Goal: Task Accomplishment & Management: Use online tool/utility

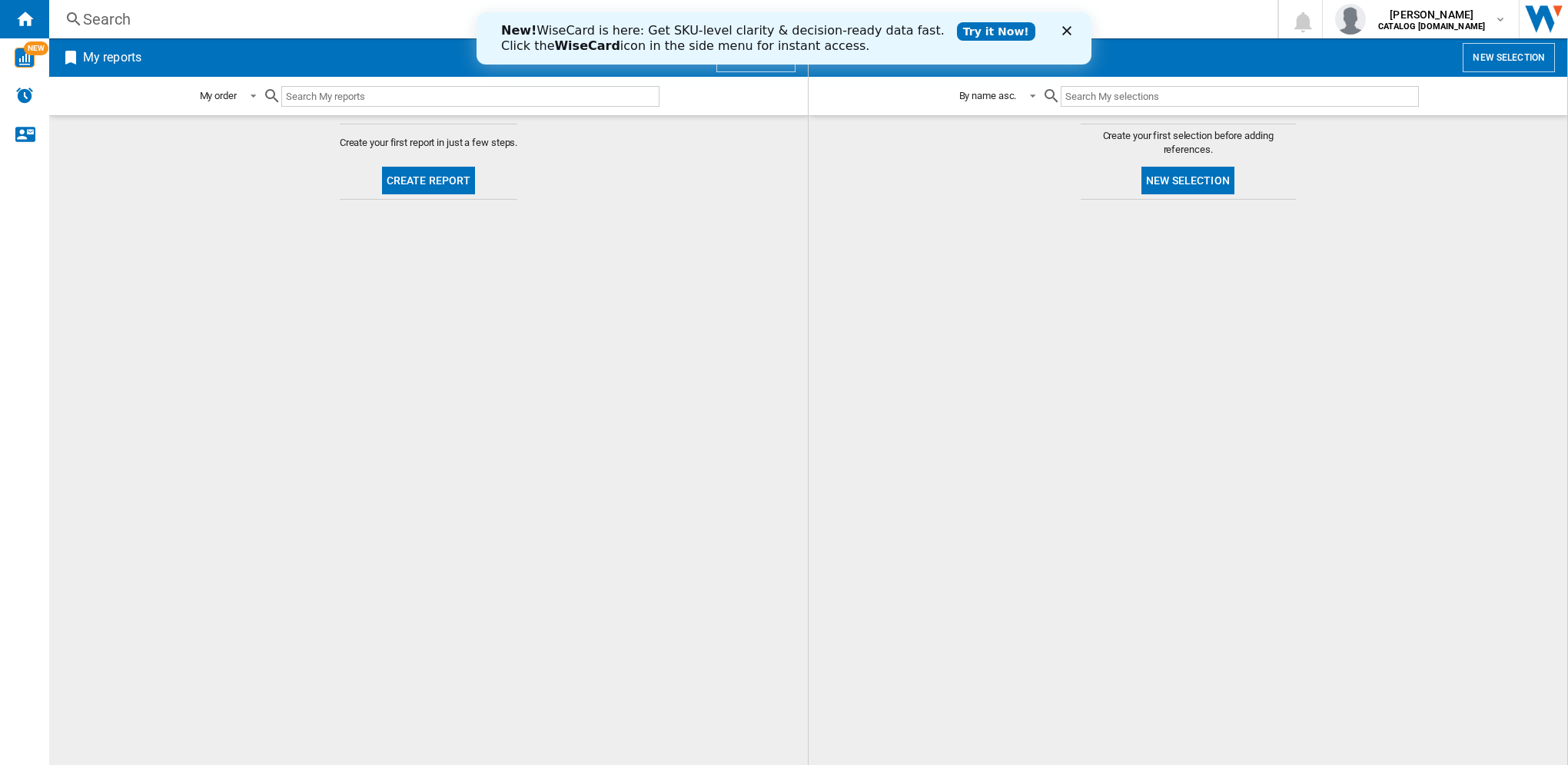
click at [1068, 30] on polygon "Close" at bounding box center [1066, 31] width 9 height 9
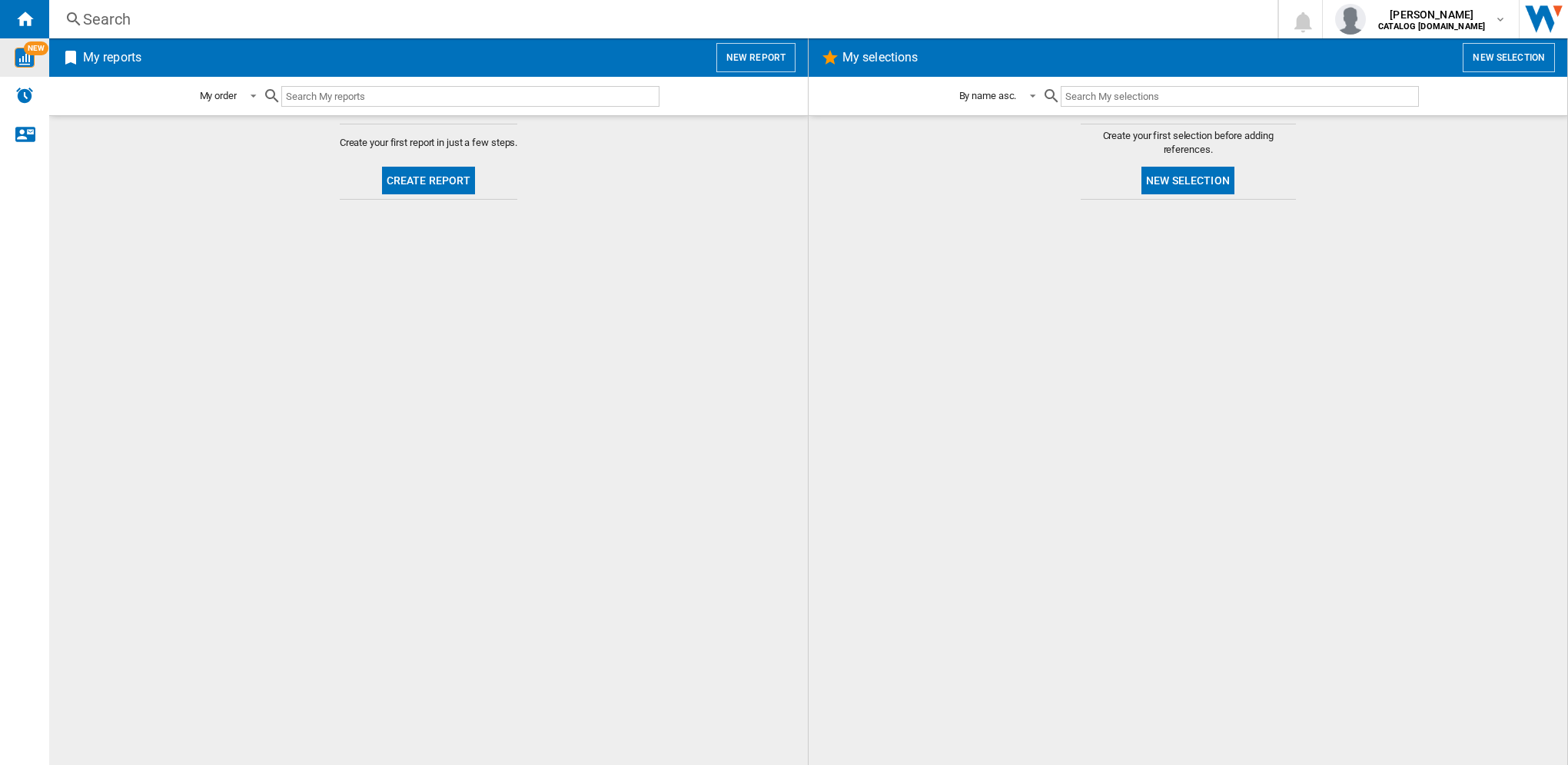
click at [32, 58] on img "WiseCard" at bounding box center [25, 58] width 20 height 20
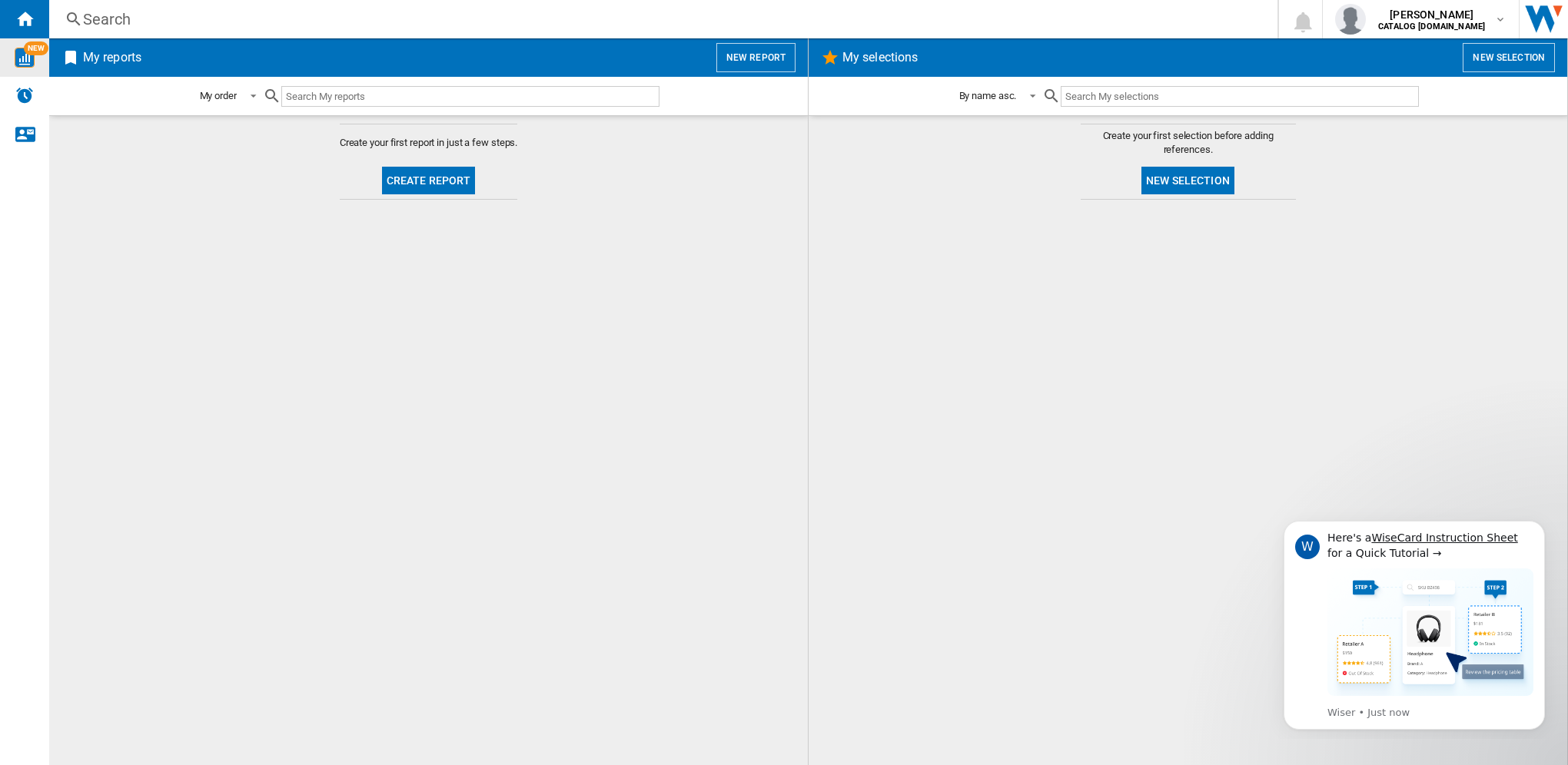
click at [361, 96] on input "text" at bounding box center [471, 96] width 378 height 21
click at [768, 54] on button "New report" at bounding box center [756, 58] width 79 height 30
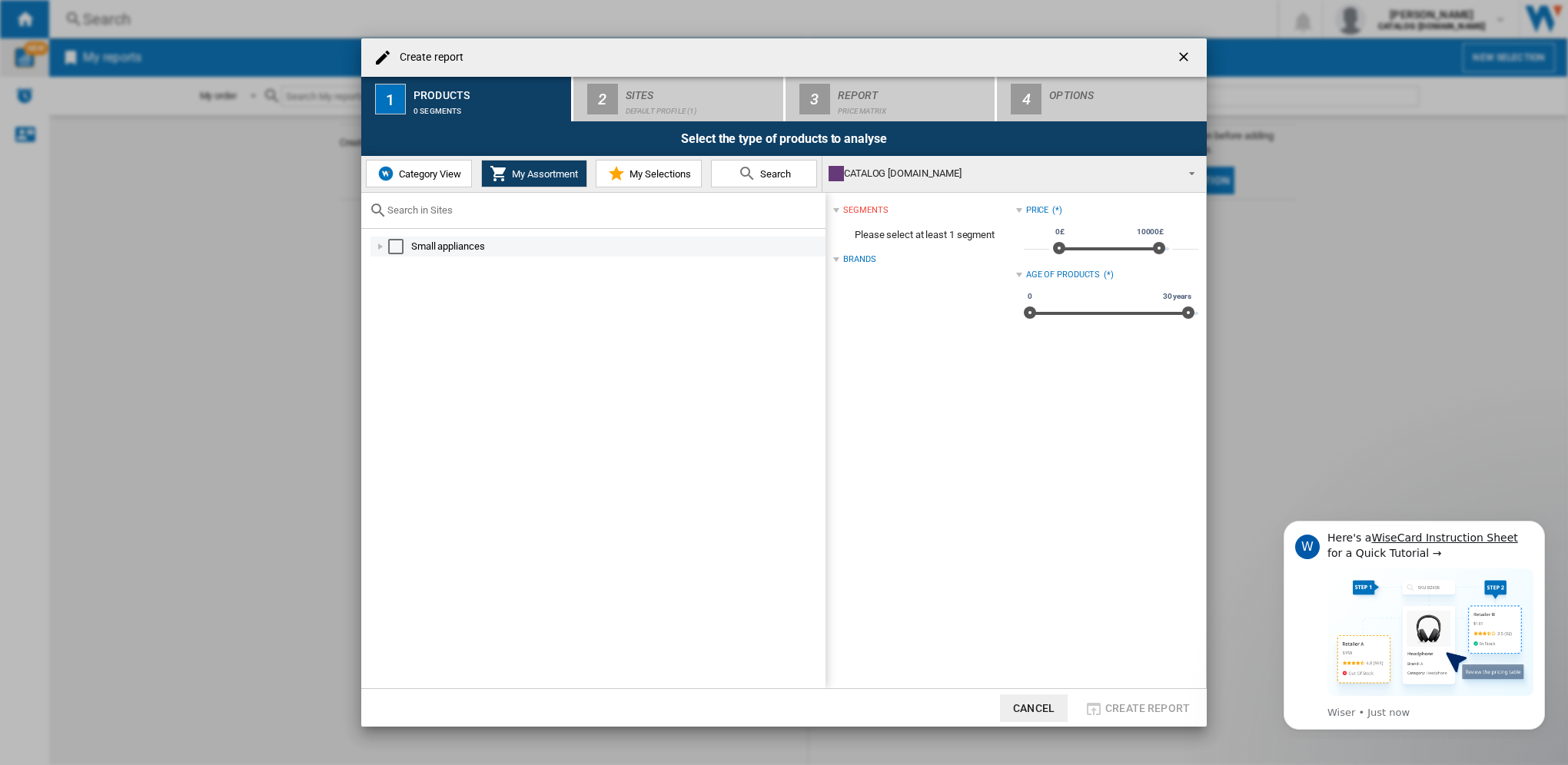
click at [378, 244] on div at bounding box center [380, 246] width 16 height 16
click at [400, 306] on div at bounding box center [397, 306] width 16 height 16
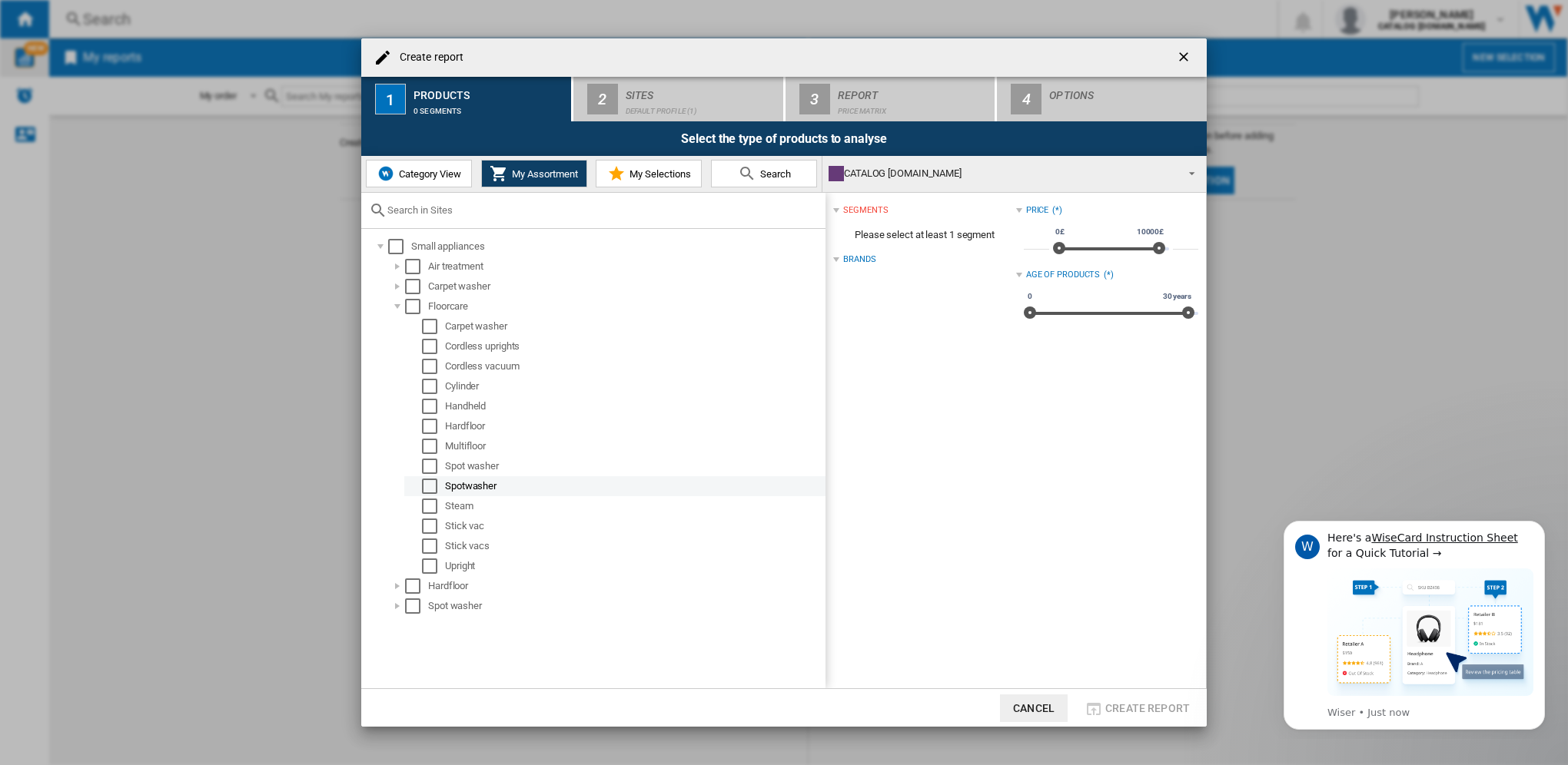
click at [432, 484] on div "Select" at bounding box center [429, 487] width 16 height 16
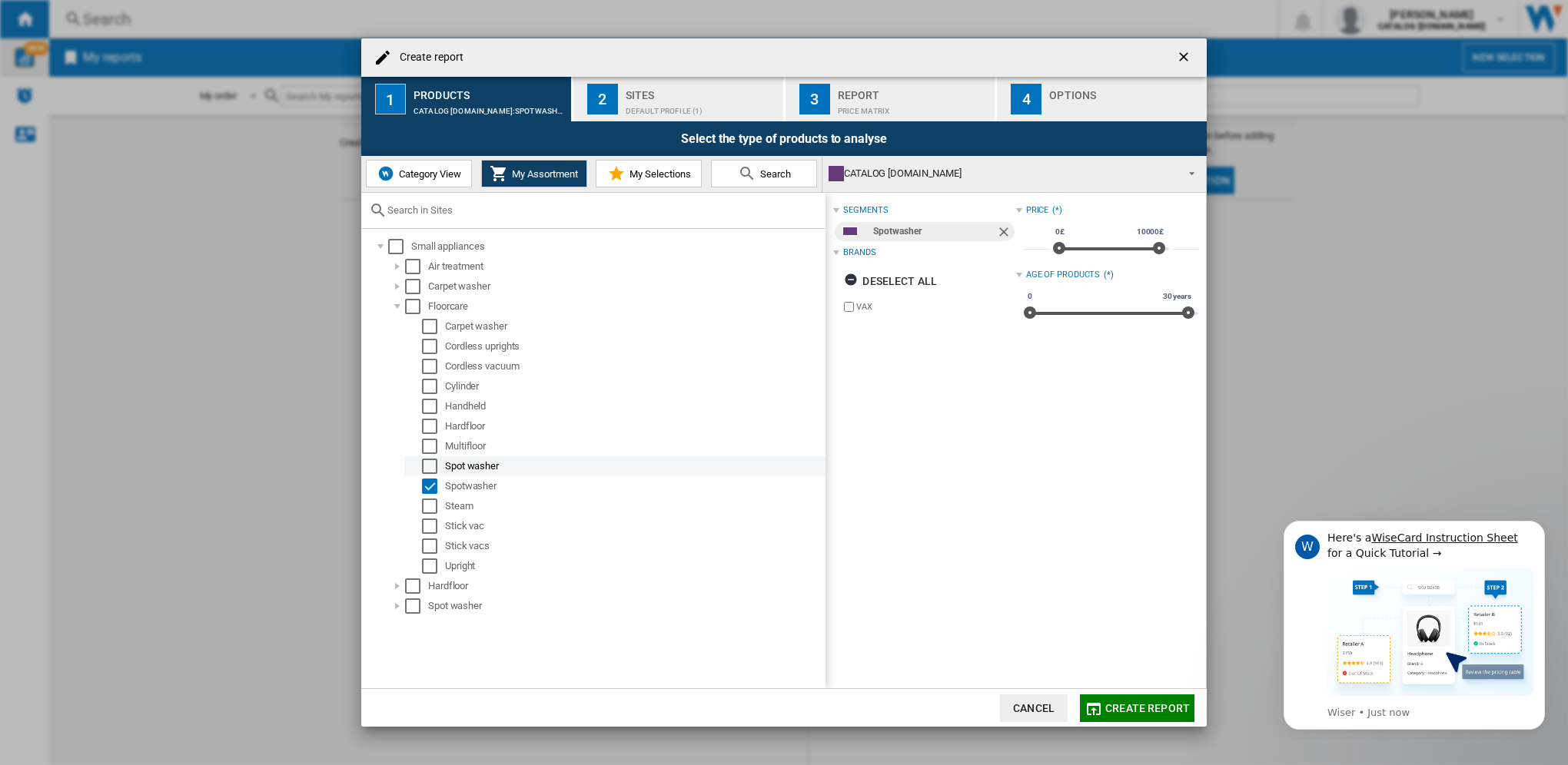
click at [430, 468] on div "Select" at bounding box center [429, 466] width 16 height 16
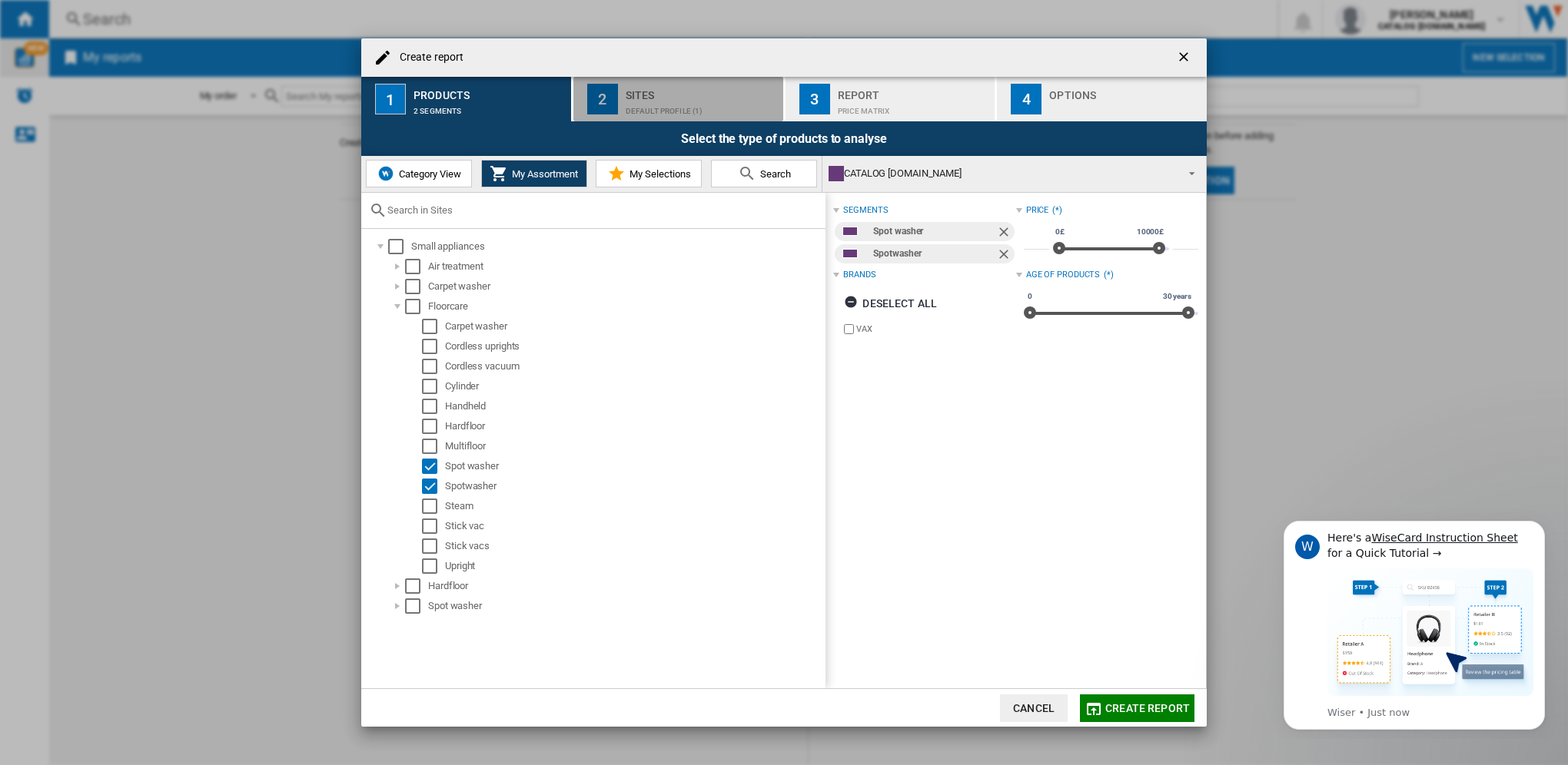
click at [670, 96] on div "Sites" at bounding box center [701, 91] width 152 height 16
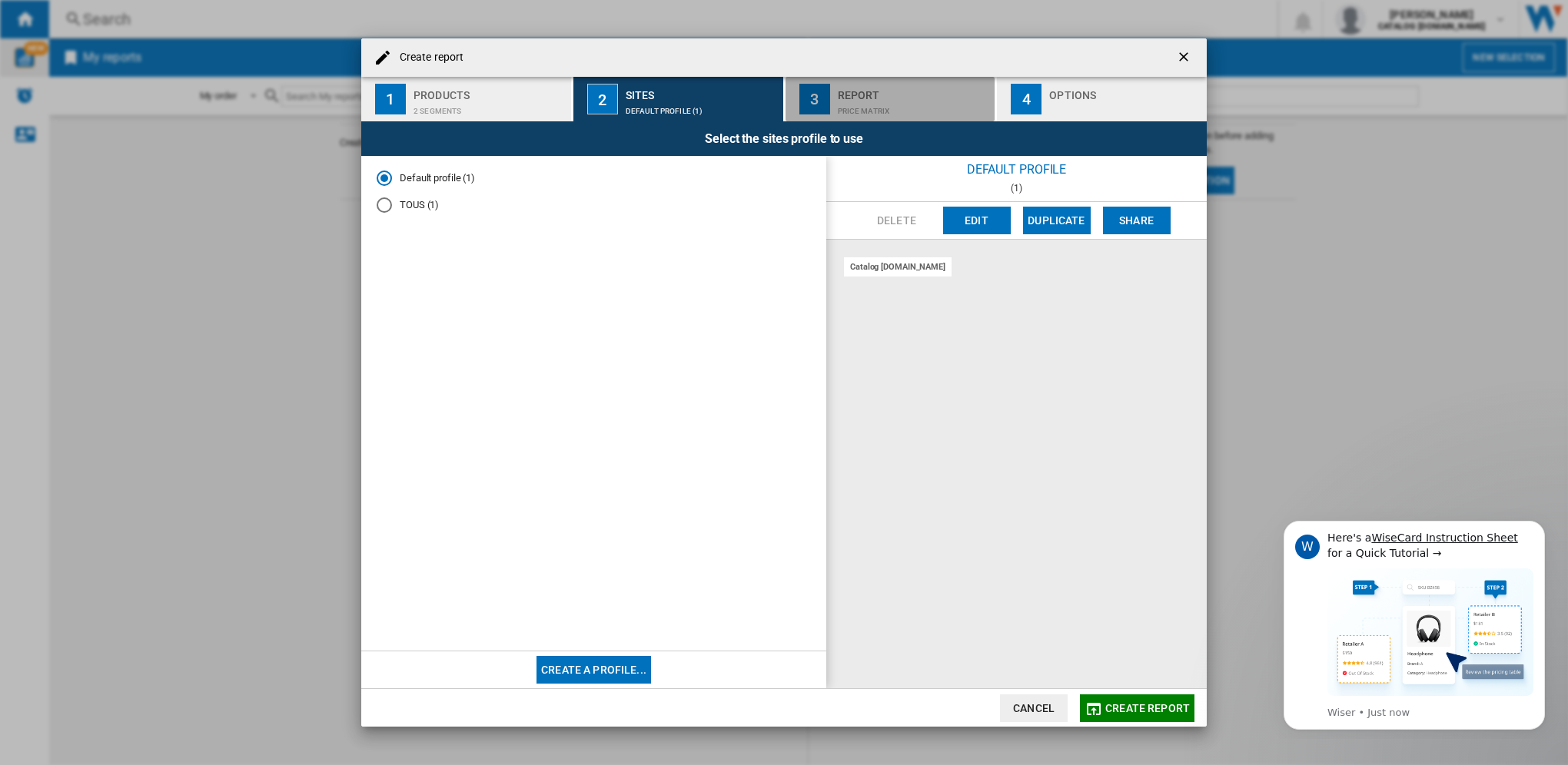
click at [887, 97] on div "Report" at bounding box center [913, 91] width 152 height 16
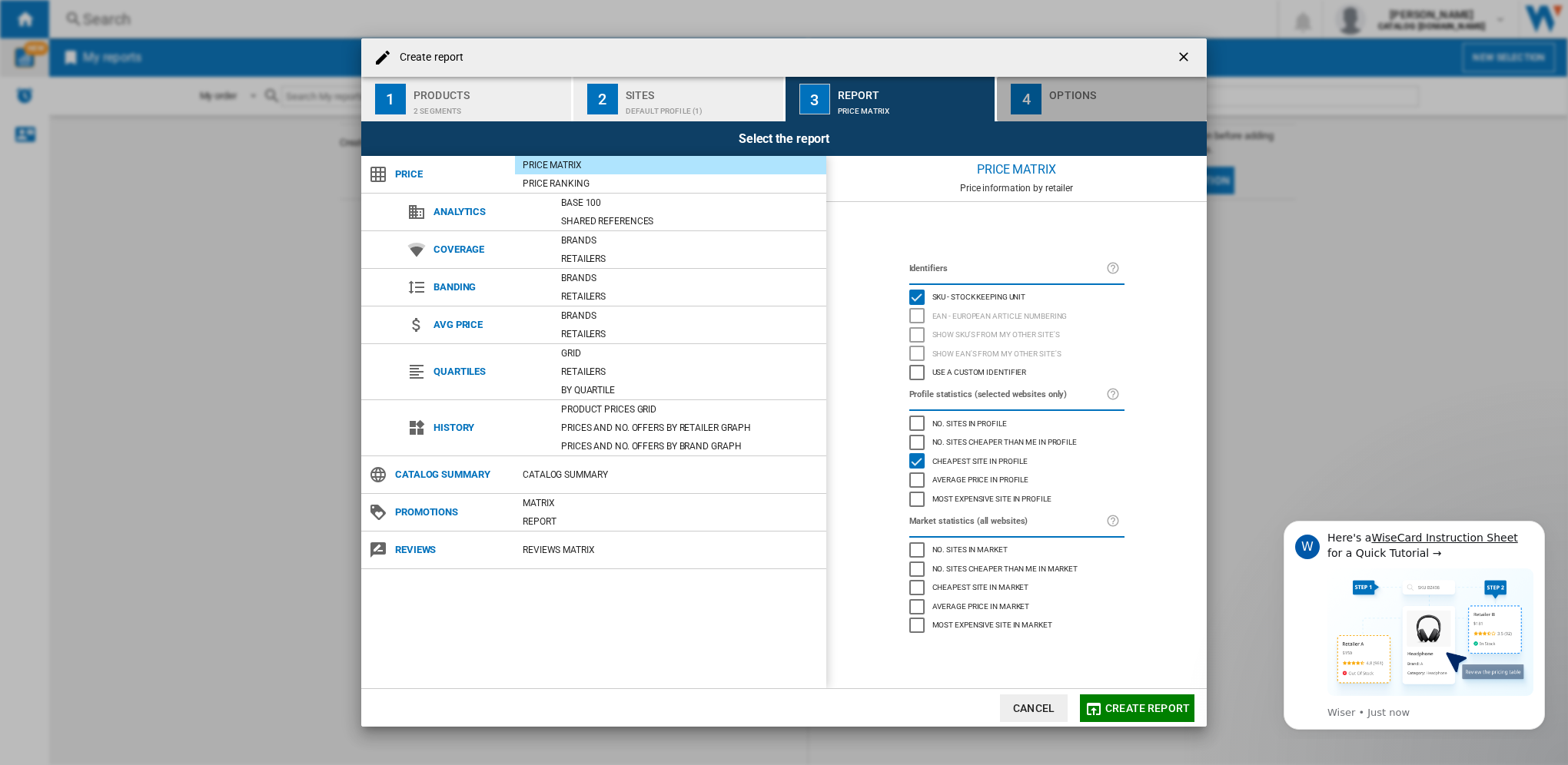
click at [1101, 100] on div "button" at bounding box center [1125, 107] width 152 height 16
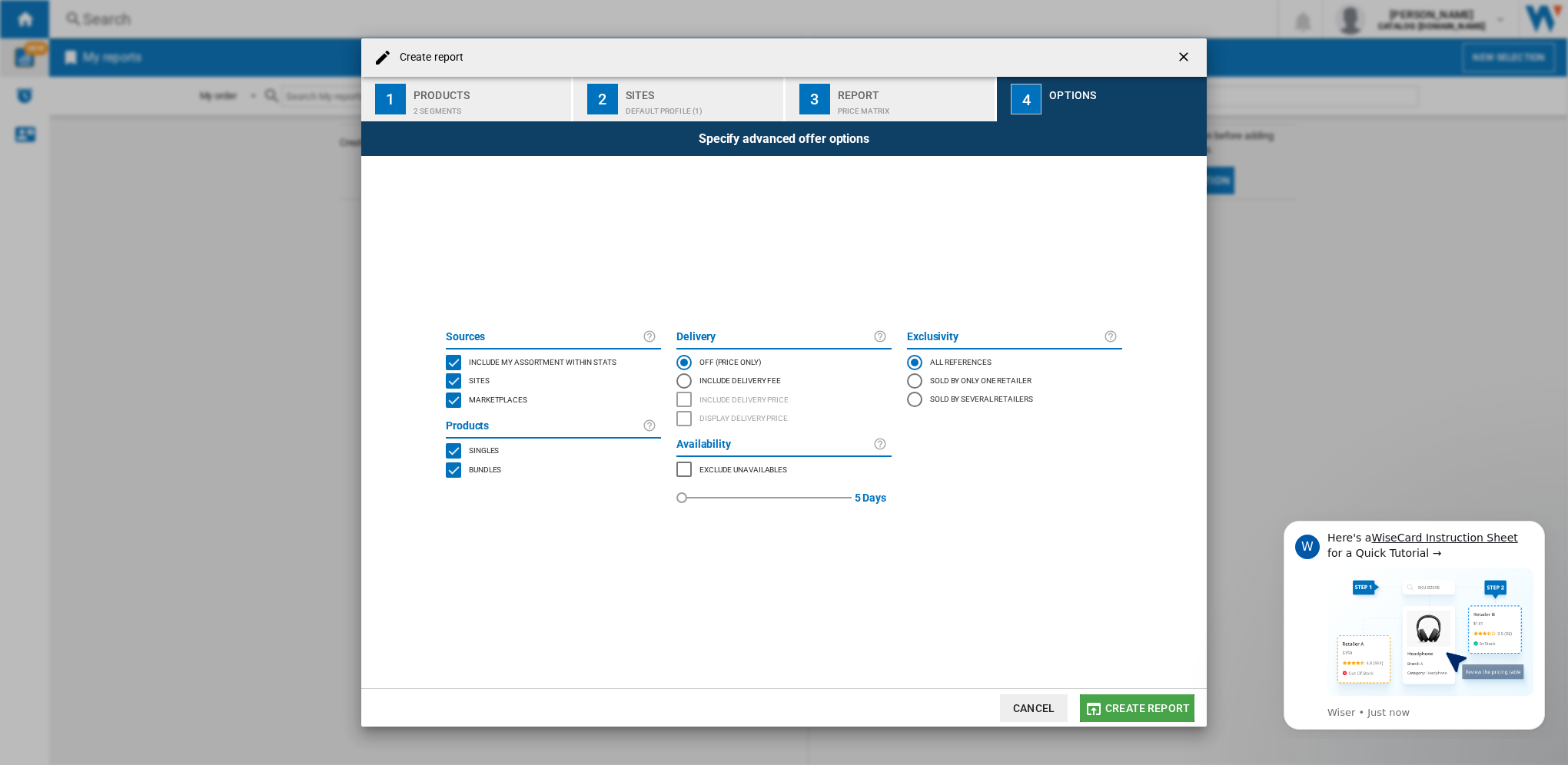
click at [1118, 704] on span "Create report" at bounding box center [1147, 708] width 85 height 12
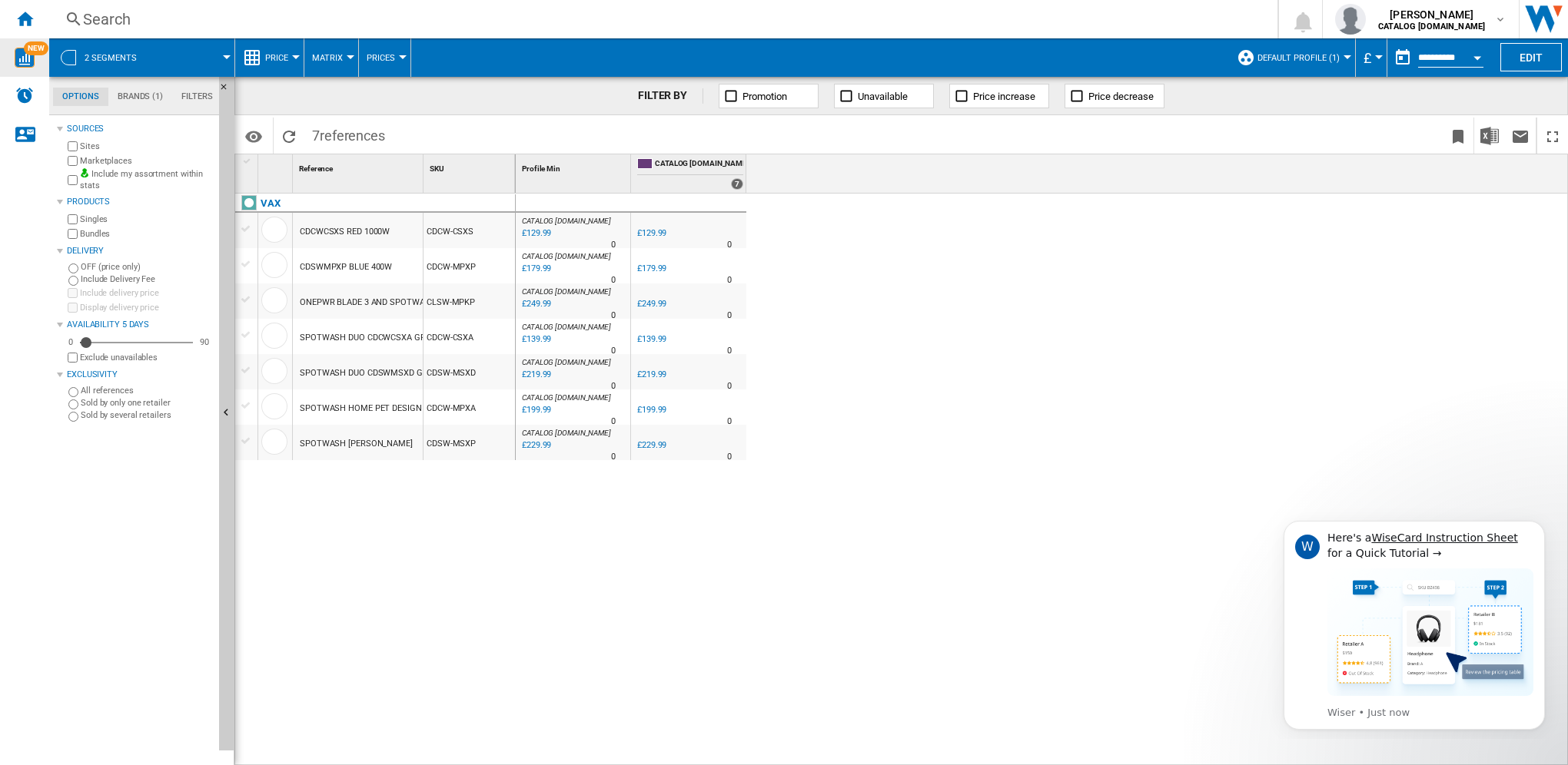
click at [140, 96] on md-tab-item "Brands (1)" at bounding box center [140, 97] width 64 height 19
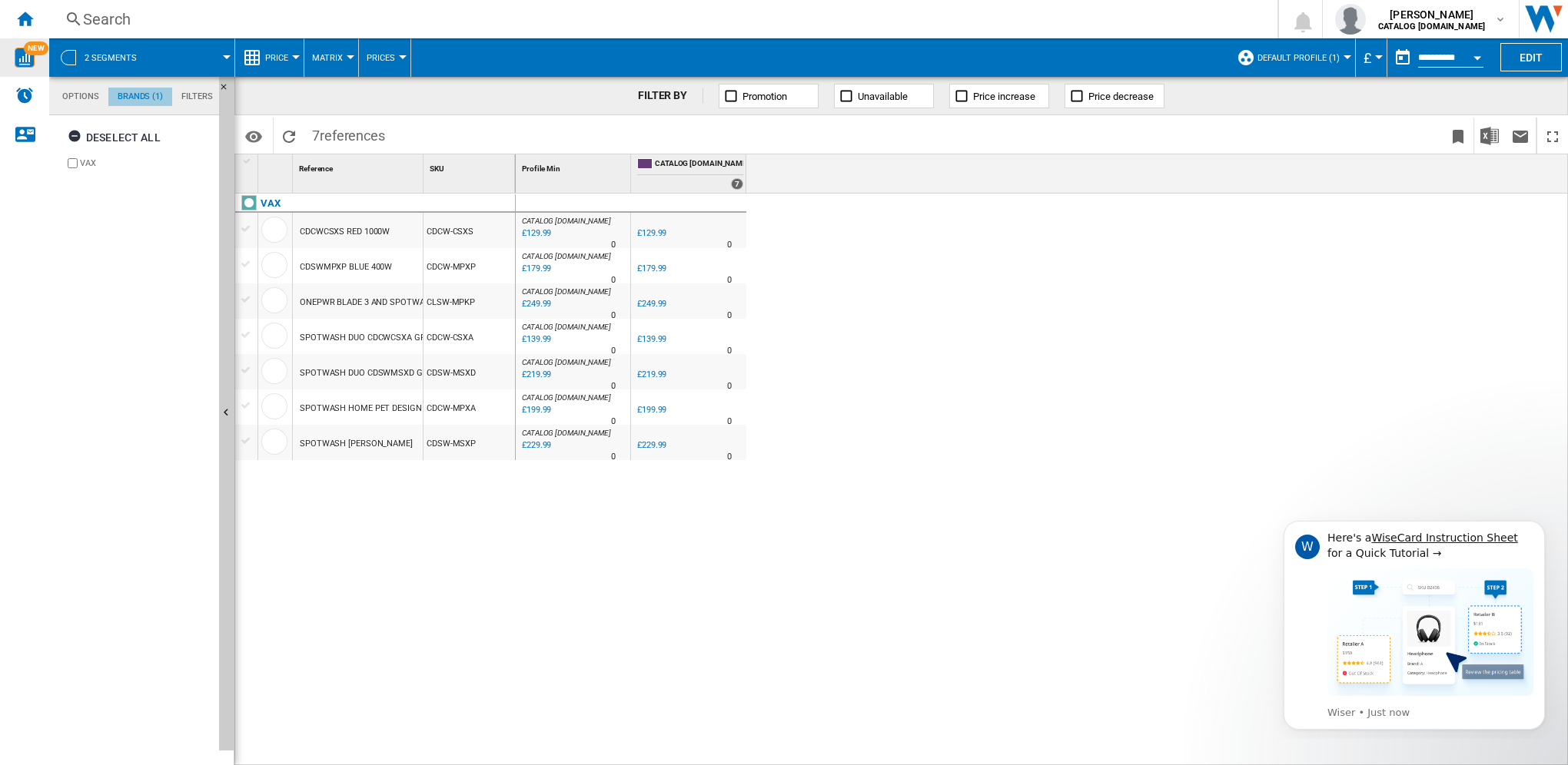
scroll to position [58, 0]
click at [68, 97] on md-tab-item "Options" at bounding box center [80, 97] width 55 height 19
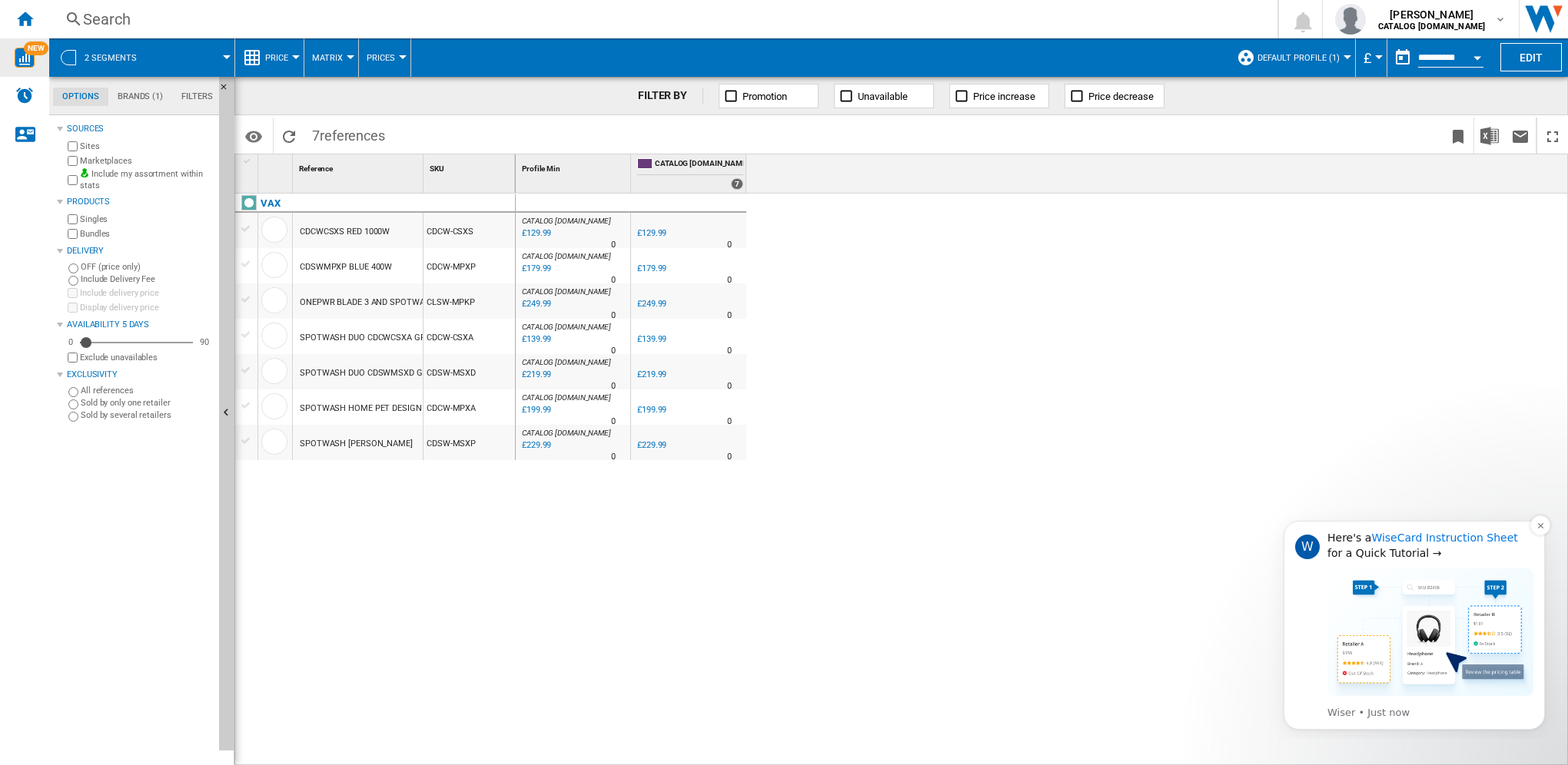
click at [1436, 536] on link "WiseCard Instruction Sheet" at bounding box center [1444, 538] width 146 height 12
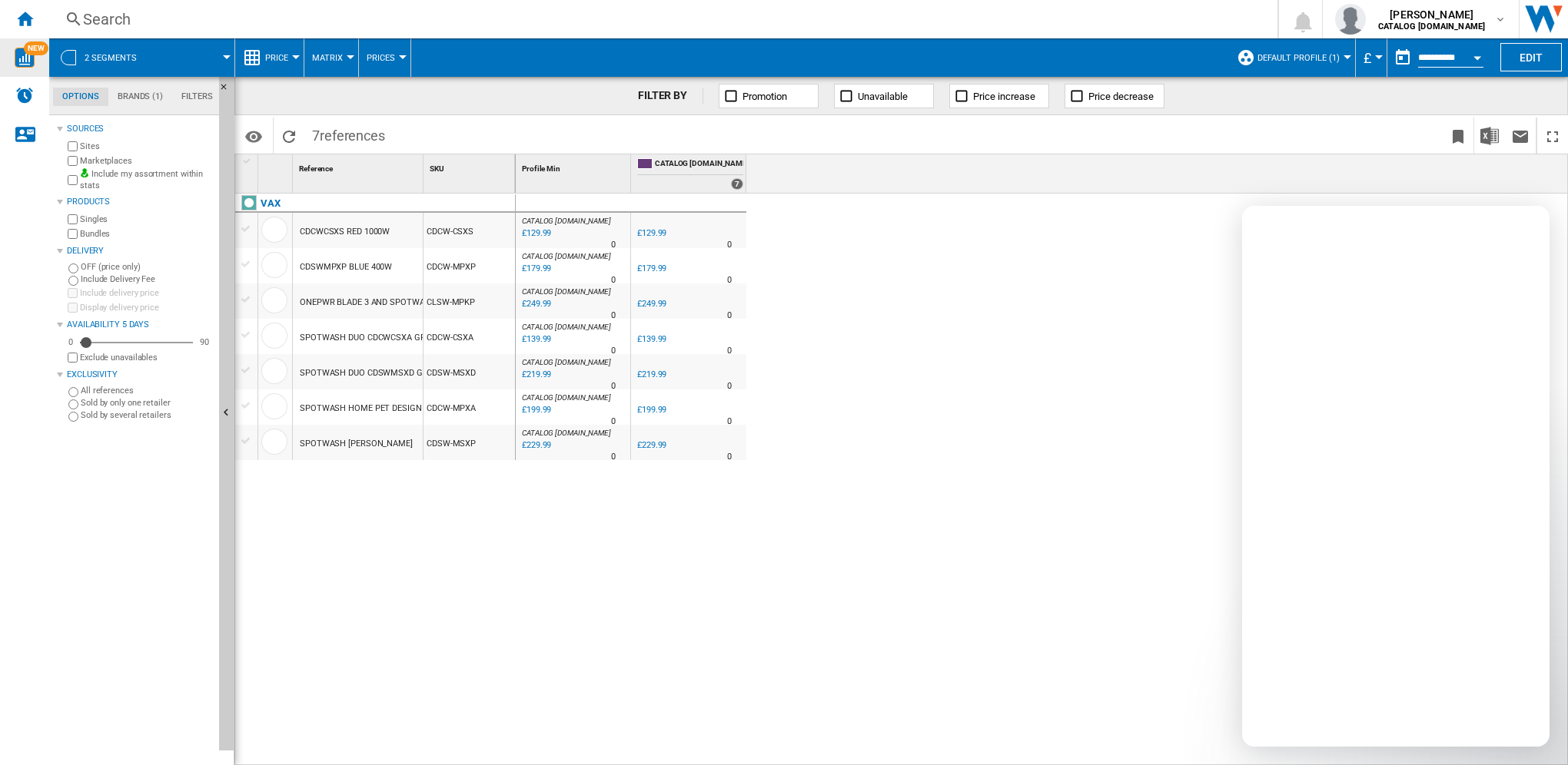
scroll to position [0, 0]
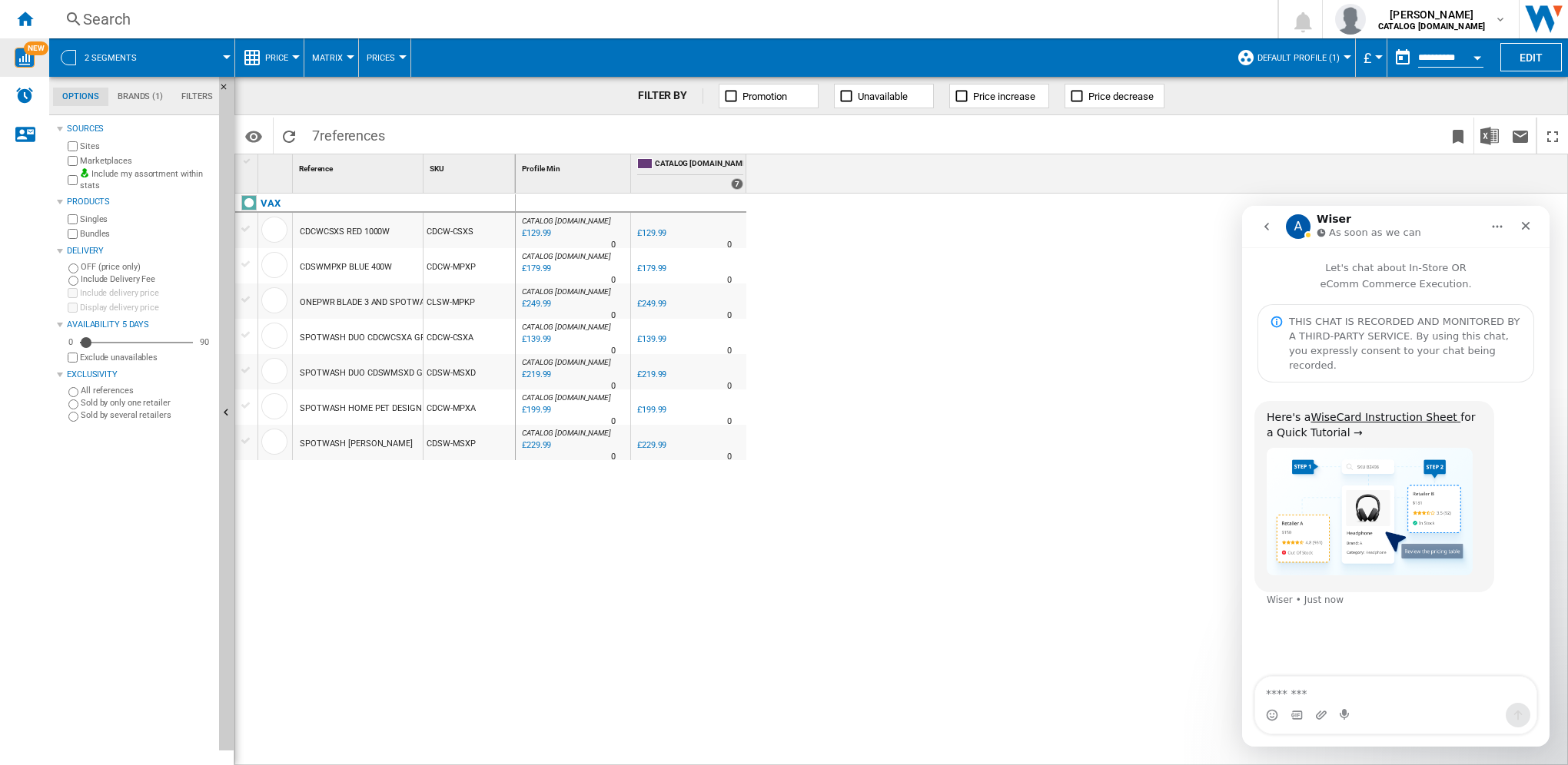
click at [1314, 463] on img "Wiser says…" at bounding box center [1369, 512] width 206 height 128
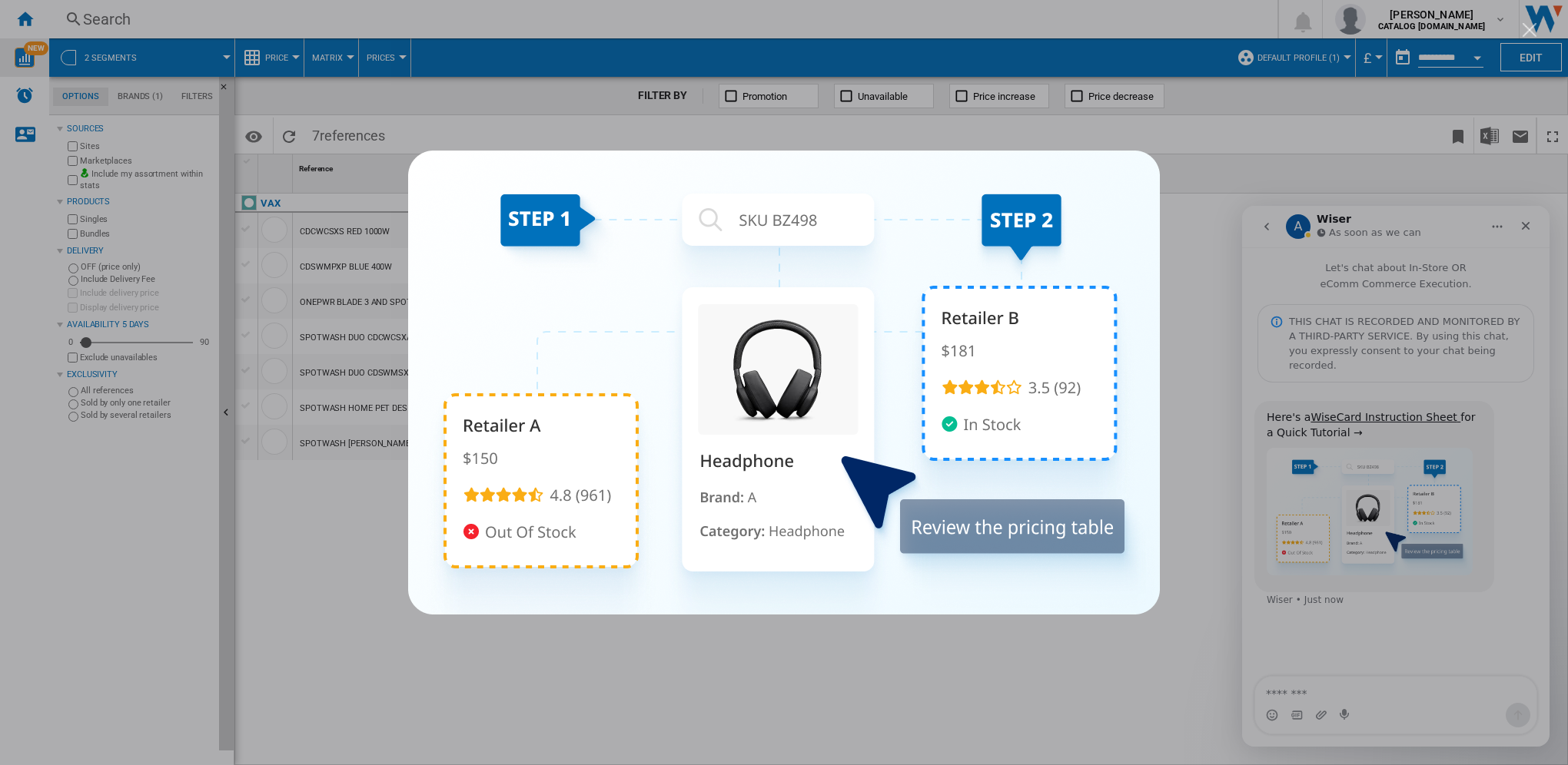
click at [341, 506] on div "Intercom messenger" at bounding box center [784, 382] width 1568 height 765
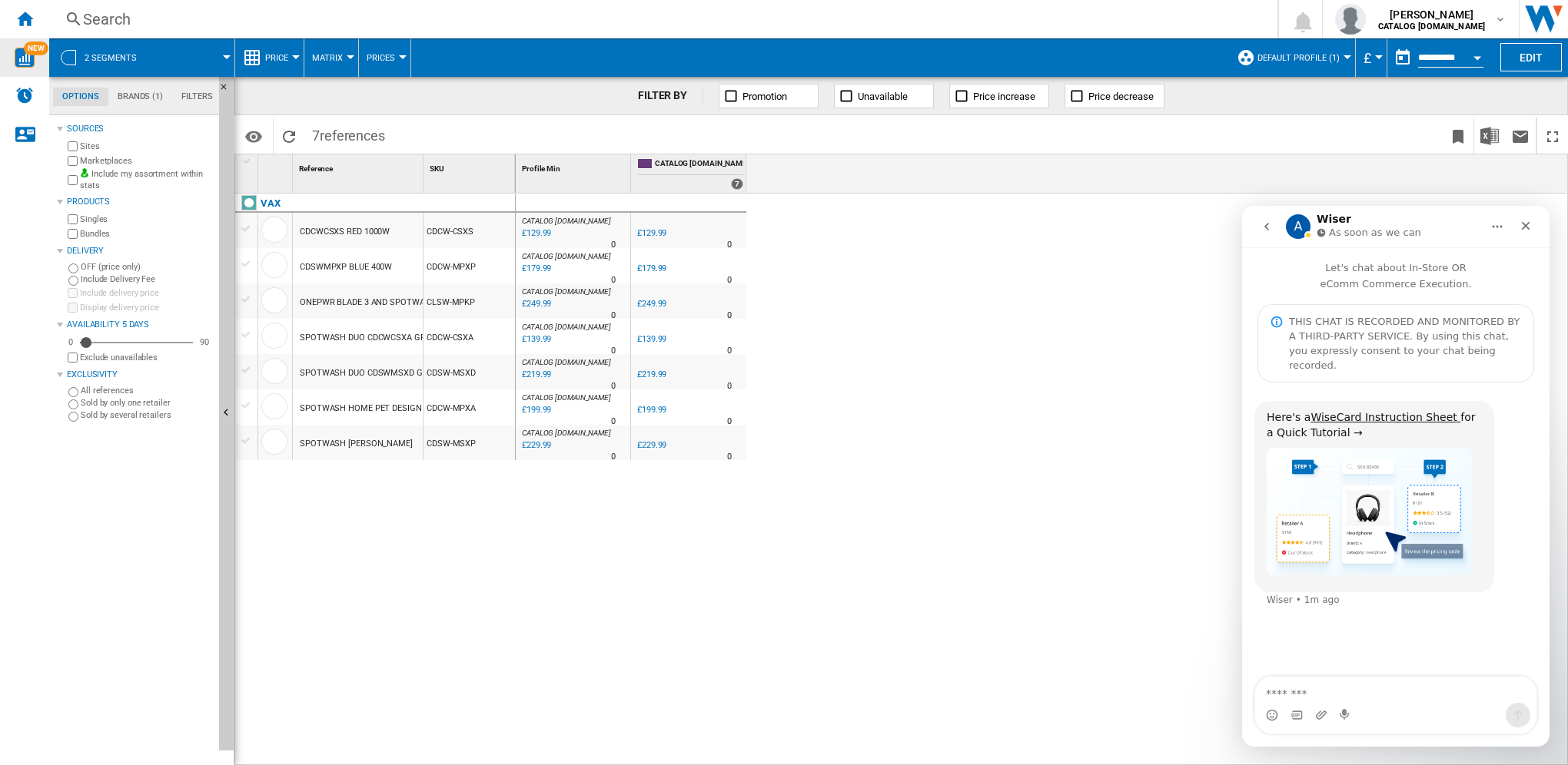
drag, startPoint x: 786, startPoint y: 187, endPoint x: 737, endPoint y: 186, distance: 49.0
click at [786, 185] on div "Profile Min 1 CATALOG [DOMAIN_NAME] 7" at bounding box center [1042, 173] width 1053 height 38
click at [735, 185] on div "7" at bounding box center [737, 183] width 12 height 12
click at [152, 96] on md-tab-item "Brands (1)" at bounding box center [140, 97] width 64 height 19
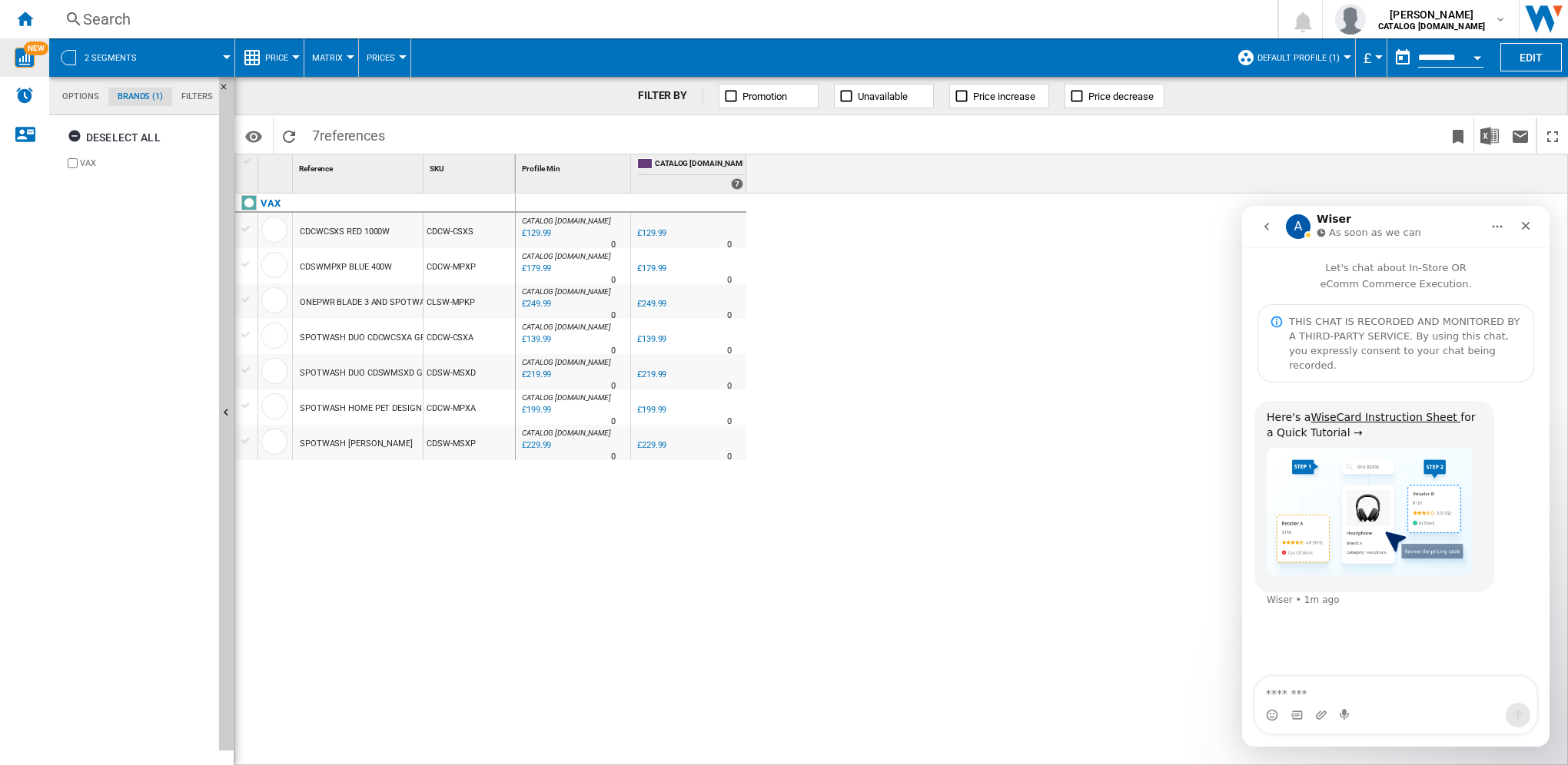
click at [73, 98] on md-tab-item "Options" at bounding box center [80, 97] width 55 height 19
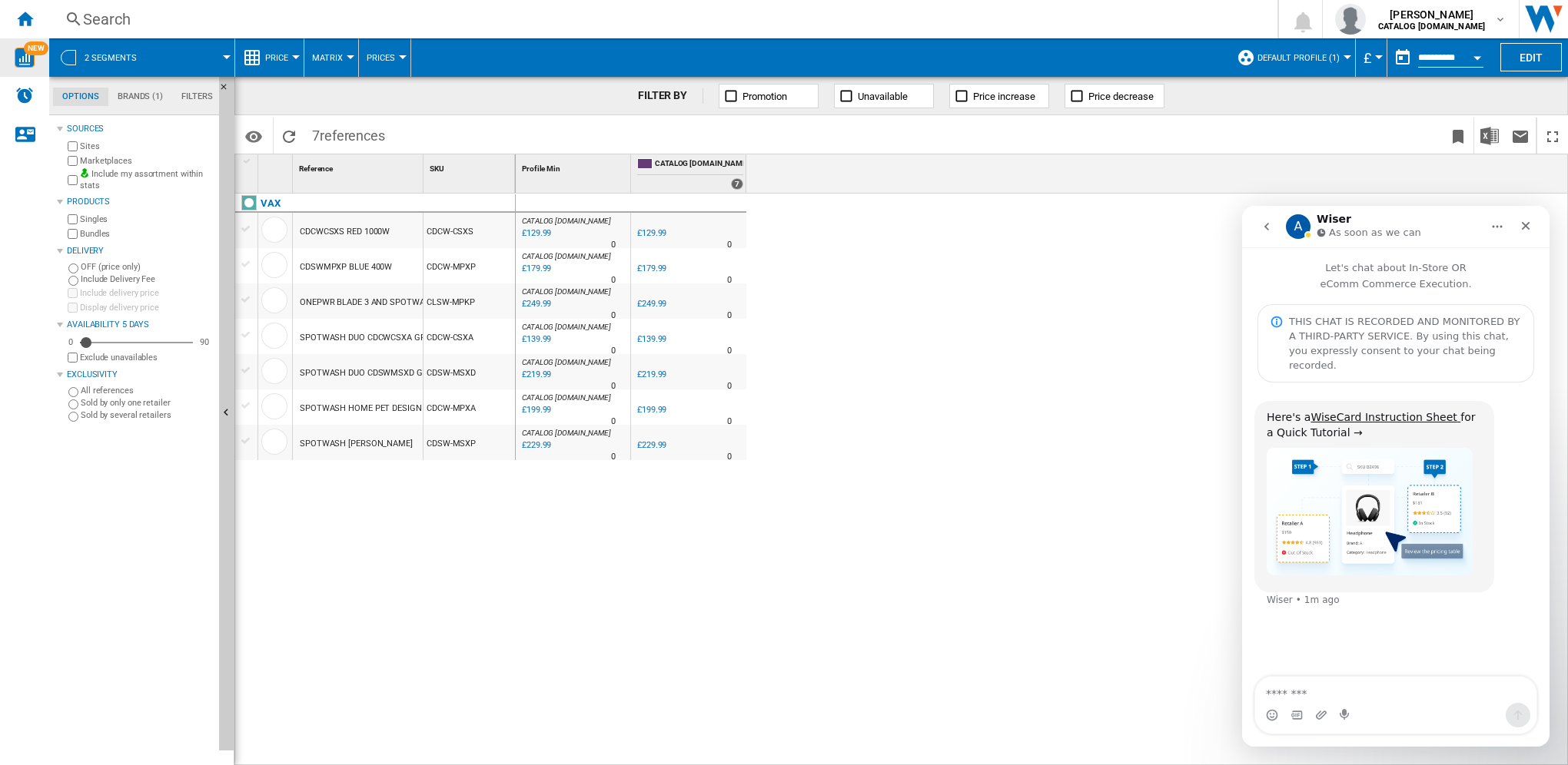
scroll to position [18, 0]
click at [133, 92] on md-tab-item "Brands (1)" at bounding box center [140, 97] width 64 height 19
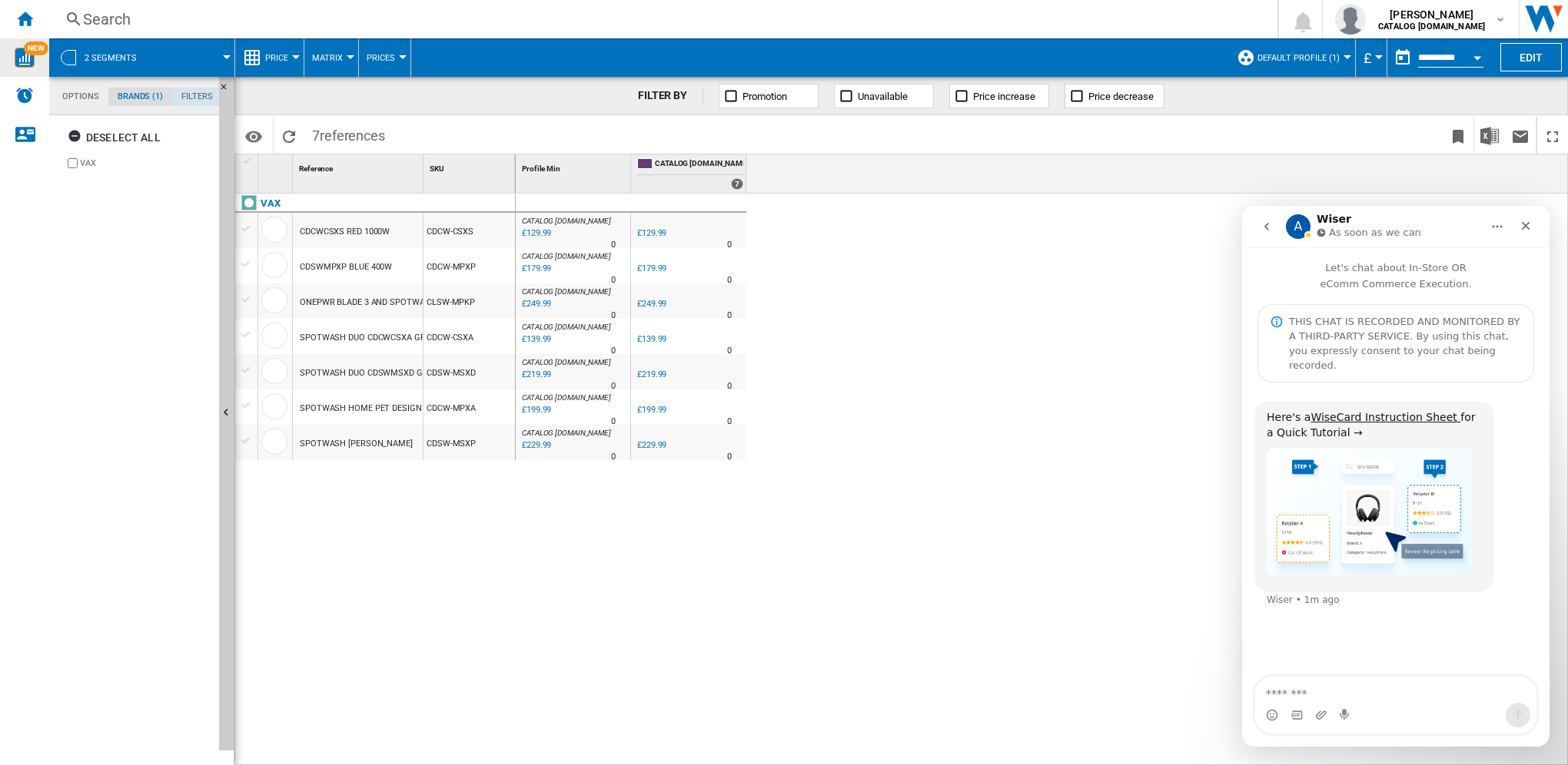
click at [193, 93] on md-tab-item "Filters" at bounding box center [197, 97] width 50 height 19
click at [68, 93] on md-tab-item "Options" at bounding box center [80, 97] width 55 height 19
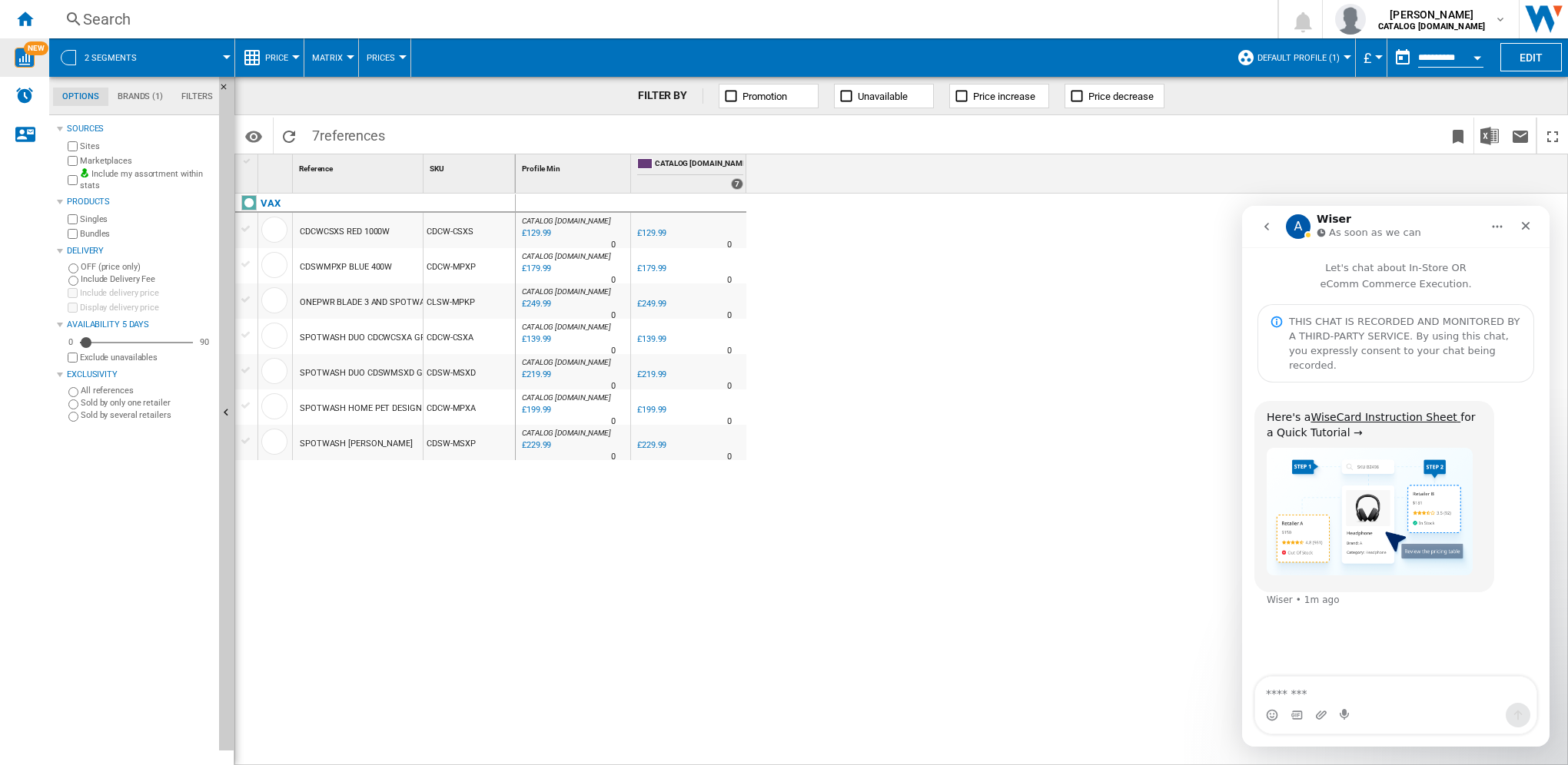
click at [226, 58] on div at bounding box center [227, 57] width 8 height 4
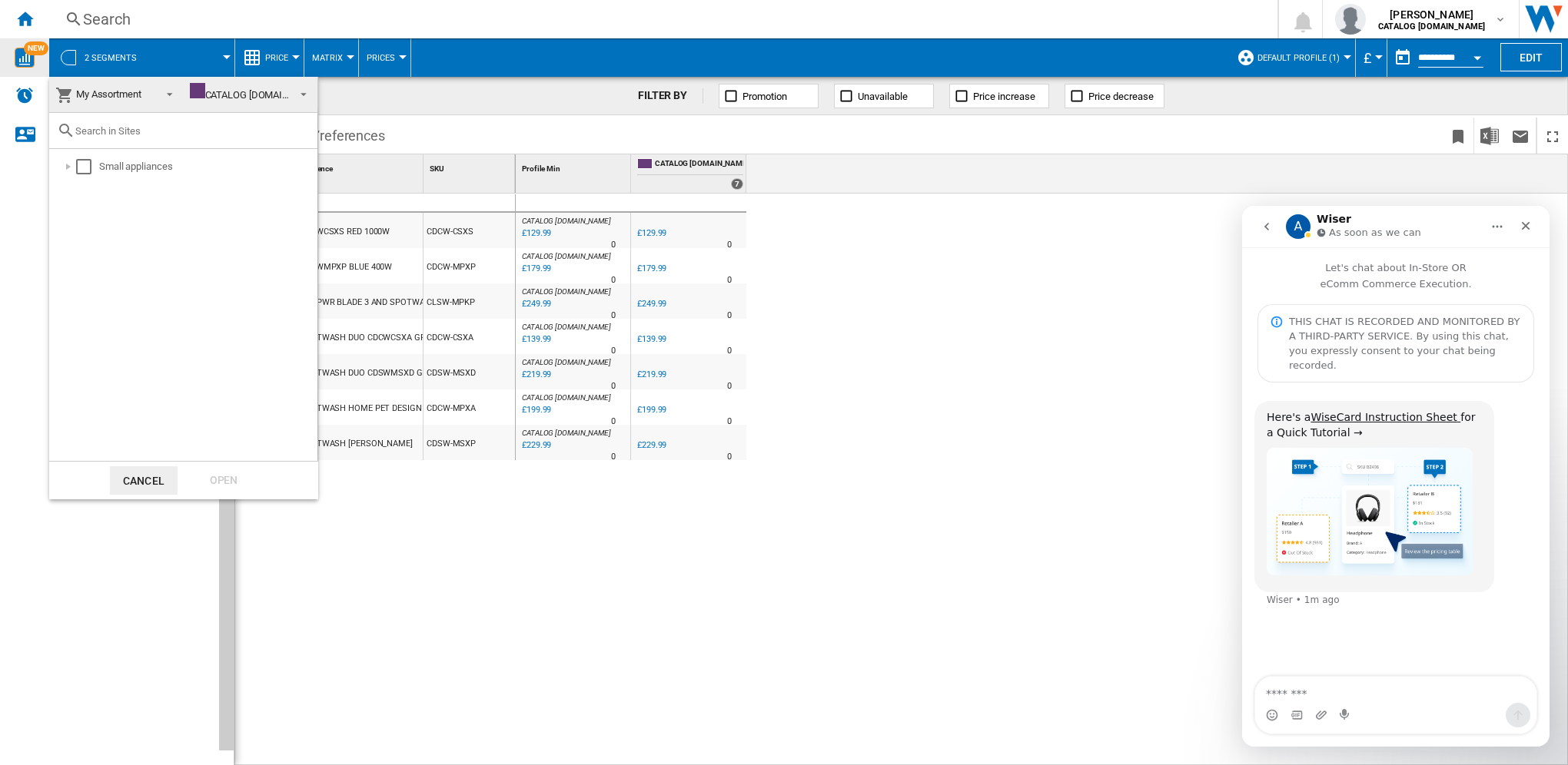
click at [167, 96] on span at bounding box center [166, 93] width 19 height 22
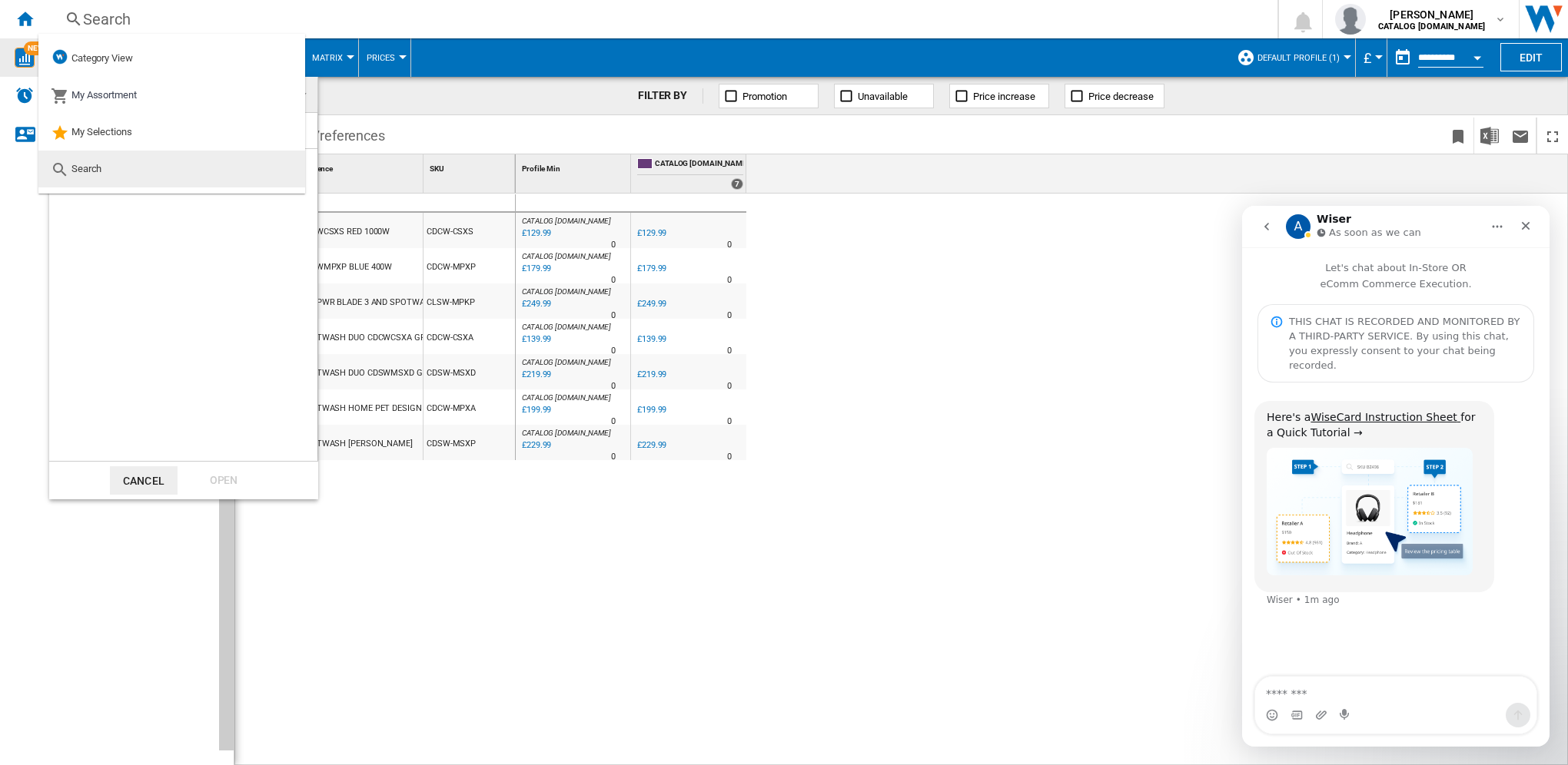
drag, startPoint x: 214, startPoint y: 255, endPoint x: 228, endPoint y: 154, distance: 102.0
click at [212, 247] on div "Small appliances" at bounding box center [183, 305] width 268 height 312
click at [307, 93] on span at bounding box center [301, 93] width 14 height 22
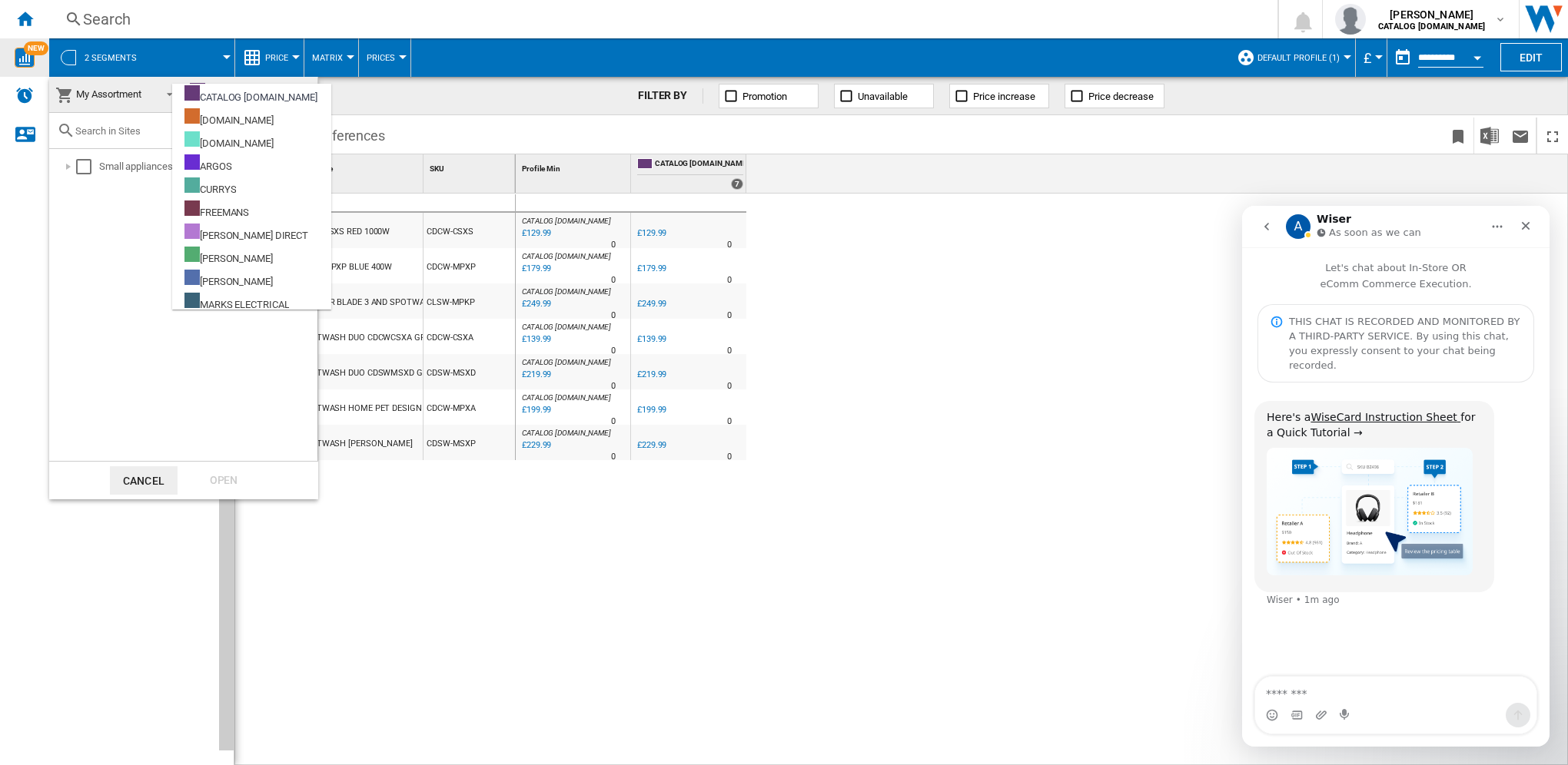
click at [307, 93] on md-option "CATALOG [DOMAIN_NAME]" at bounding box center [251, 96] width 159 height 23
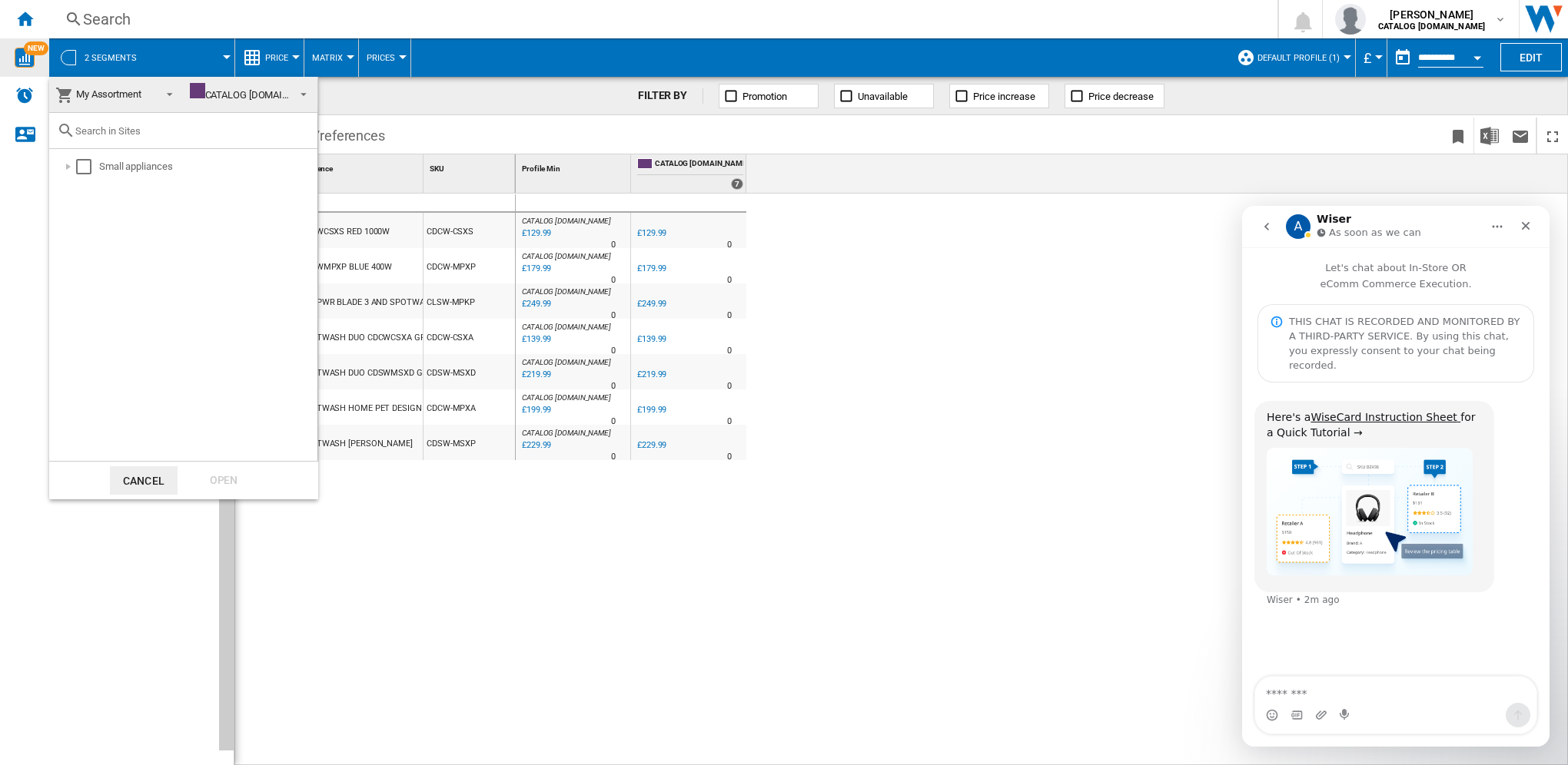
click at [303, 93] on span at bounding box center [301, 93] width 14 height 22
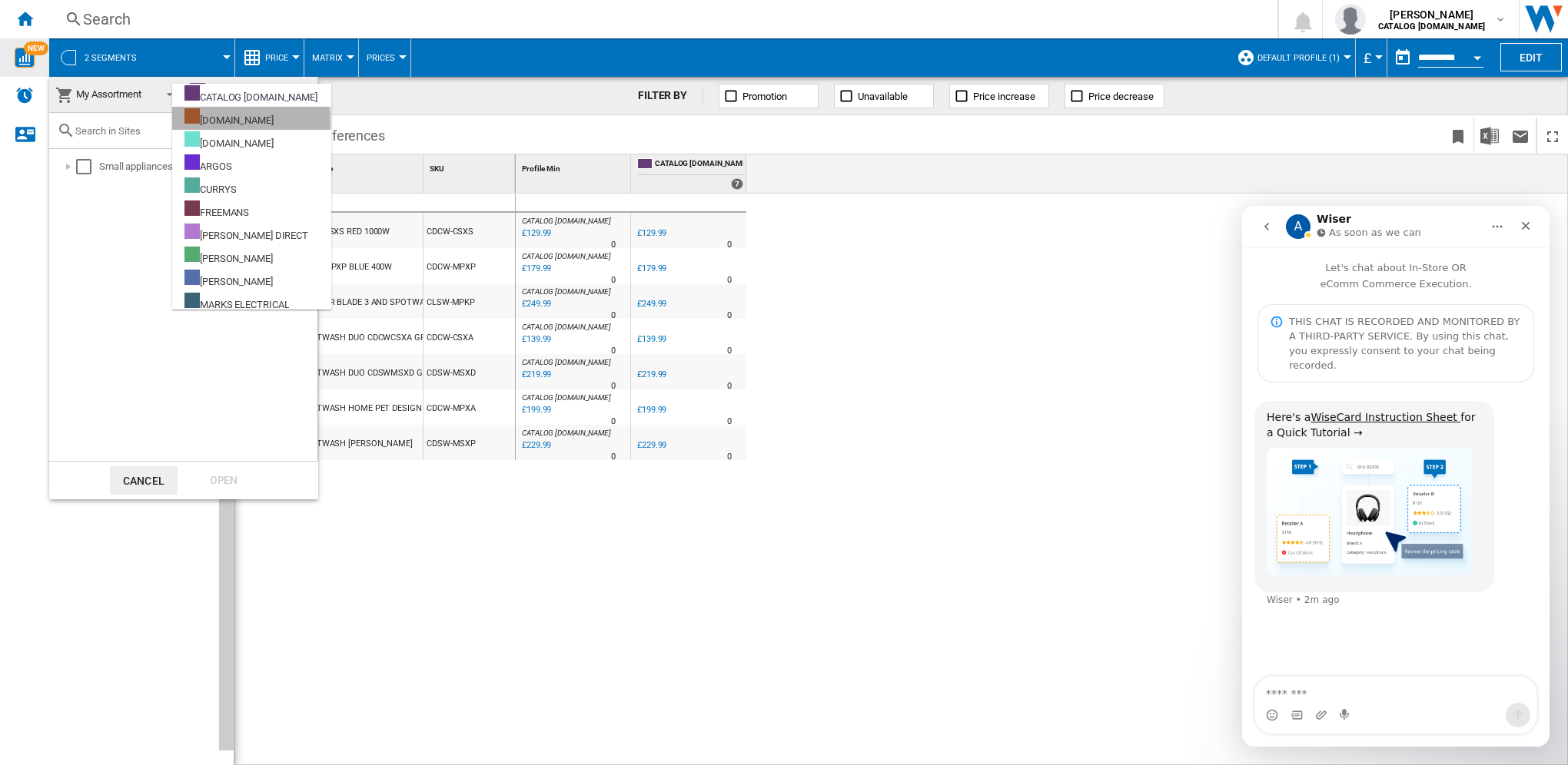
click at [250, 120] on div "[DOMAIN_NAME]" at bounding box center [229, 117] width 89 height 19
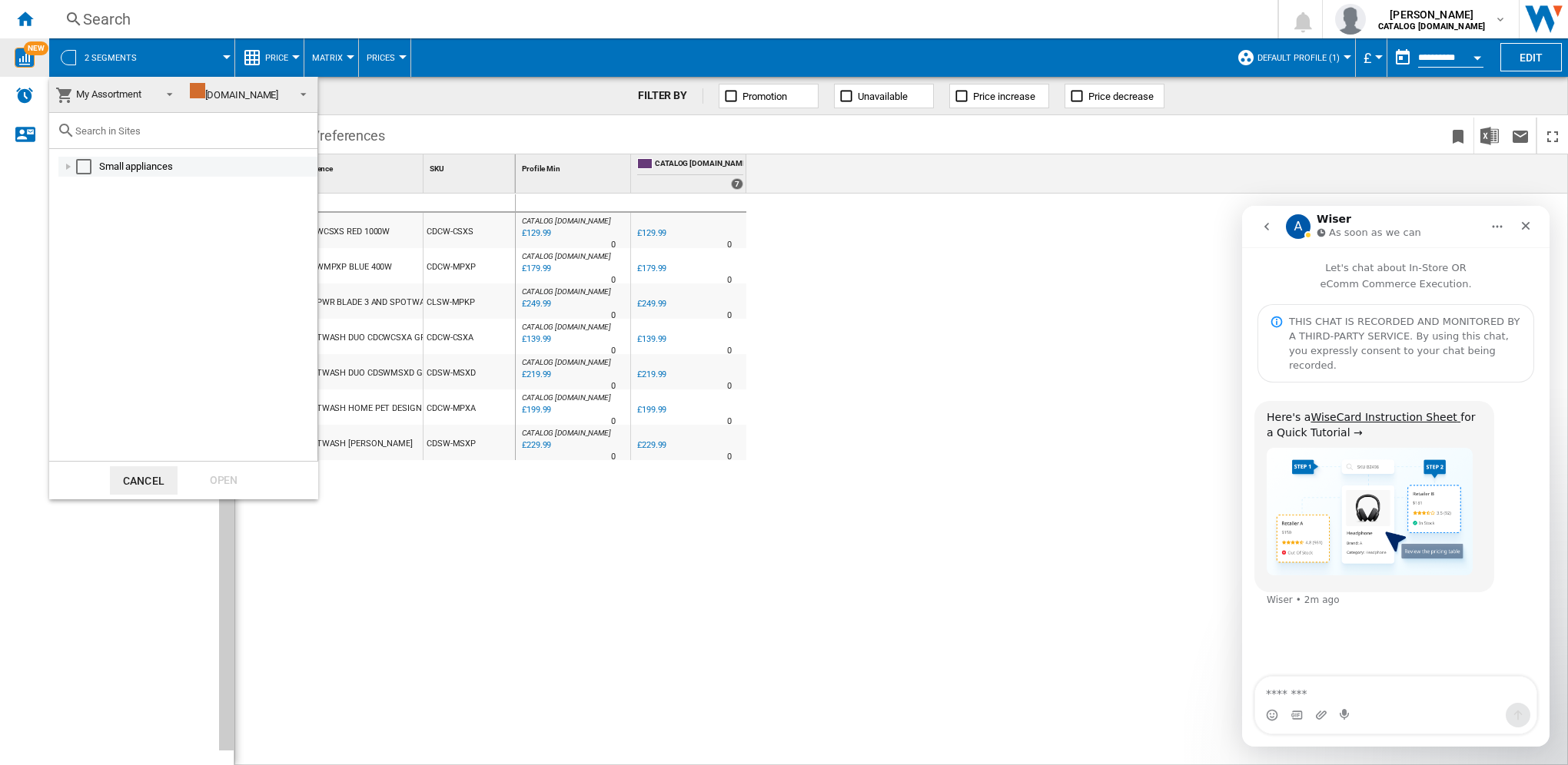
click at [81, 166] on div "Select" at bounding box center [84, 167] width 16 height 16
click at [238, 474] on div "Open" at bounding box center [223, 480] width 68 height 29
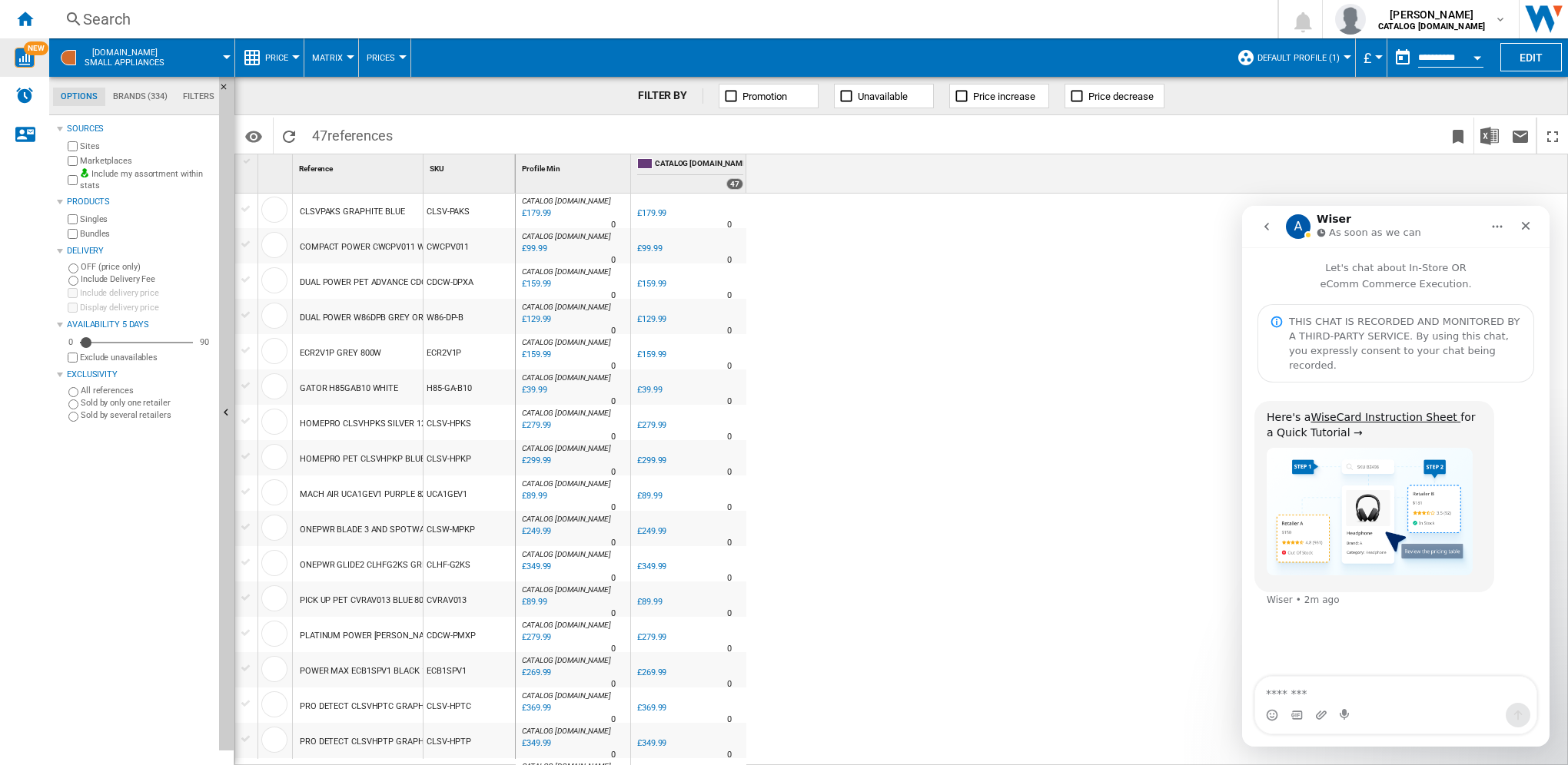
scroll to position [1106, 0]
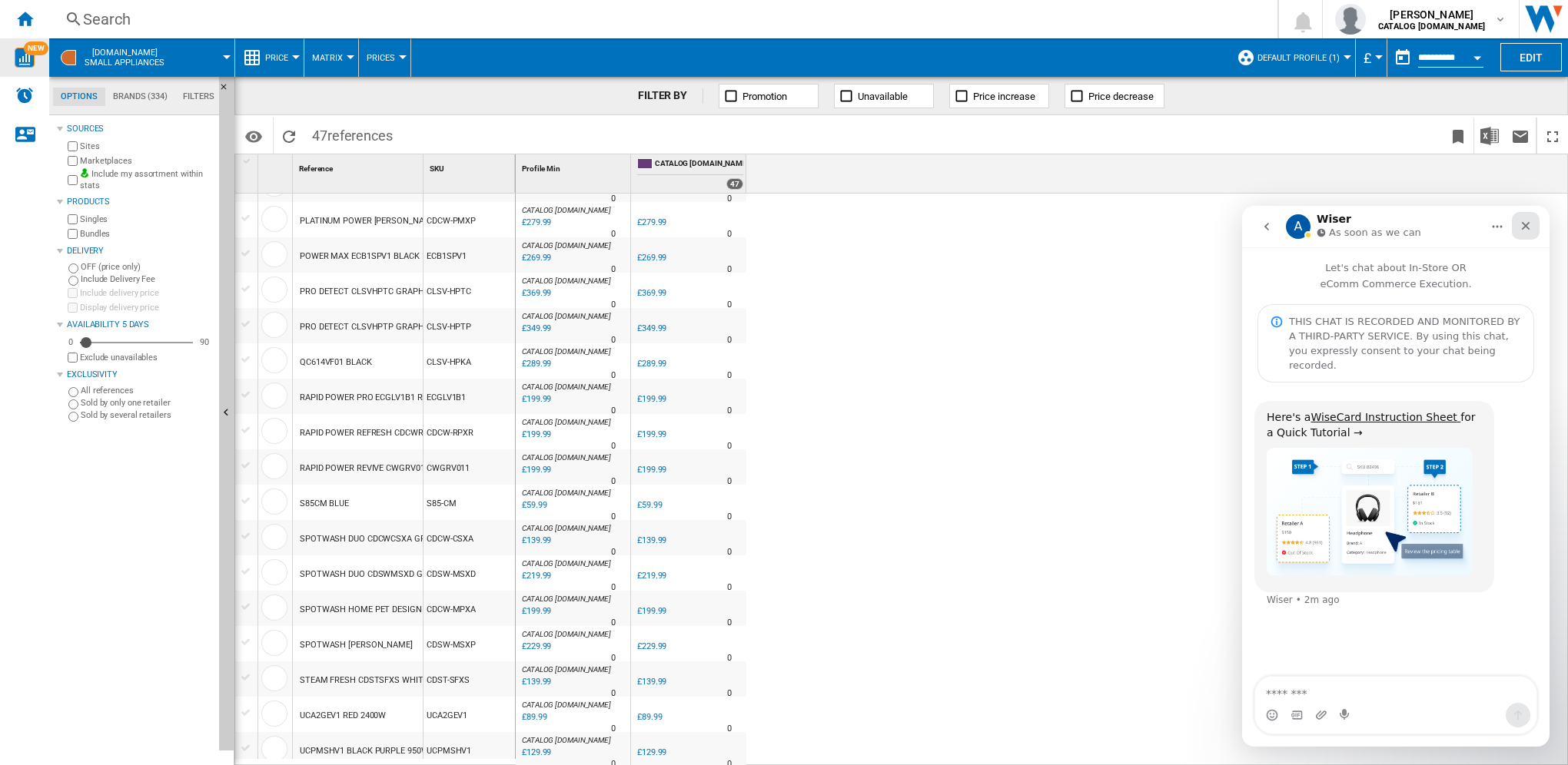
click at [1525, 225] on icon "Close" at bounding box center [1525, 226] width 9 height 9
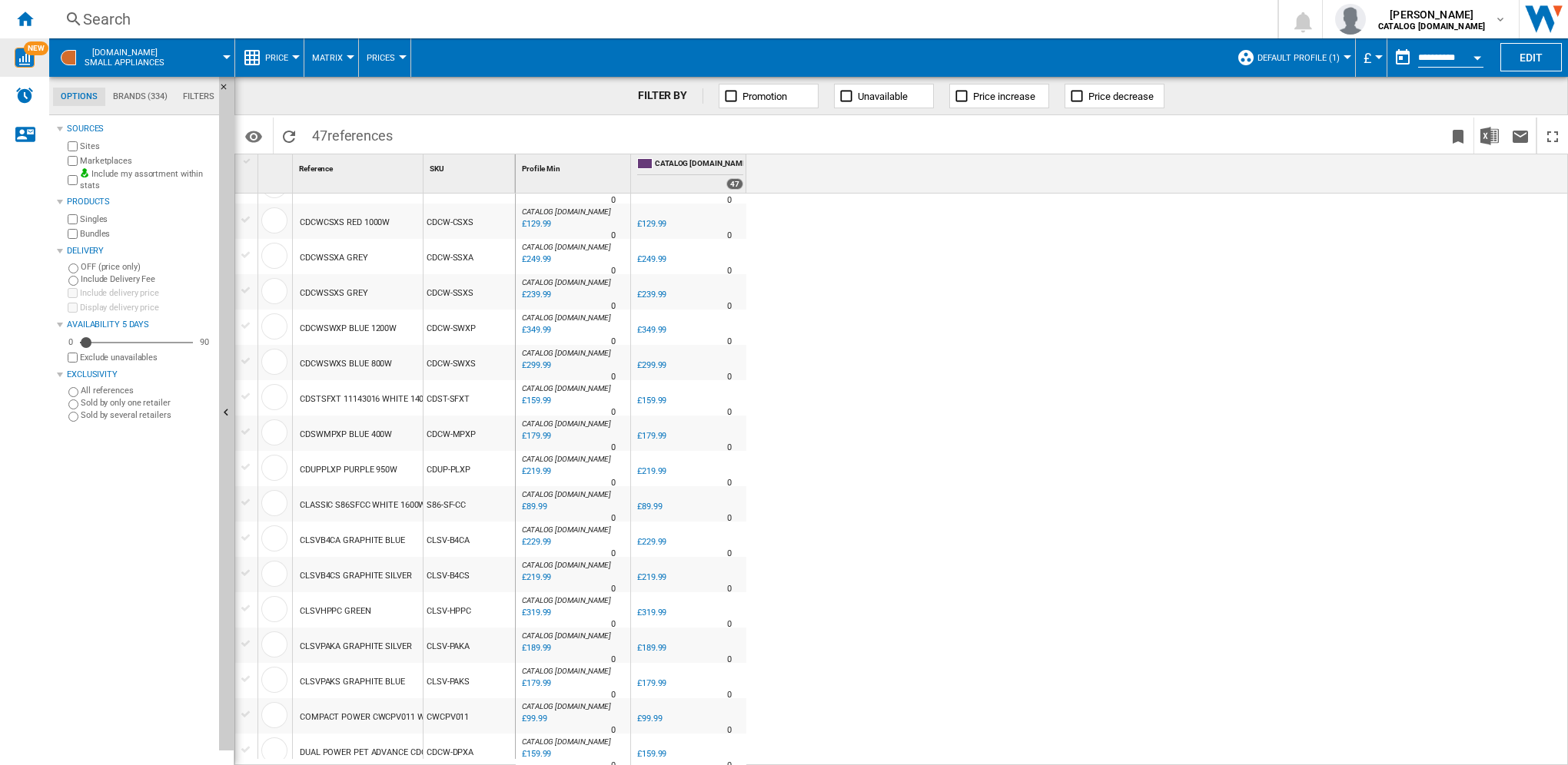
scroll to position [0, 0]
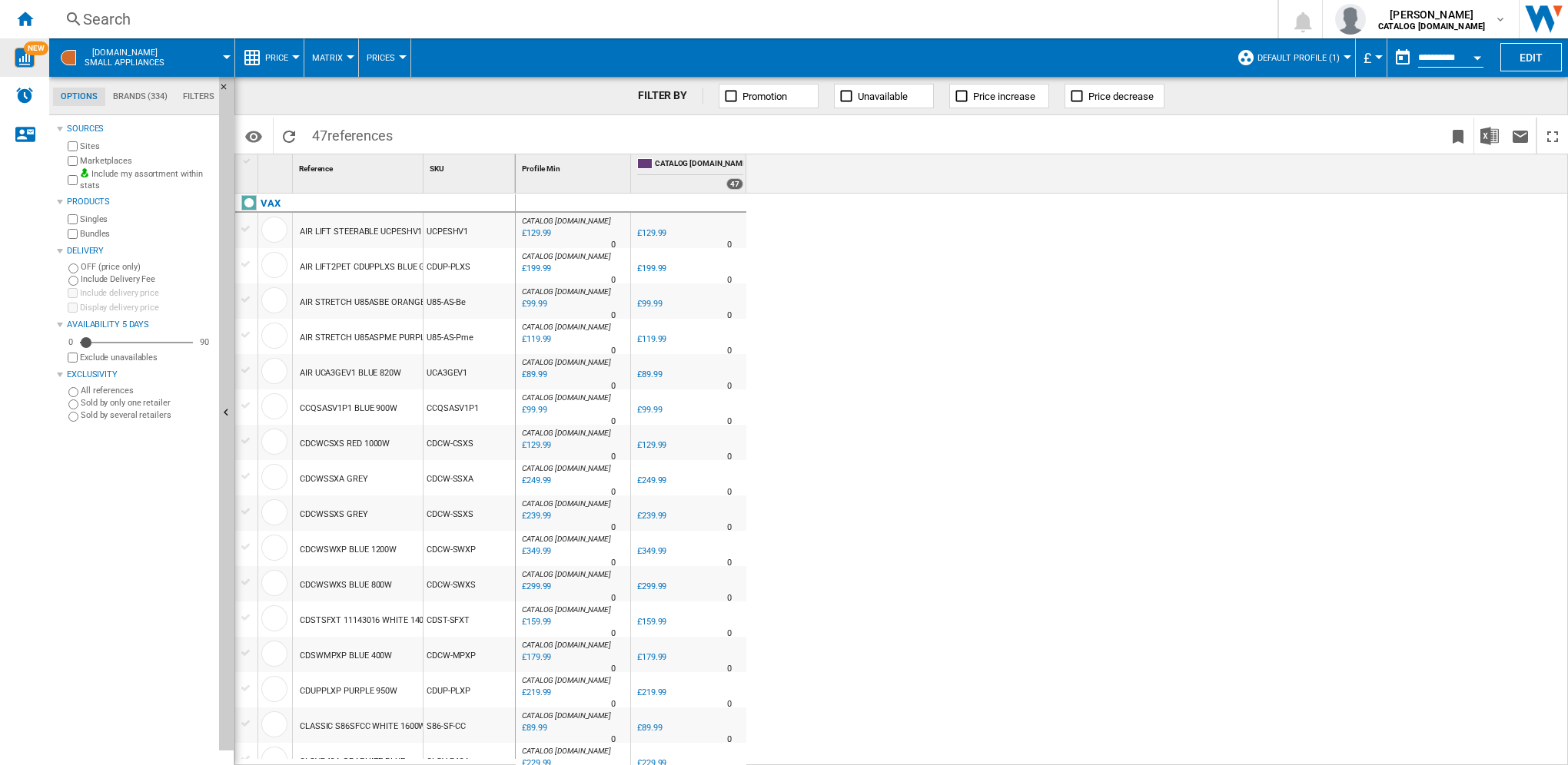
drag, startPoint x: 1089, startPoint y: 571, endPoint x: 65, endPoint y: -6, distance: 1175.4
click at [194, 58] on span at bounding box center [206, 57] width 40 height 38
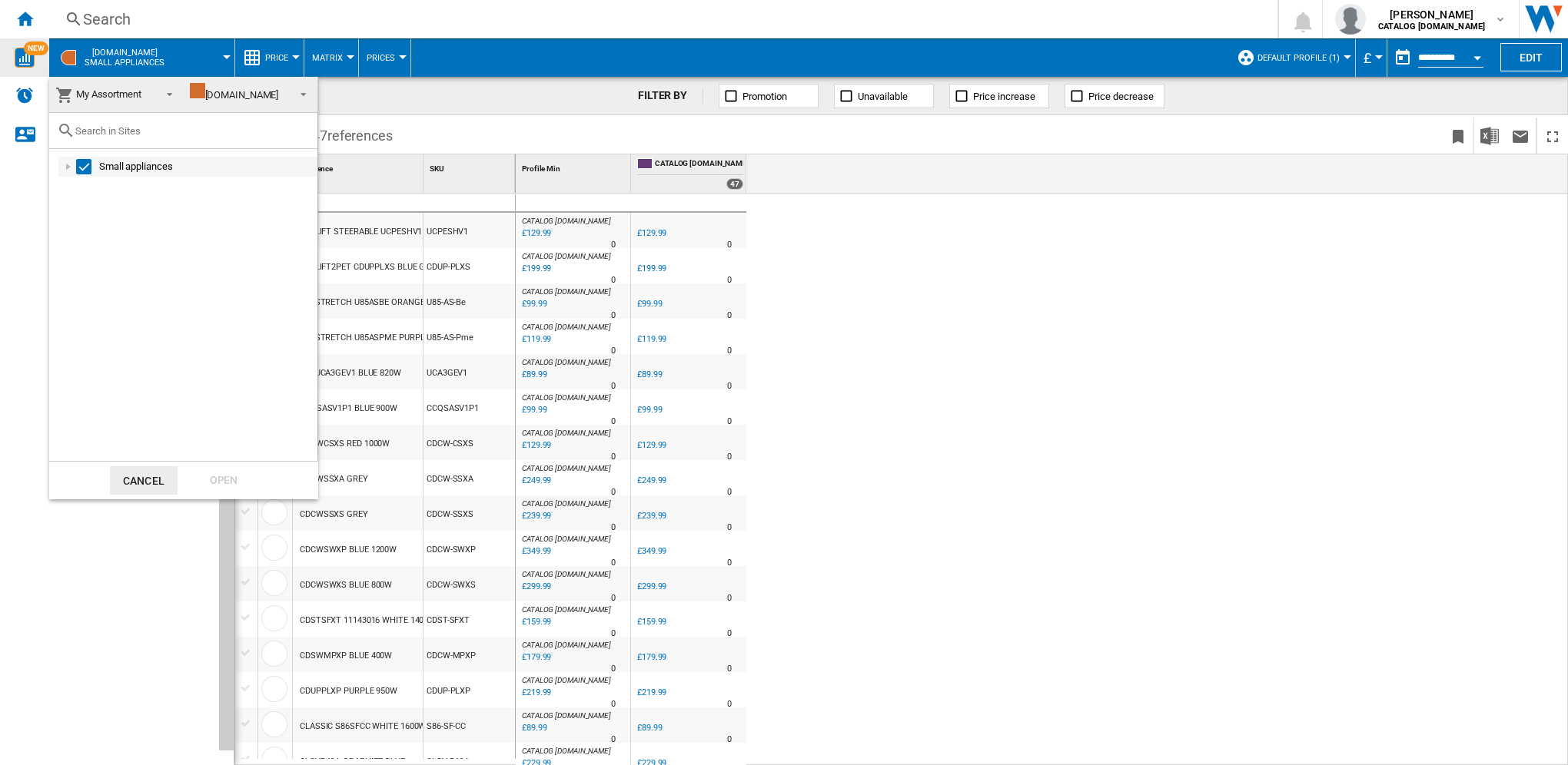
click at [96, 163] on md-checkbox "Select" at bounding box center [88, 167] width 23 height 16
click at [197, 52] on md-backdrop at bounding box center [784, 382] width 1568 height 765
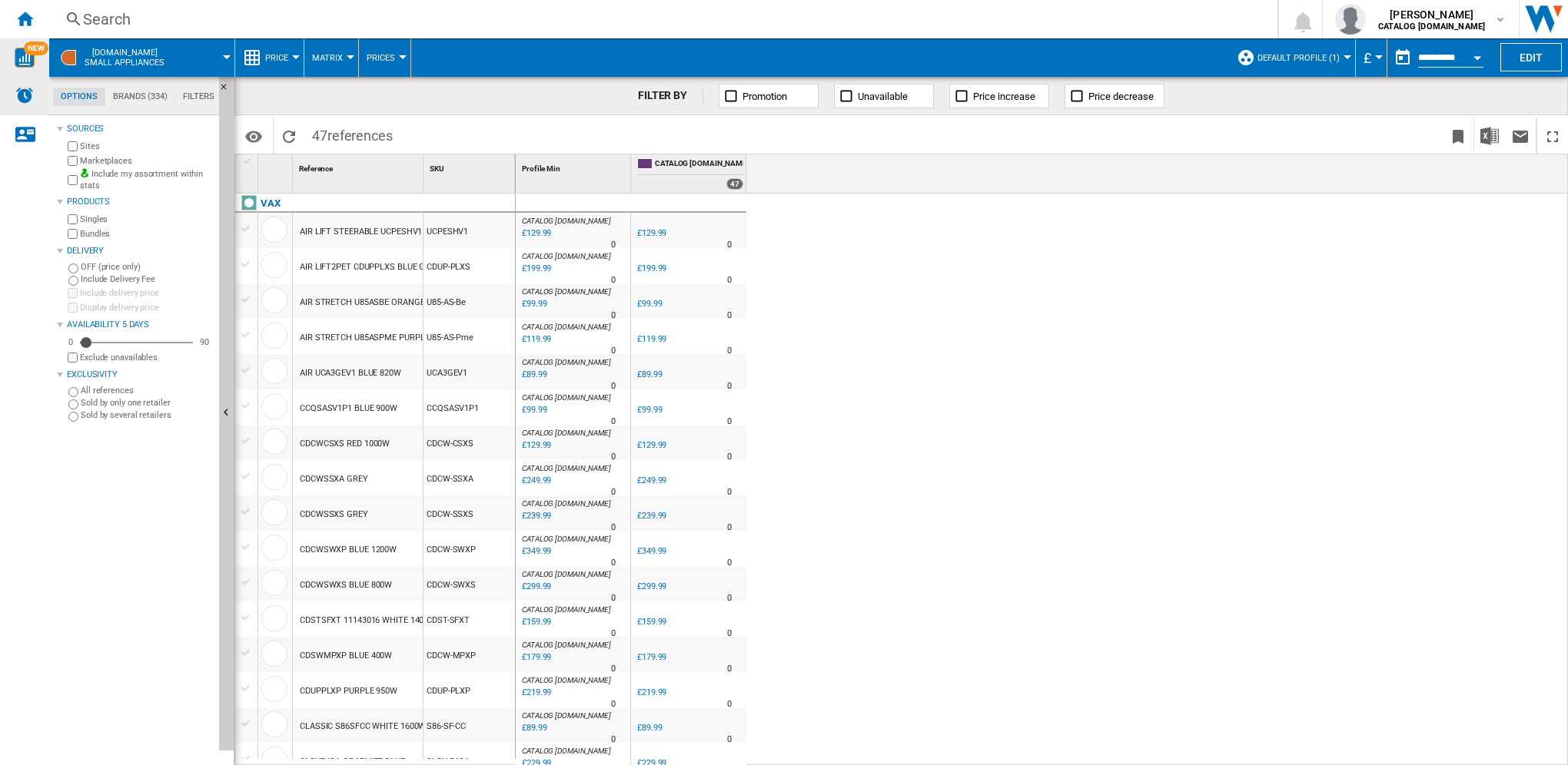
click at [31, 93] on img "Alerts" at bounding box center [25, 96] width 19 height 19
click at [33, 135] on div "Contact us" at bounding box center [24, 134] width 49 height 38
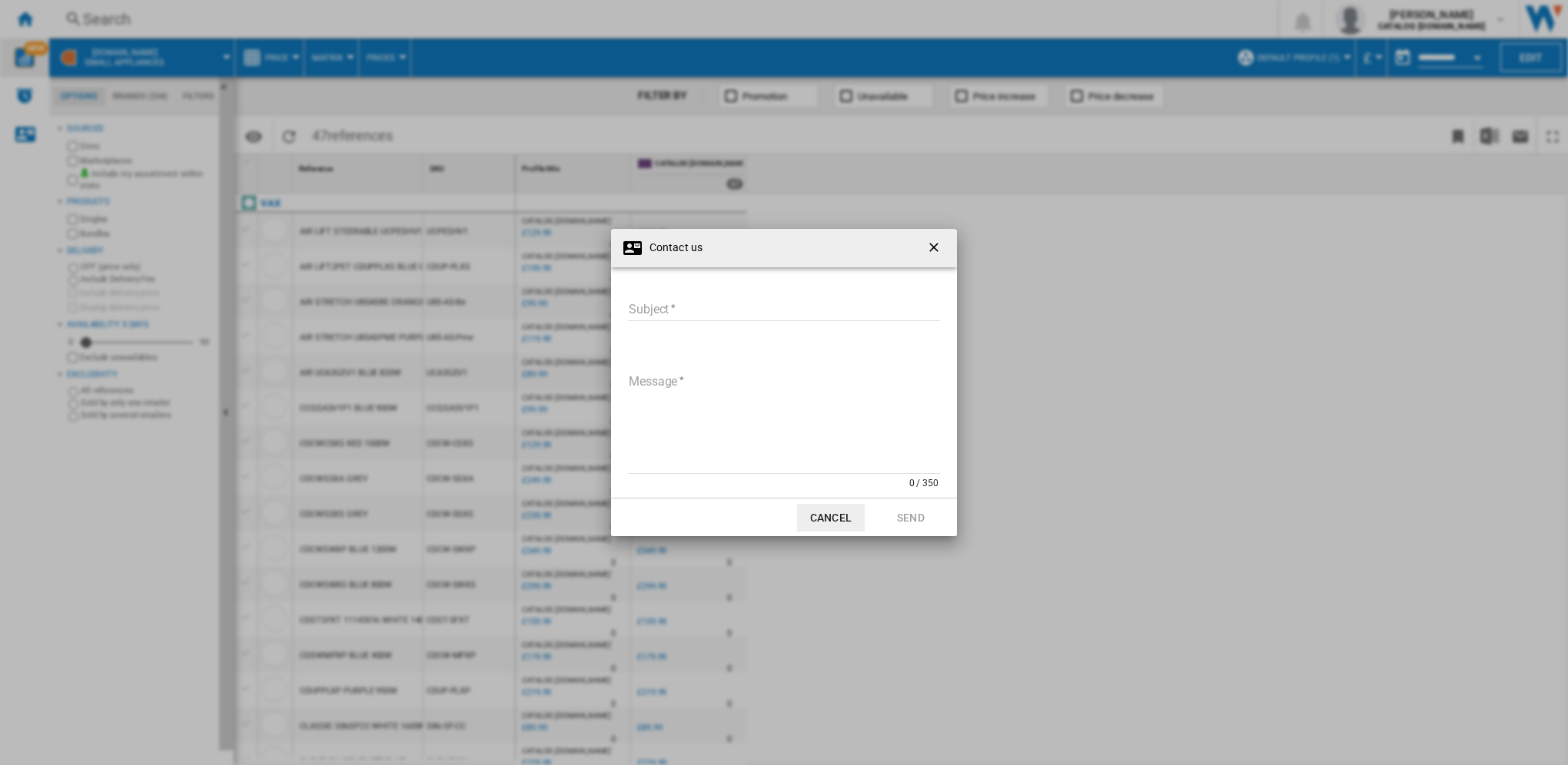
click at [827, 520] on button "Cancel" at bounding box center [831, 518] width 68 height 28
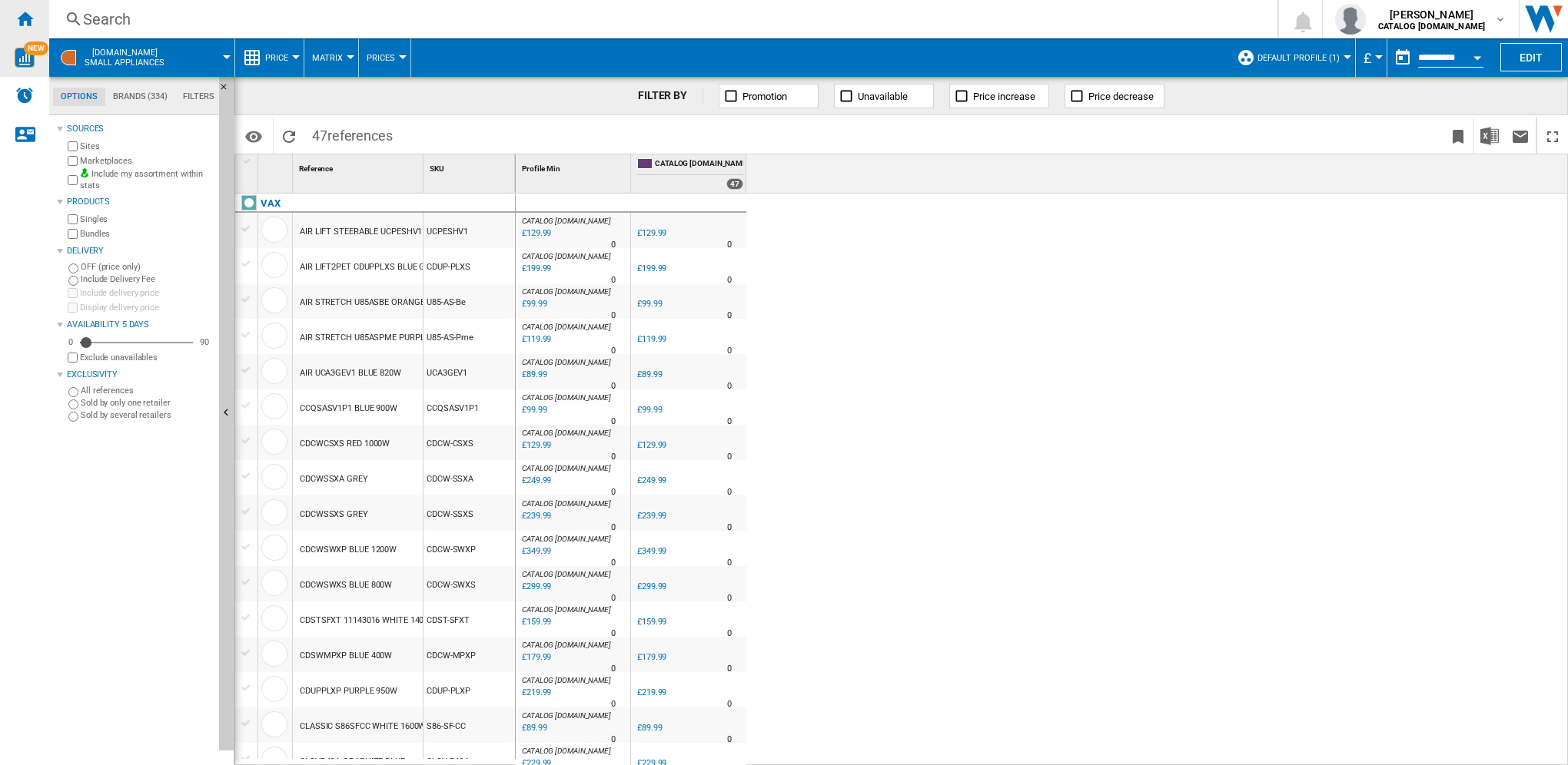
click at [12, 6] on div "Home" at bounding box center [24, 19] width 49 height 38
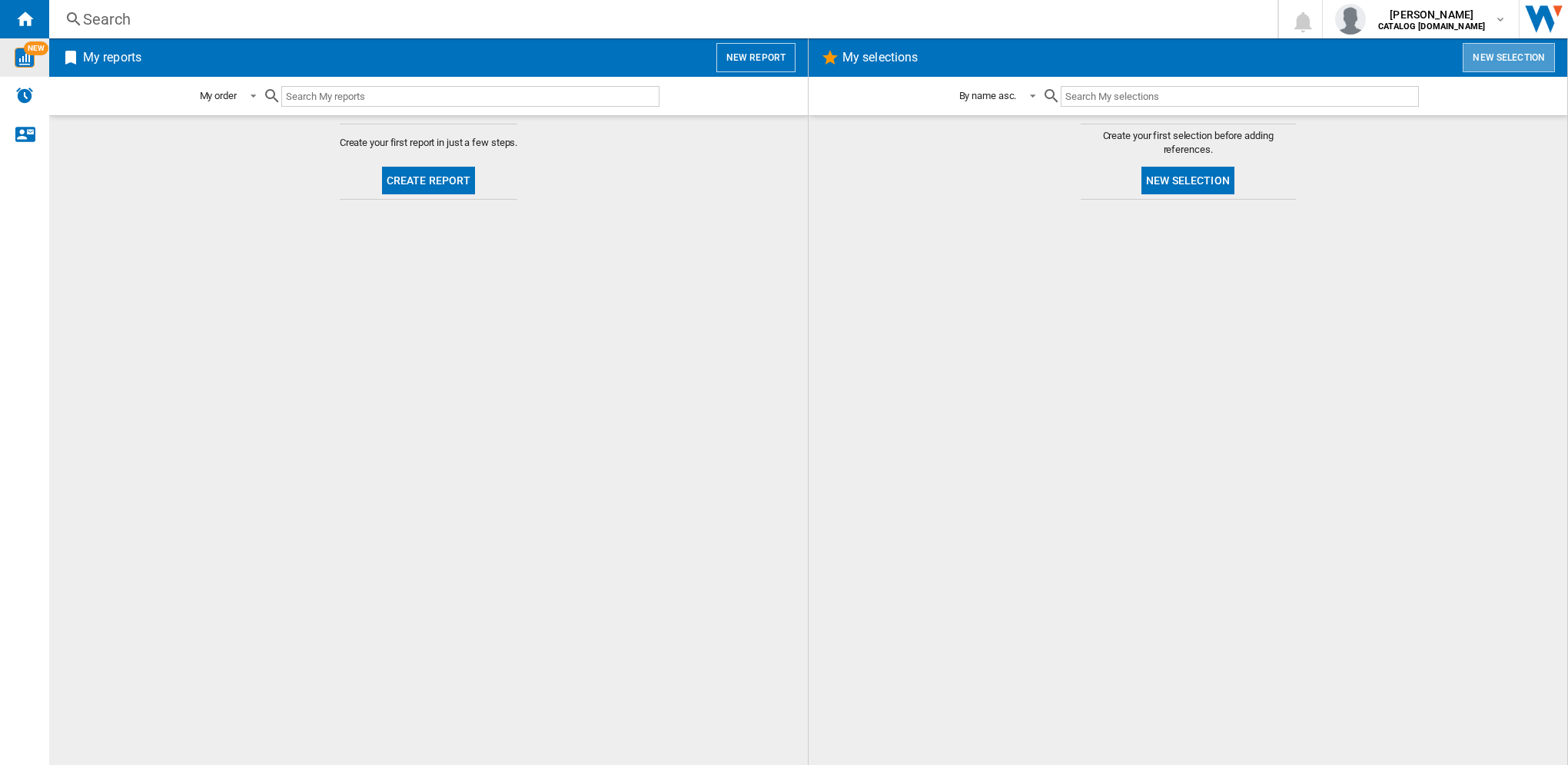
click at [1510, 49] on button "New selection" at bounding box center [1508, 58] width 93 height 30
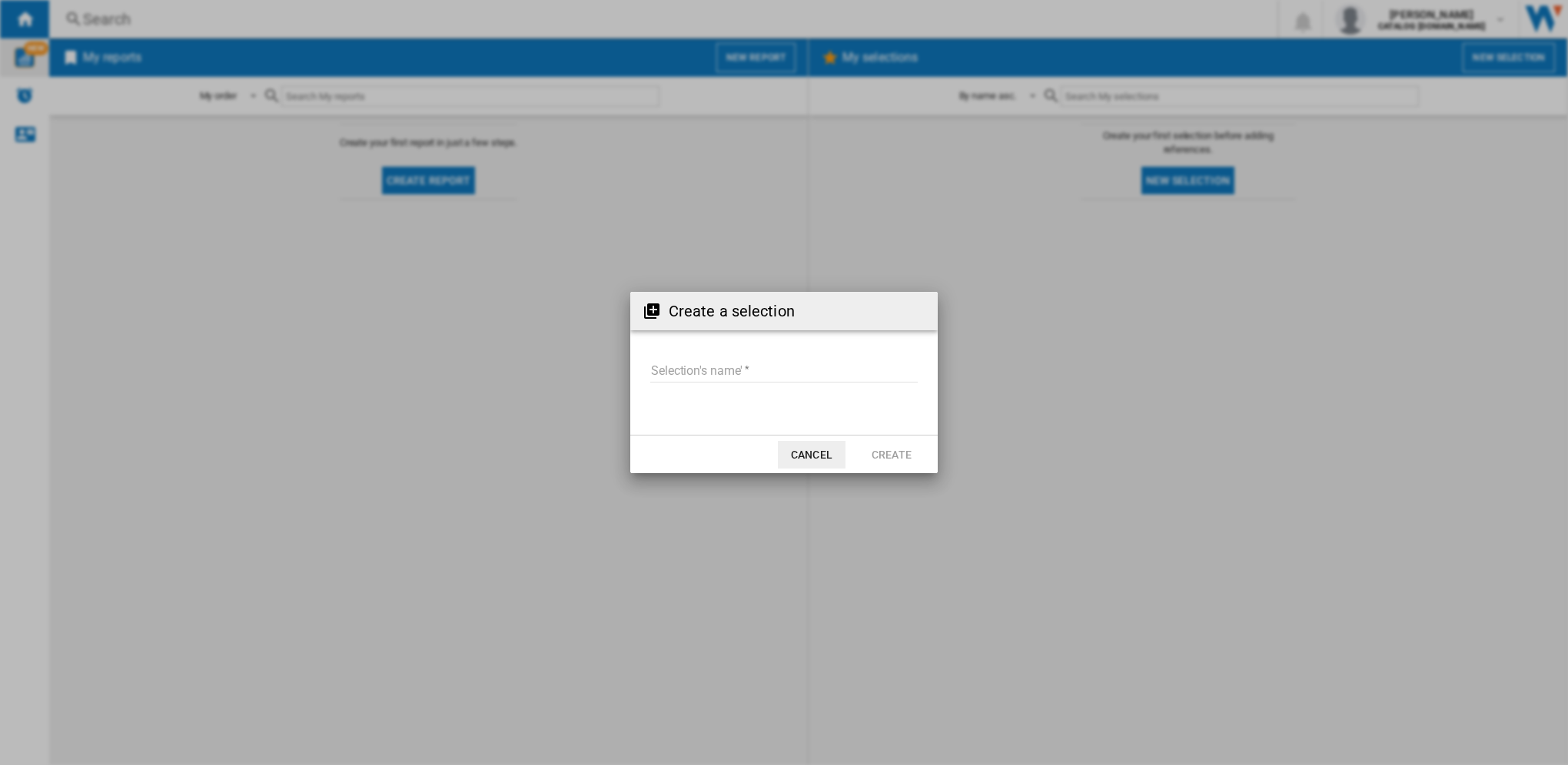
click at [813, 456] on button "Cancel" at bounding box center [811, 455] width 68 height 28
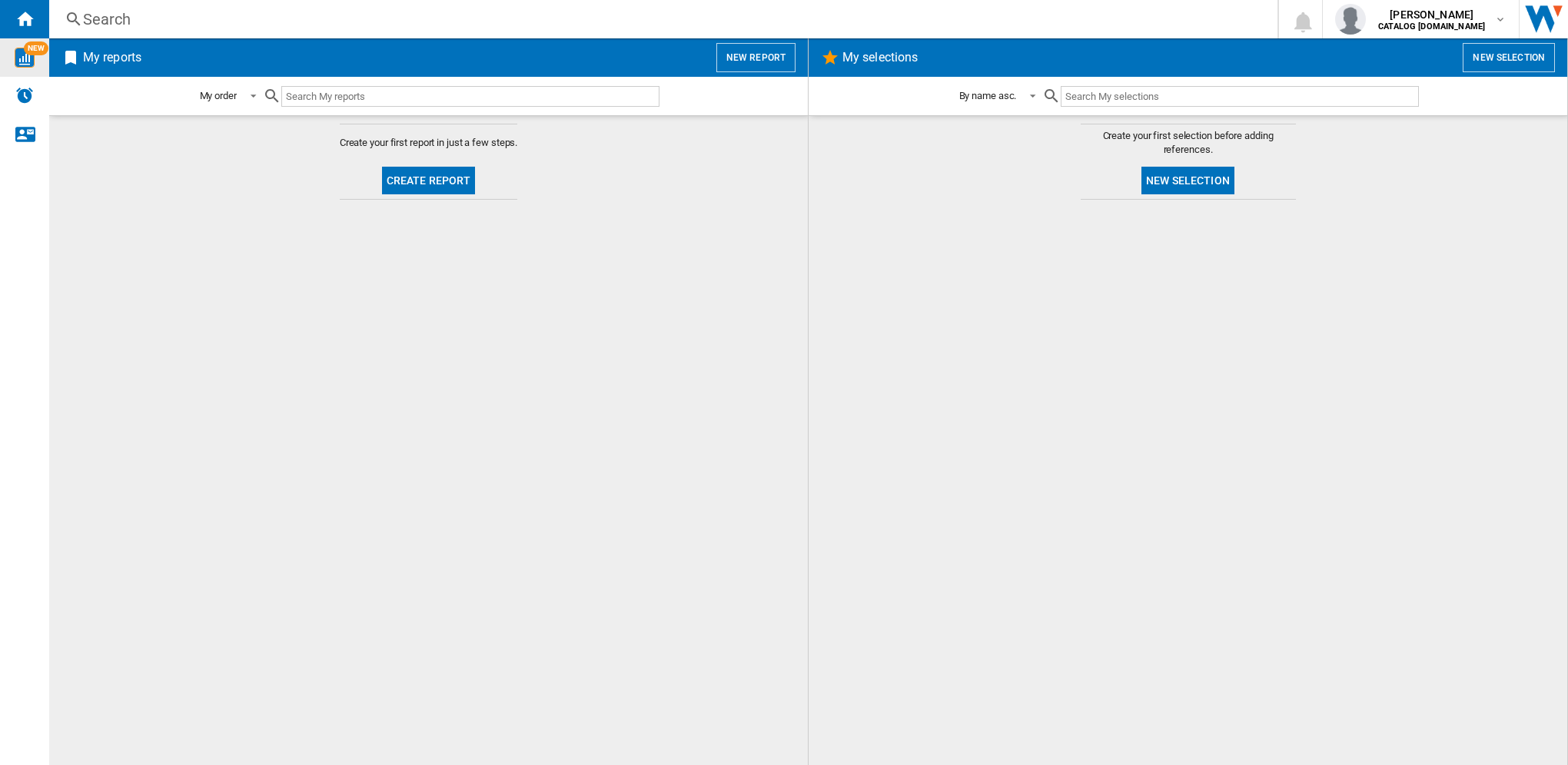
click at [759, 54] on button "New report" at bounding box center [756, 58] width 79 height 30
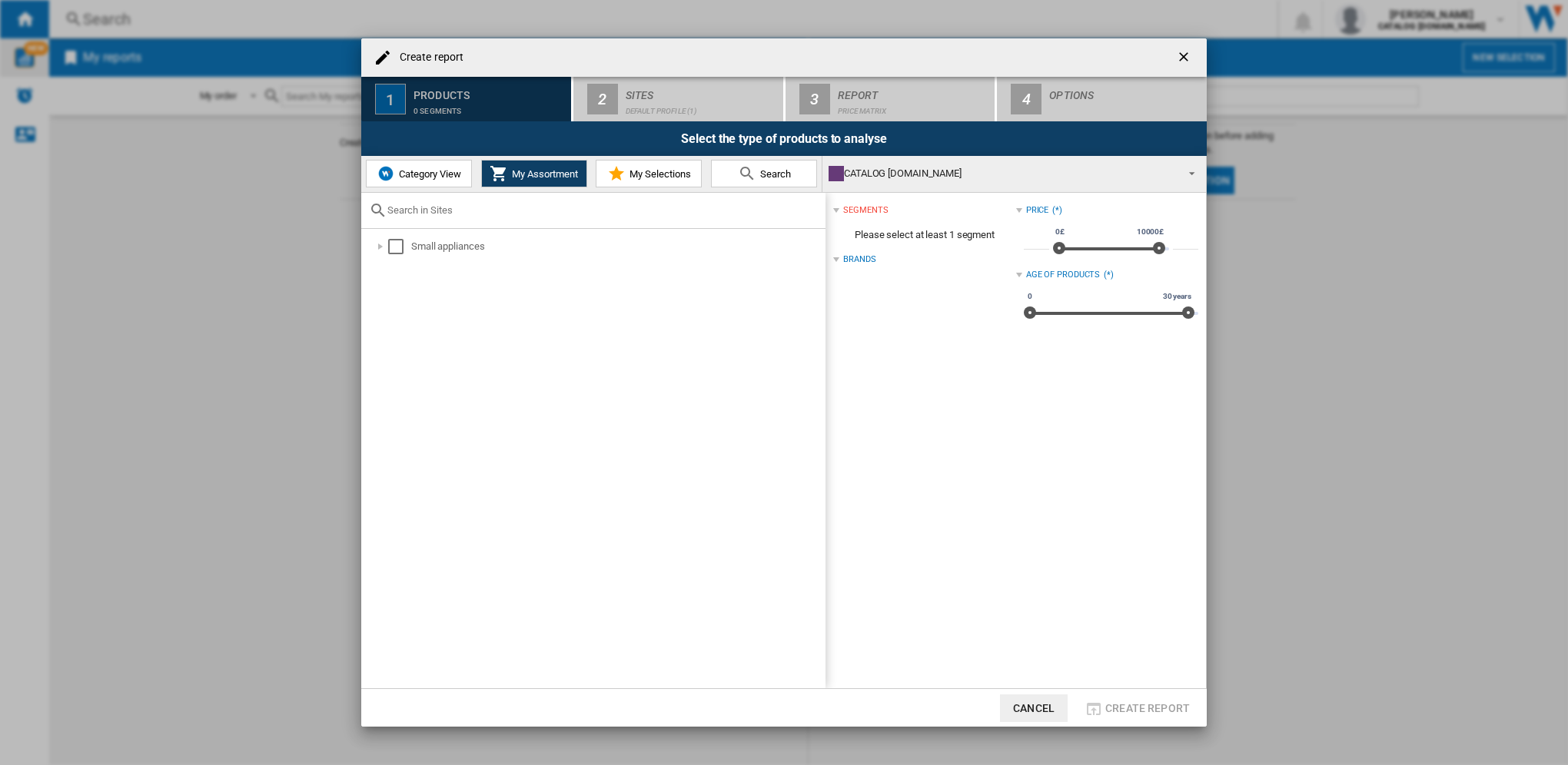
click at [460, 101] on div "0 segments" at bounding box center [489, 107] width 152 height 16
click at [423, 166] on button "Category View" at bounding box center [418, 174] width 106 height 28
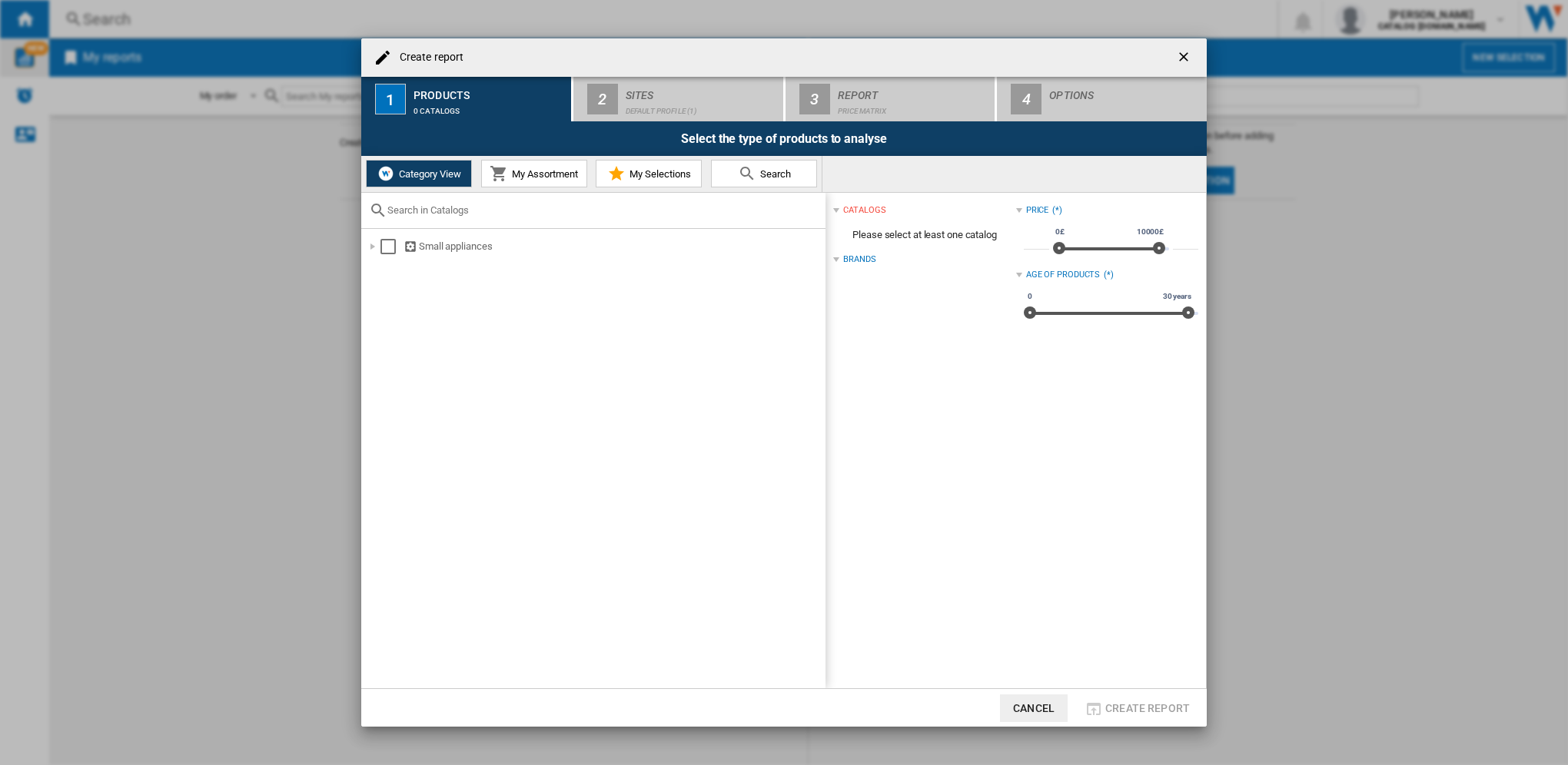
click at [516, 176] on span "My Assortment" at bounding box center [543, 173] width 70 height 12
click at [642, 177] on span "My Selections" at bounding box center [658, 173] width 65 height 12
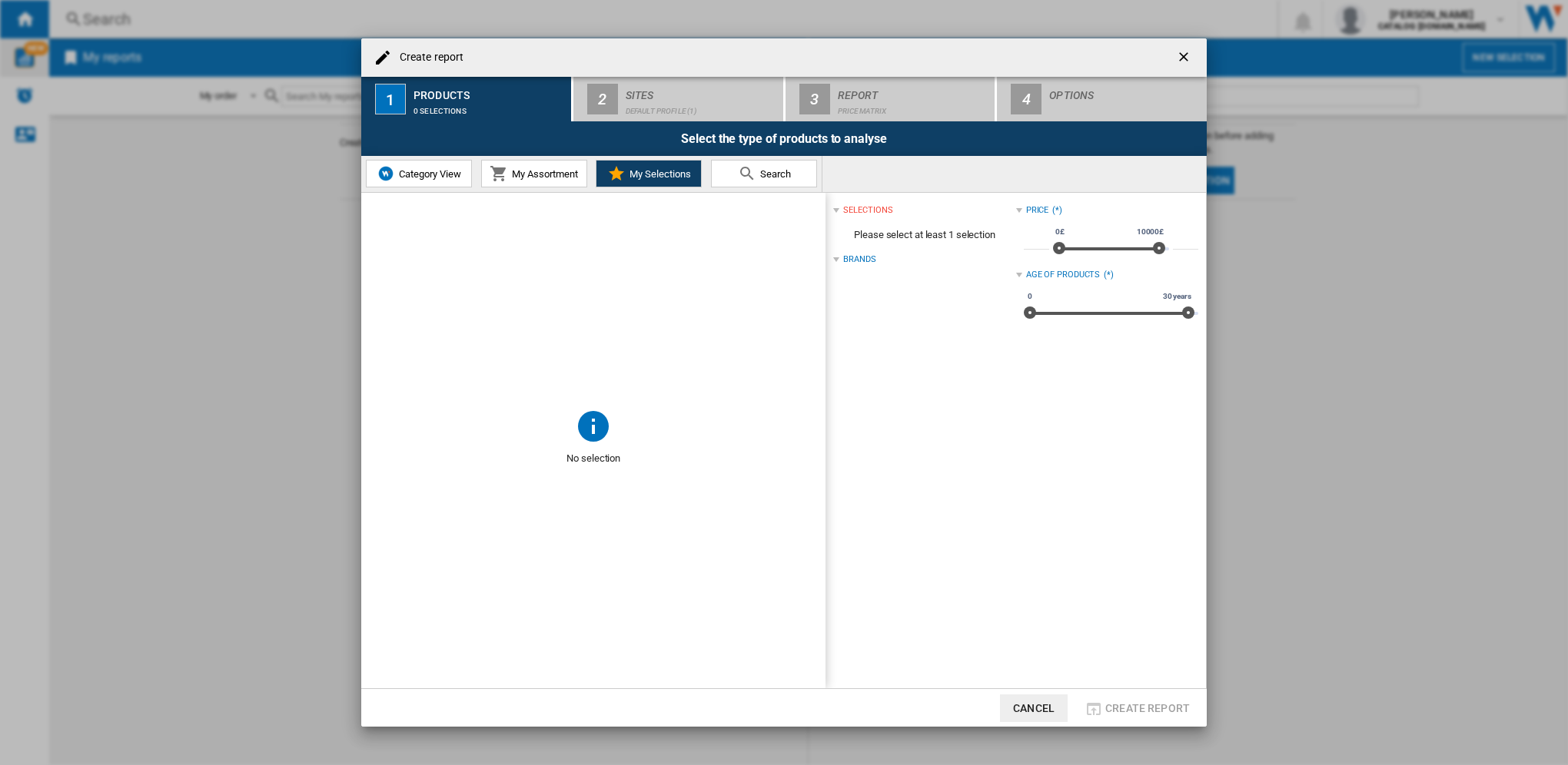
click at [555, 171] on span "My Assortment" at bounding box center [543, 173] width 70 height 12
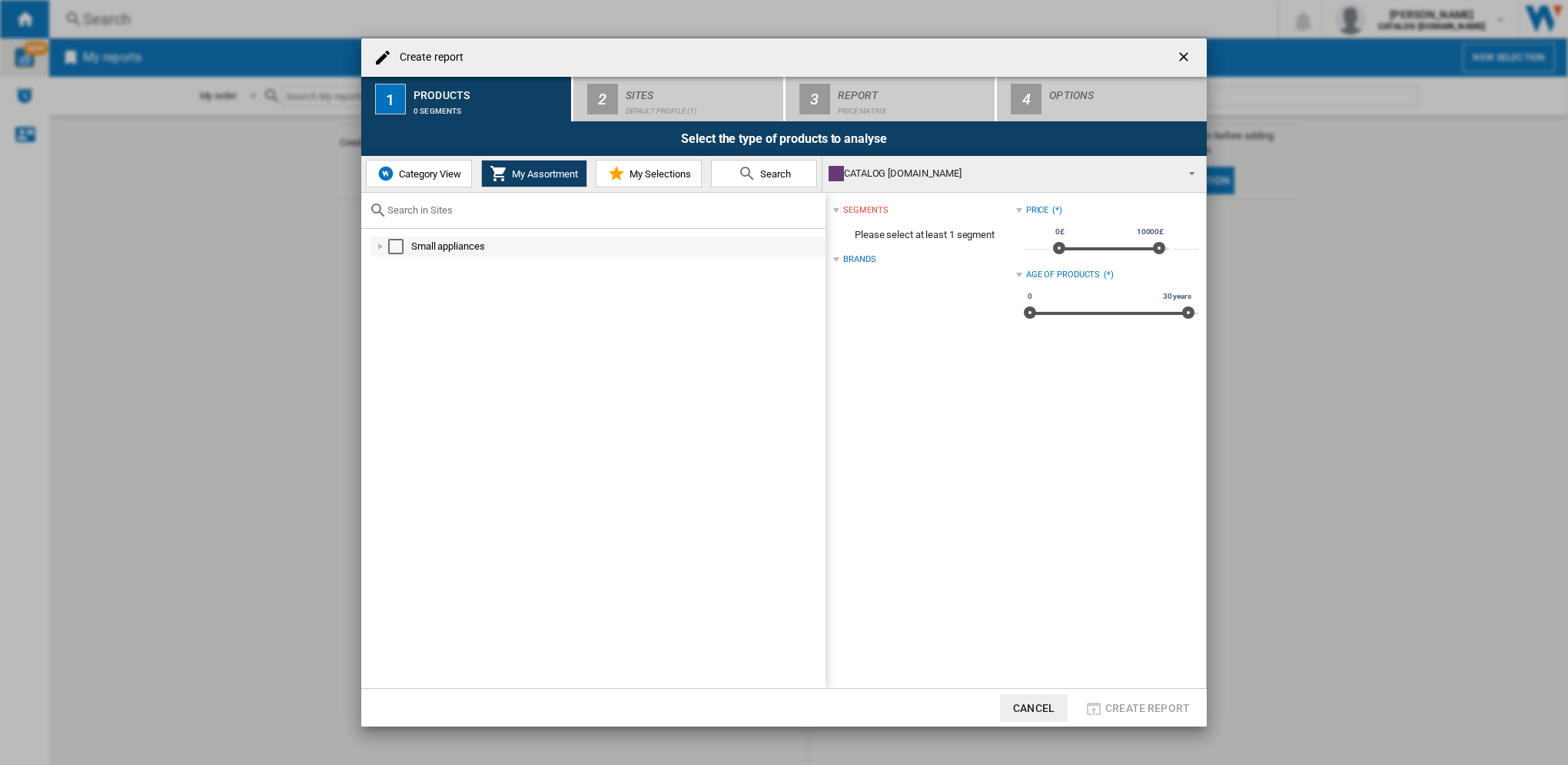
click at [380, 248] on div "Create report ..." at bounding box center [380, 246] width 16 height 16
click at [401, 348] on div "Create report ..." at bounding box center [397, 347] width 16 height 16
drag, startPoint x: 1038, startPoint y: 711, endPoint x: 995, endPoint y: 660, distance: 66.7
click at [1036, 711] on button "Cancel" at bounding box center [1033, 708] width 68 height 28
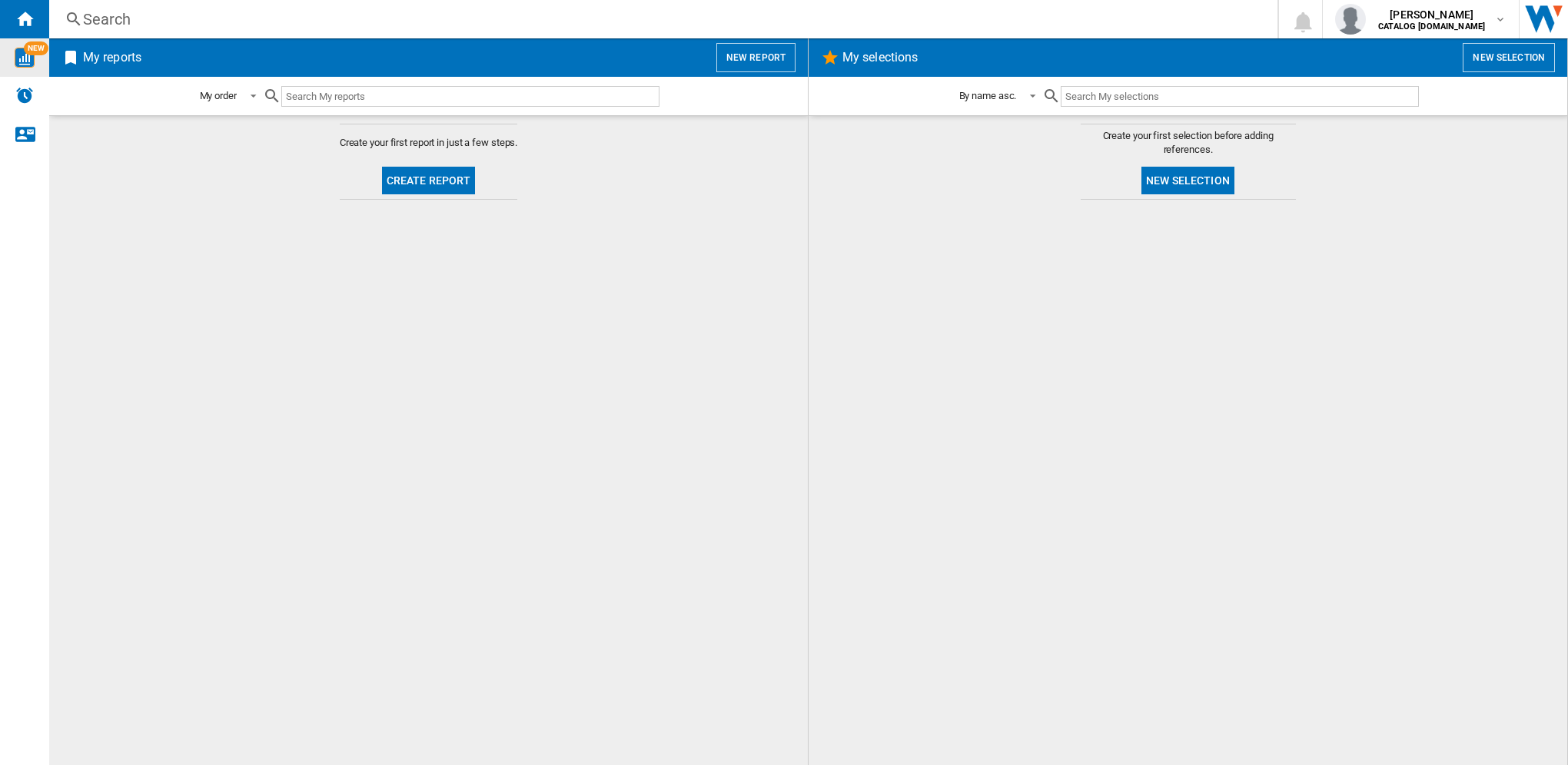
click at [750, 59] on button "New report" at bounding box center [756, 58] width 79 height 30
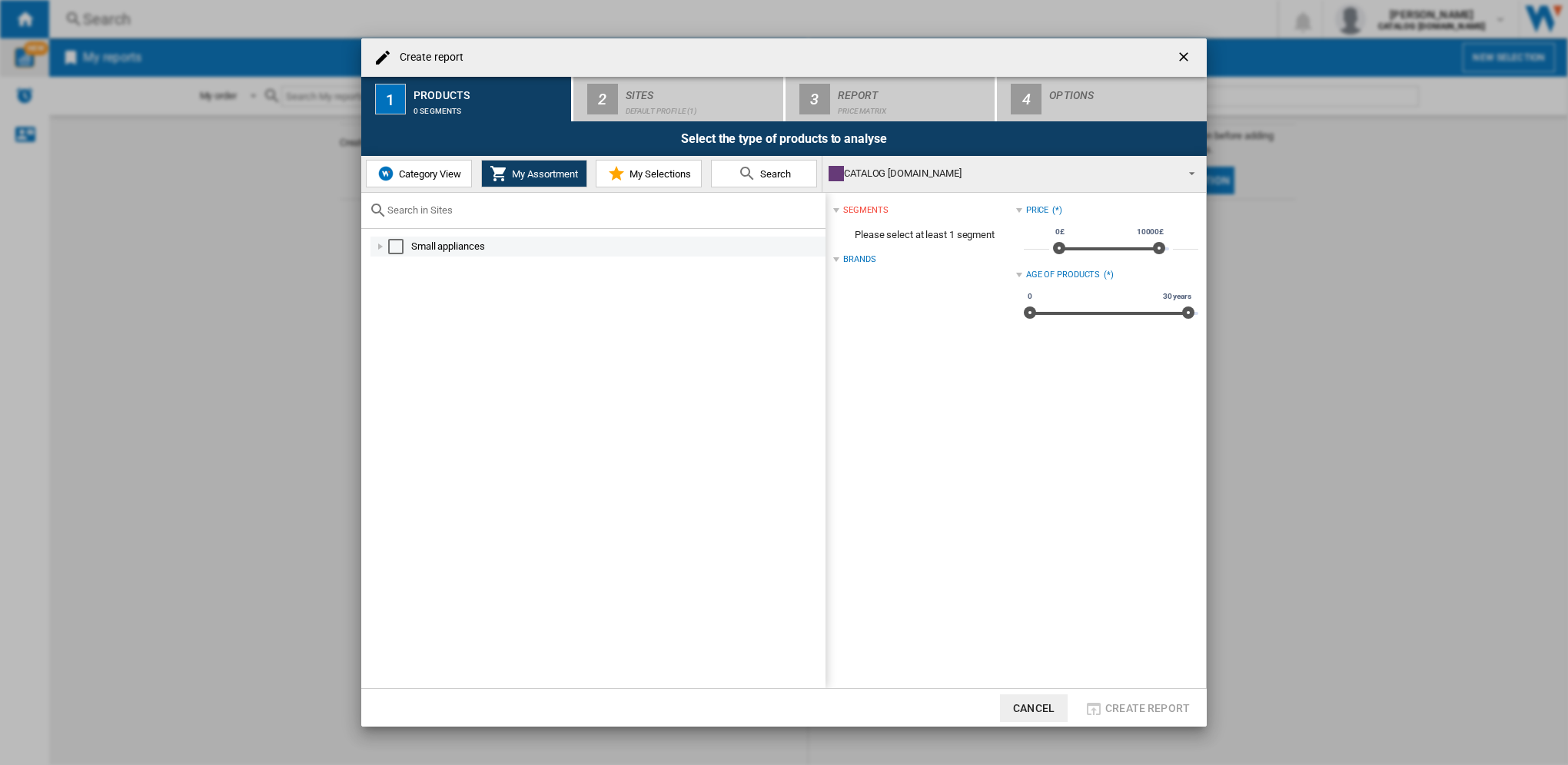
click at [395, 246] on div "Select" at bounding box center [396, 246] width 16 height 16
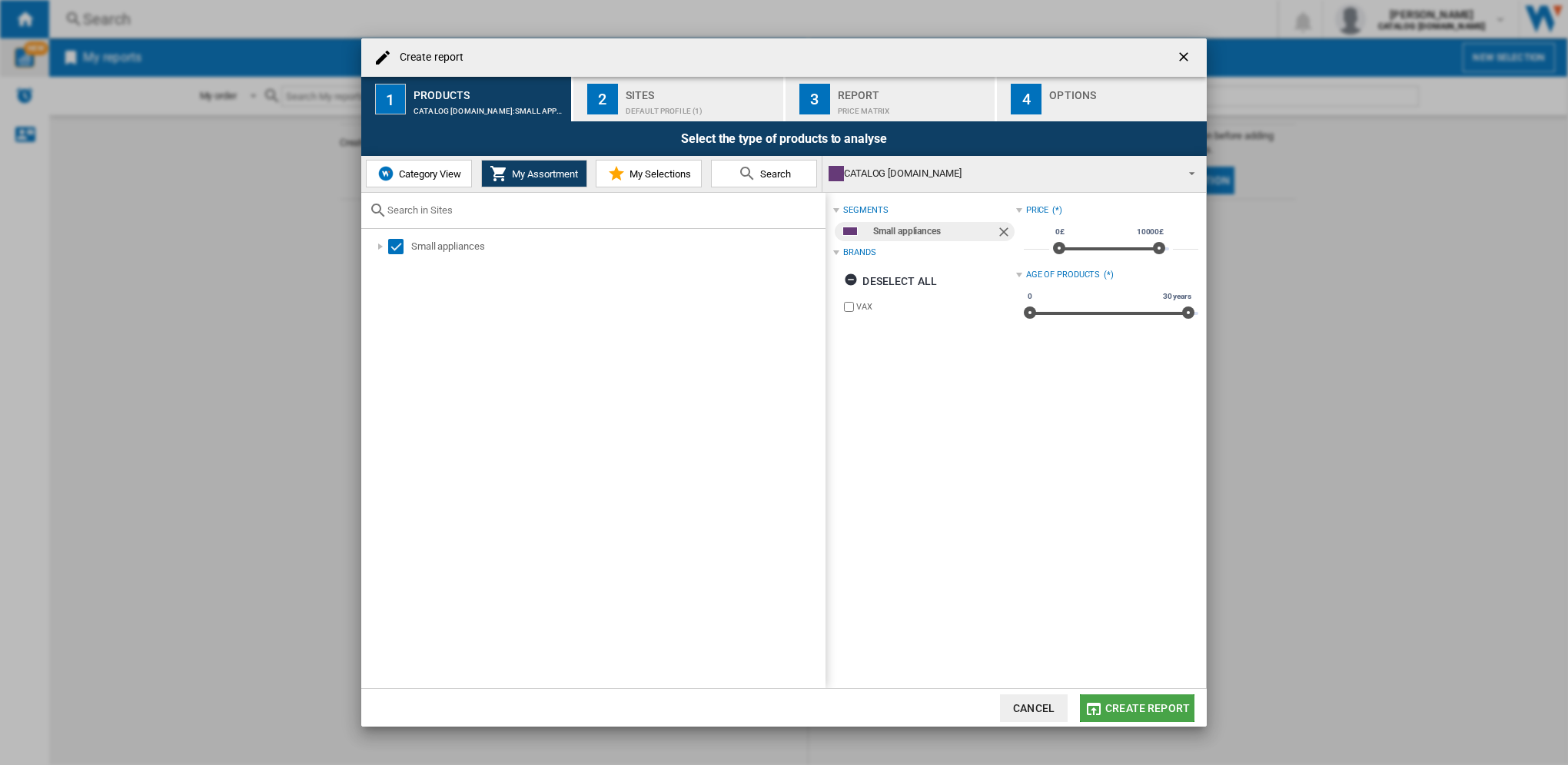
click at [1147, 704] on span "Create report" at bounding box center [1147, 708] width 85 height 12
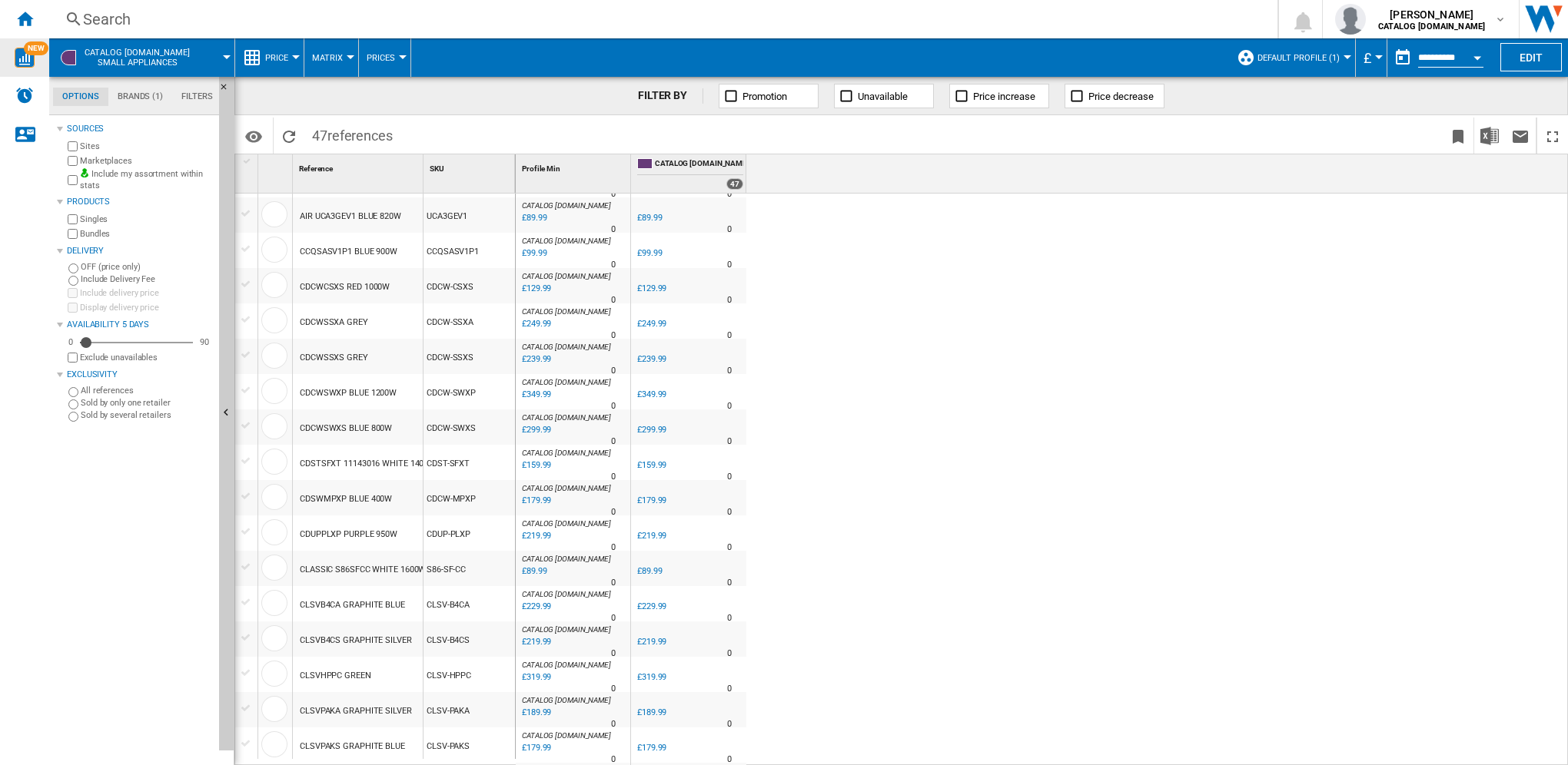
drag, startPoint x: 869, startPoint y: 653, endPoint x: 861, endPoint y: 606, distance: 47.7
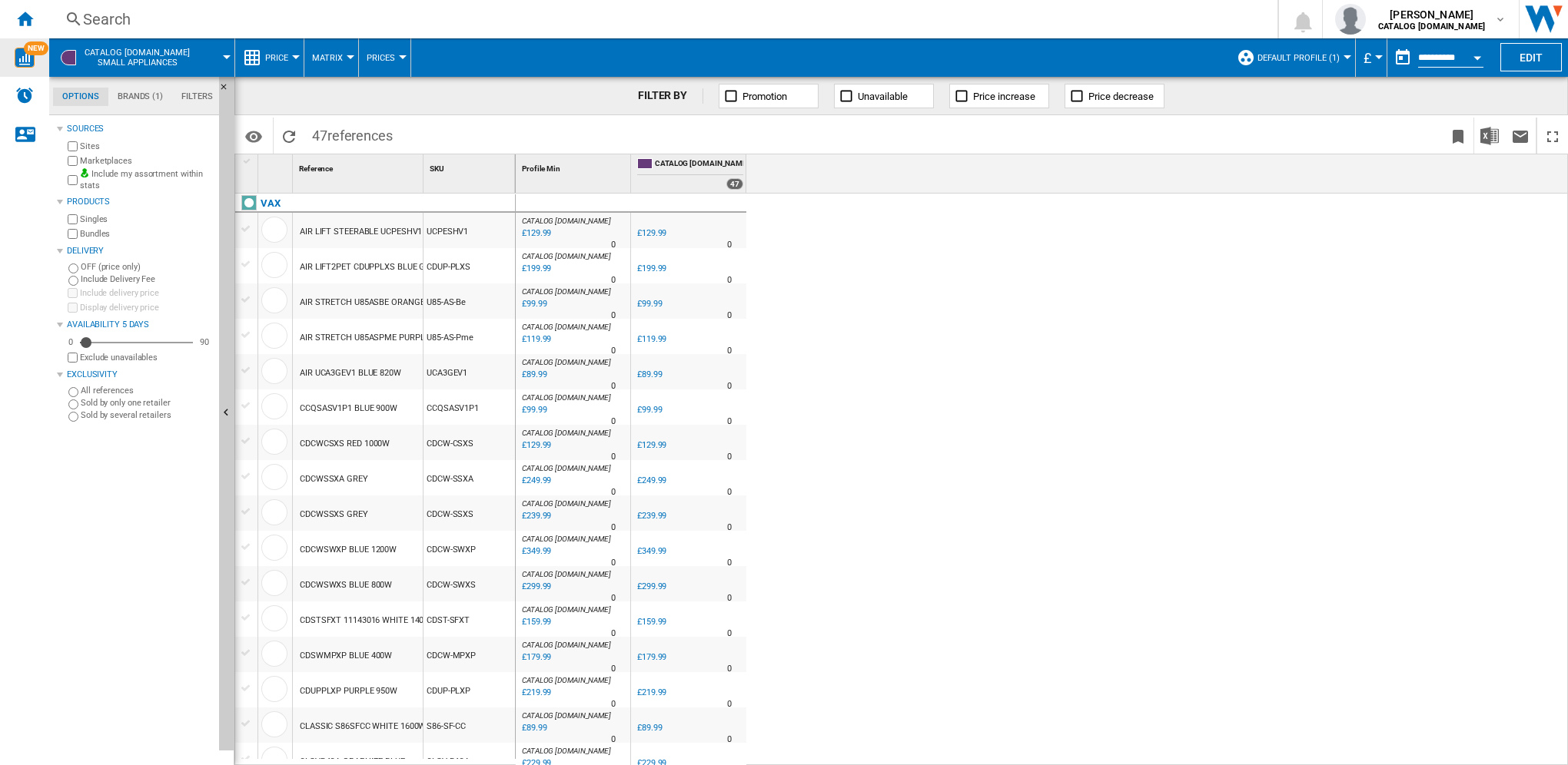
click at [104, 20] on div "Search" at bounding box center [660, 19] width 1154 height 22
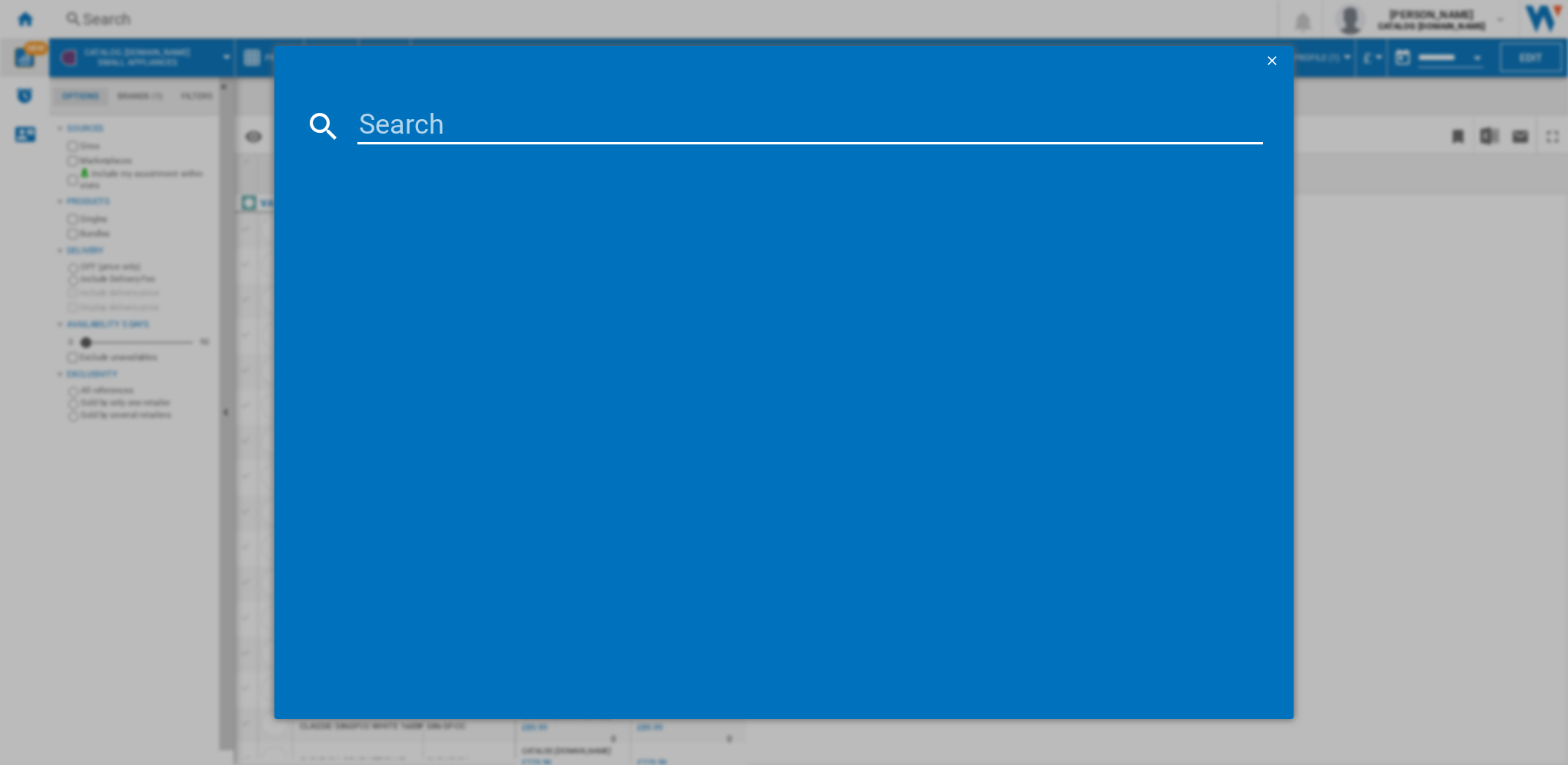
click at [26, 22] on div at bounding box center [784, 382] width 1568 height 765
click at [1283, 55] on button "button" at bounding box center [1273, 61] width 31 height 31
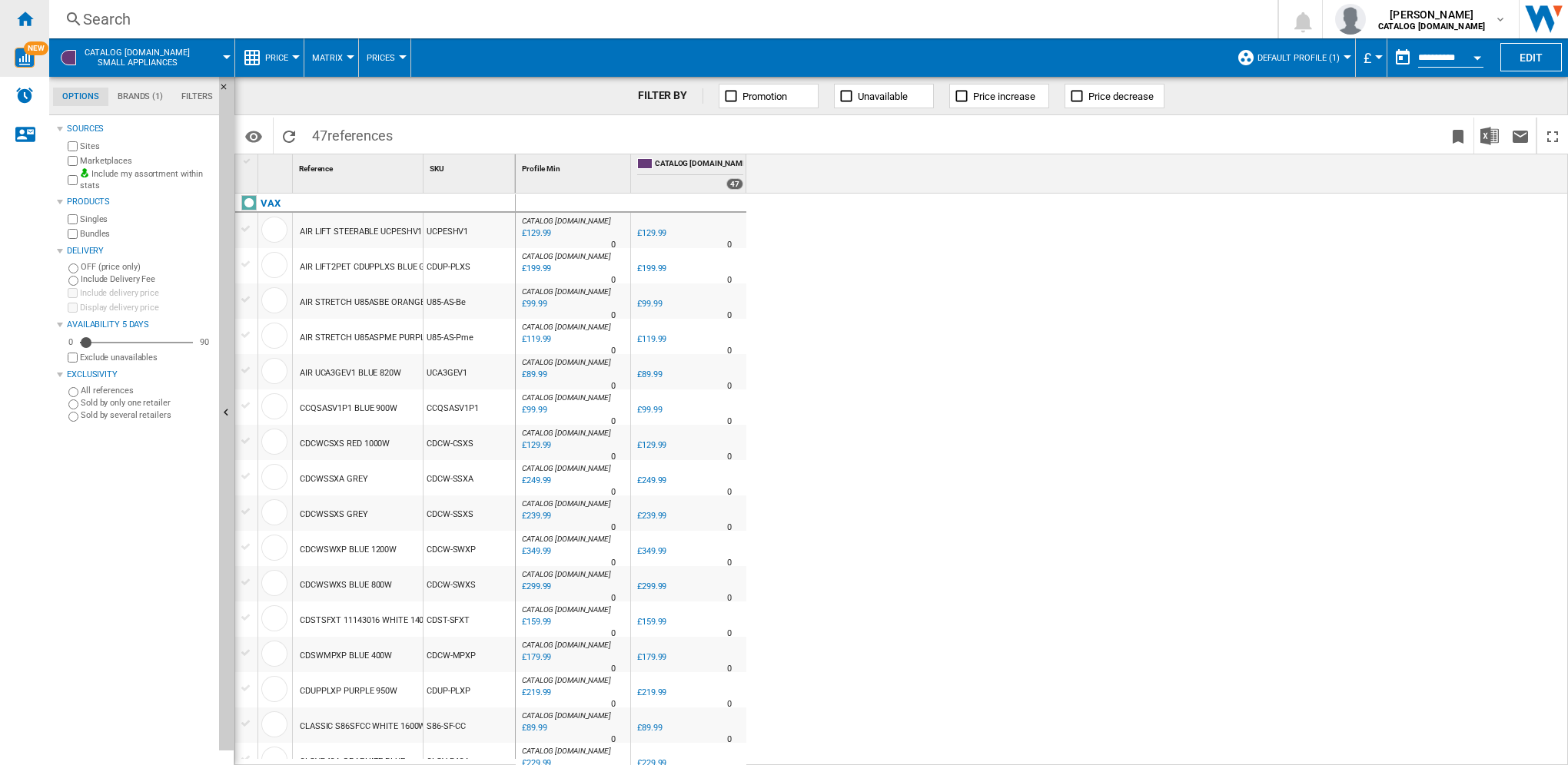
click at [10, 24] on div "Home" at bounding box center [24, 19] width 49 height 38
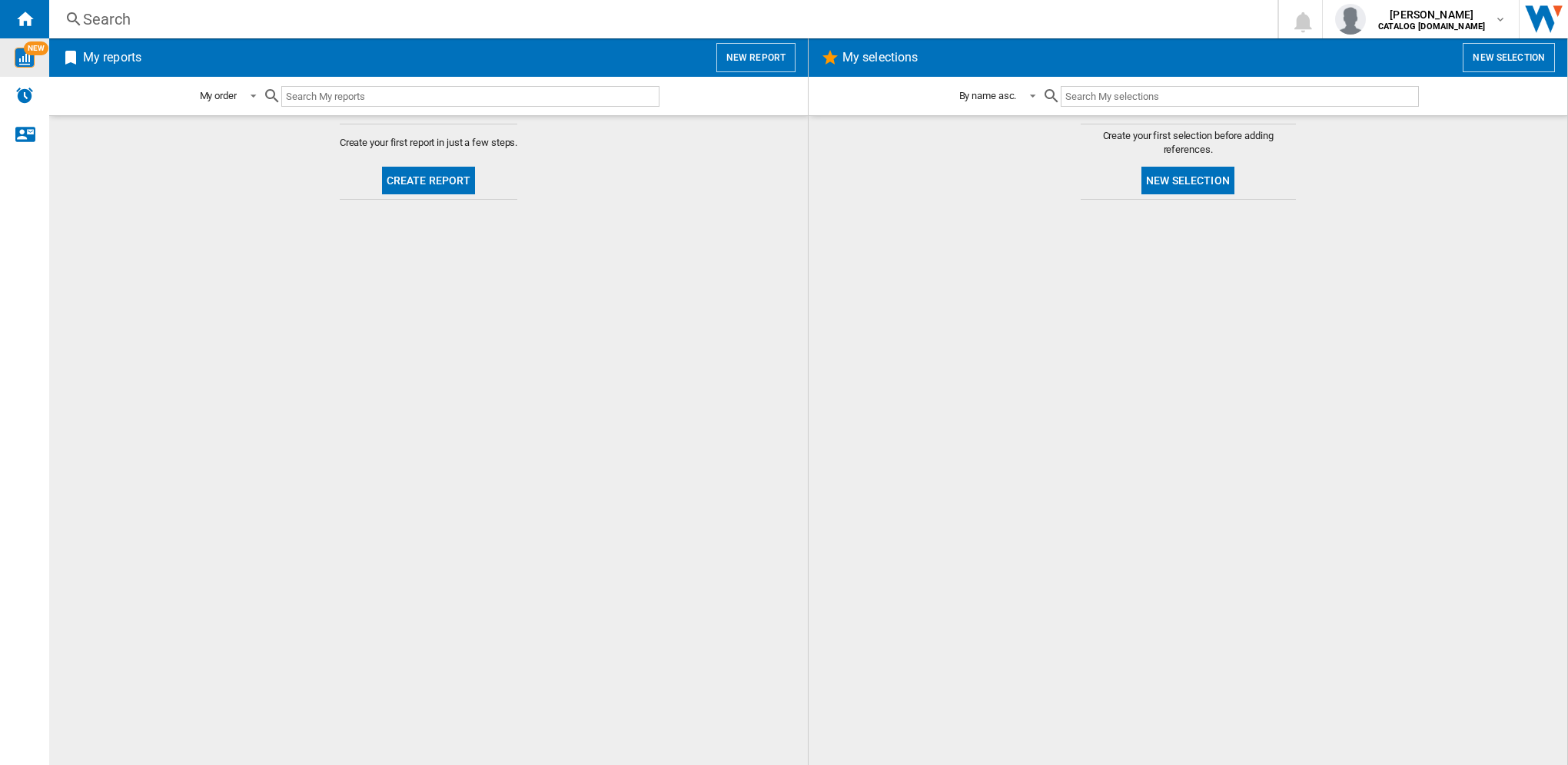
click at [753, 53] on button "New report" at bounding box center [756, 58] width 79 height 30
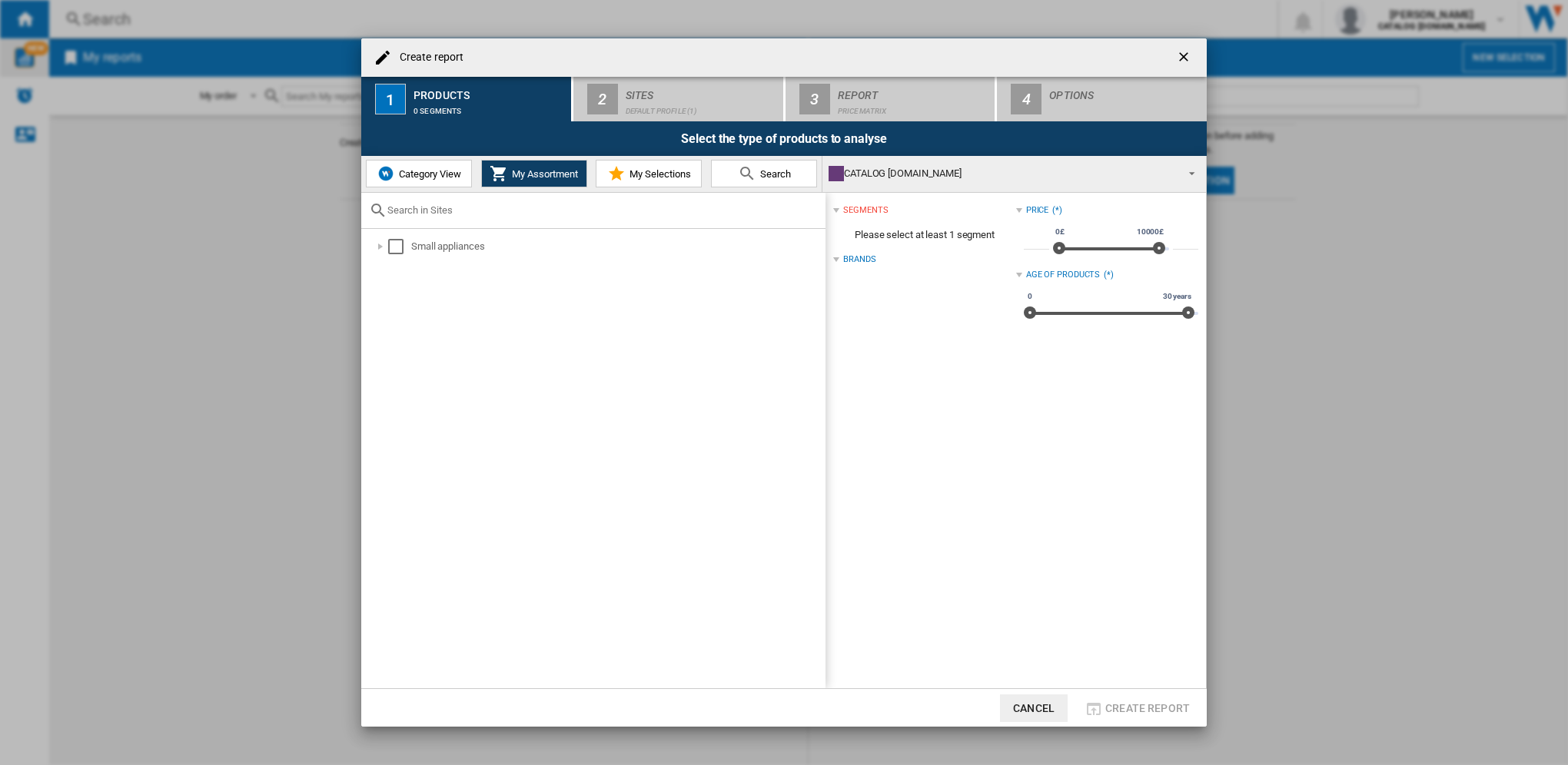
click at [637, 163] on button "My Selections" at bounding box center [649, 174] width 106 height 28
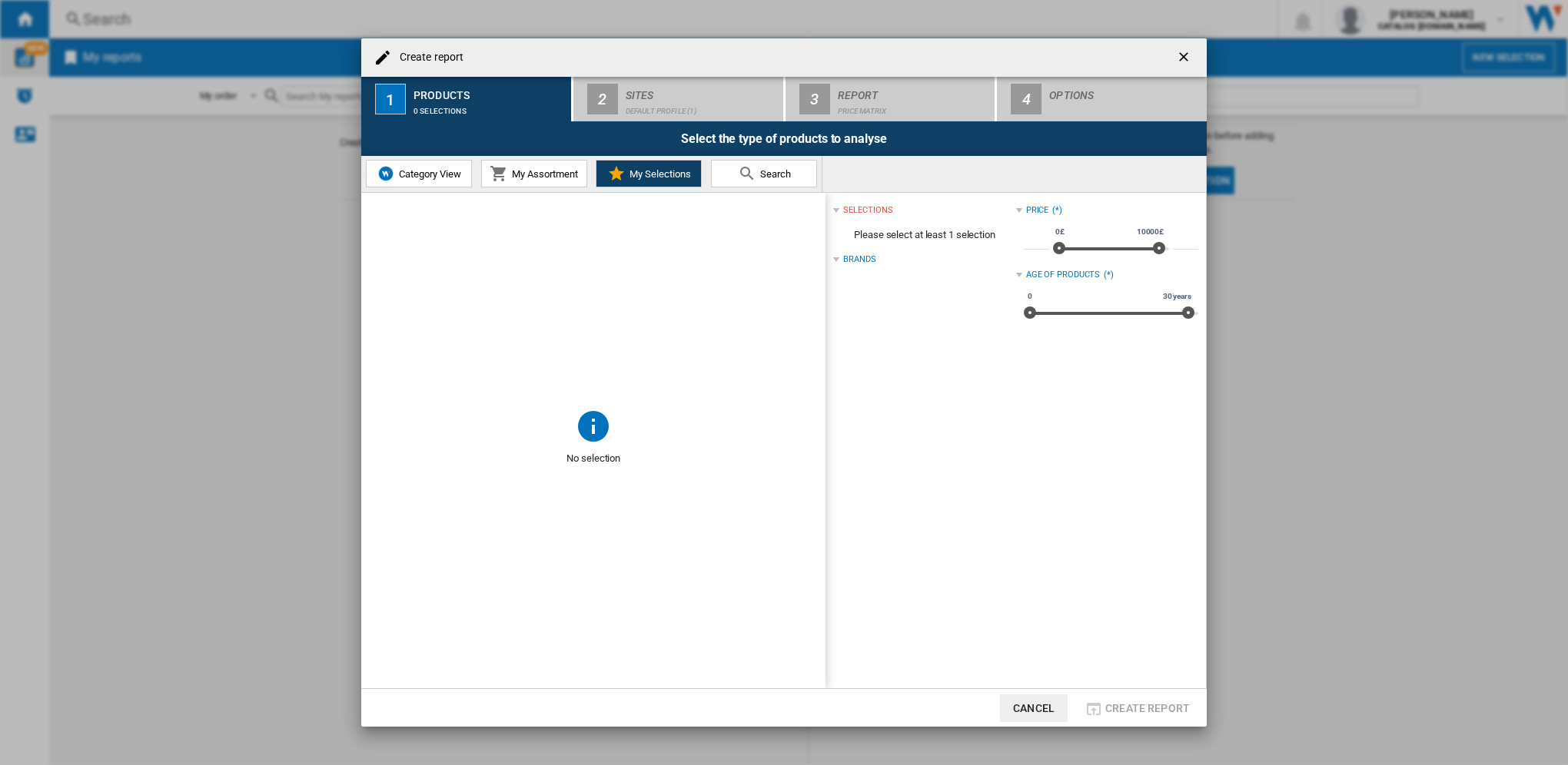
click at [603, 425] on md-icon "Create report ..." at bounding box center [593, 425] width 37 height 37
click at [395, 169] on span "Category View" at bounding box center [428, 173] width 66 height 12
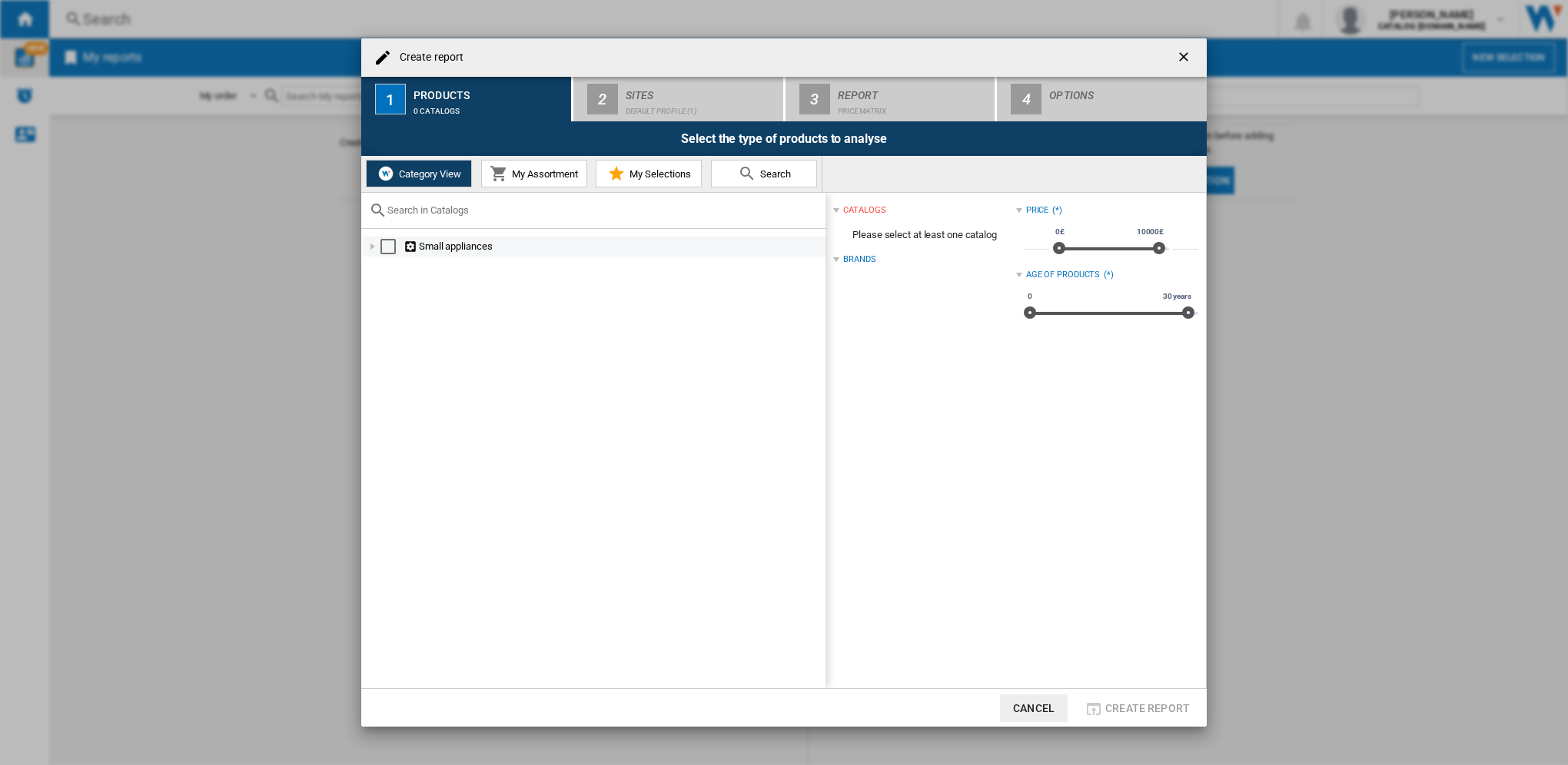
click at [409, 248] on ng-md-icon "Create report ..." at bounding box center [411, 246] width 16 height 15
click at [409, 243] on ng-md-icon "Create report ..." at bounding box center [411, 246] width 16 height 15
click at [387, 248] on div "Select" at bounding box center [388, 246] width 16 height 16
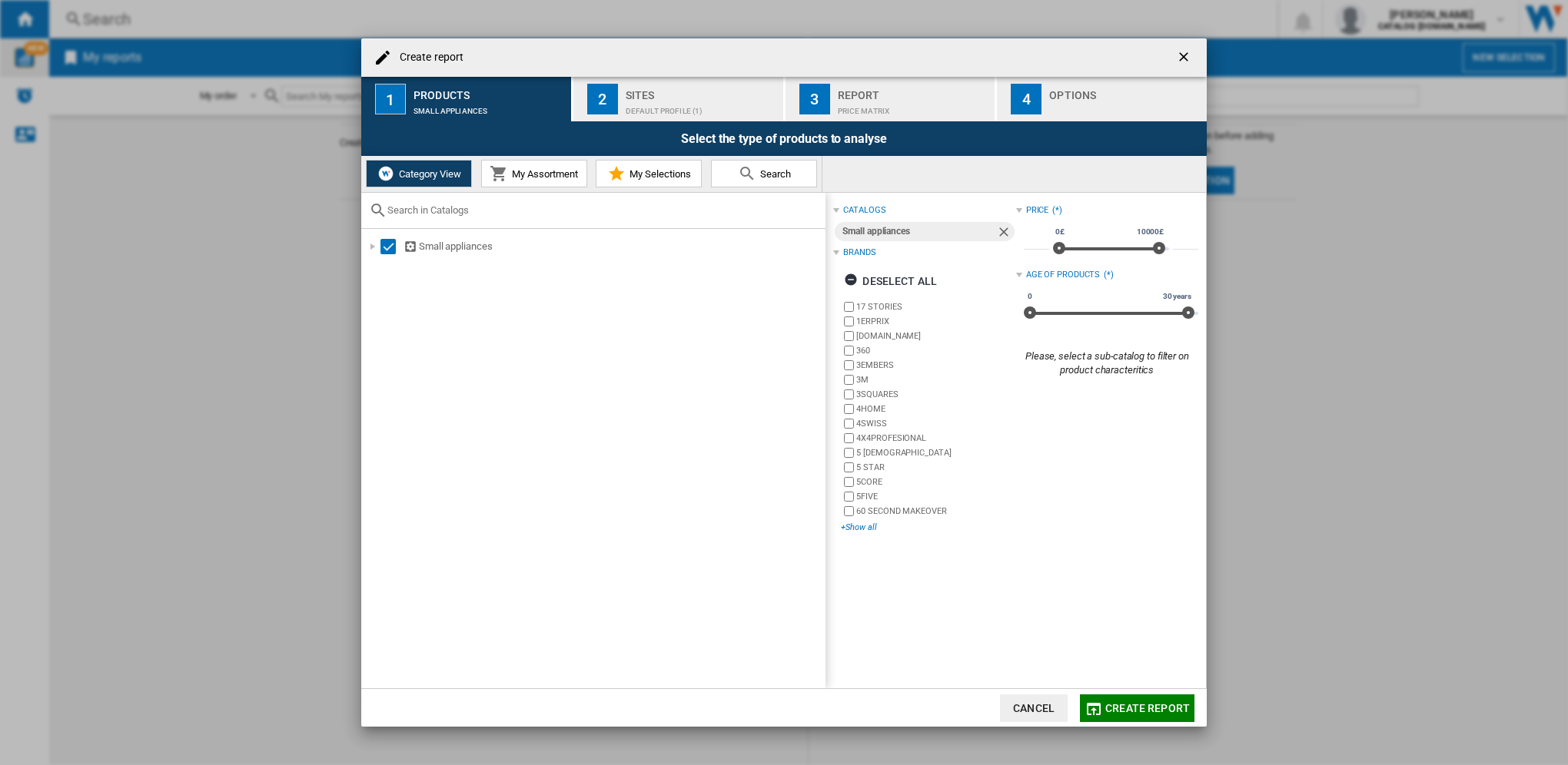
click at [861, 522] on div "+Show all" at bounding box center [928, 527] width 174 height 12
click at [1034, 58] on span "My selections" at bounding box center [1146, 58] width 615 height 30
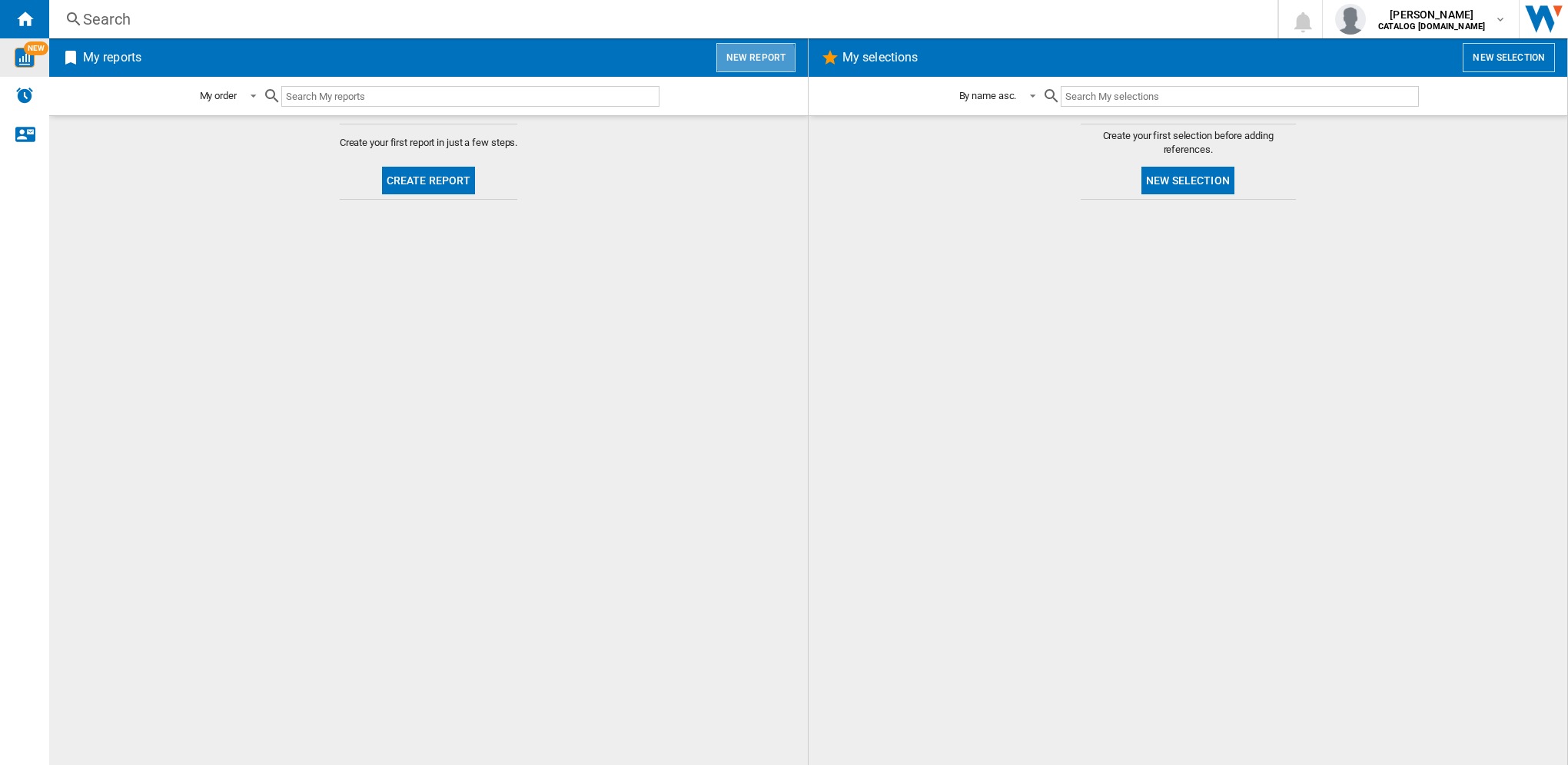
click at [751, 61] on button "New report" at bounding box center [756, 58] width 79 height 30
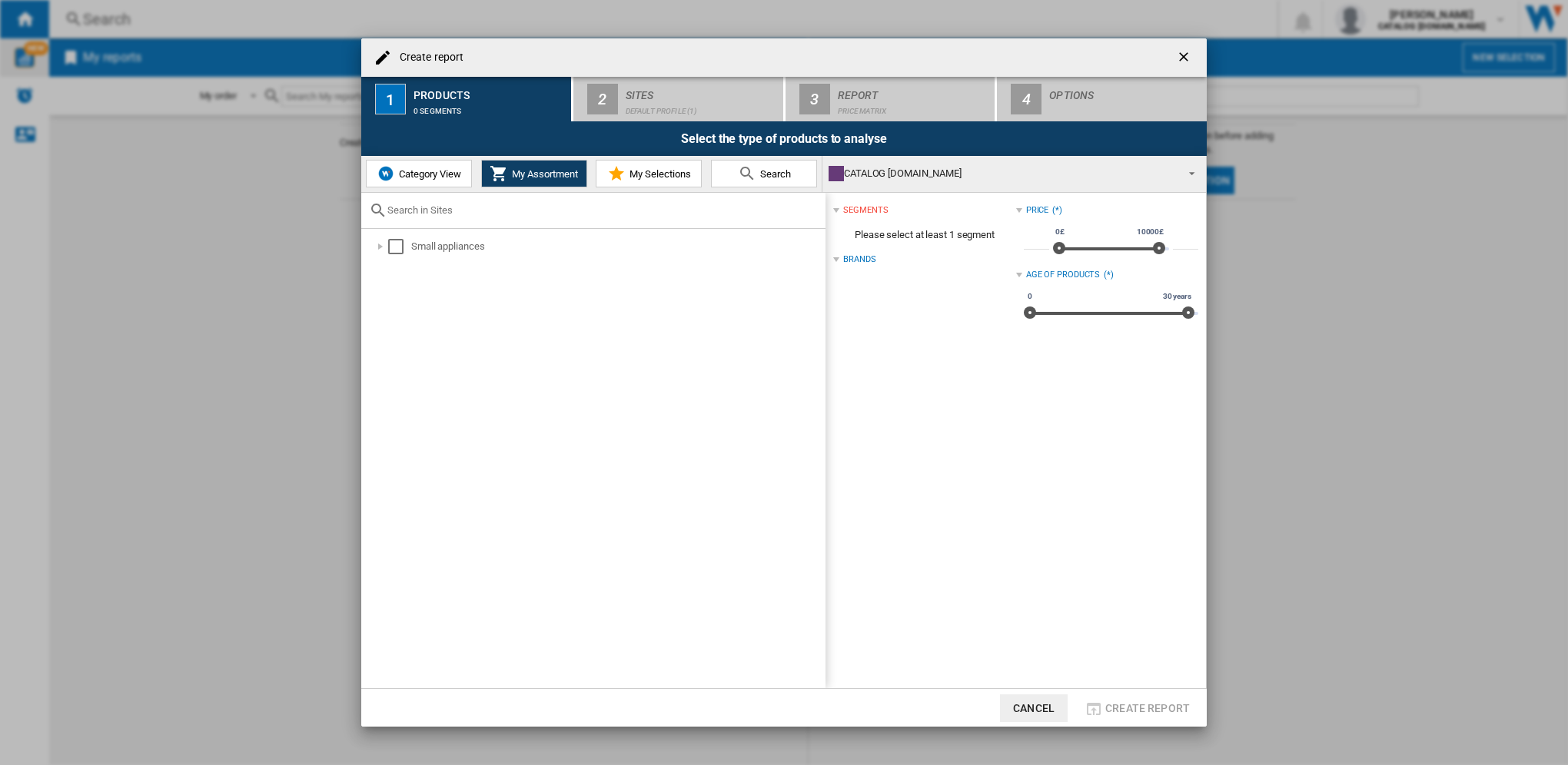
click at [894, 175] on div "CATALOG [DOMAIN_NAME]" at bounding box center [1002, 173] width 347 height 22
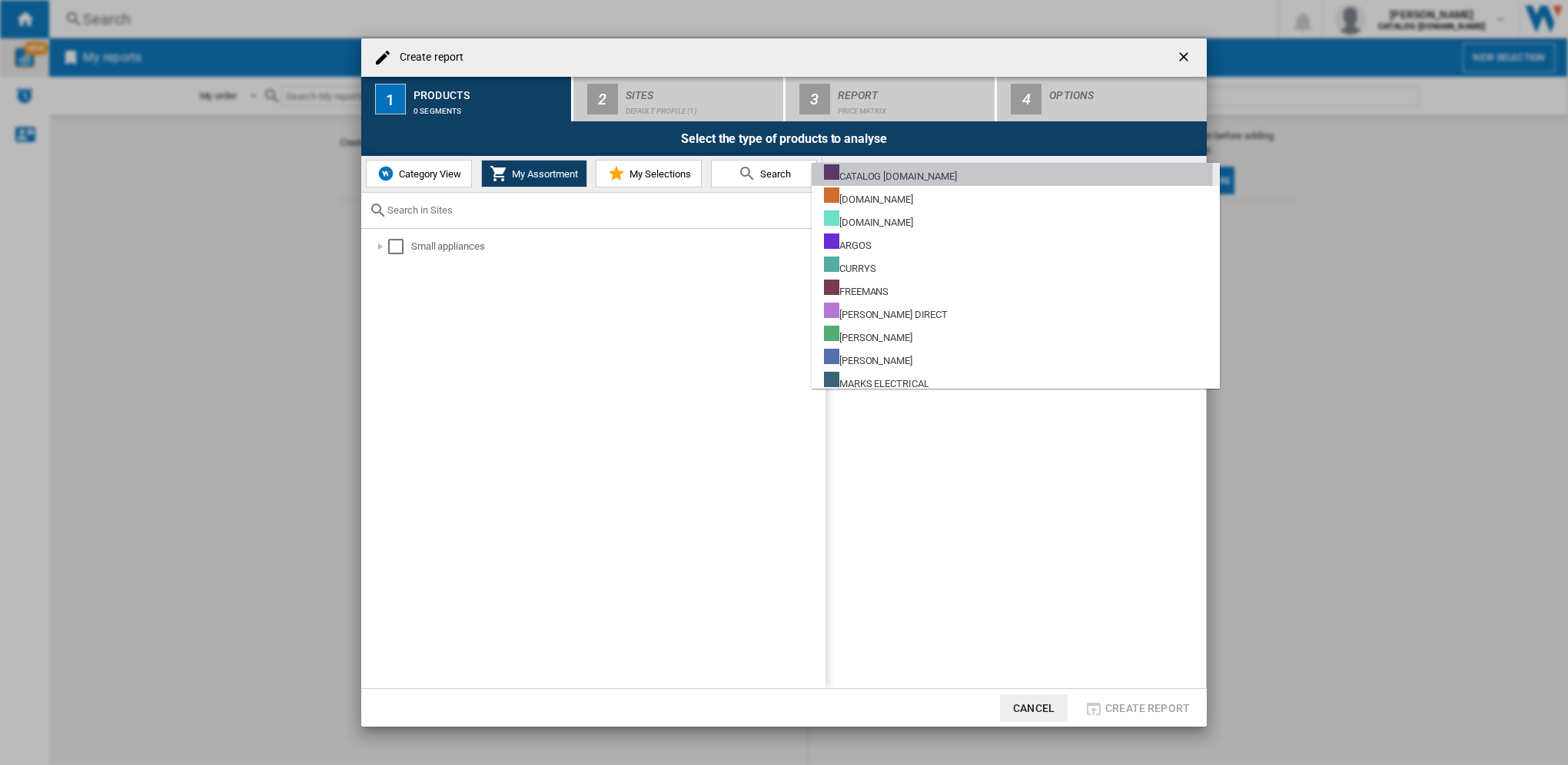
click at [894, 175] on div "CATALOG [DOMAIN_NAME]" at bounding box center [890, 173] width 133 height 19
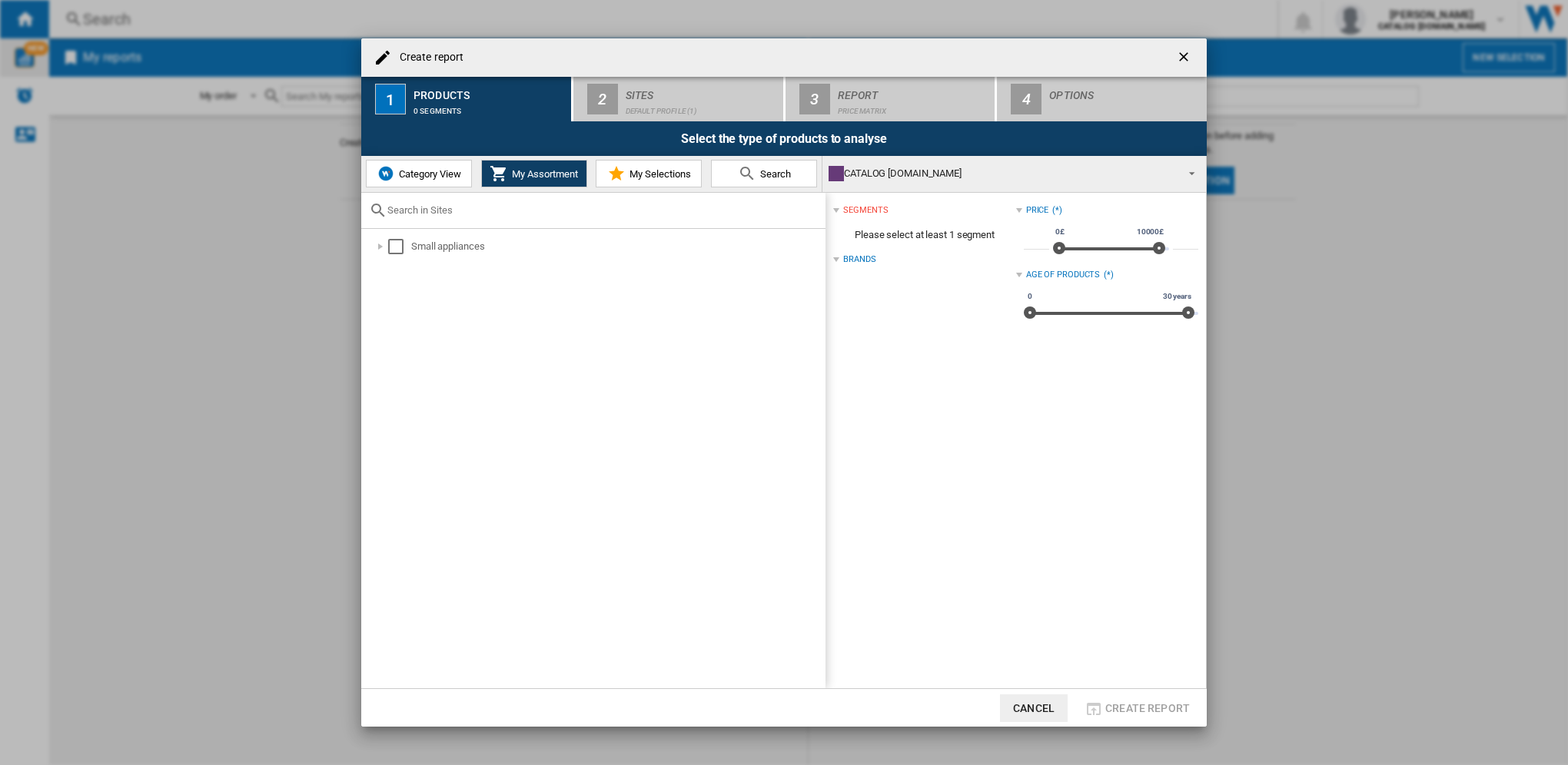
click at [894, 175] on div "CATALOG [DOMAIN_NAME]" at bounding box center [1002, 173] width 347 height 22
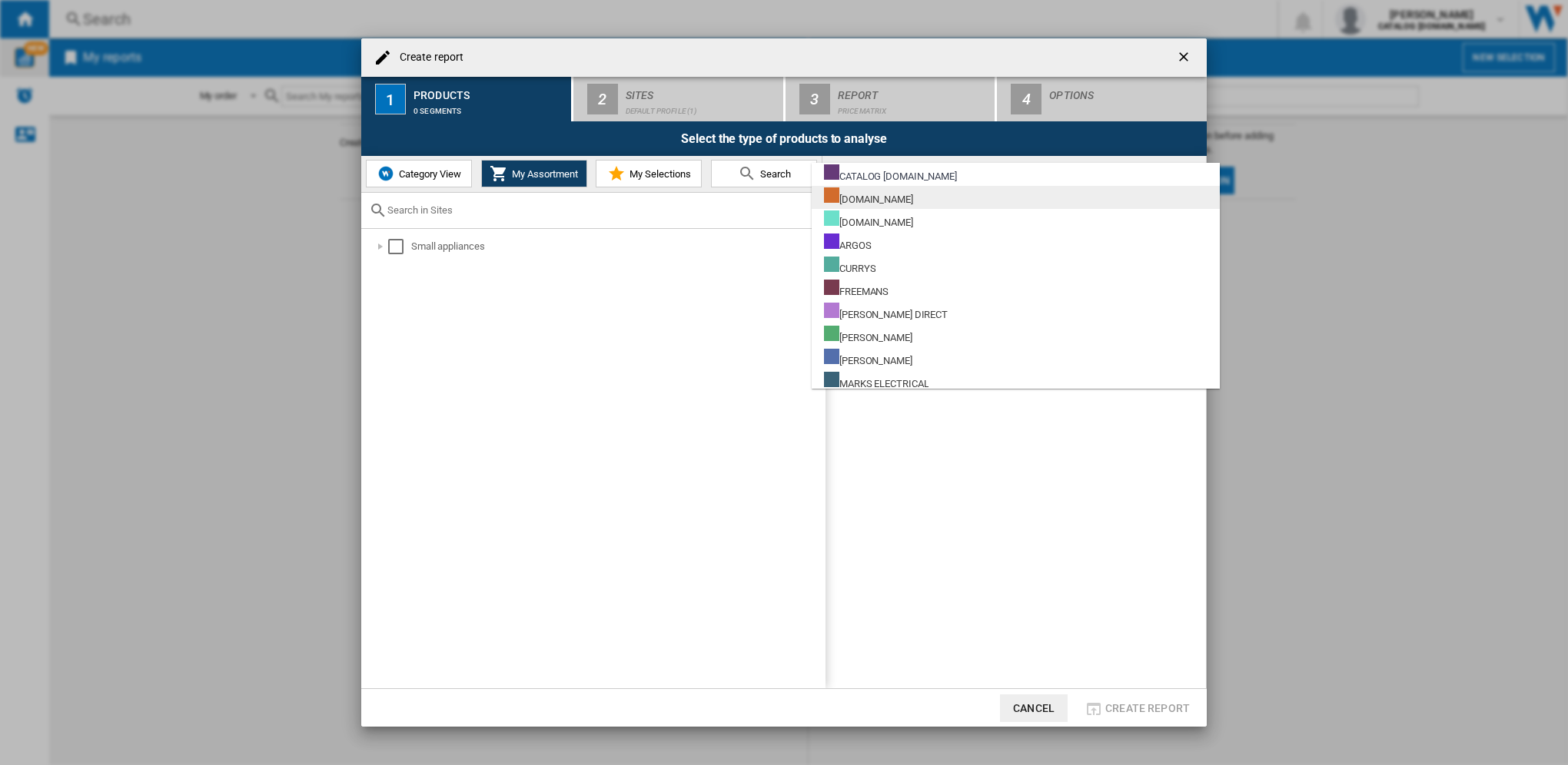
click at [882, 199] on div "[DOMAIN_NAME]" at bounding box center [868, 197] width 89 height 19
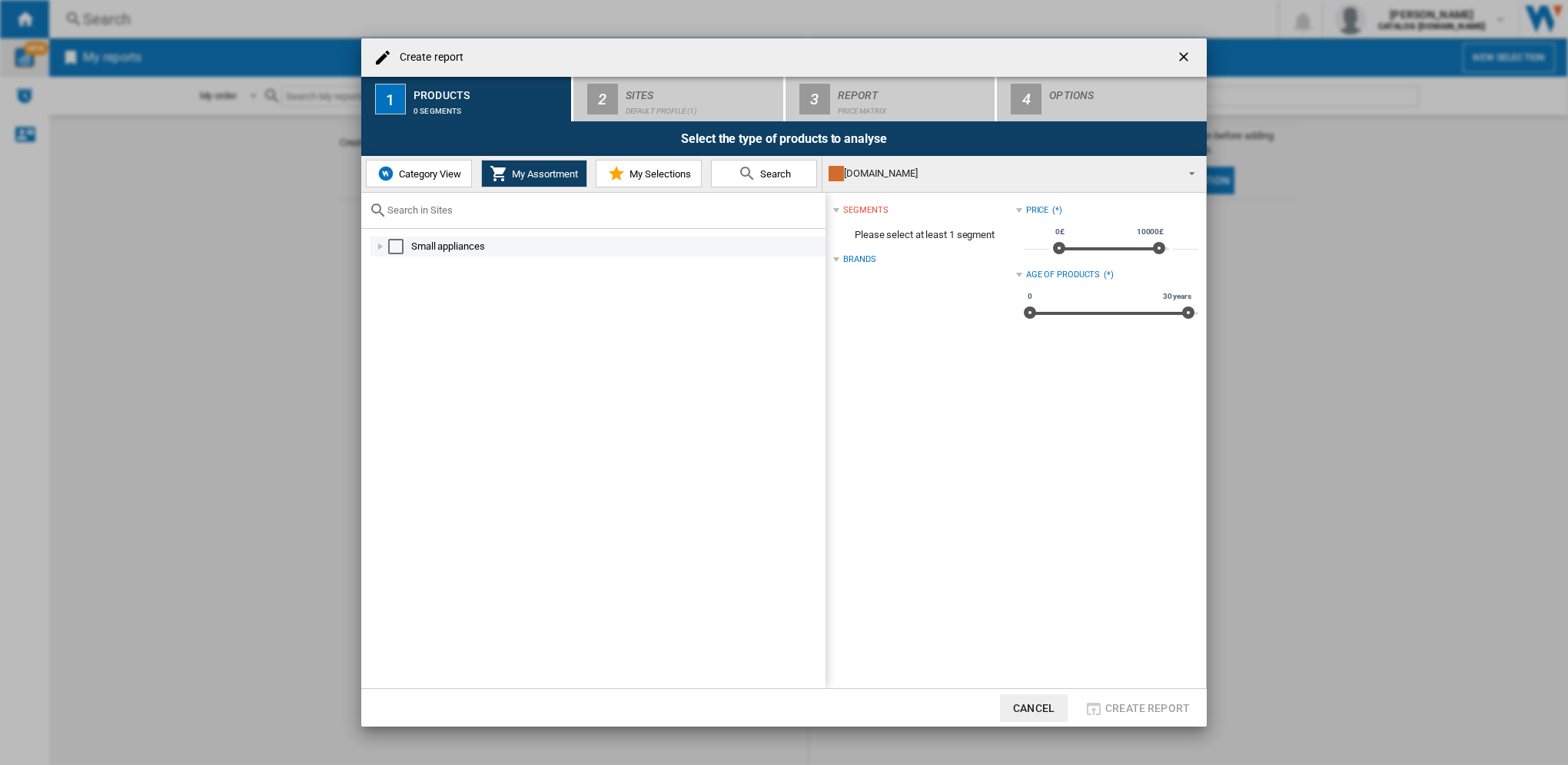
click at [397, 243] on div "Select" at bounding box center [396, 246] width 16 height 16
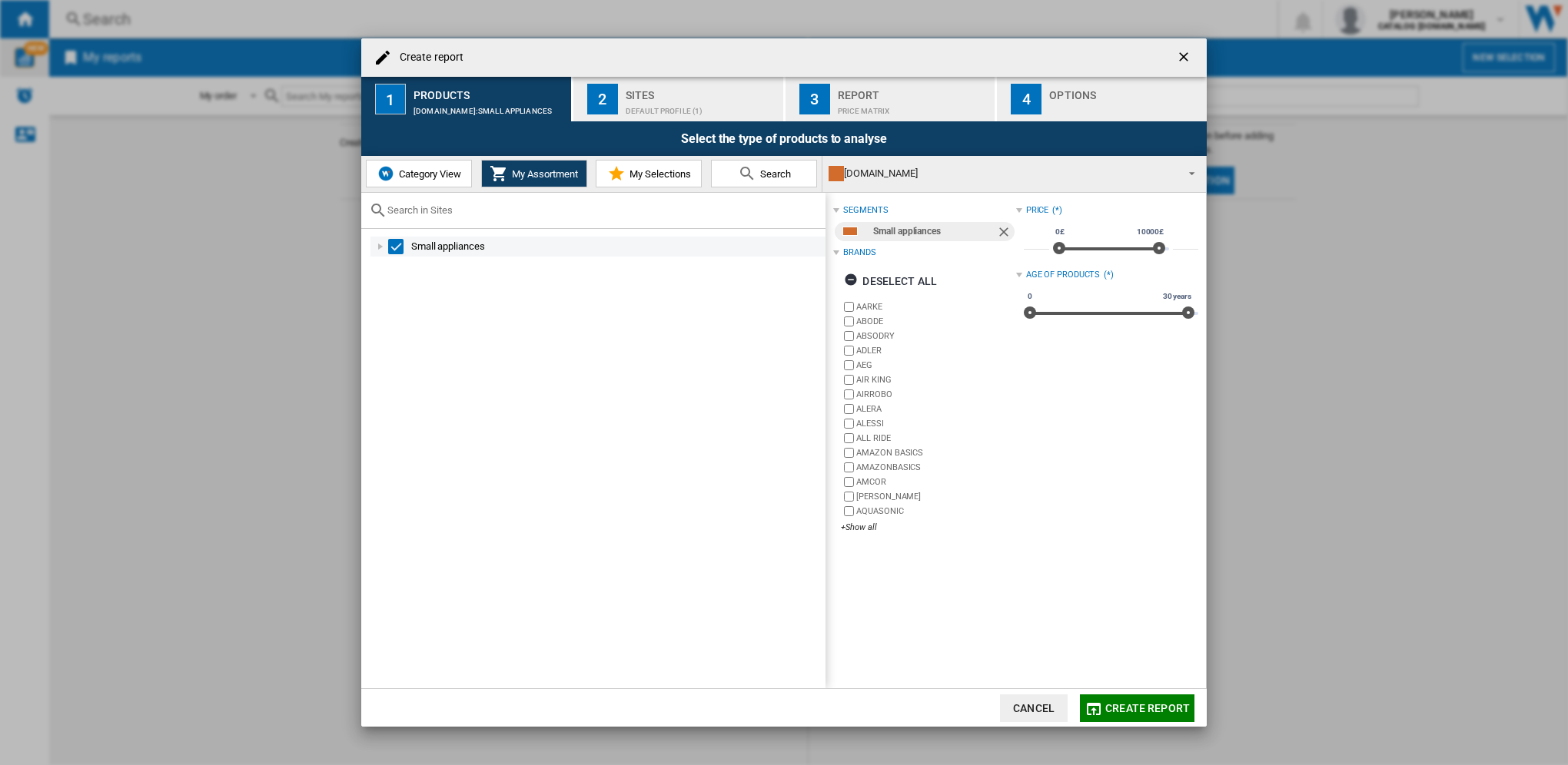
click at [397, 244] on div "Select" at bounding box center [396, 246] width 16 height 16
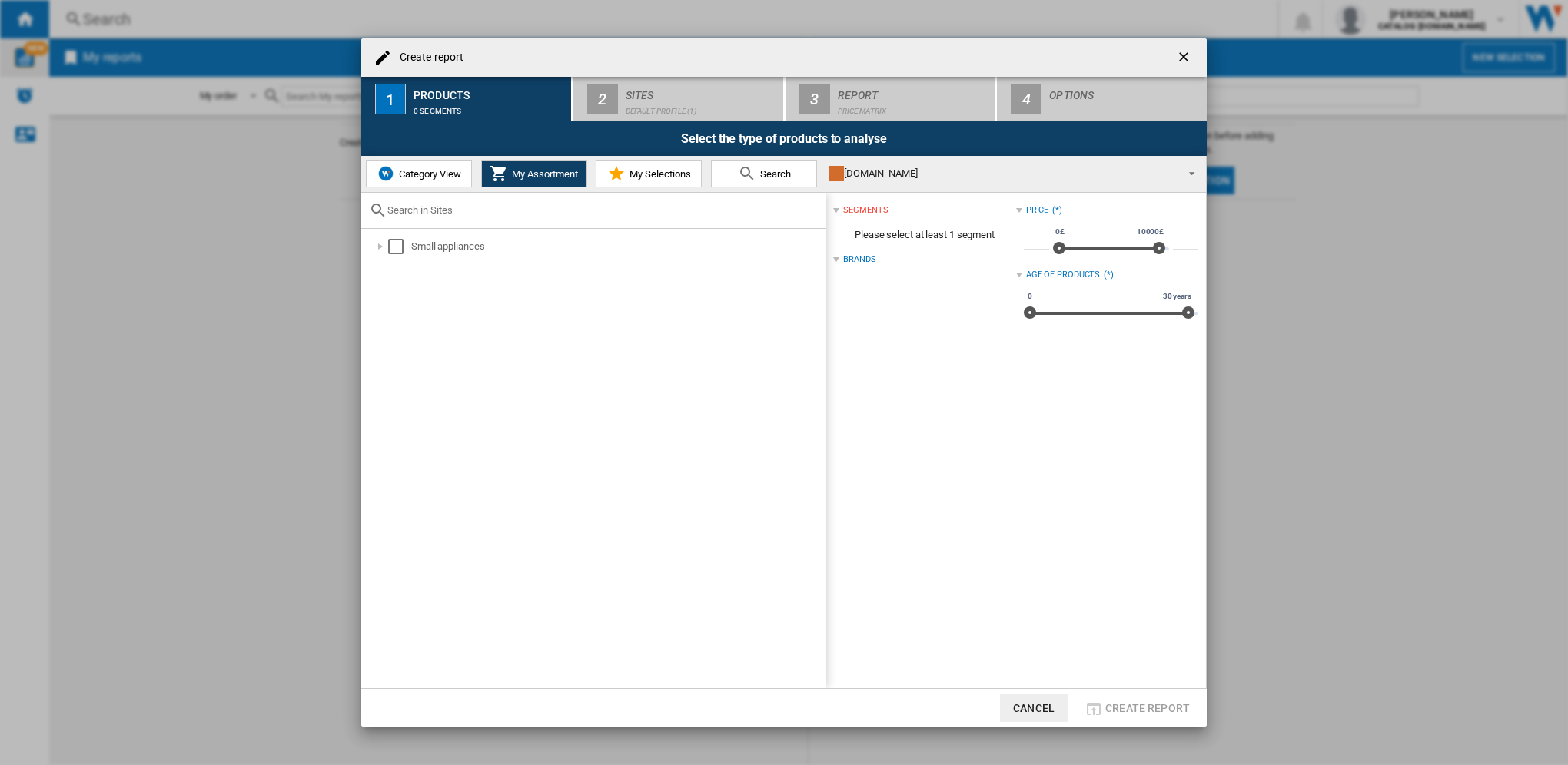
click at [427, 178] on span "Category View" at bounding box center [428, 173] width 66 height 12
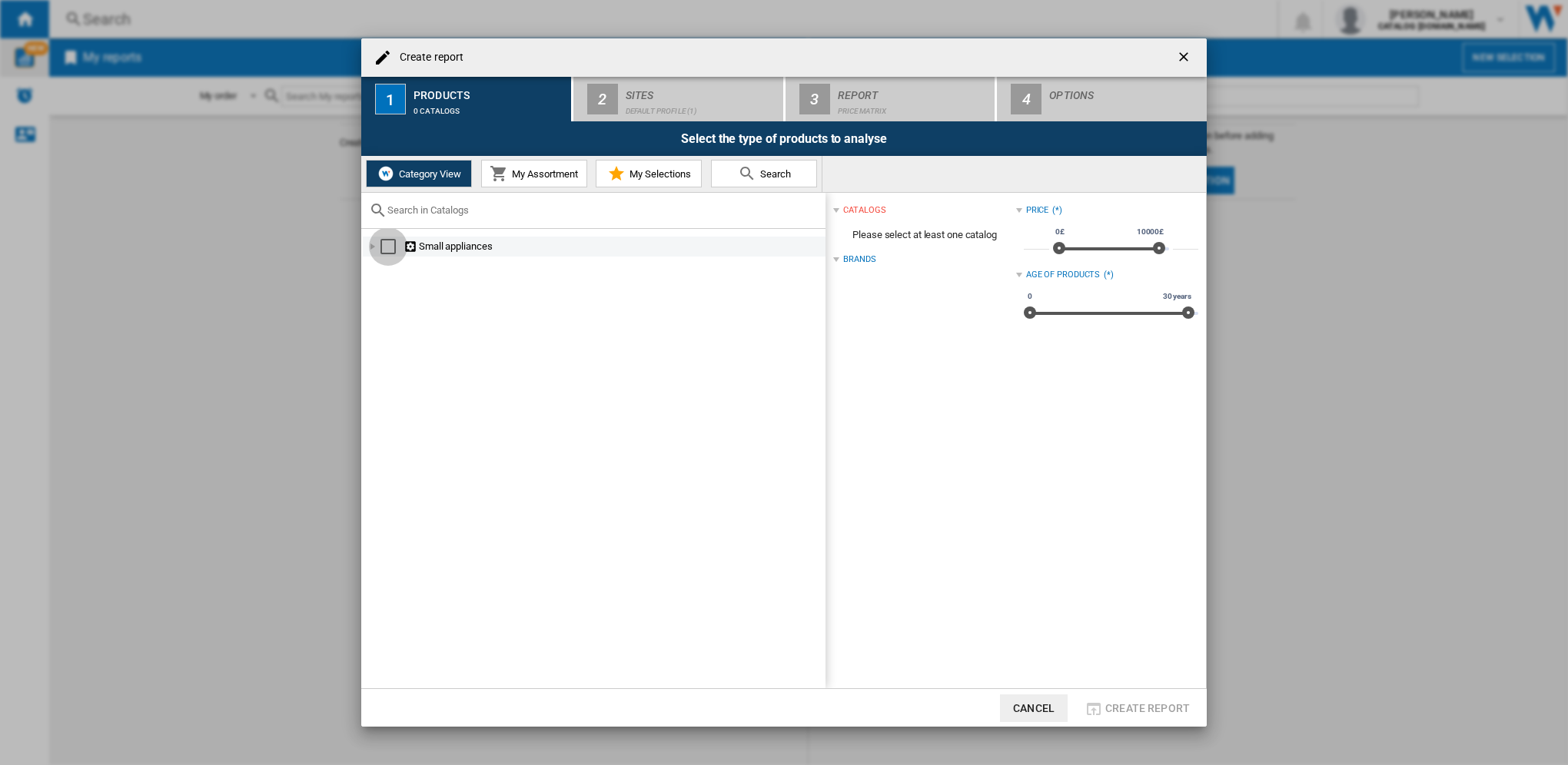
click at [390, 245] on div "Select" at bounding box center [388, 246] width 16 height 16
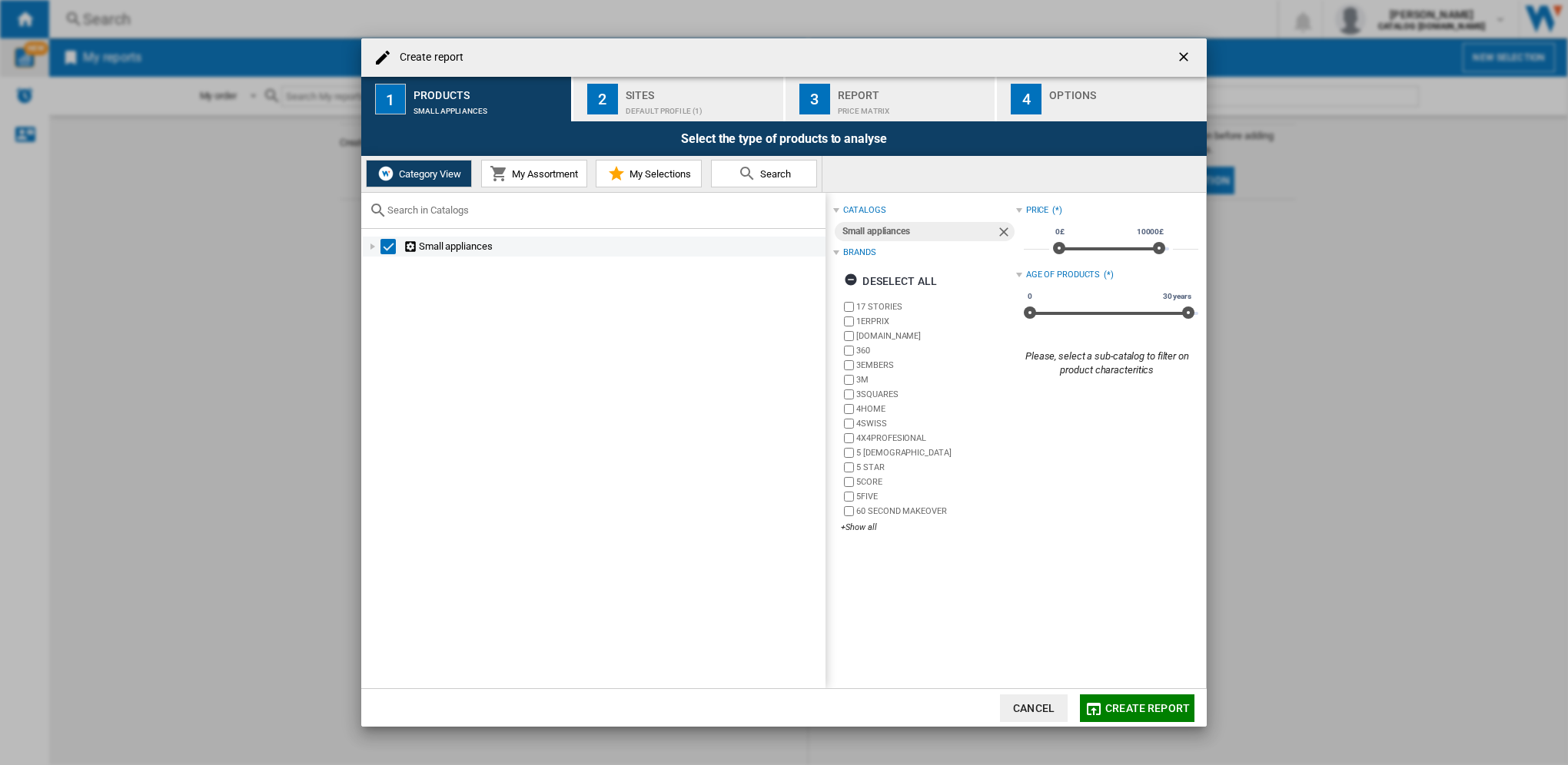
click at [390, 245] on div "Select" at bounding box center [388, 246] width 16 height 16
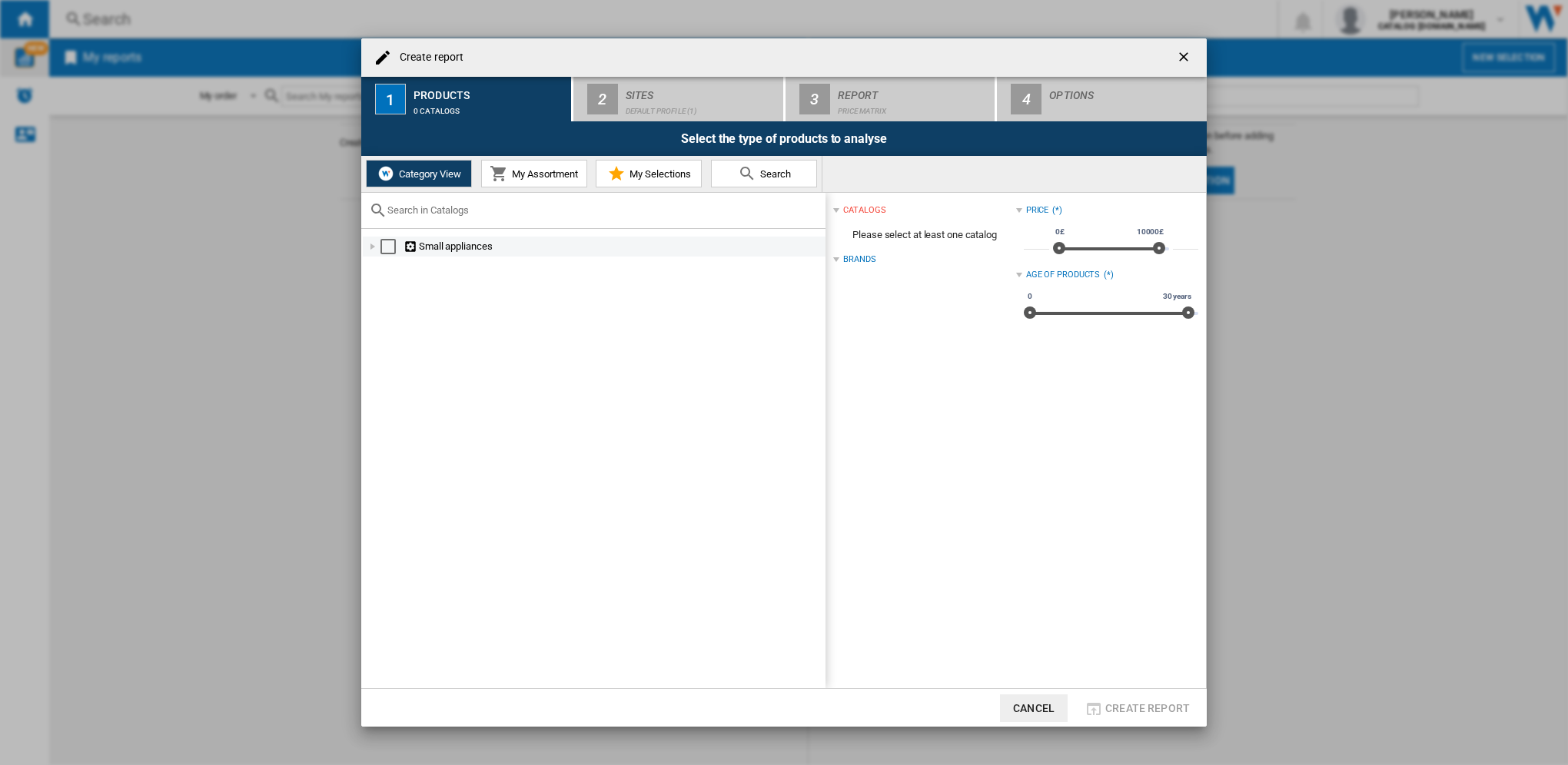
click at [375, 247] on div "Create report ..." at bounding box center [373, 246] width 16 height 16
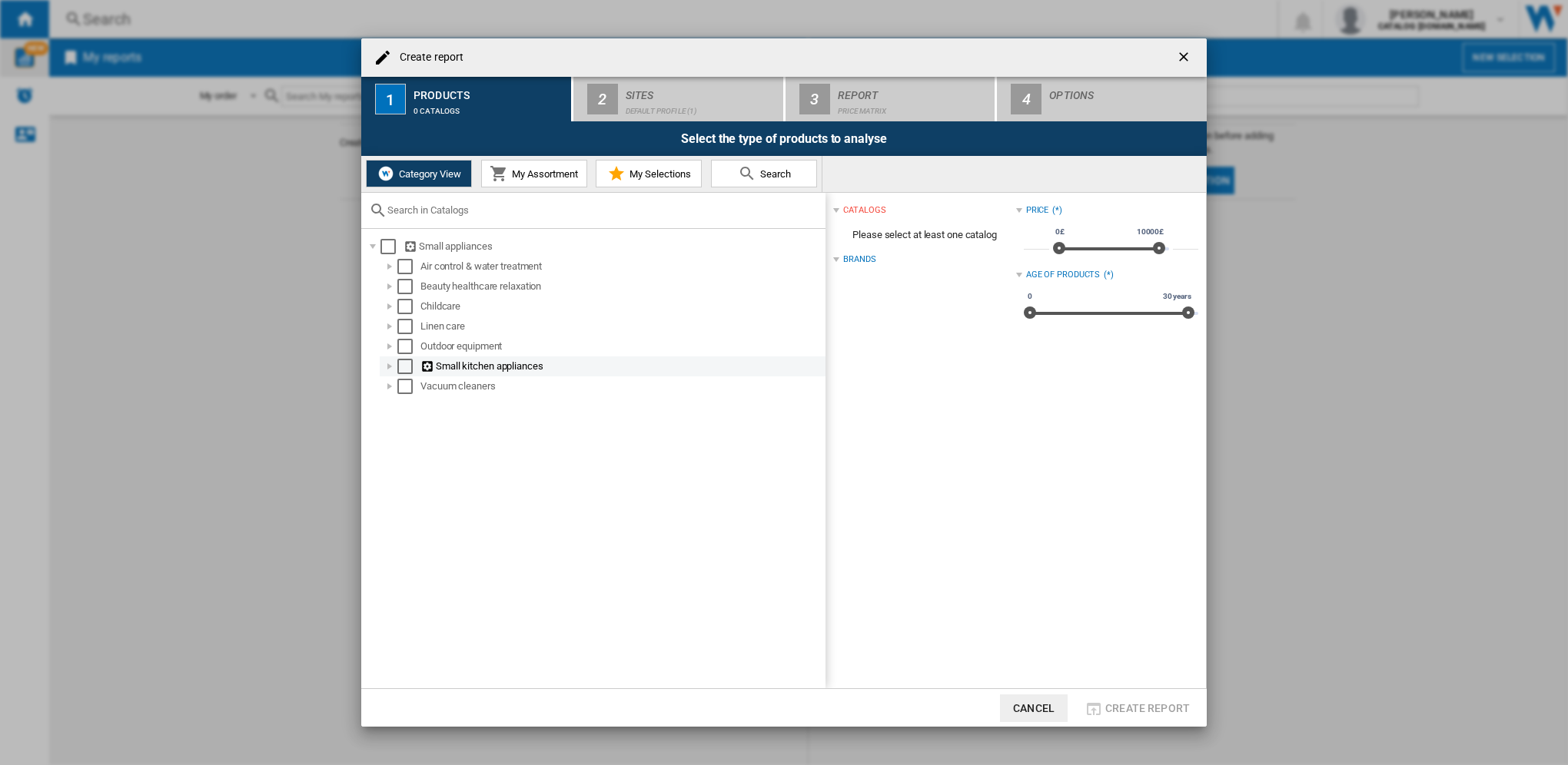
click at [390, 369] on div "Create report ..." at bounding box center [390, 366] width 16 height 16
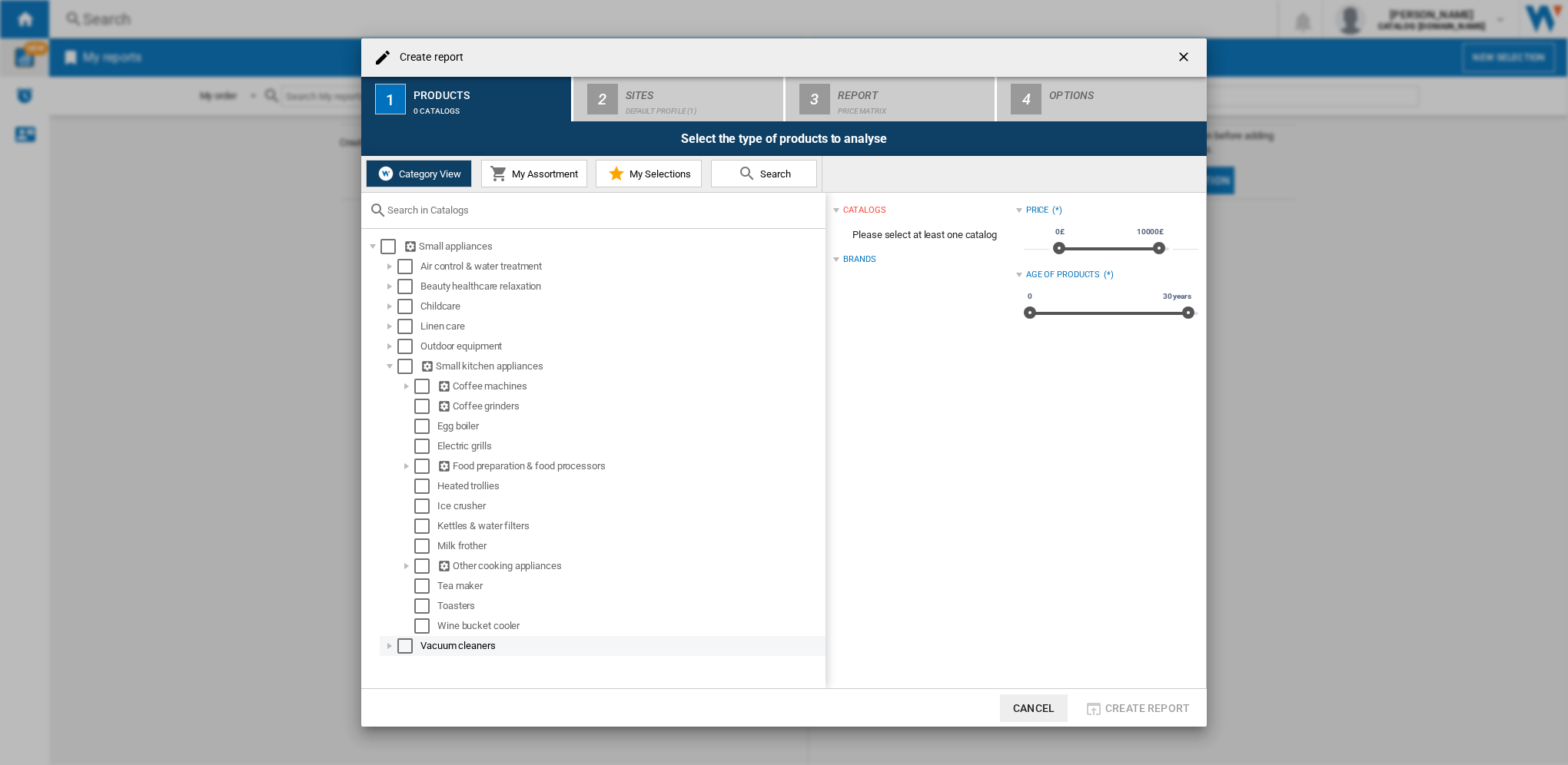
click at [394, 648] on div "Create report ..." at bounding box center [390, 646] width 16 height 16
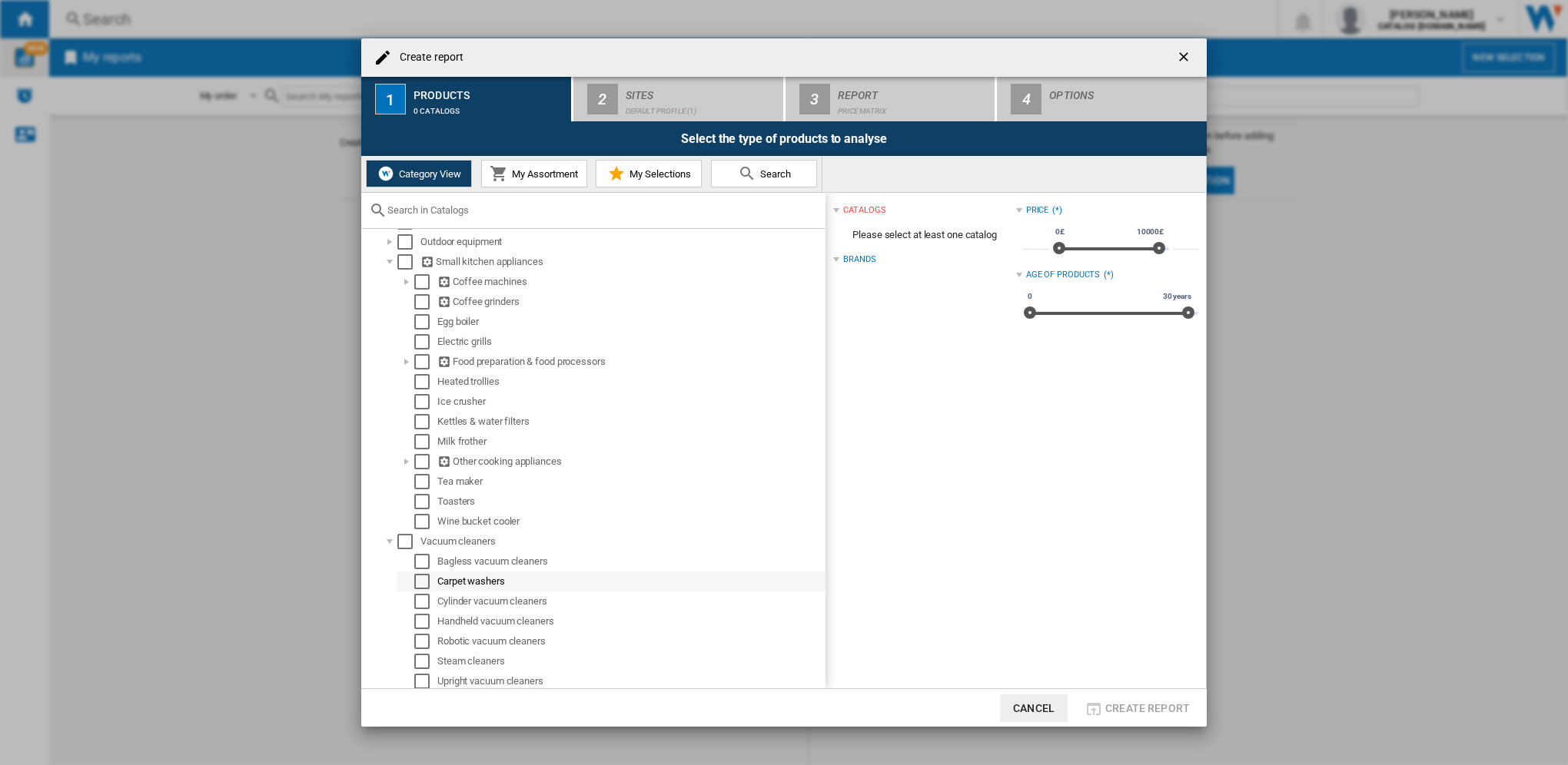
scroll to position [129, 0]
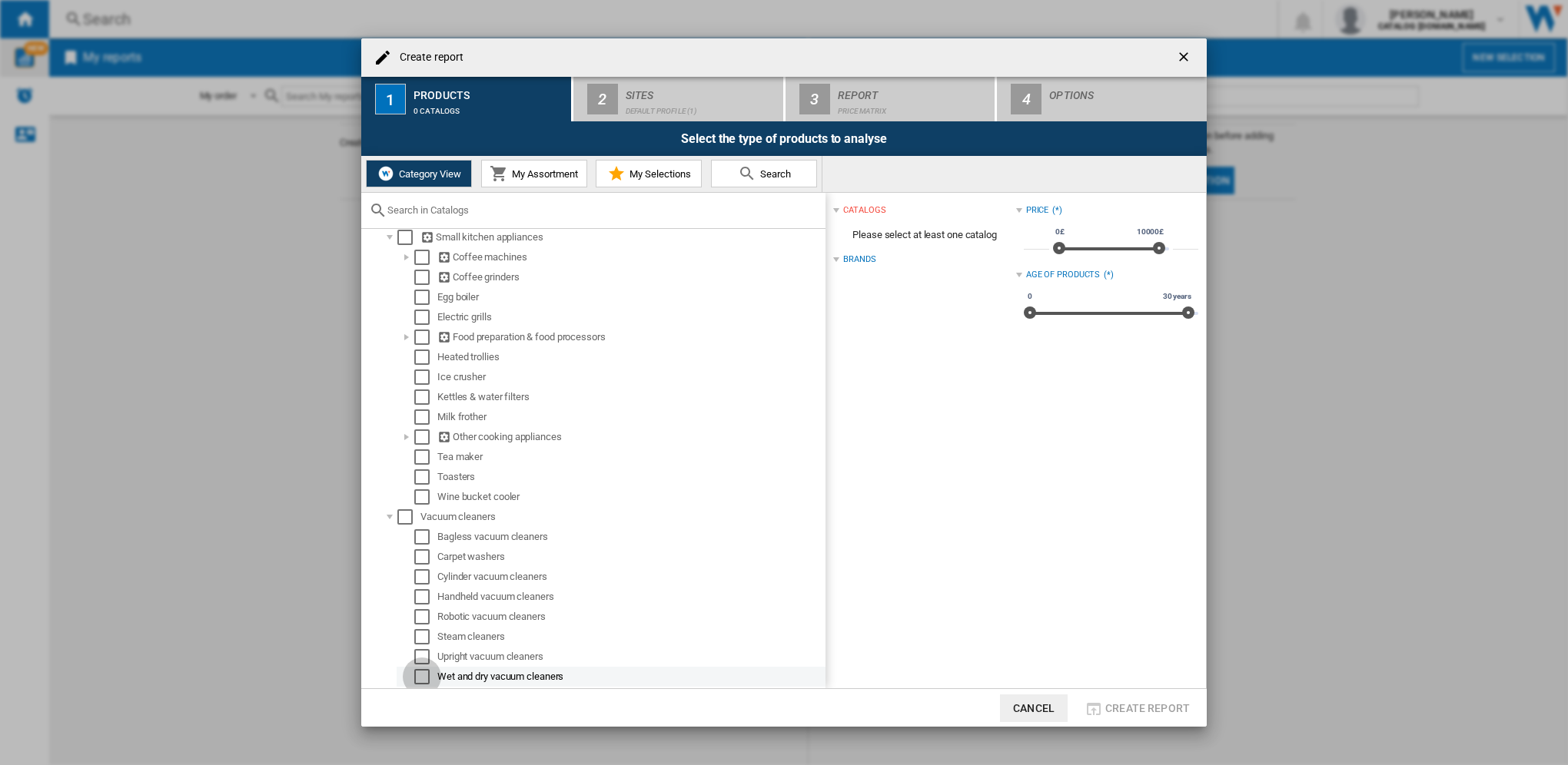
click at [421, 682] on div "Select" at bounding box center [422, 677] width 16 height 16
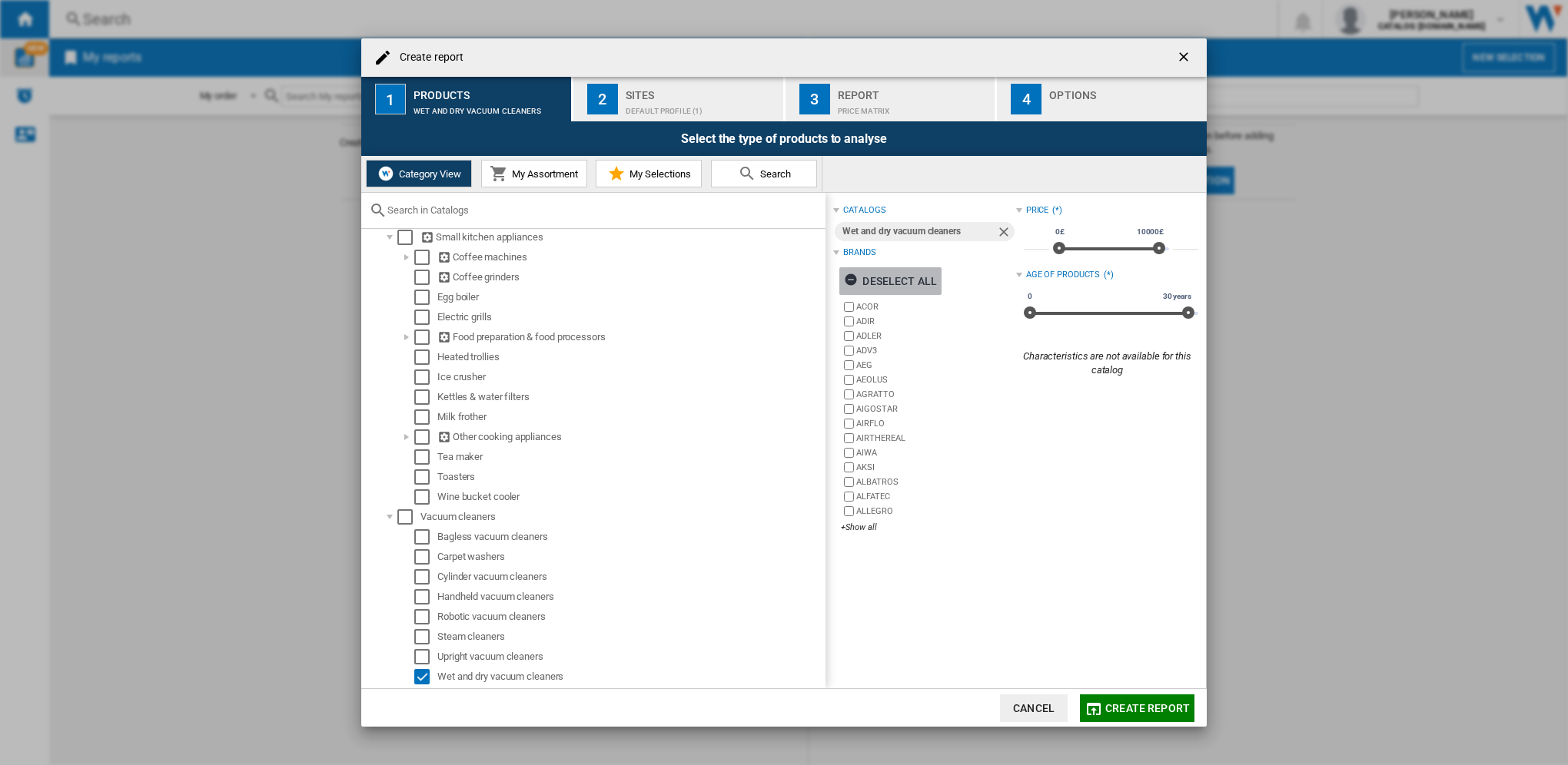
click at [876, 288] on div "Deselect all" at bounding box center [891, 281] width 93 height 28
click at [860, 529] on div "+Show all" at bounding box center [928, 527] width 174 height 12
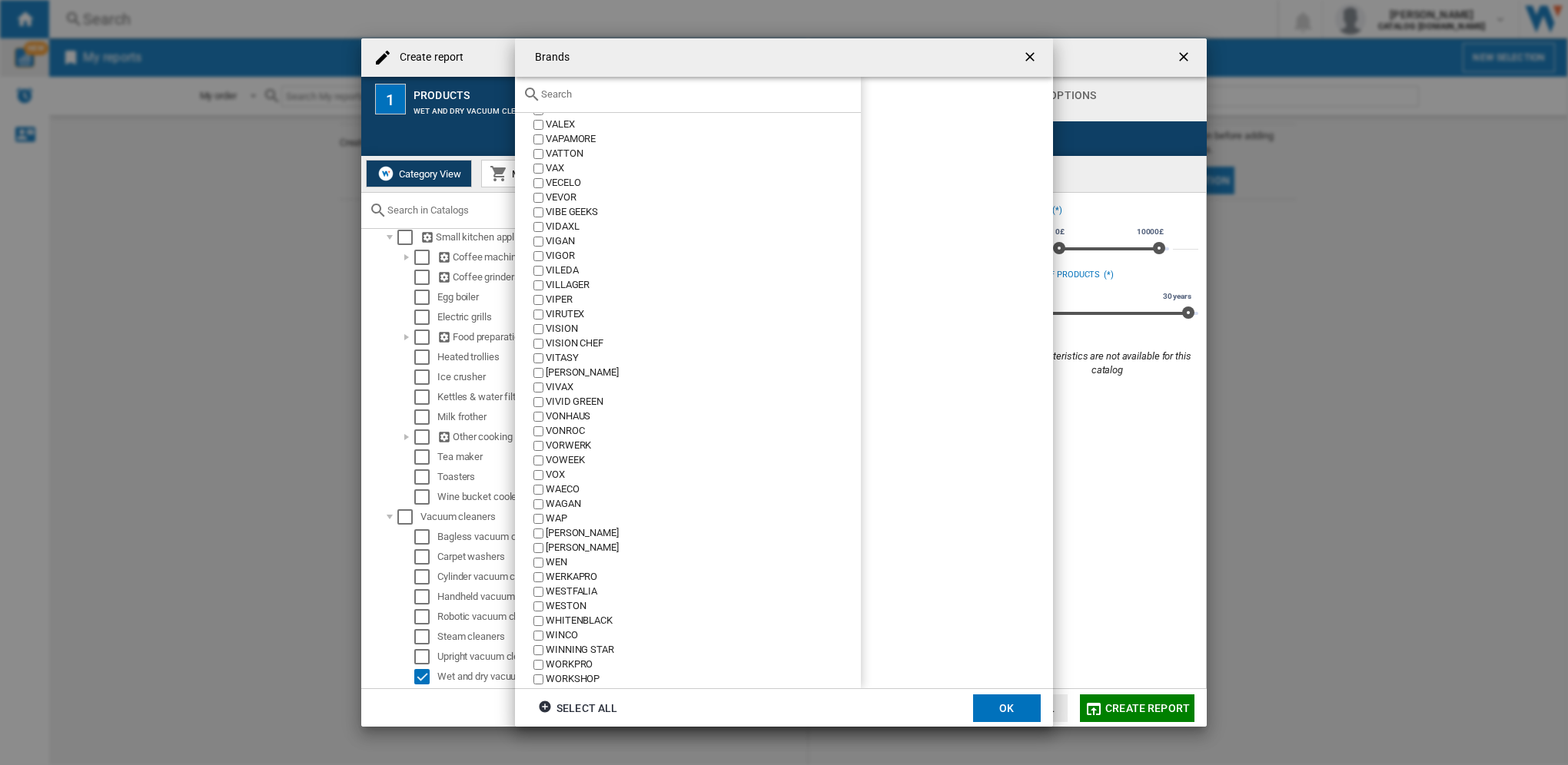
scroll to position [7017, 0]
click at [1003, 713] on button "OK" at bounding box center [1006, 708] width 68 height 28
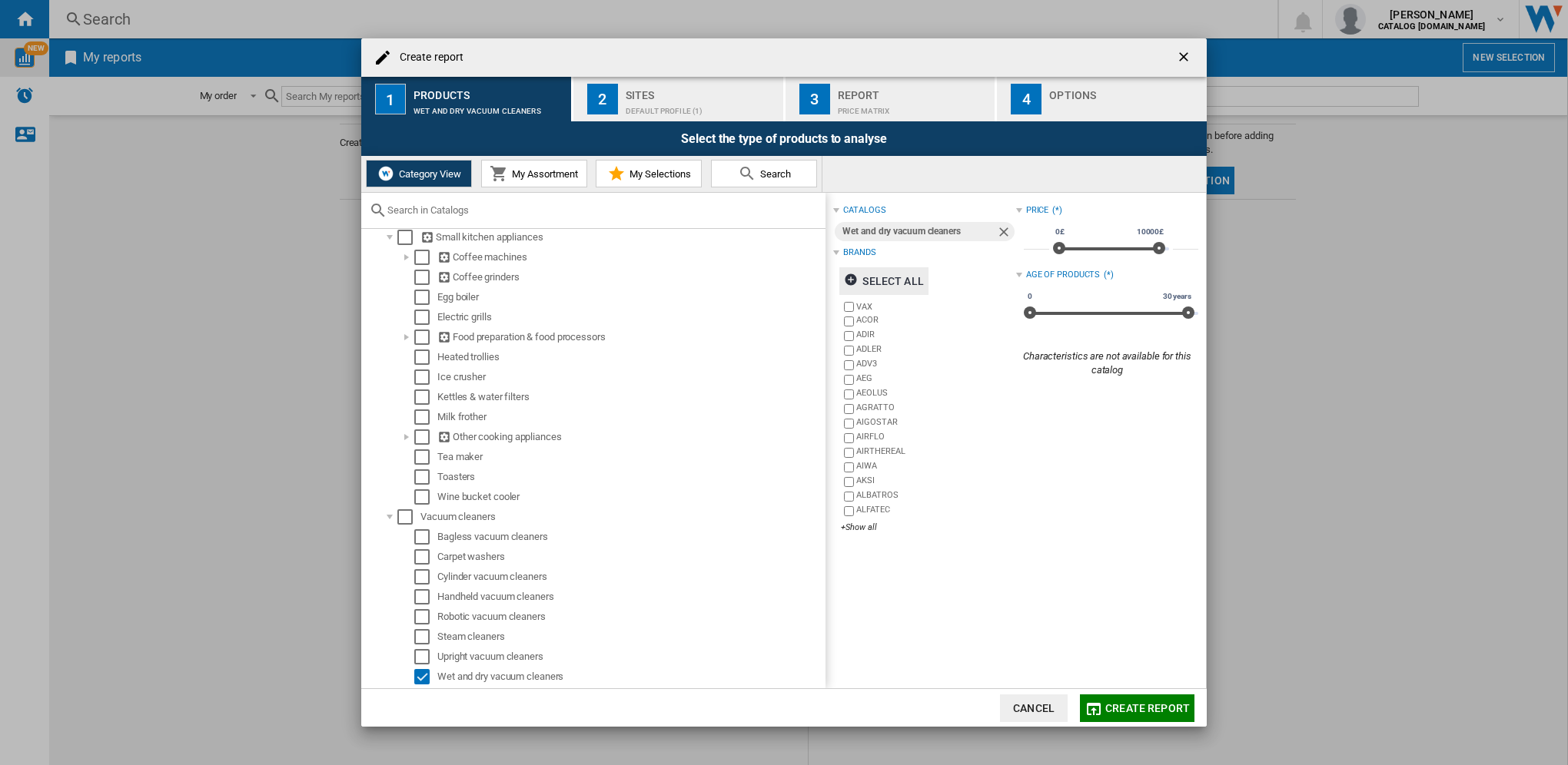
click at [541, 174] on span "My Assortment" at bounding box center [543, 173] width 70 height 12
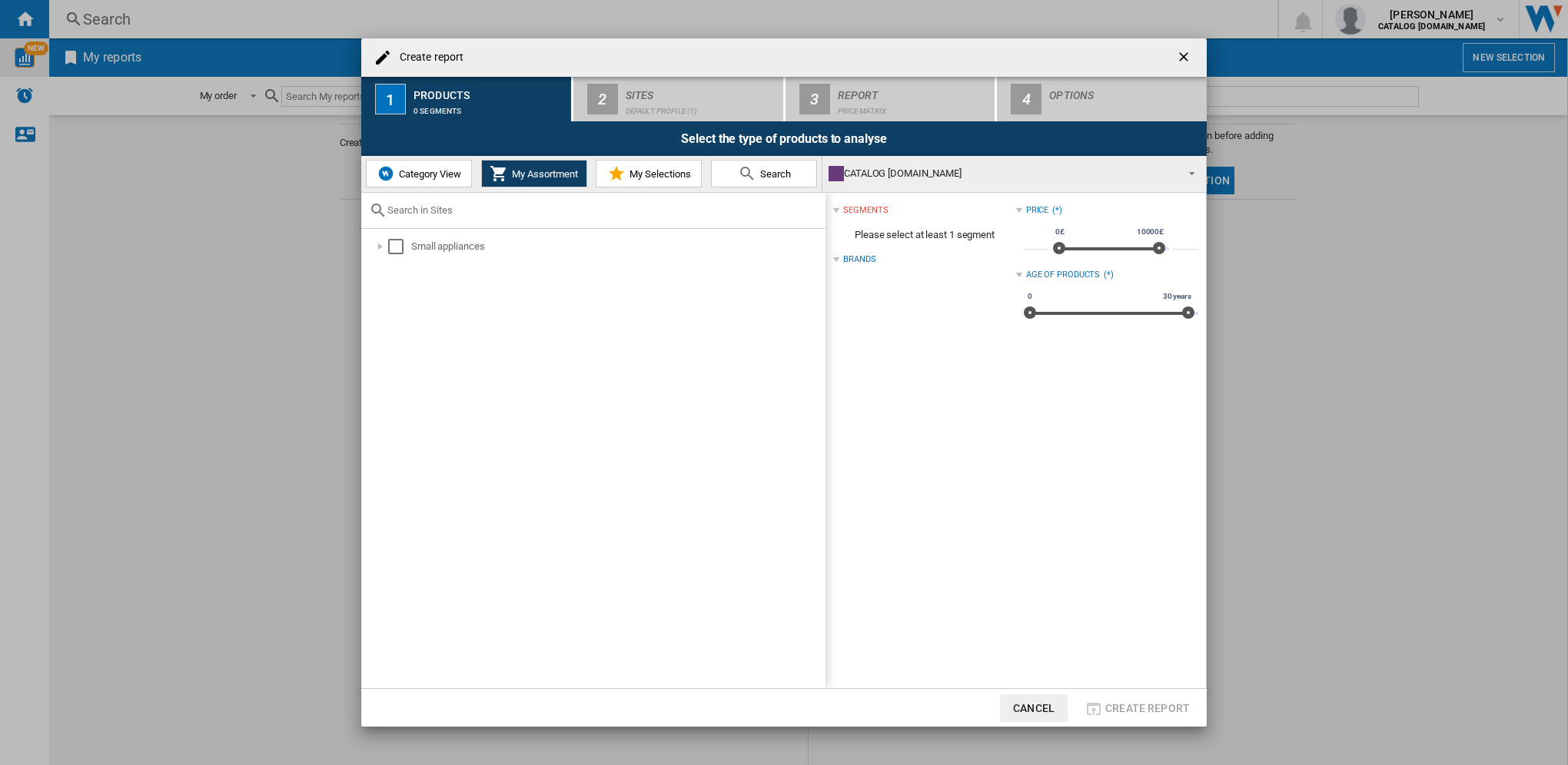
click at [1187, 63] on ng-md-icon "getI18NText('BUTTONS.CLOSE_DIALOG')" at bounding box center [1185, 58] width 19 height 19
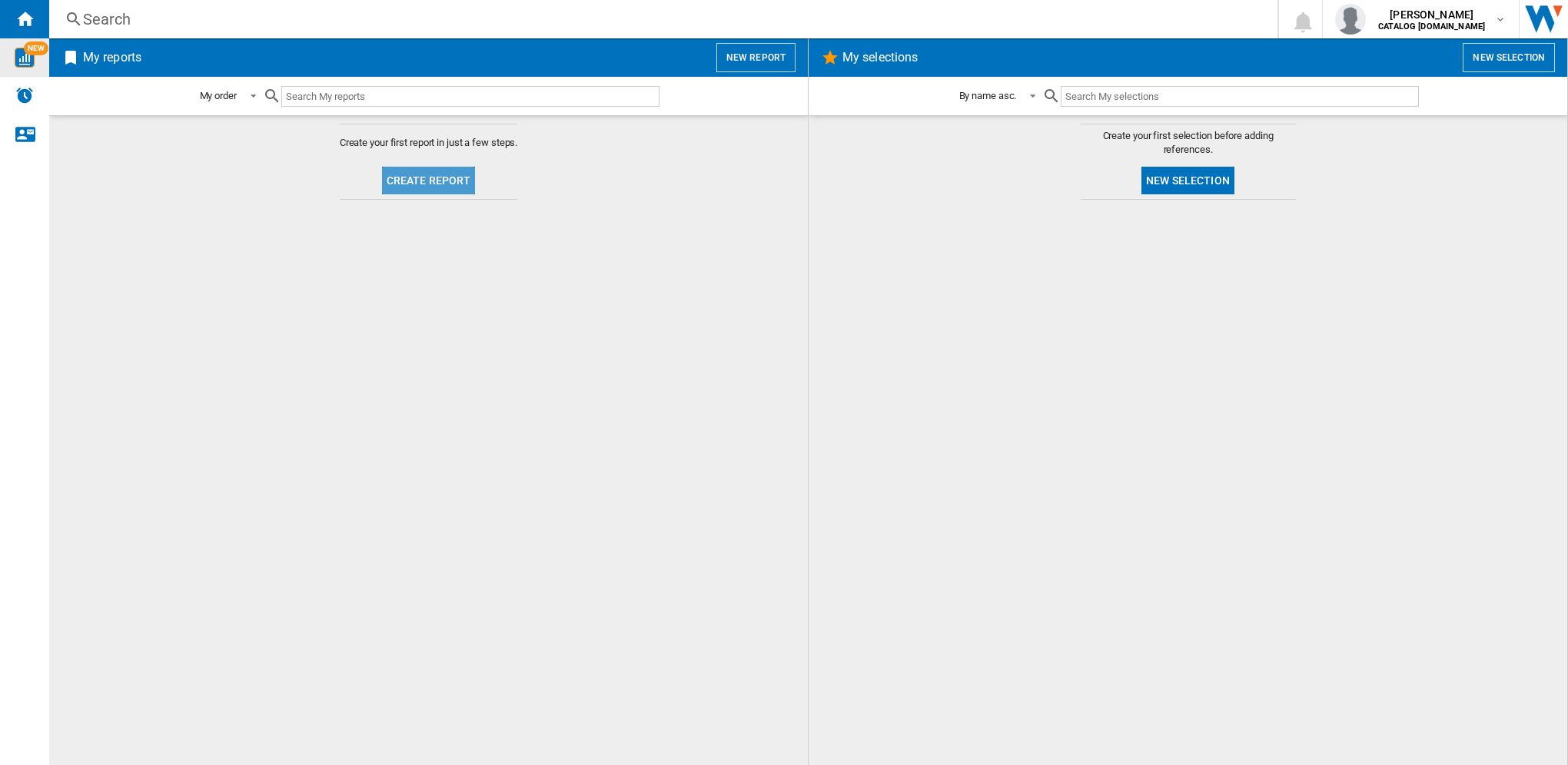
click at [454, 183] on button "Create report" at bounding box center [429, 180] width 94 height 28
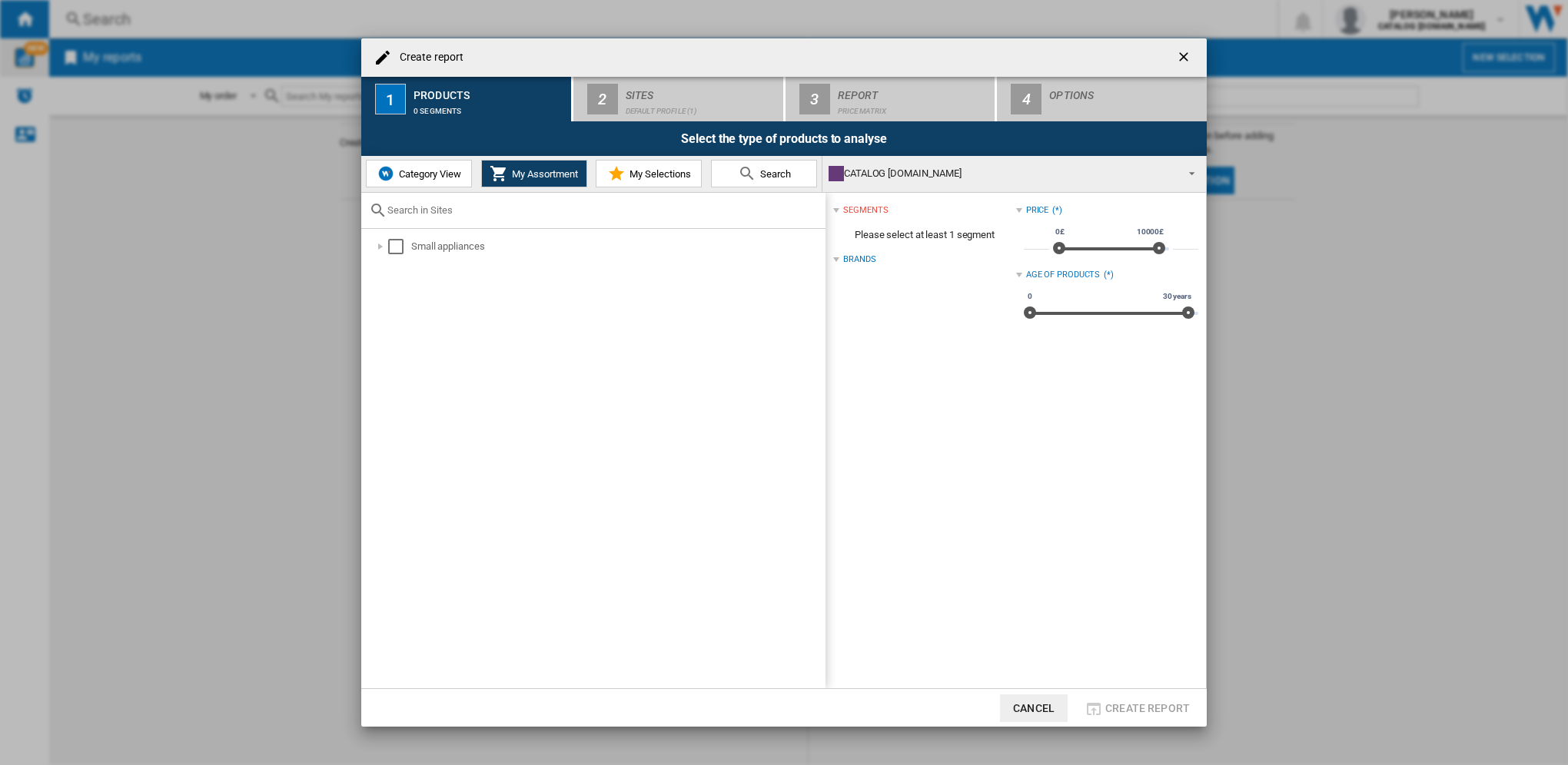
drag, startPoint x: 1189, startPoint y: 54, endPoint x: 978, endPoint y: 51, distance: 211.0
click at [1189, 55] on ng-md-icon "getI18NText('BUTTONS.CLOSE_DIALOG')" at bounding box center [1185, 58] width 19 height 19
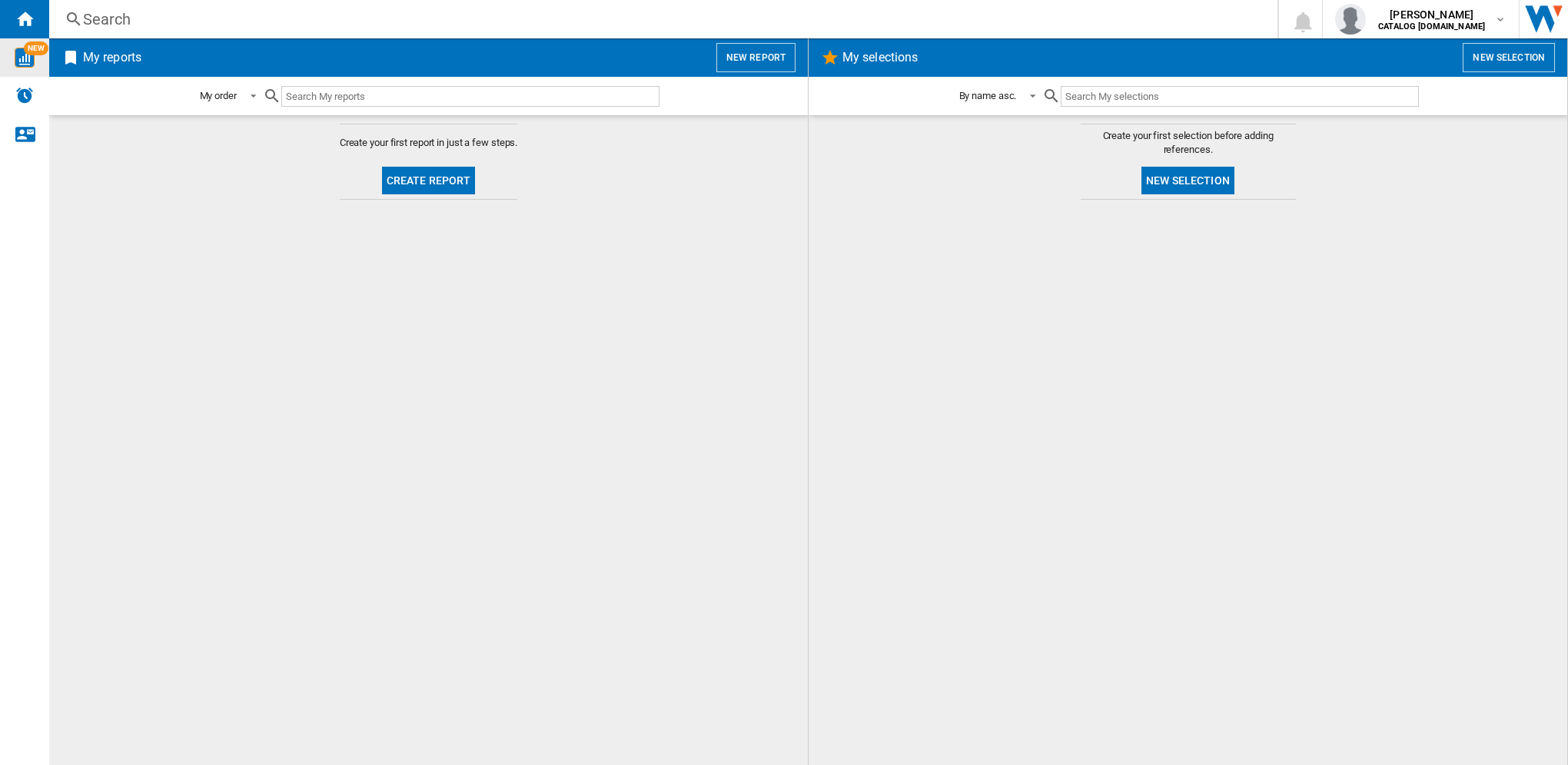
click at [750, 55] on button "New report" at bounding box center [756, 58] width 79 height 30
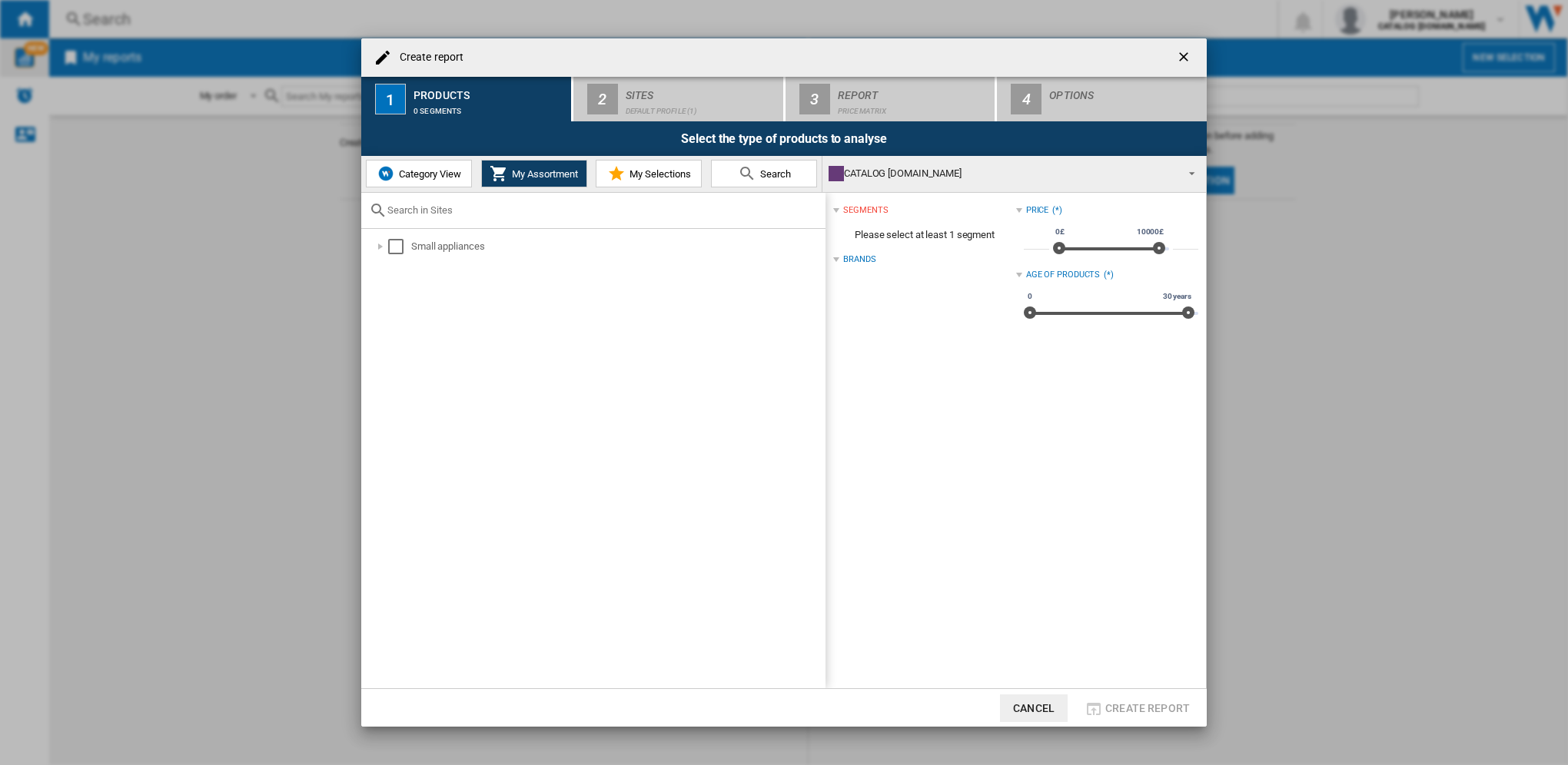
click at [659, 170] on span "My Selections" at bounding box center [658, 173] width 65 height 12
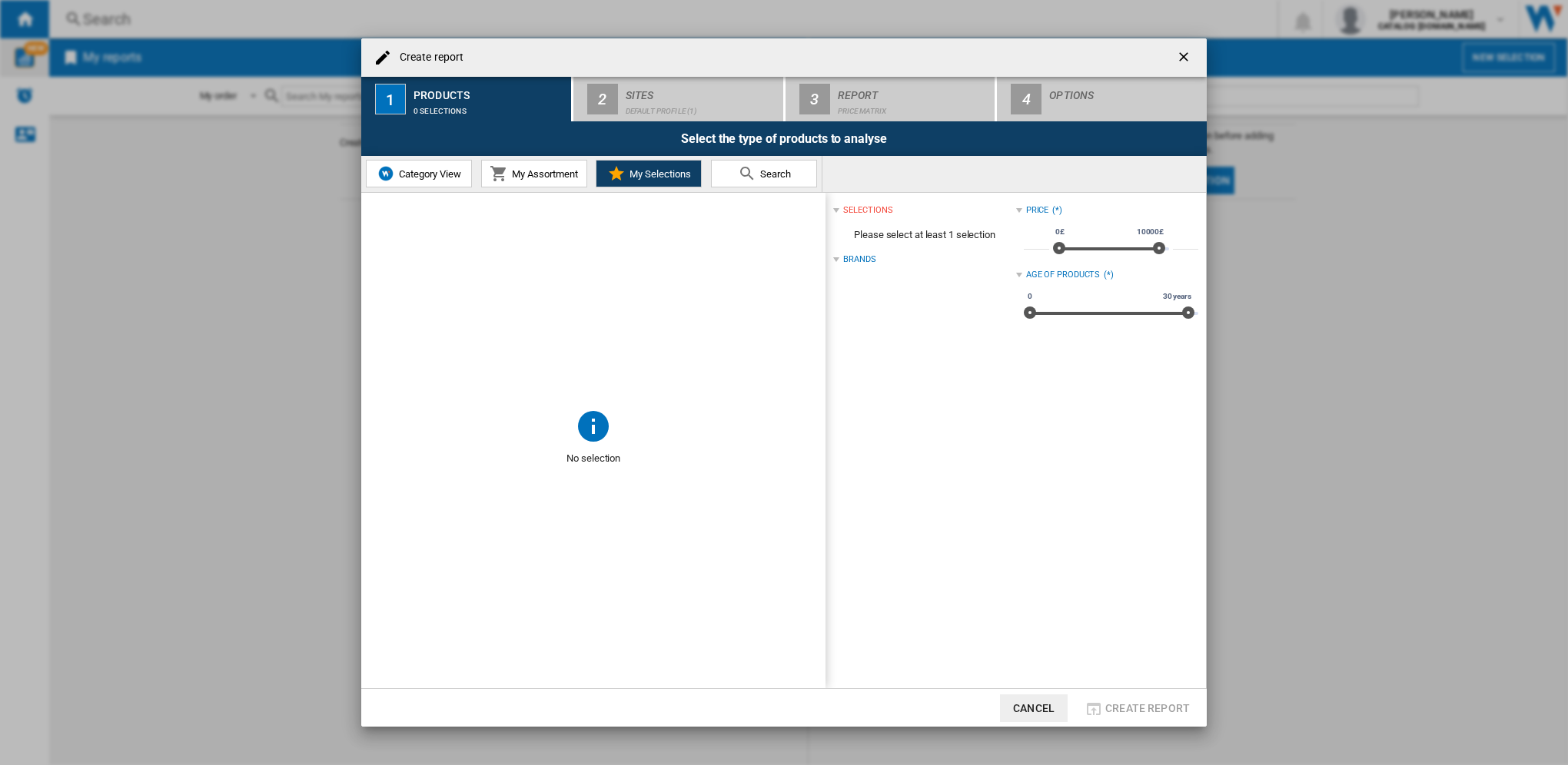
click at [1192, 54] on ng-md-icon "getI18NText('BUTTONS.CLOSE_DIALOG')" at bounding box center [1185, 58] width 19 height 19
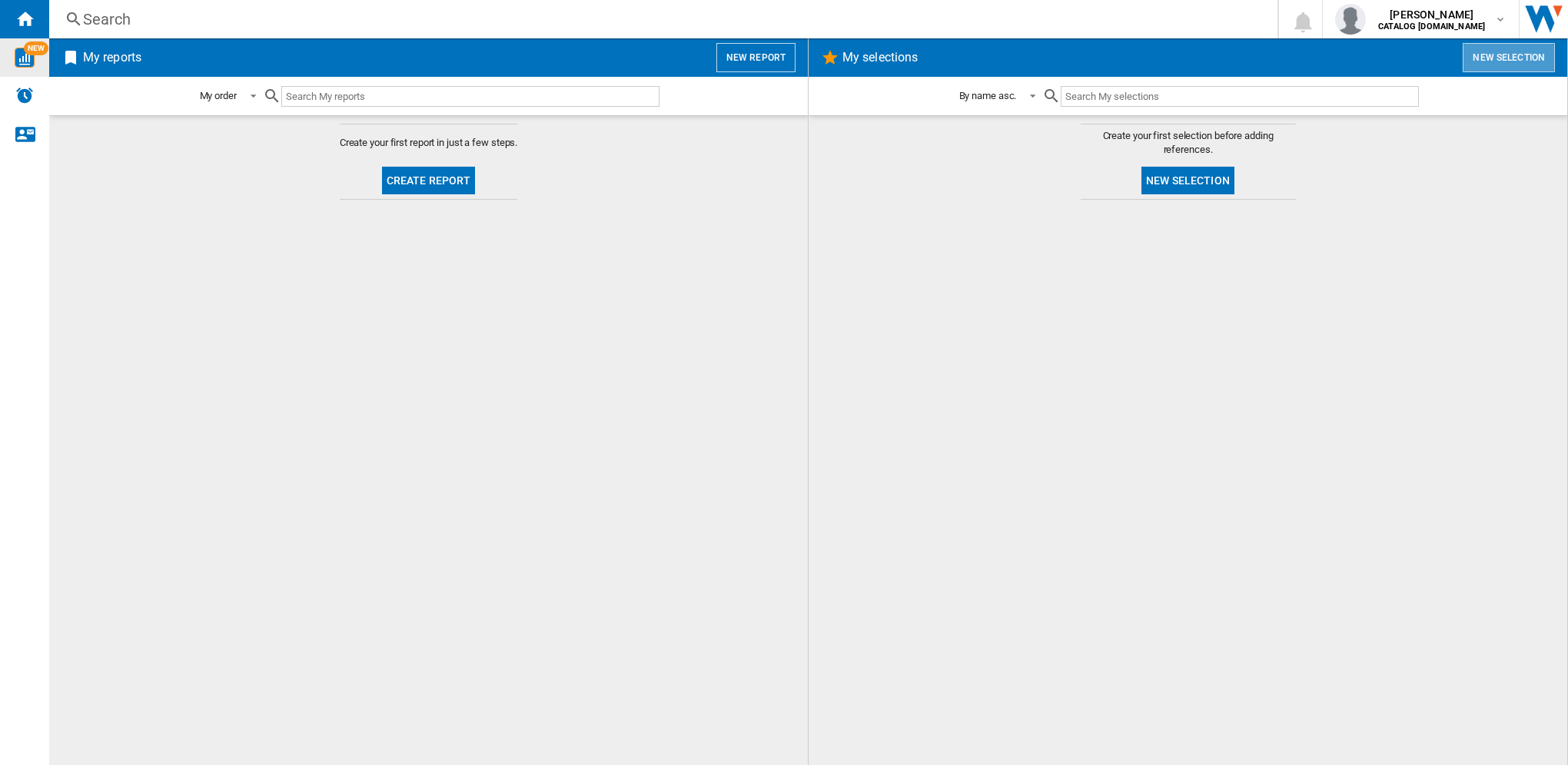
click at [1538, 61] on button "New selection" at bounding box center [1508, 58] width 93 height 30
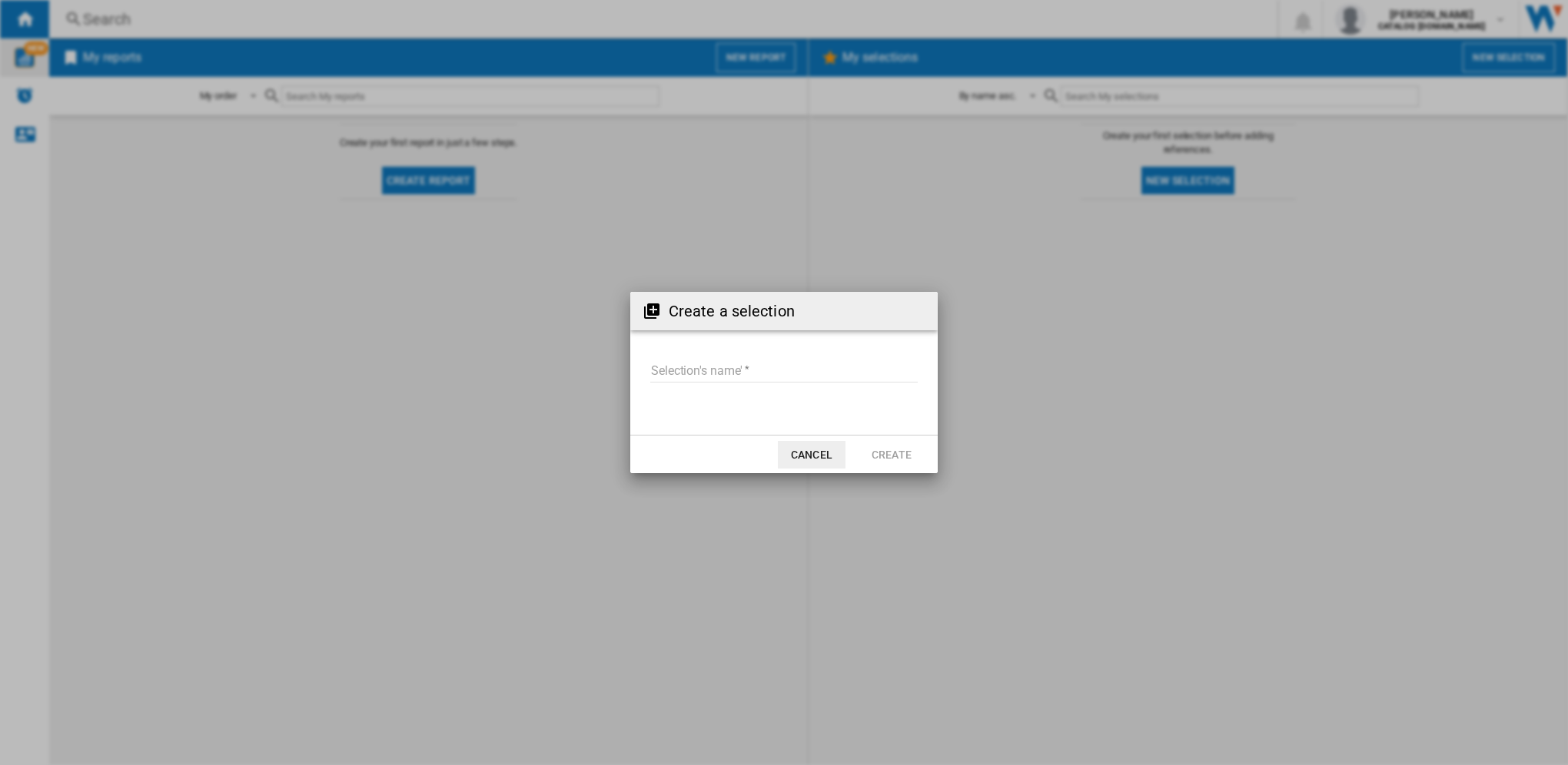
click at [767, 369] on input "Selection's name'" at bounding box center [784, 371] width 268 height 23
type input "**********"
click at [901, 463] on button "Create" at bounding box center [891, 455] width 68 height 28
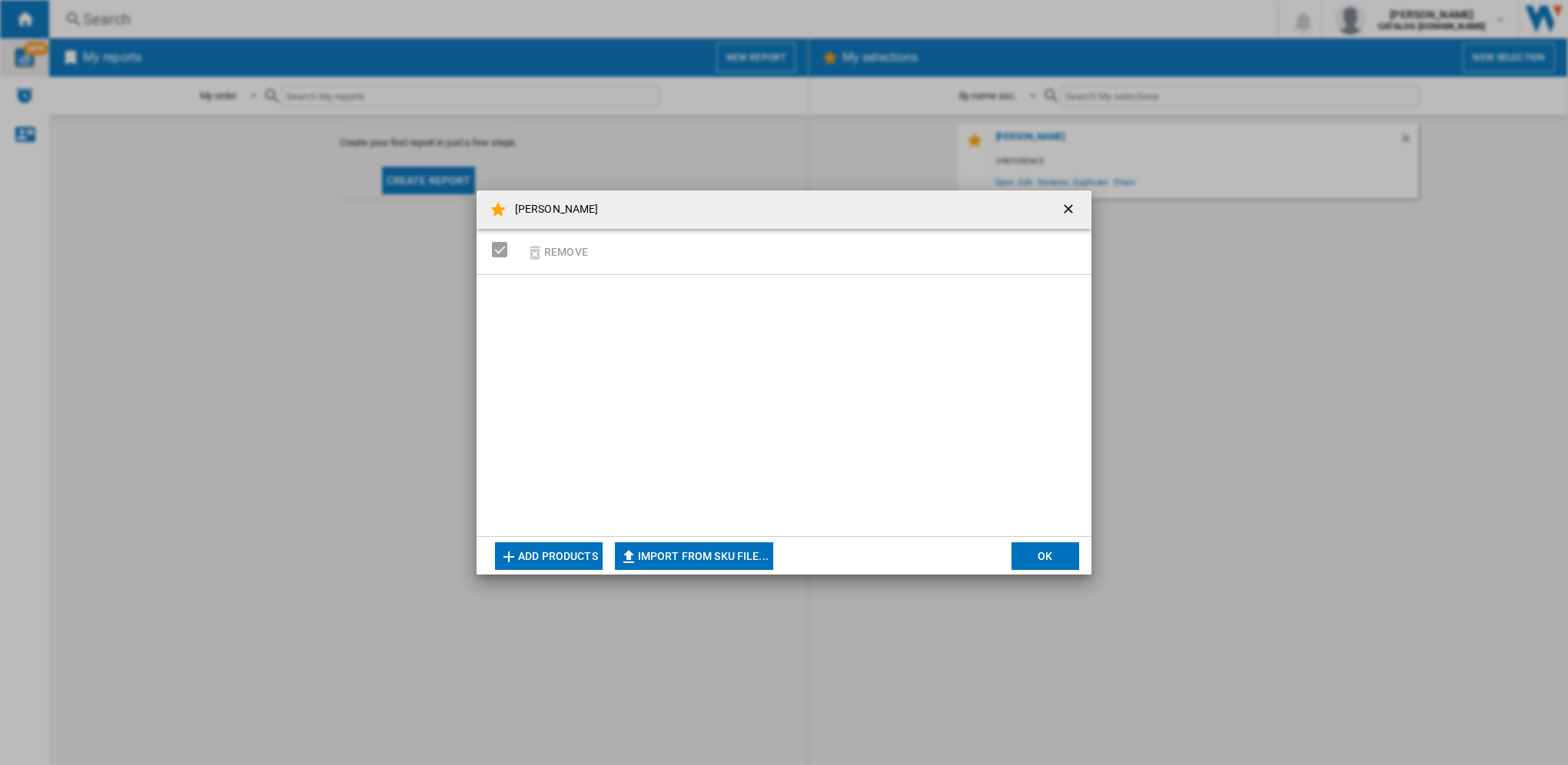
click at [539, 556] on button "Add products" at bounding box center [548, 557] width 107 height 28
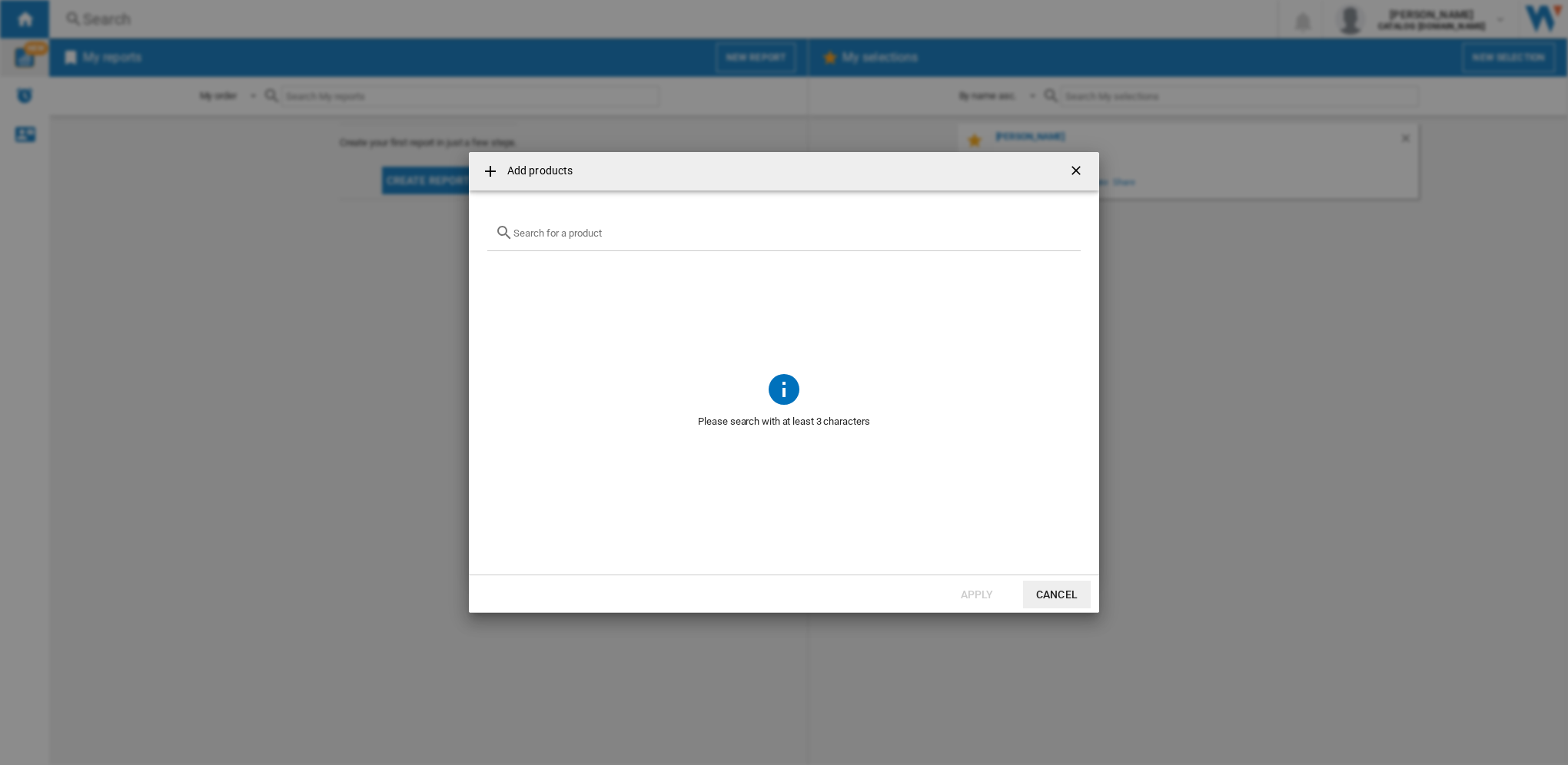
click at [1052, 589] on button "Cancel" at bounding box center [1056, 595] width 68 height 28
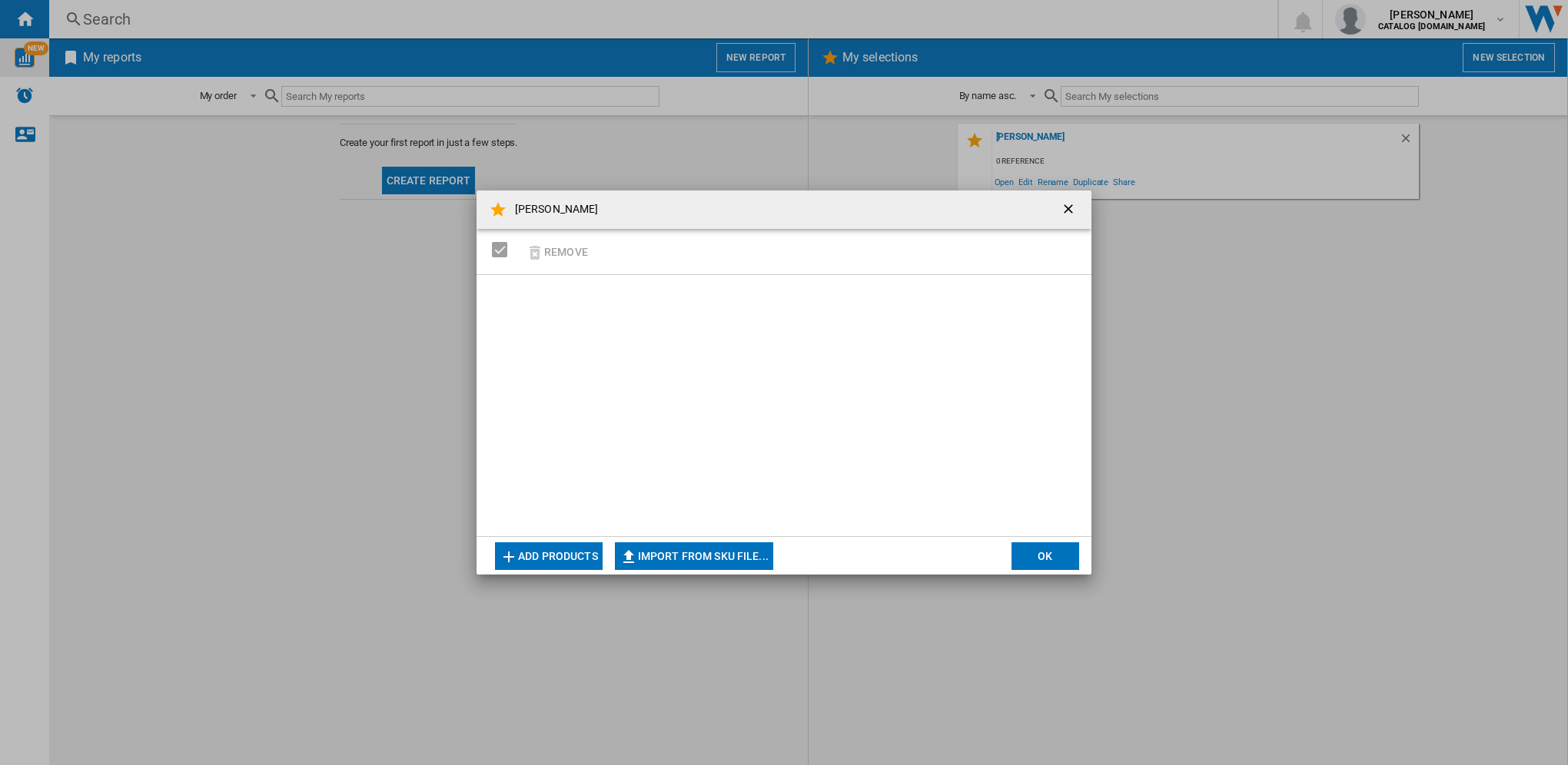
click at [547, 559] on button "Add products" at bounding box center [548, 557] width 107 height 28
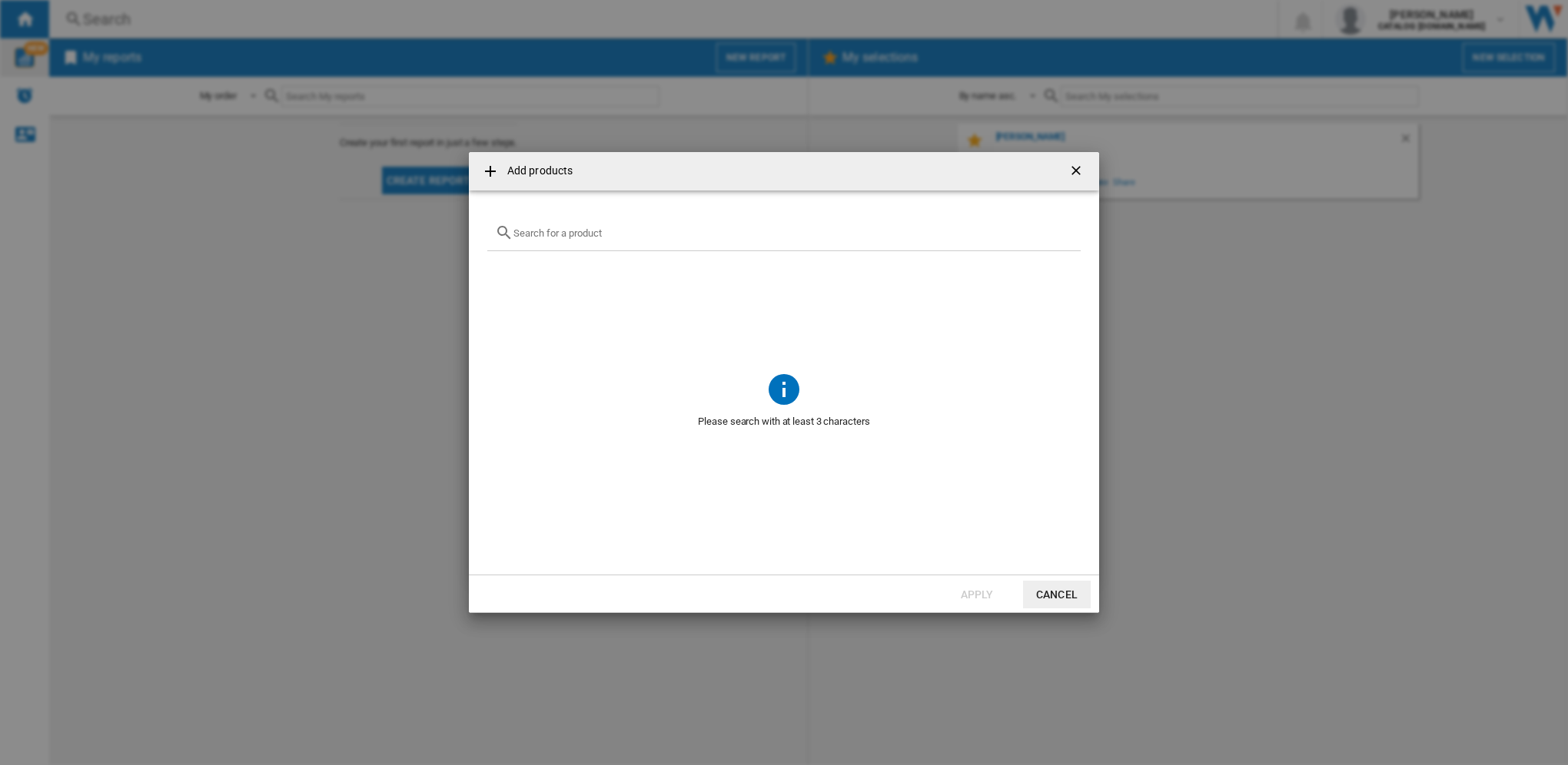
click at [598, 245] on div "Add products ..." at bounding box center [783, 233] width 593 height 36
click at [593, 236] on input "Add products ..." at bounding box center [793, 232] width 559 height 12
click at [594, 233] on input "Add products ..." at bounding box center [793, 232] width 559 height 12
click at [622, 224] on div "Add products ..." at bounding box center [783, 233] width 593 height 36
click at [615, 229] on input "Add products ..." at bounding box center [793, 232] width 559 height 12
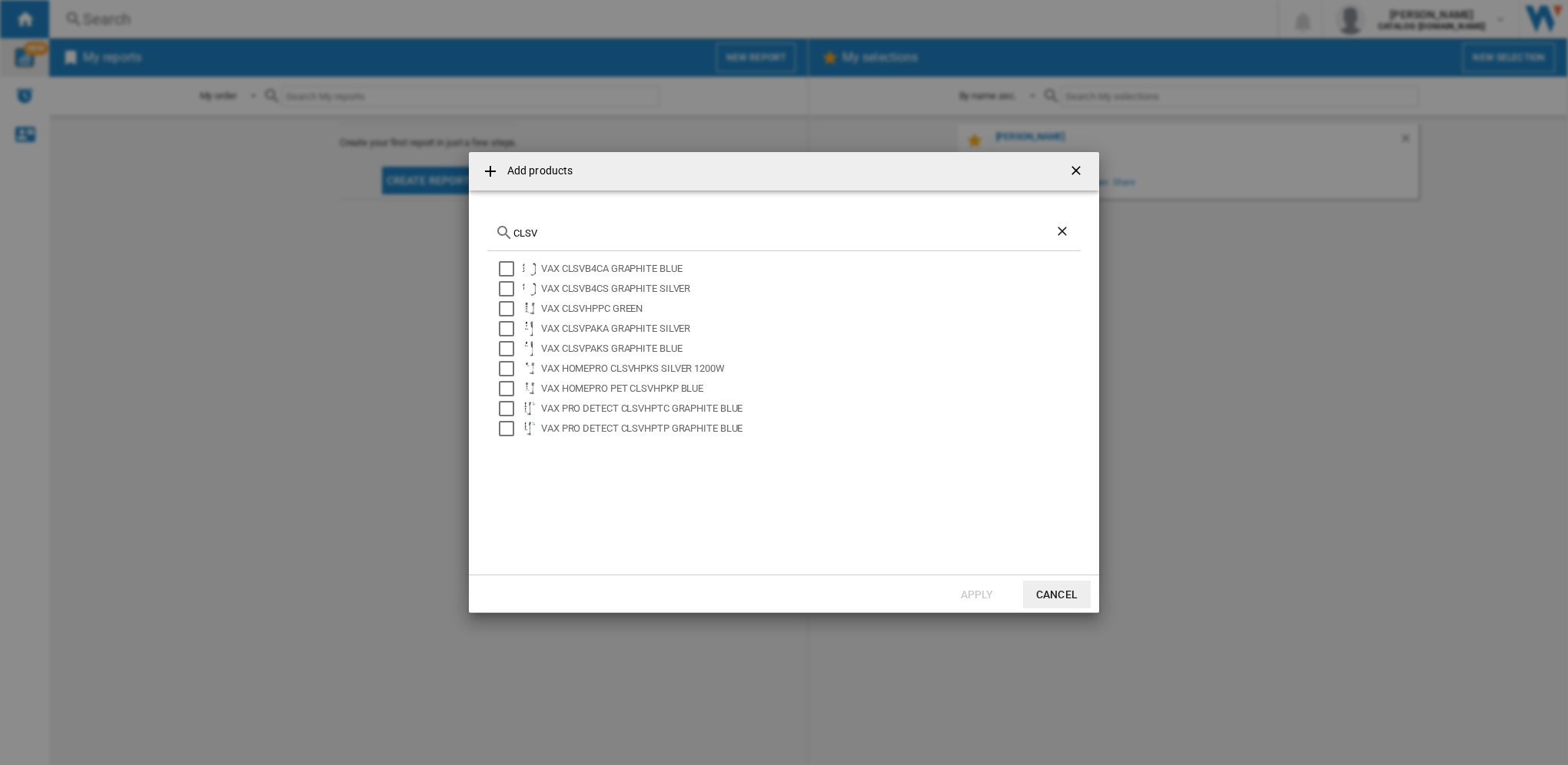
click at [586, 239] on div "CLSV" at bounding box center [783, 233] width 593 height 36
click at [565, 239] on div "CLSV" at bounding box center [783, 233] width 593 height 36
click at [567, 228] on input "CLSV" at bounding box center [784, 232] width 541 height 12
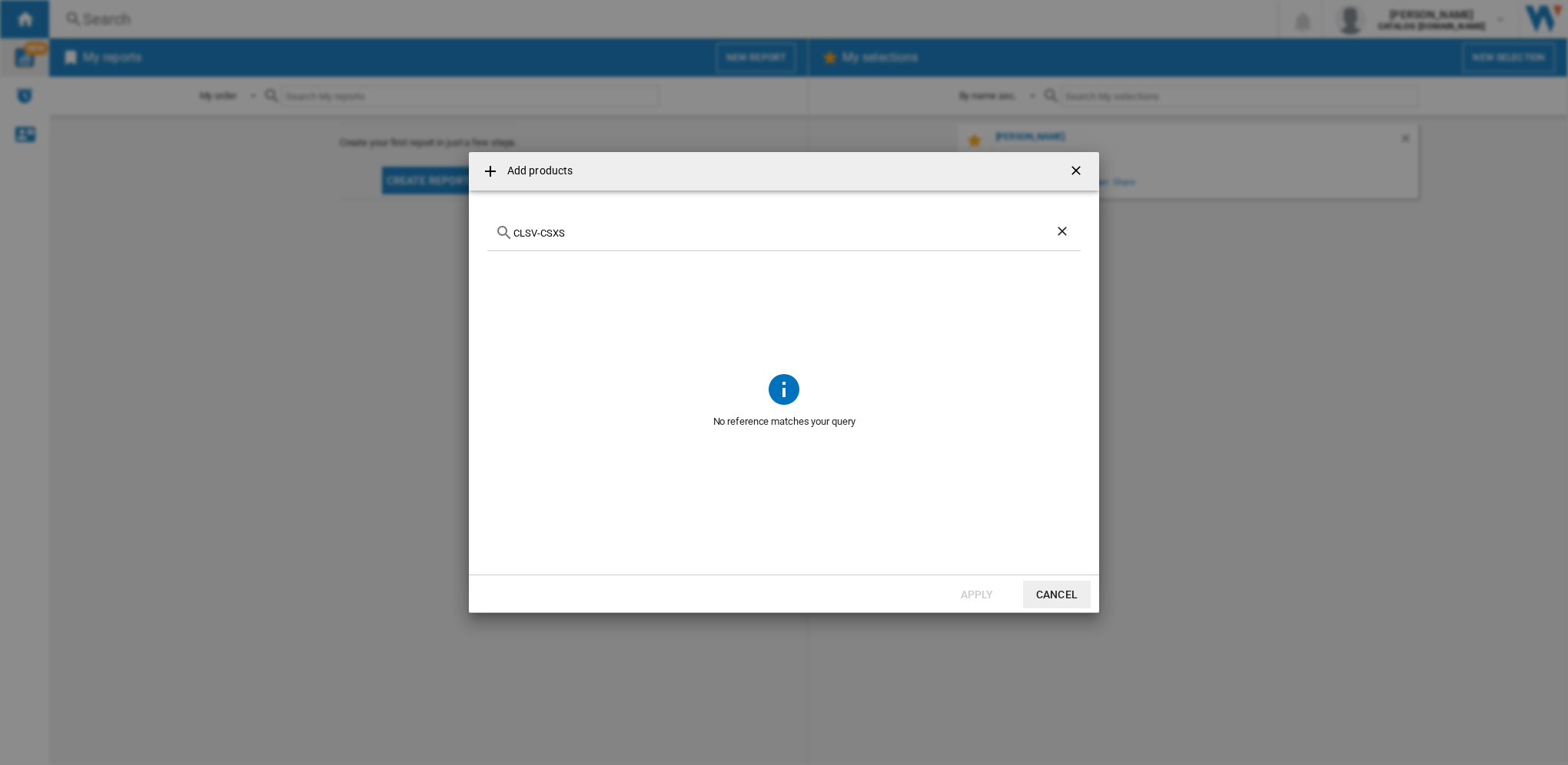
type input "CLSV-CSXS"
click at [1063, 589] on button "Cancel" at bounding box center [1056, 595] width 68 height 28
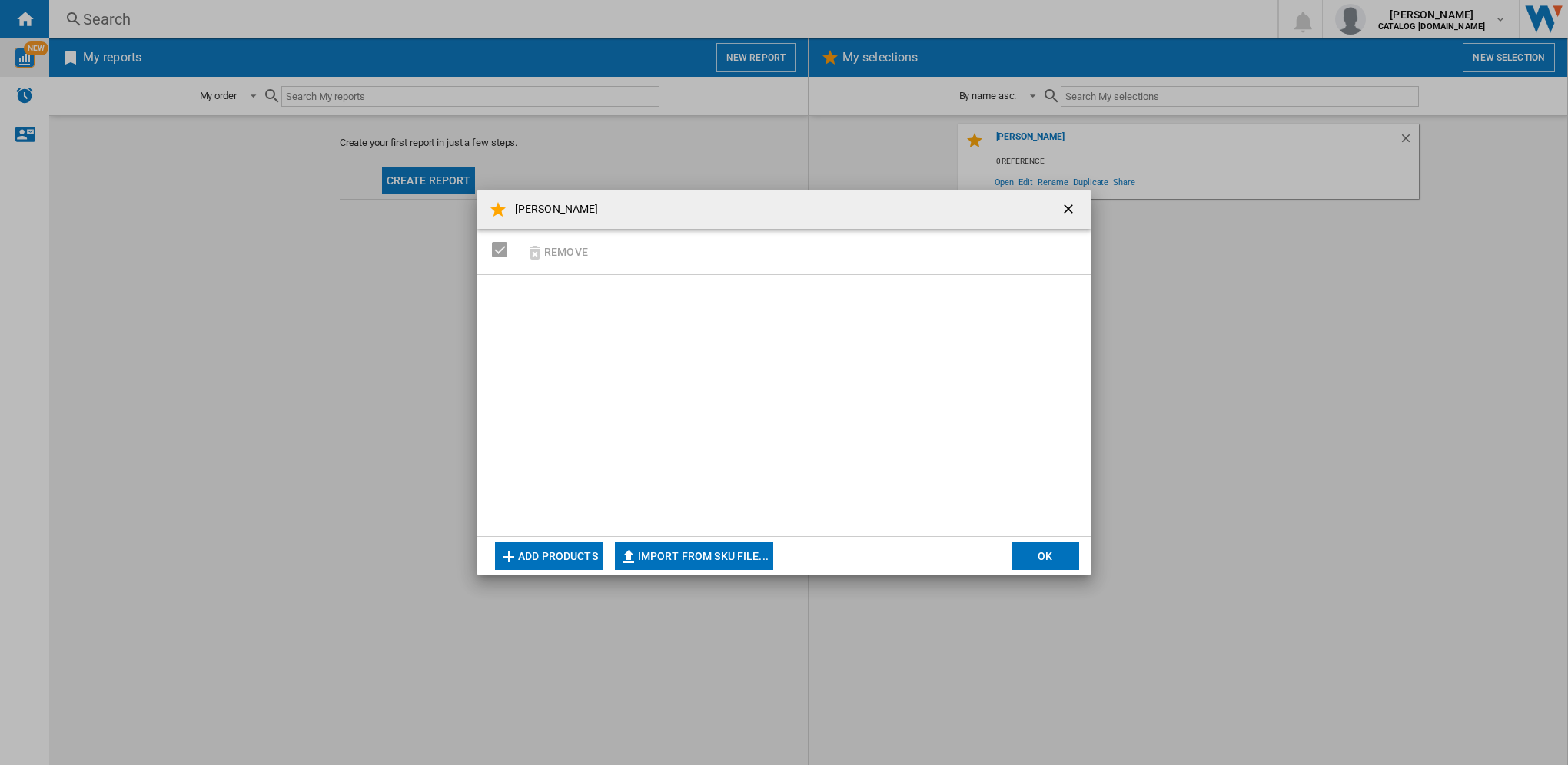
click at [501, 246] on div "SELECTIONS.EDITION_POPUP.SELECT_DESELECT" at bounding box center [499, 250] width 16 height 16
drag, startPoint x: 501, startPoint y: 253, endPoint x: 512, endPoint y: 249, distance: 11.7
click at [502, 251] on div "SELECTIONS.EDITION_POPUP.SELECT_DESELECT" at bounding box center [499, 250] width 16 height 16
click at [1031, 546] on button "OK" at bounding box center [1045, 557] width 68 height 28
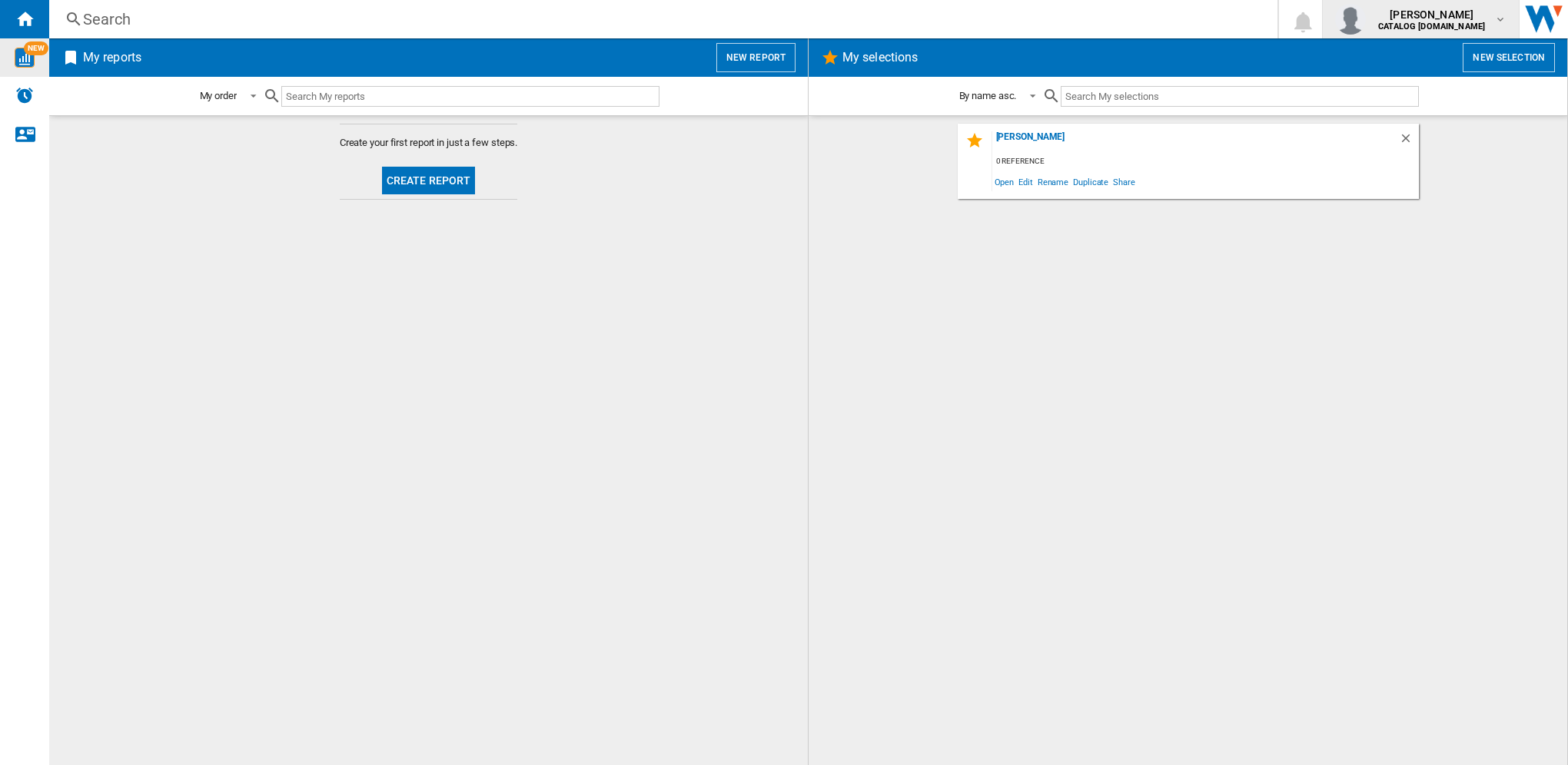
click at [1447, 17] on span "[PERSON_NAME]" at bounding box center [1430, 15] width 107 height 16
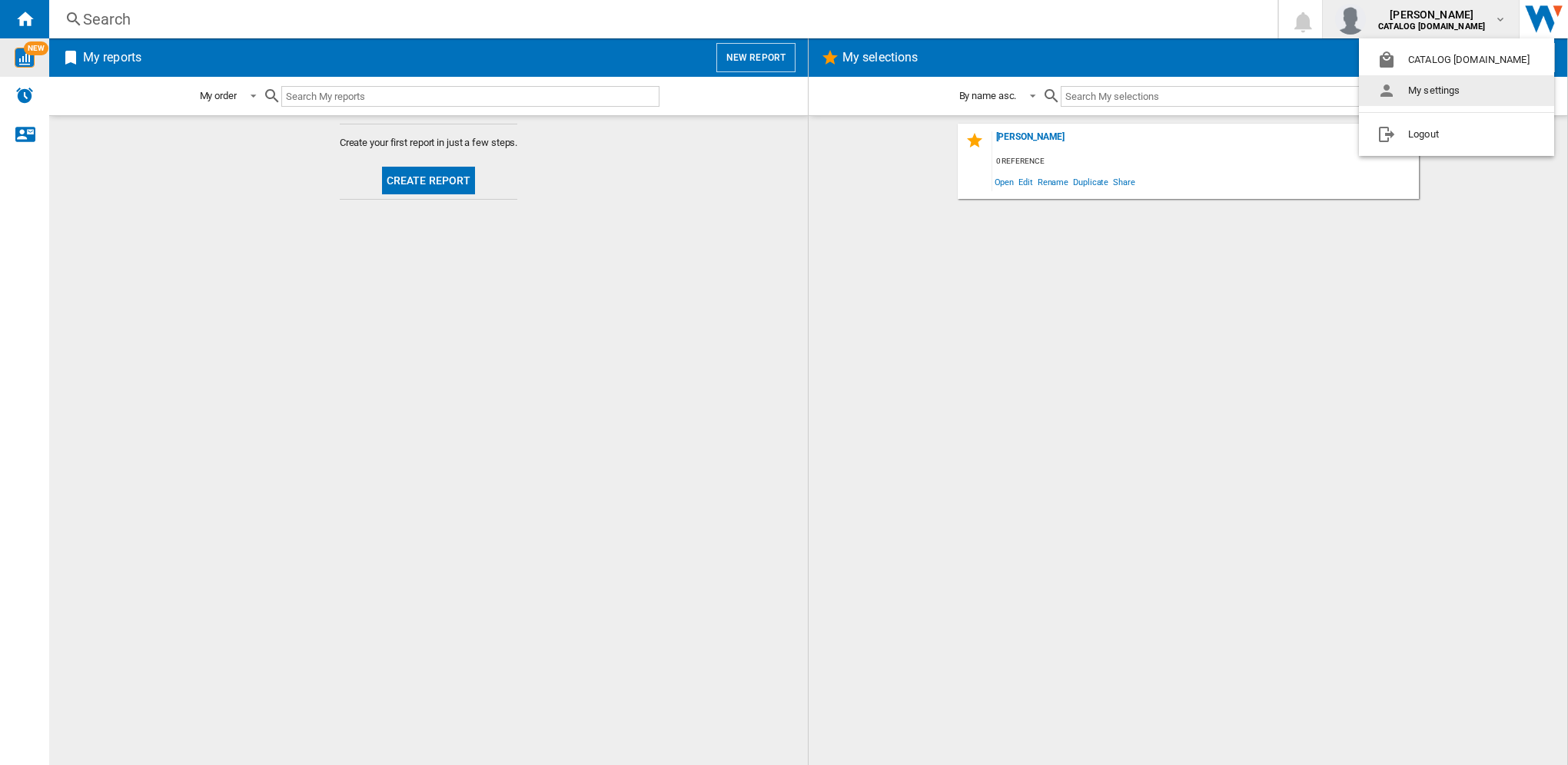
click at [1444, 96] on button "My settings" at bounding box center [1456, 91] width 195 height 31
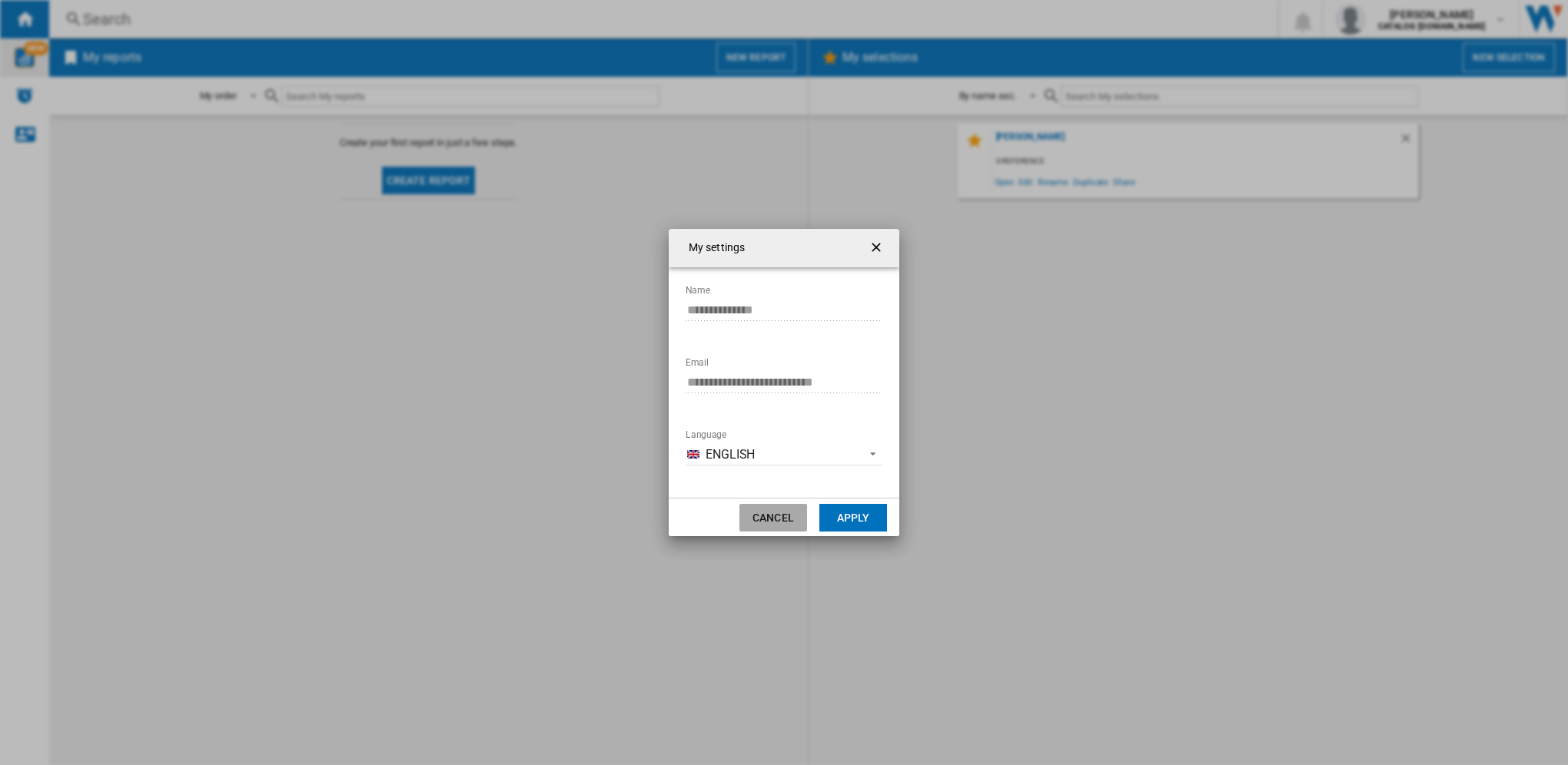
click at [765, 511] on button "Cancel" at bounding box center [772, 518] width 68 height 28
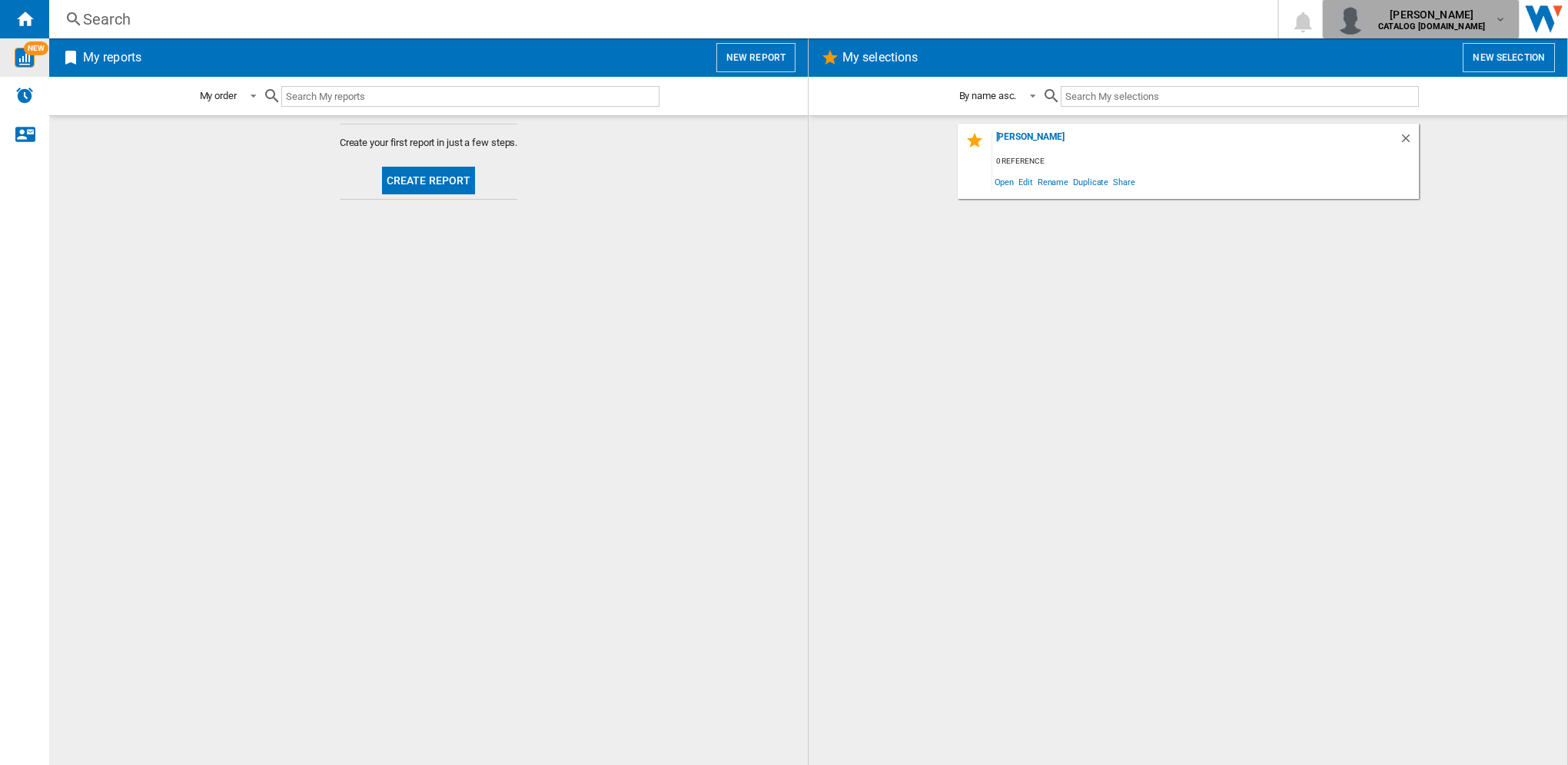
click at [1500, 16] on md-icon "button" at bounding box center [1500, 19] width 12 height 12
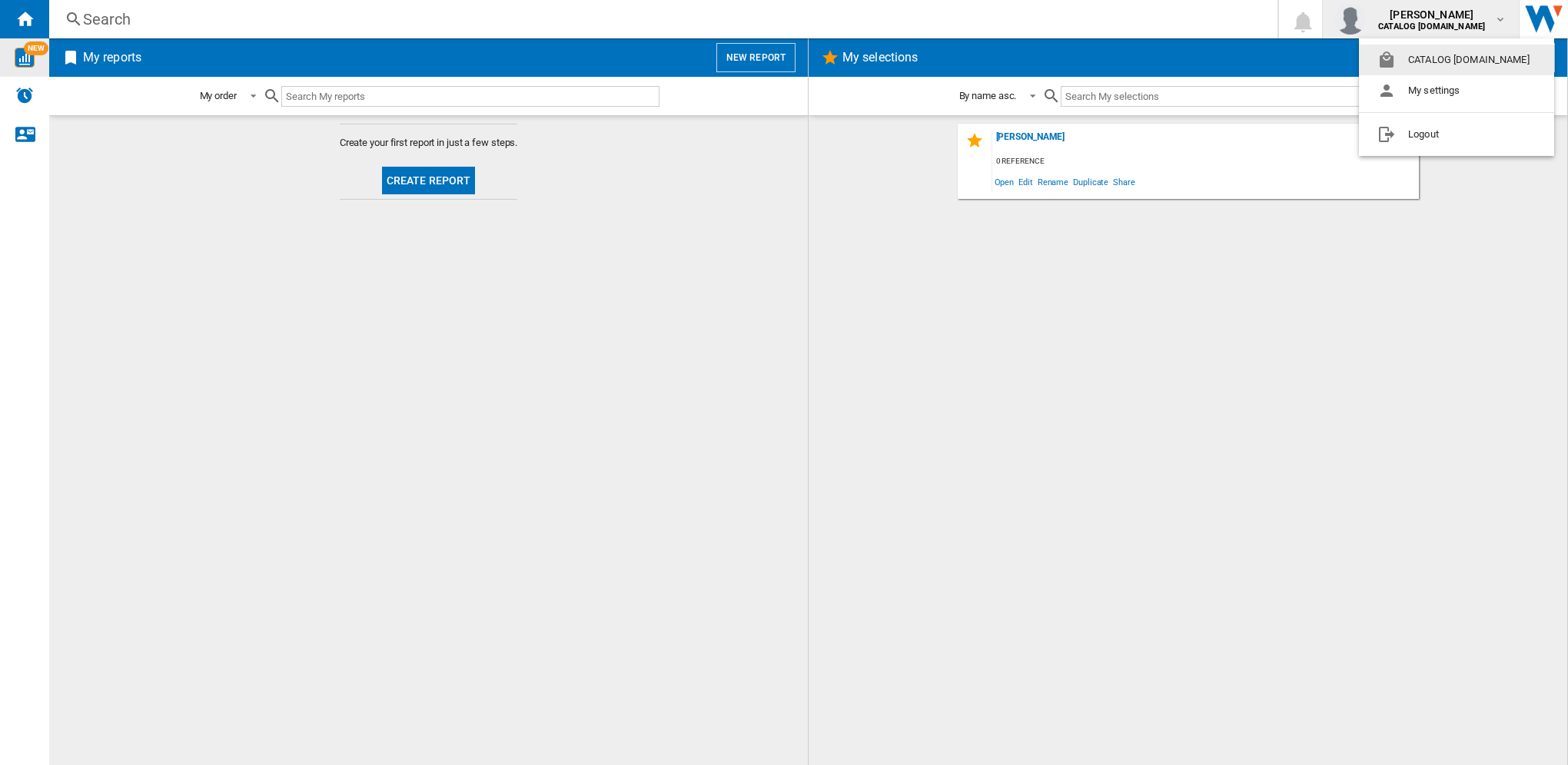
click at [1423, 53] on button "CATALOG [DOMAIN_NAME]" at bounding box center [1456, 60] width 195 height 31
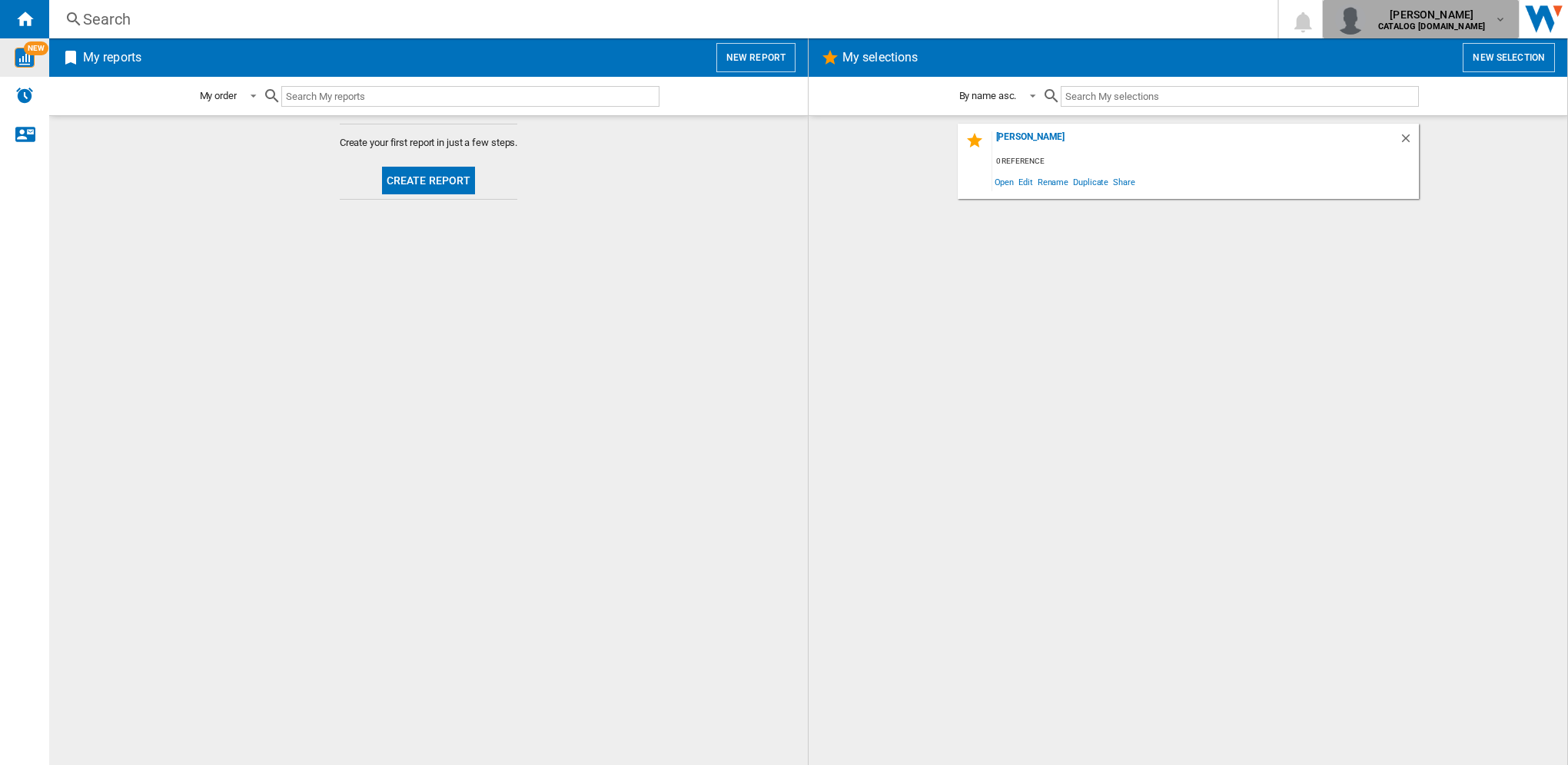
click at [1460, 26] on b "CATALOG [DOMAIN_NAME]" at bounding box center [1430, 26] width 107 height 10
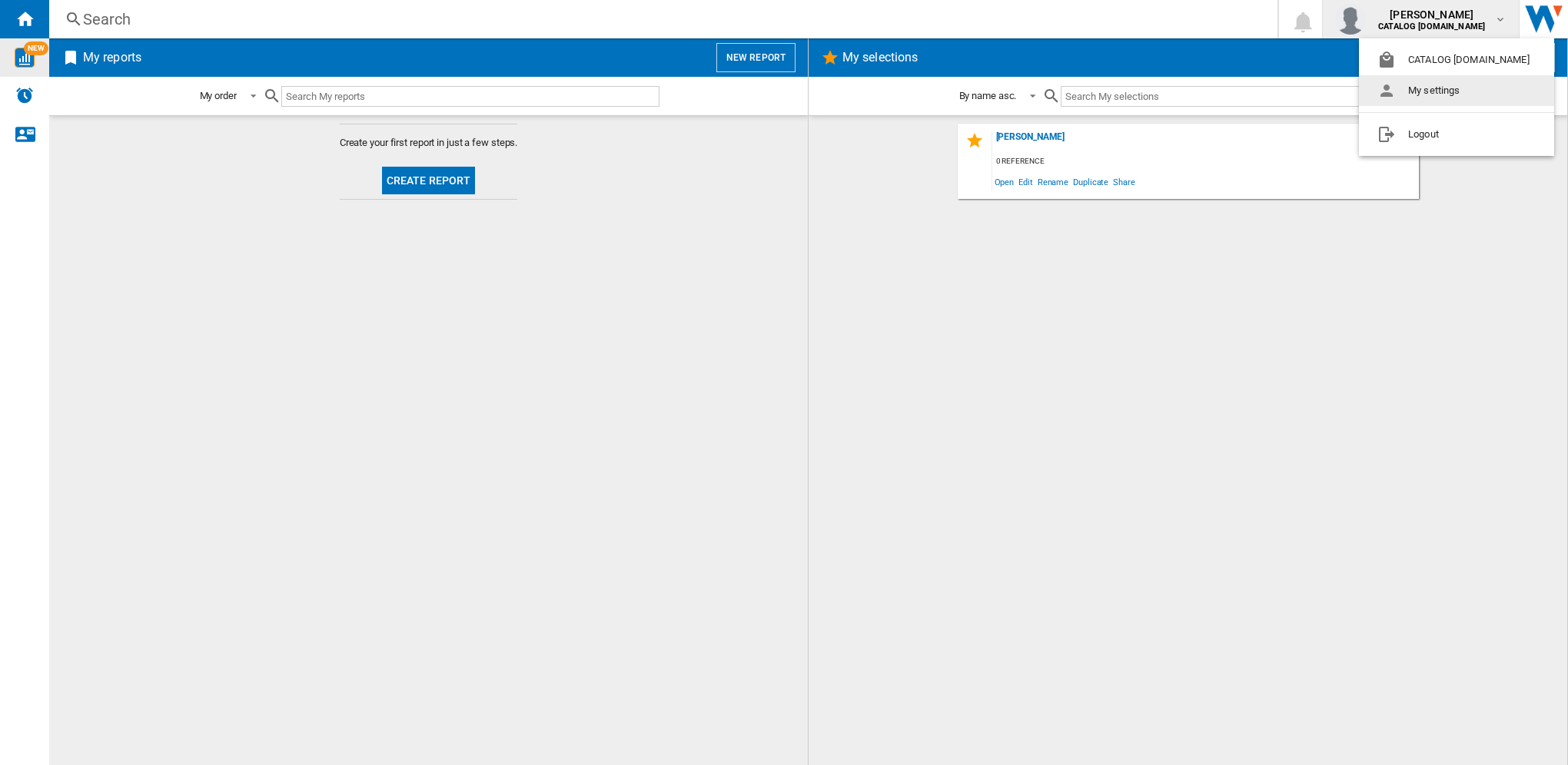
click at [1416, 89] on button "My settings" at bounding box center [1456, 91] width 195 height 31
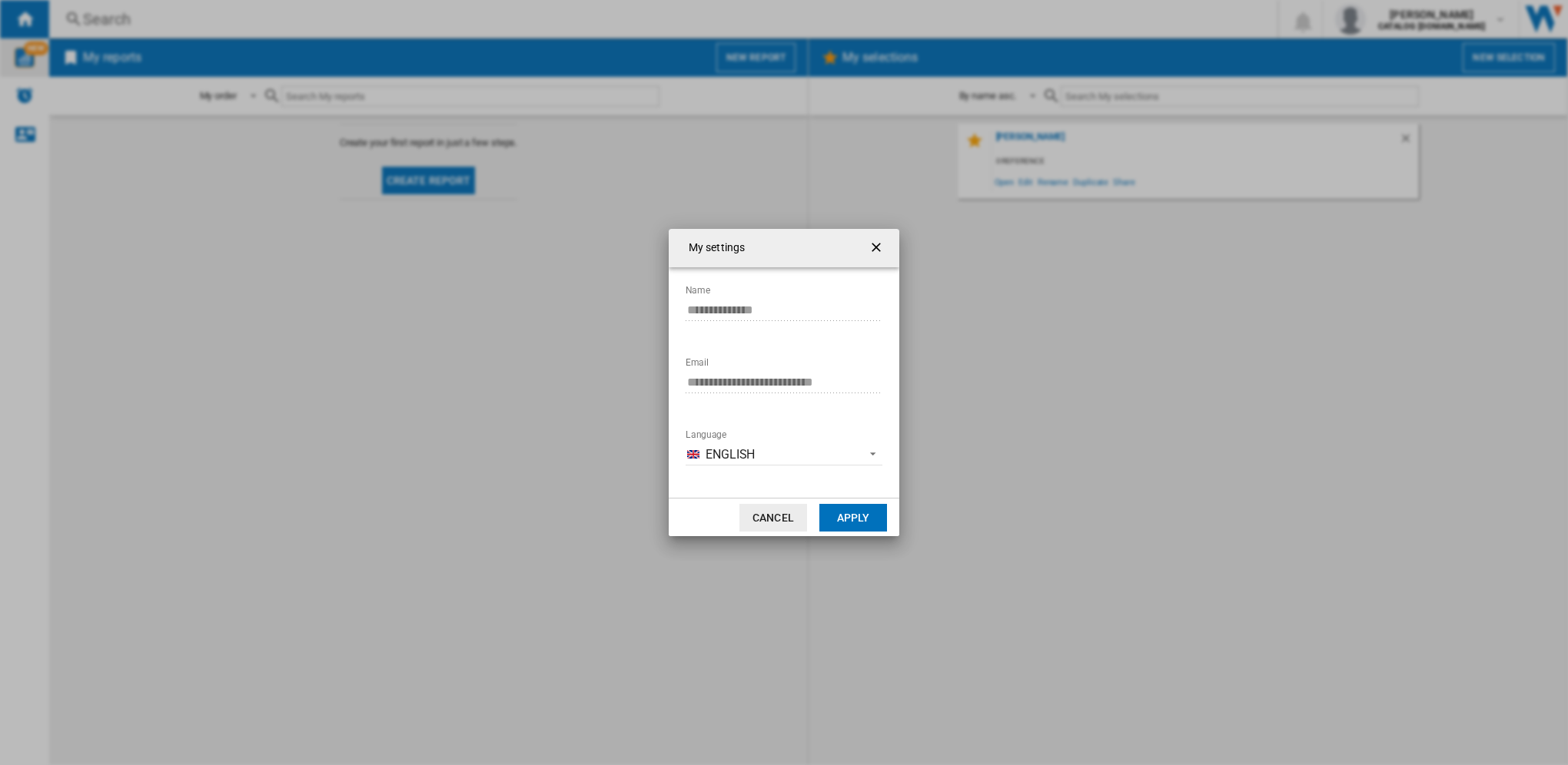
click at [784, 523] on button "Cancel" at bounding box center [772, 518] width 68 height 28
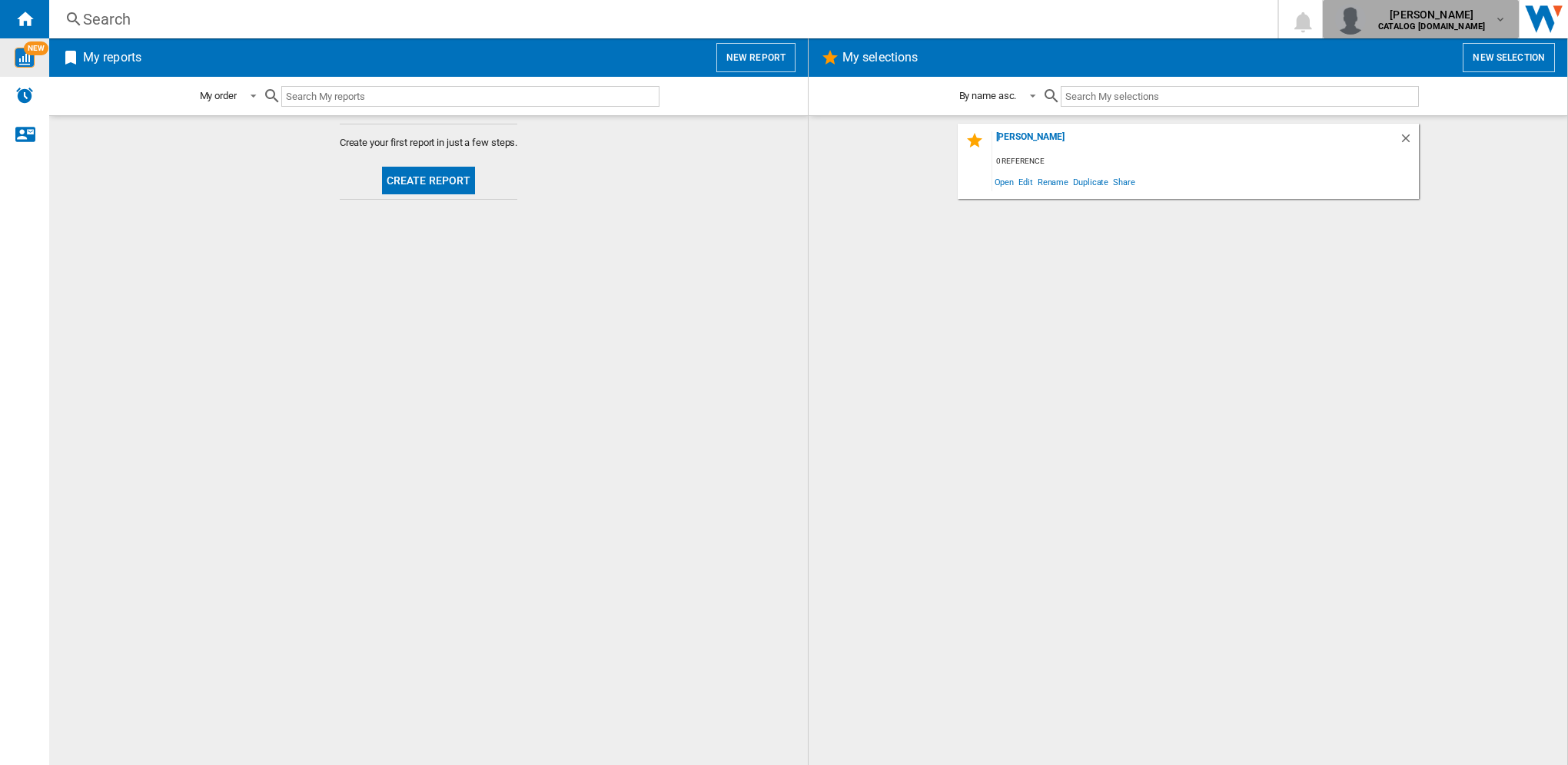
click at [1494, 21] on md-icon "button" at bounding box center [1500, 19] width 12 height 12
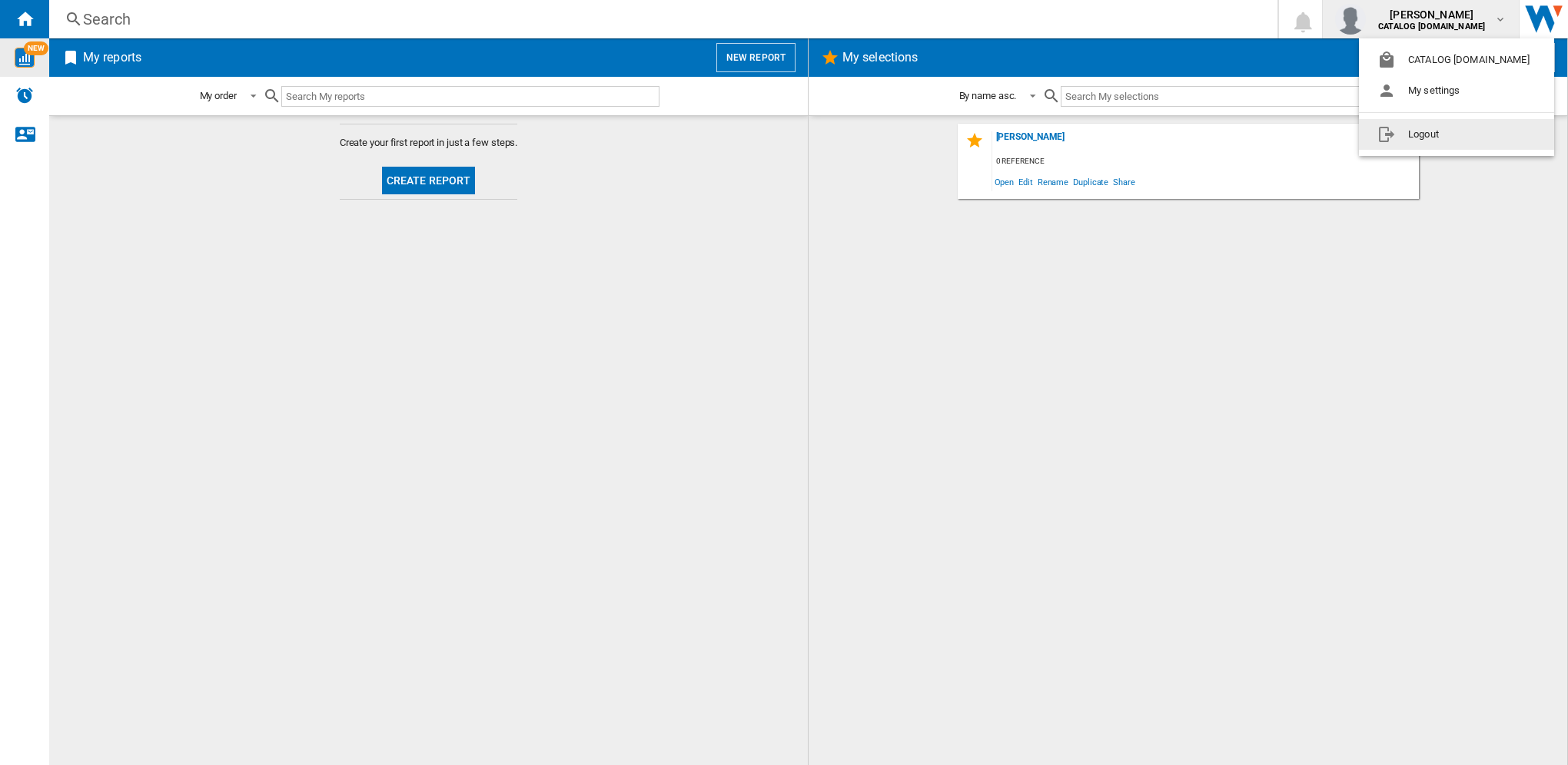
click at [1390, 128] on button "Logout" at bounding box center [1456, 134] width 195 height 31
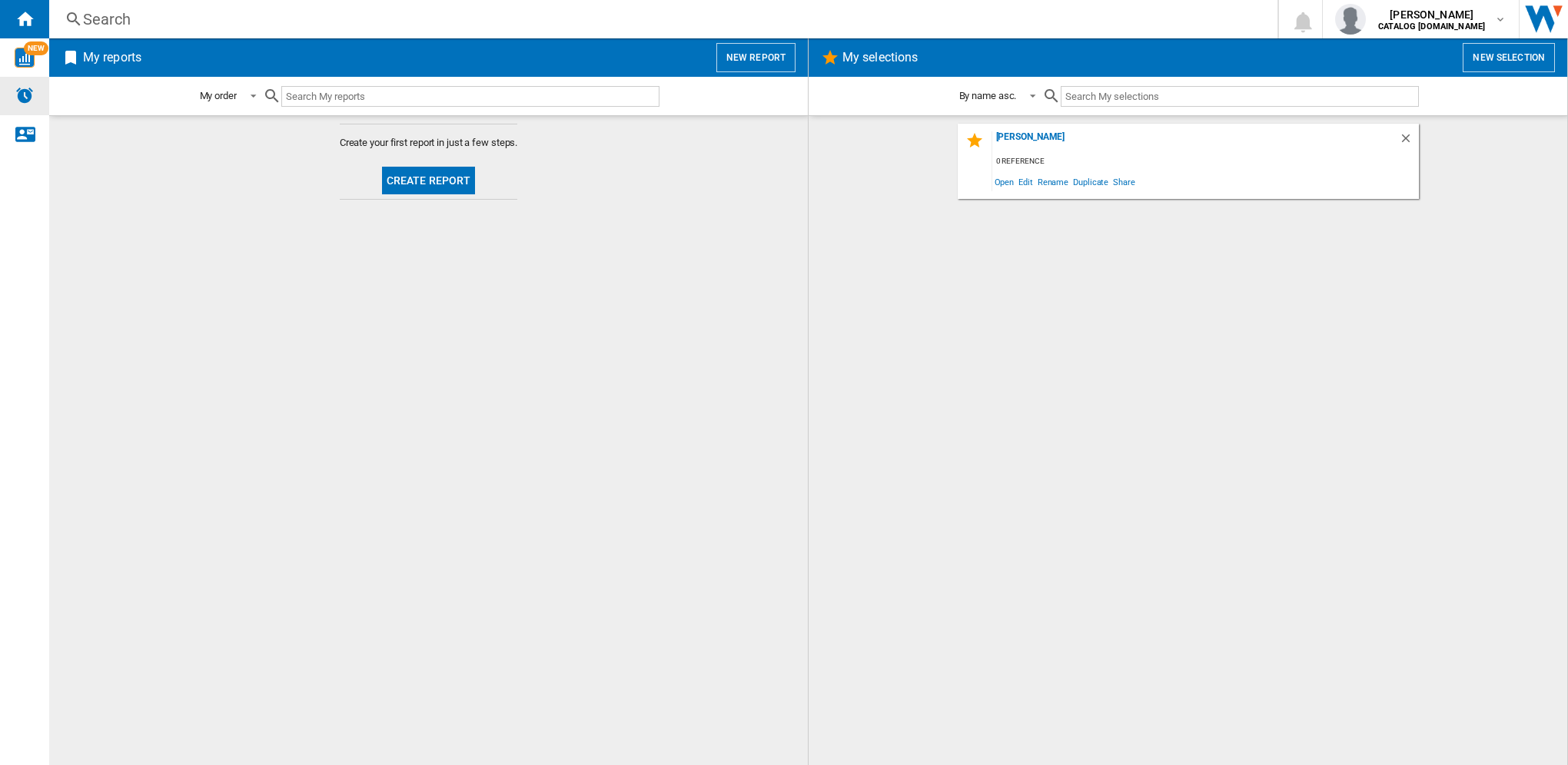
click at [13, 86] on div "Alerts" at bounding box center [24, 96] width 49 height 38
click at [1479, 14] on span "[PERSON_NAME]" at bounding box center [1430, 15] width 107 height 16
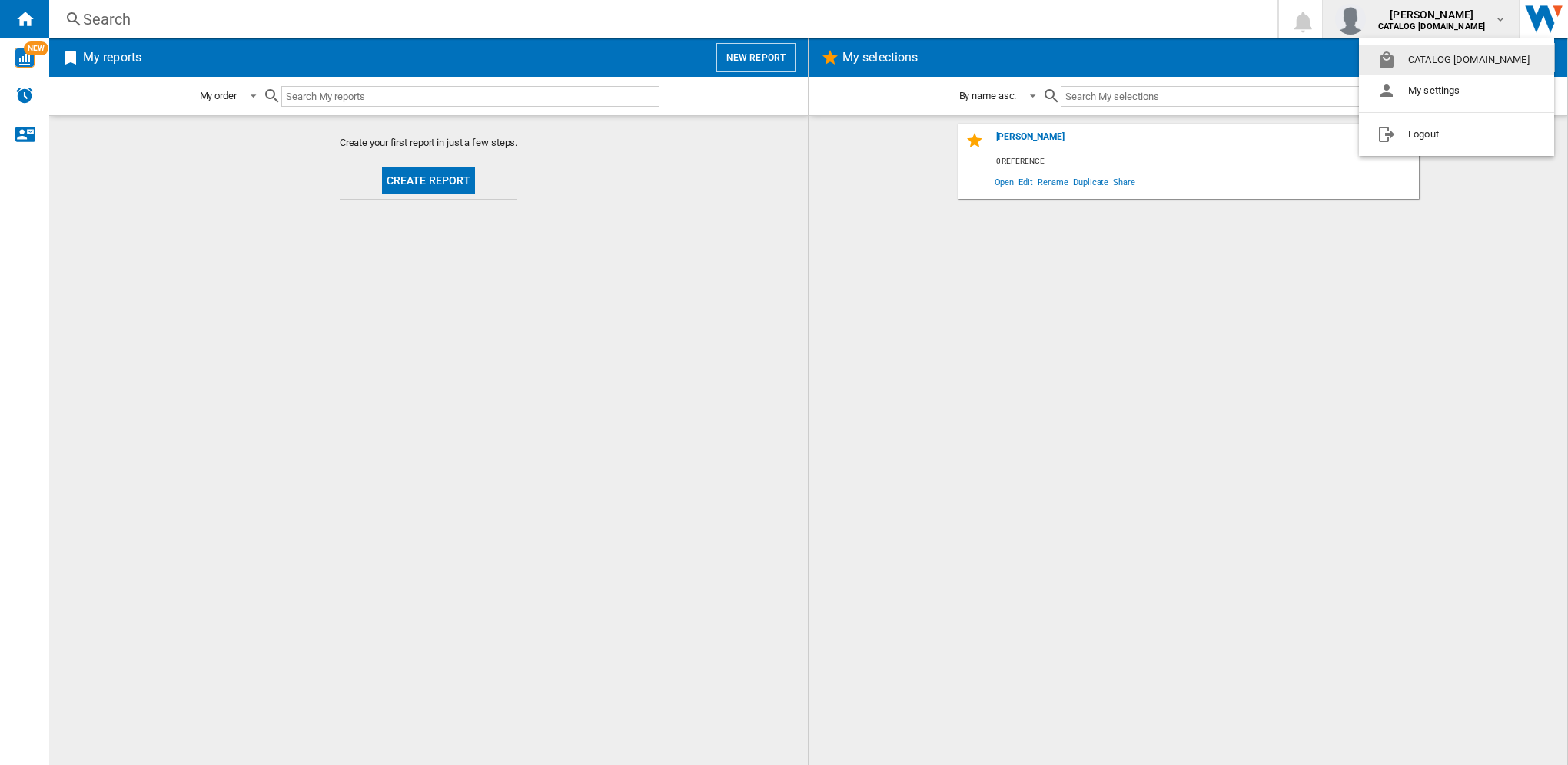
click at [1341, 19] on md-backdrop at bounding box center [784, 382] width 1568 height 765
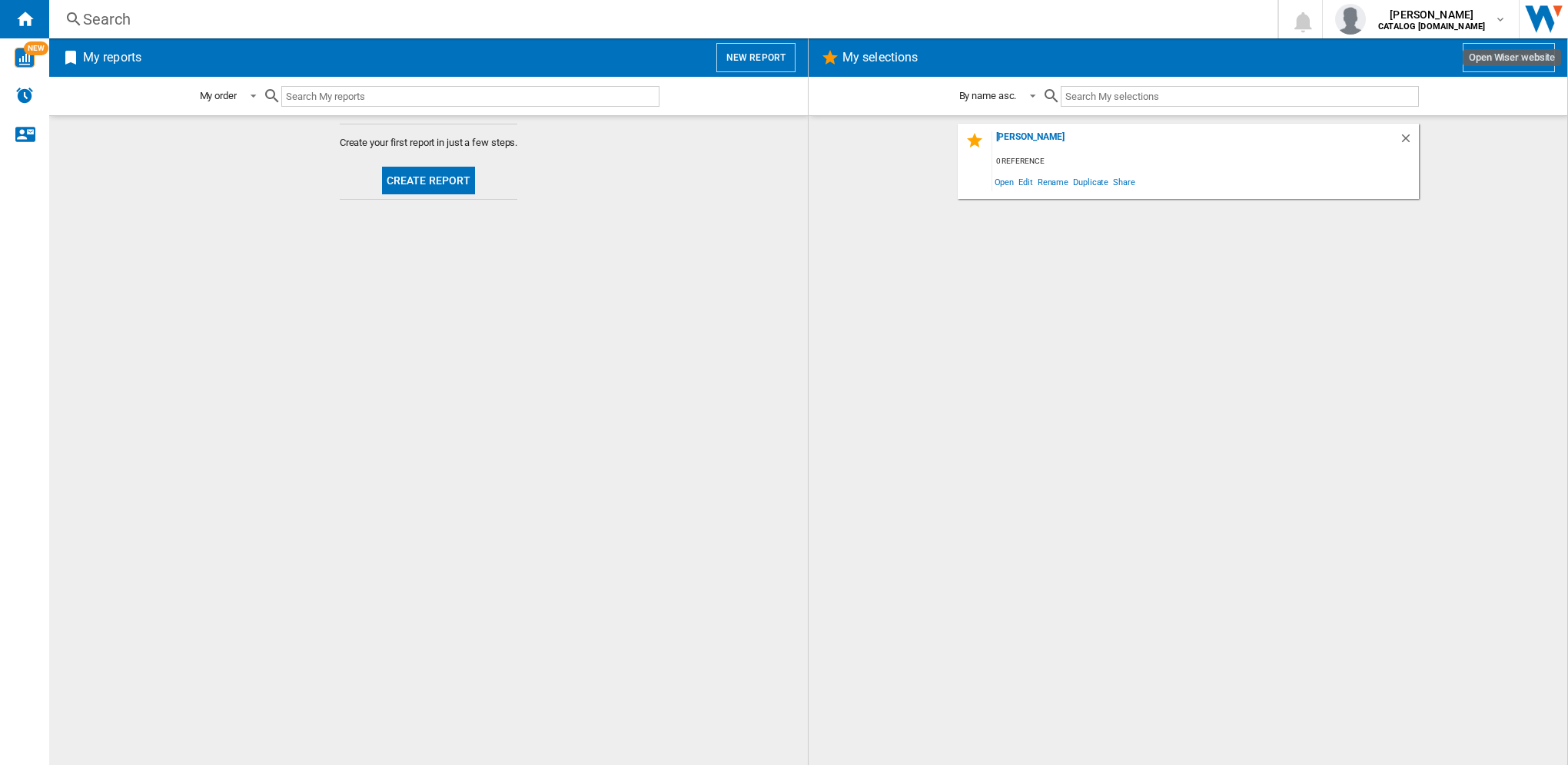
click at [1535, 22] on img "Open Wiser website" at bounding box center [1543, 19] width 48 height 38
click at [1014, 135] on div "[PERSON_NAME]" at bounding box center [1195, 141] width 407 height 21
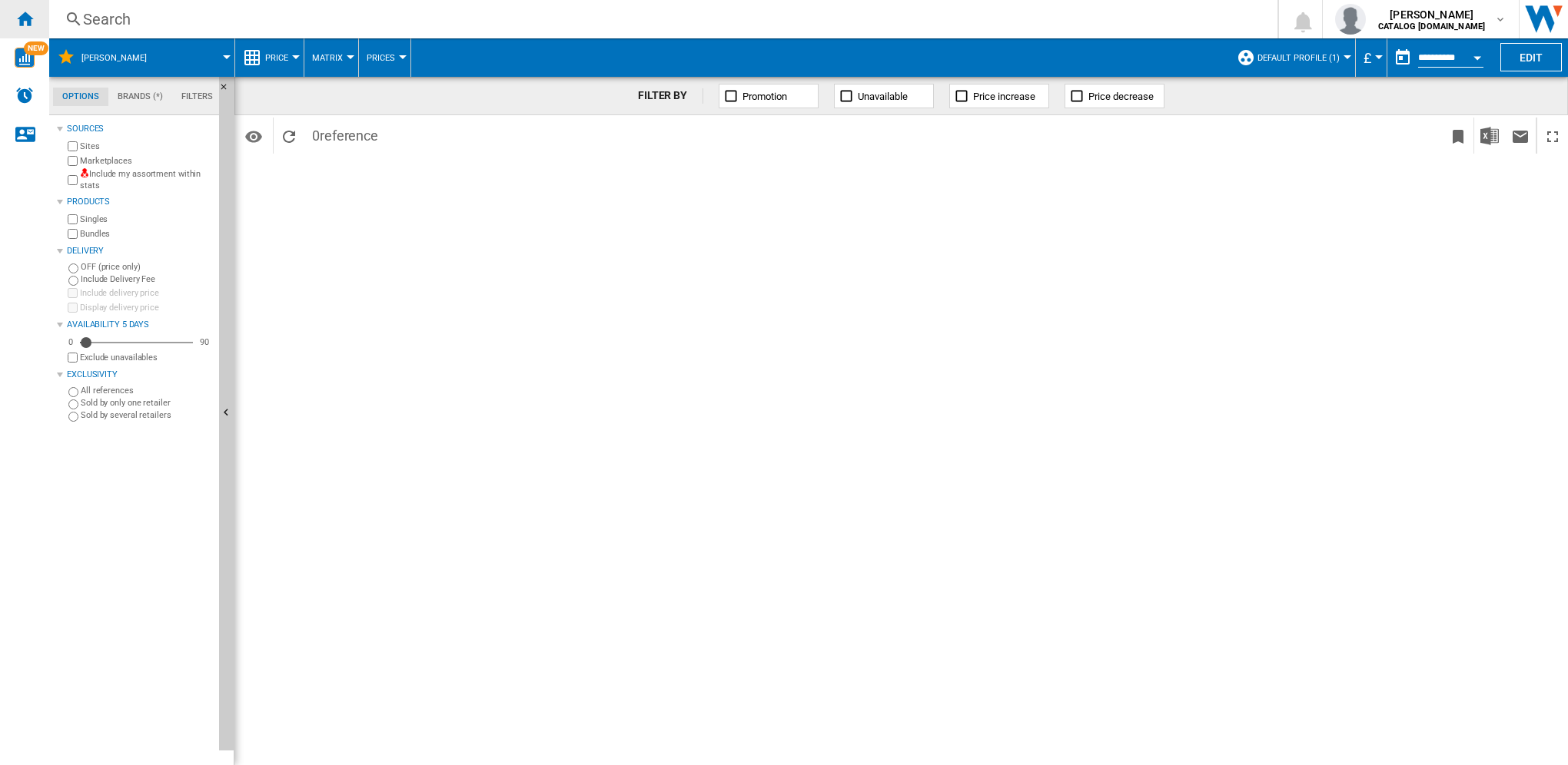
click at [31, 20] on ng-md-icon "Home" at bounding box center [25, 19] width 19 height 19
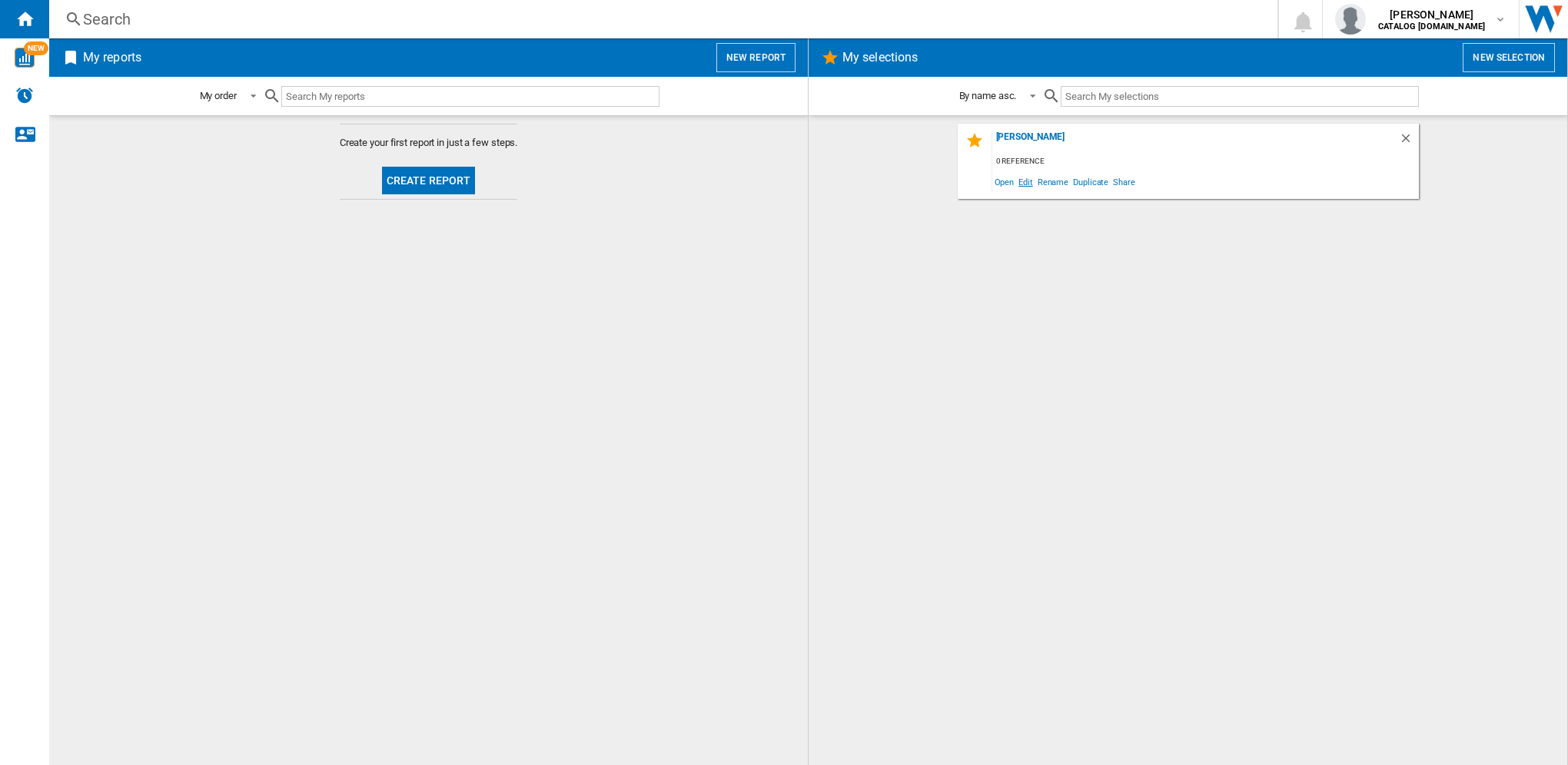
click at [1026, 181] on span "Edit" at bounding box center [1025, 181] width 19 height 21
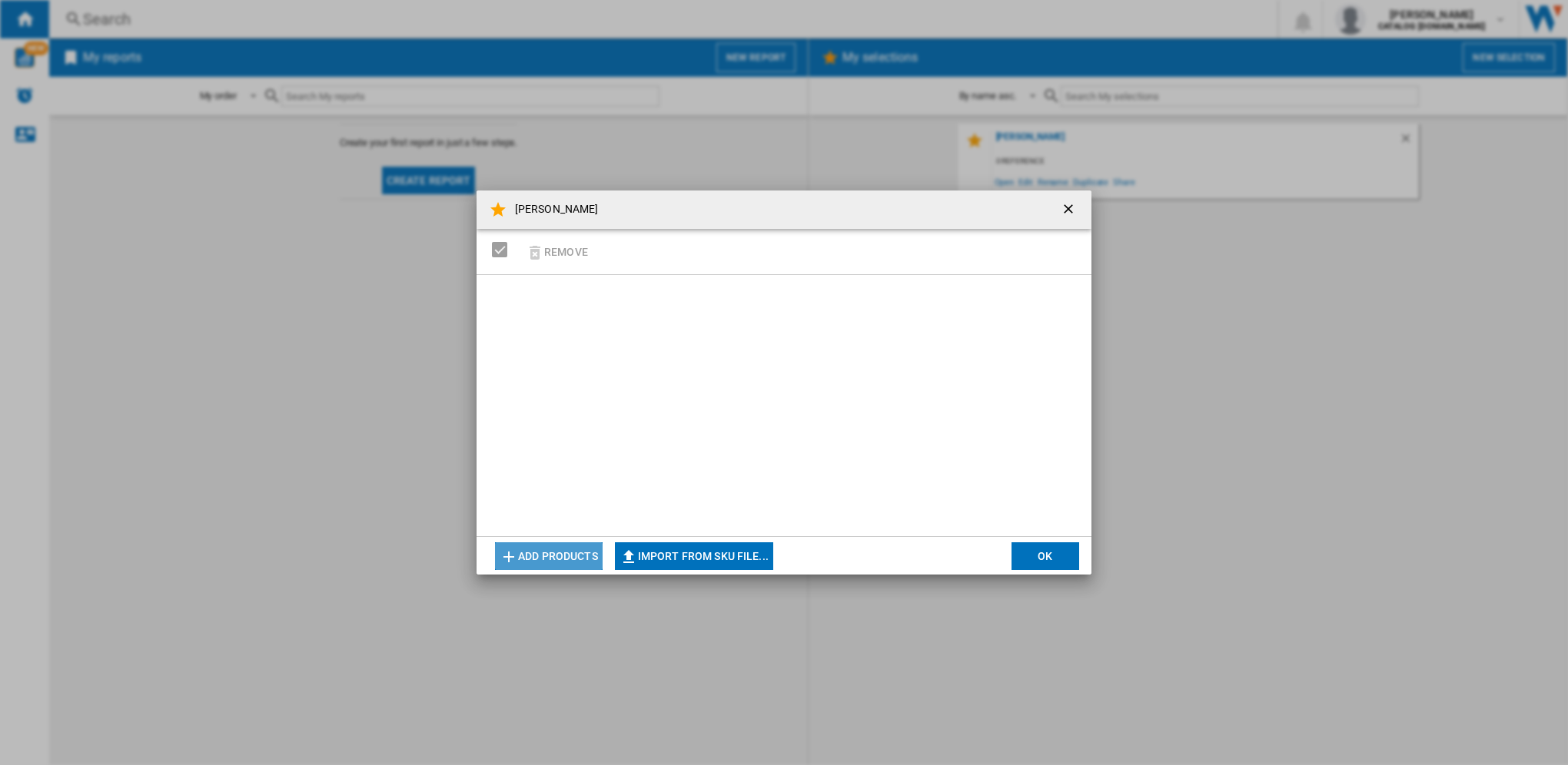
click at [572, 553] on button "Add products" at bounding box center [548, 557] width 107 height 28
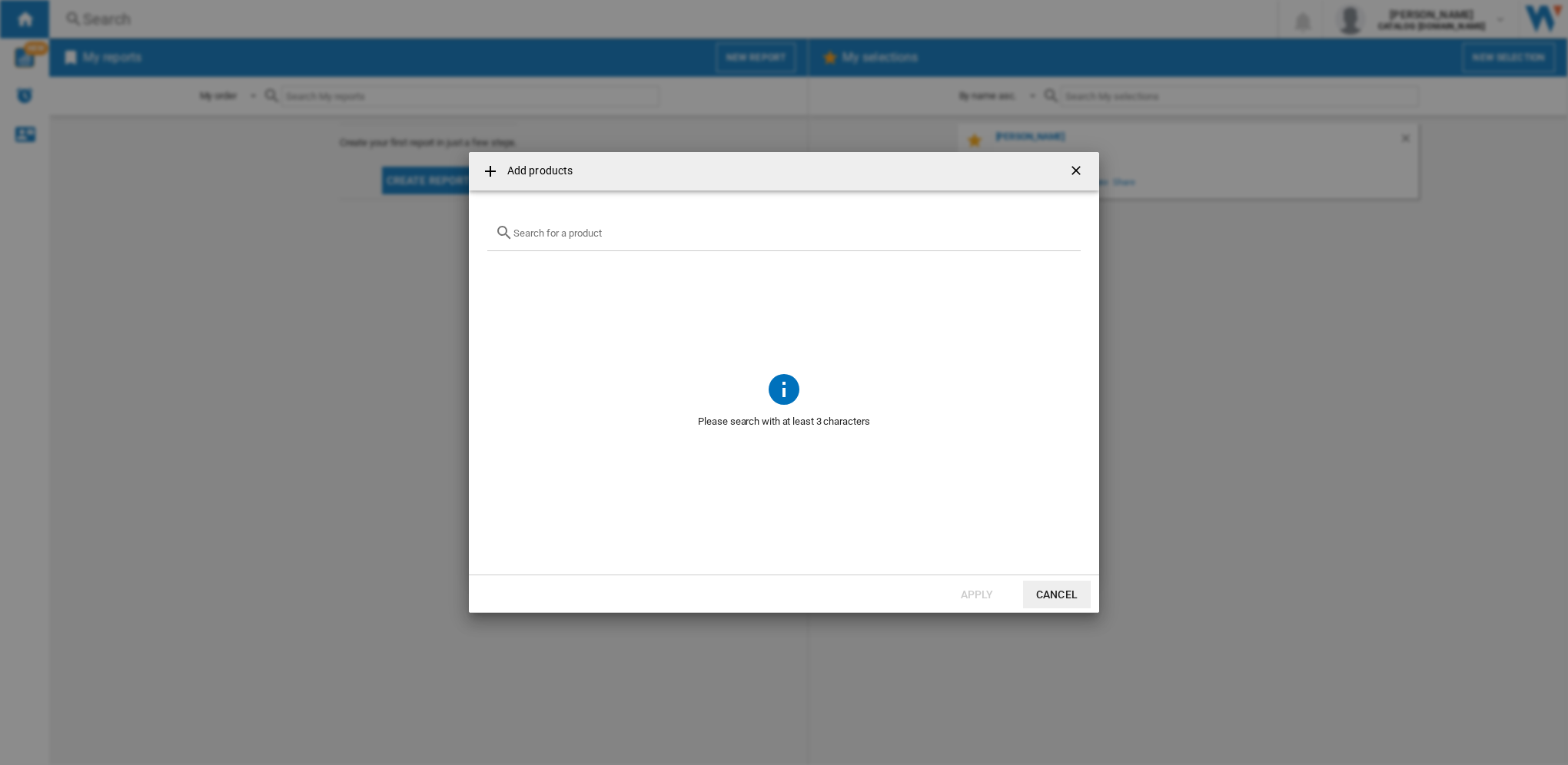
click at [1075, 169] on ng-md-icon "getI18NText('BUTTONS.CLOSE_DIALOG')" at bounding box center [1077, 172] width 19 height 19
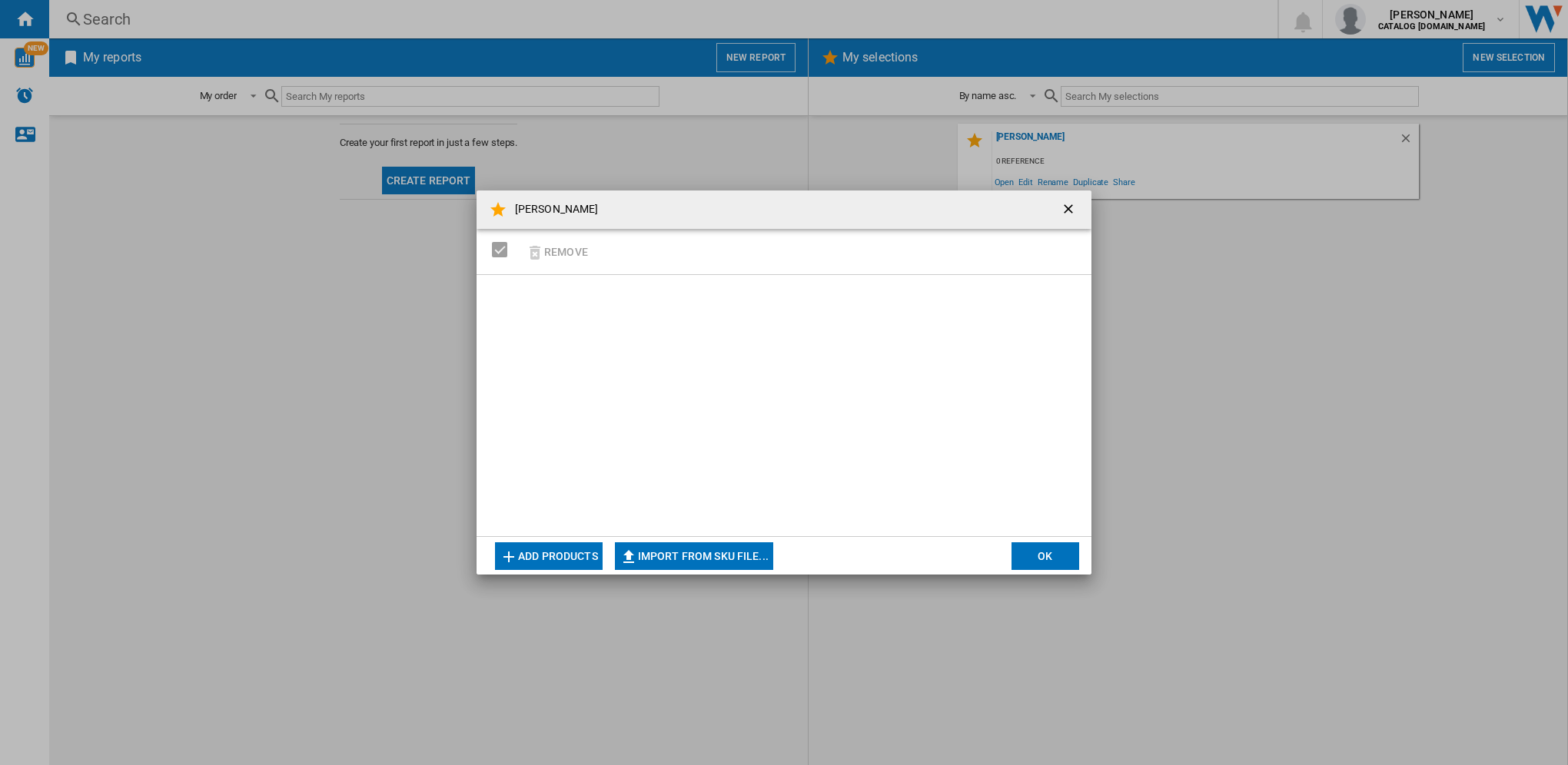
click at [514, 556] on ng-md-icon "button" at bounding box center [509, 557] width 19 height 19
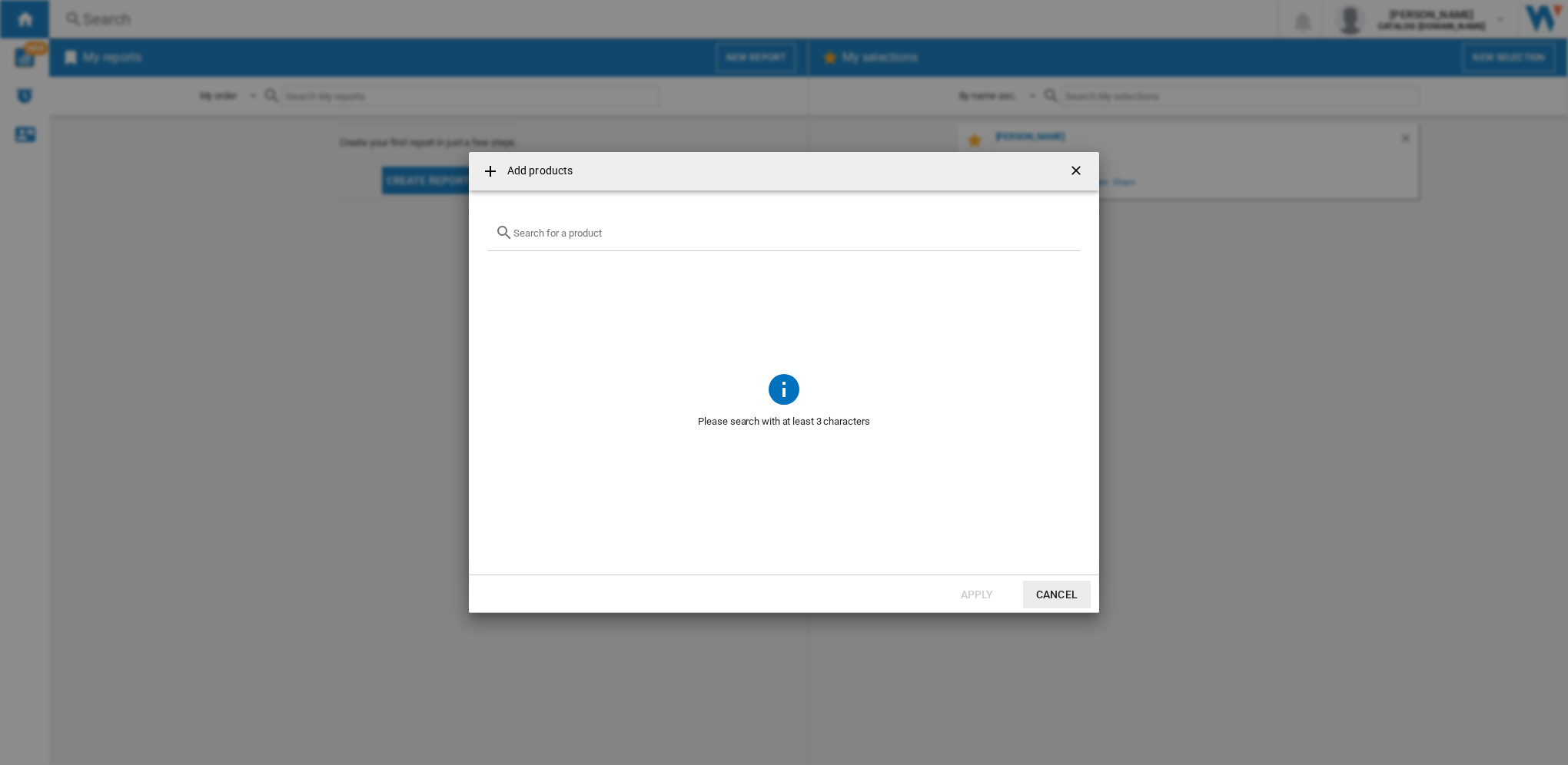
click at [568, 230] on input "{{getI18NText('SELECTIONS.EDITION_POPUP.OPEN_PRODUCTS_POPUP')}} {{::getI18NText…" at bounding box center [793, 232] width 559 height 12
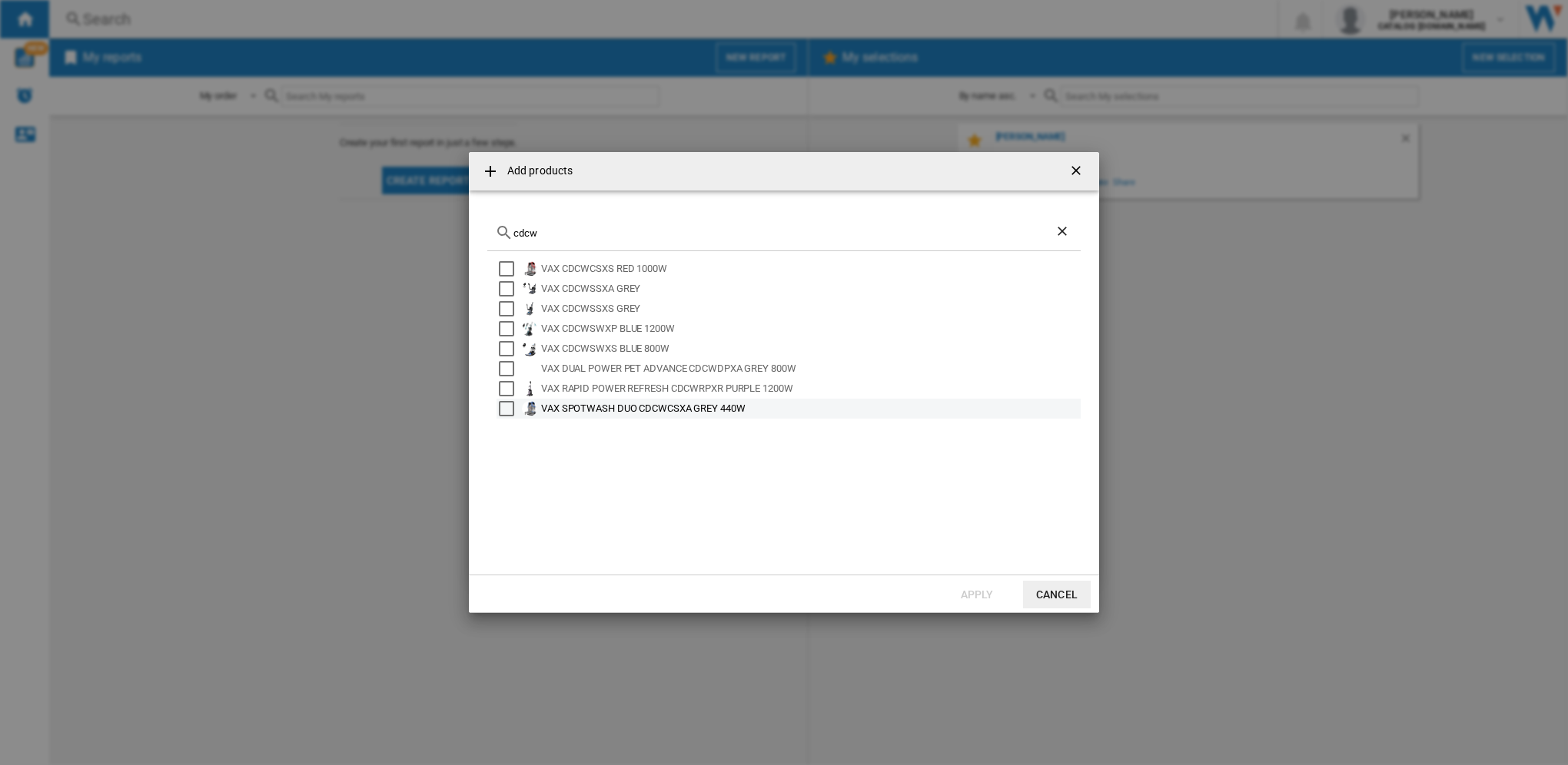
type input "cdcw"
click at [568, 409] on div "VAX SPOTWASH DUO CDCWCSXA GREY 440W" at bounding box center [810, 409] width 537 height 16
click at [979, 592] on button "Apply" at bounding box center [976, 595] width 68 height 28
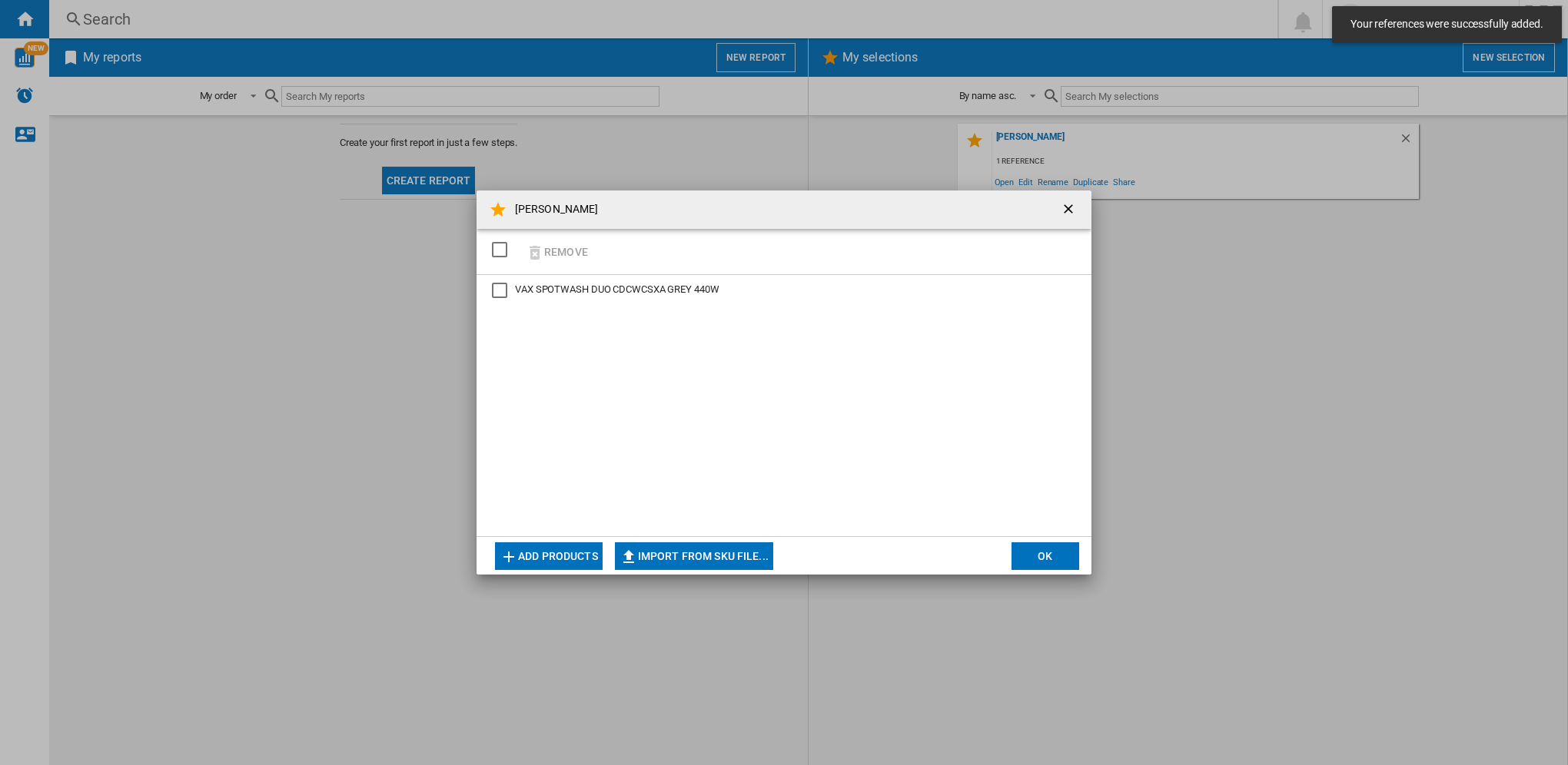
click at [494, 290] on div "VAX SPOTWASH DUO CDCWCSXA GREY 440W" at bounding box center [499, 291] width 16 height 16
click at [550, 554] on button "Add products" at bounding box center [548, 557] width 107 height 28
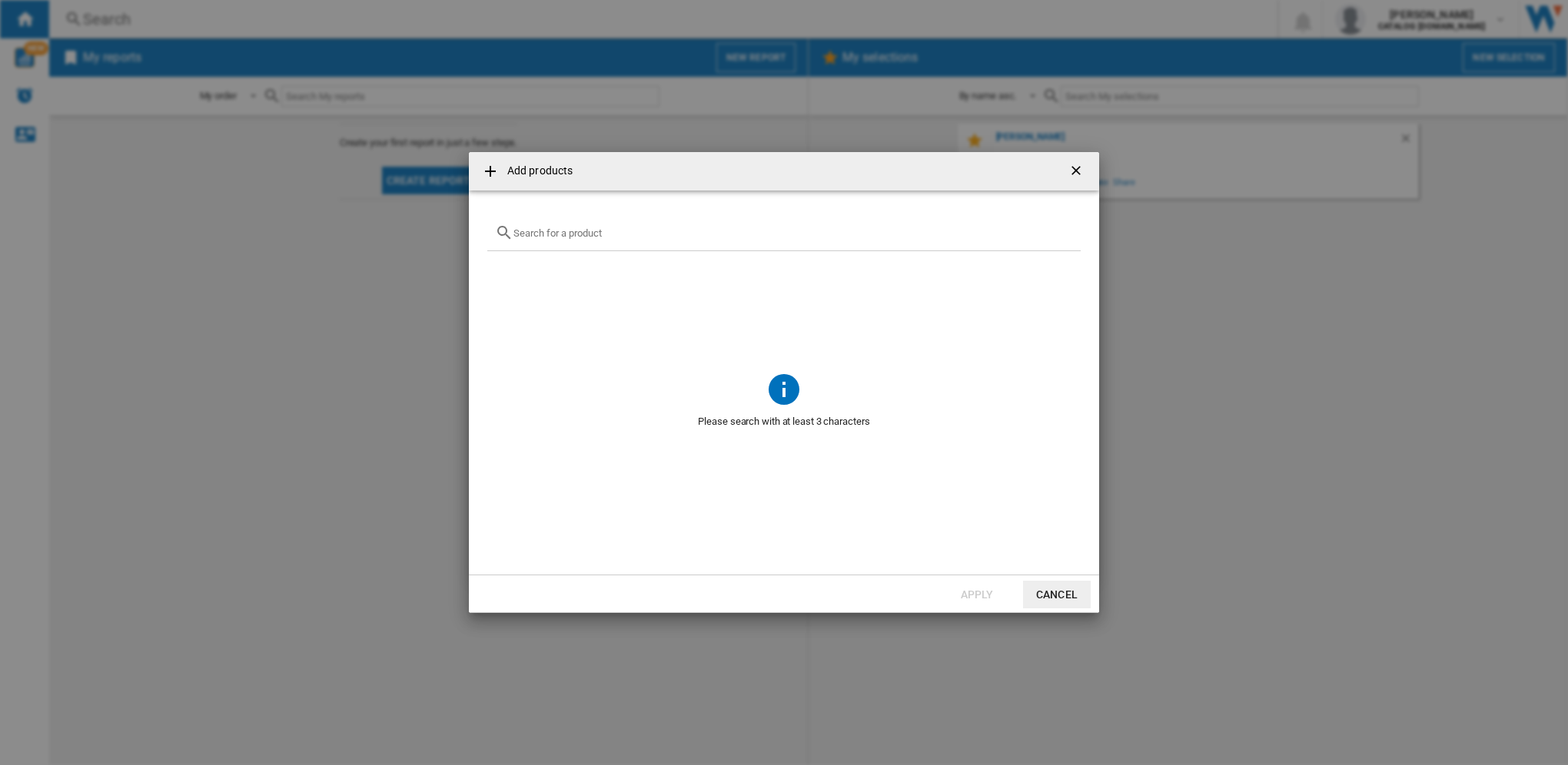
click at [1052, 592] on button "Cancel" at bounding box center [1056, 595] width 68 height 28
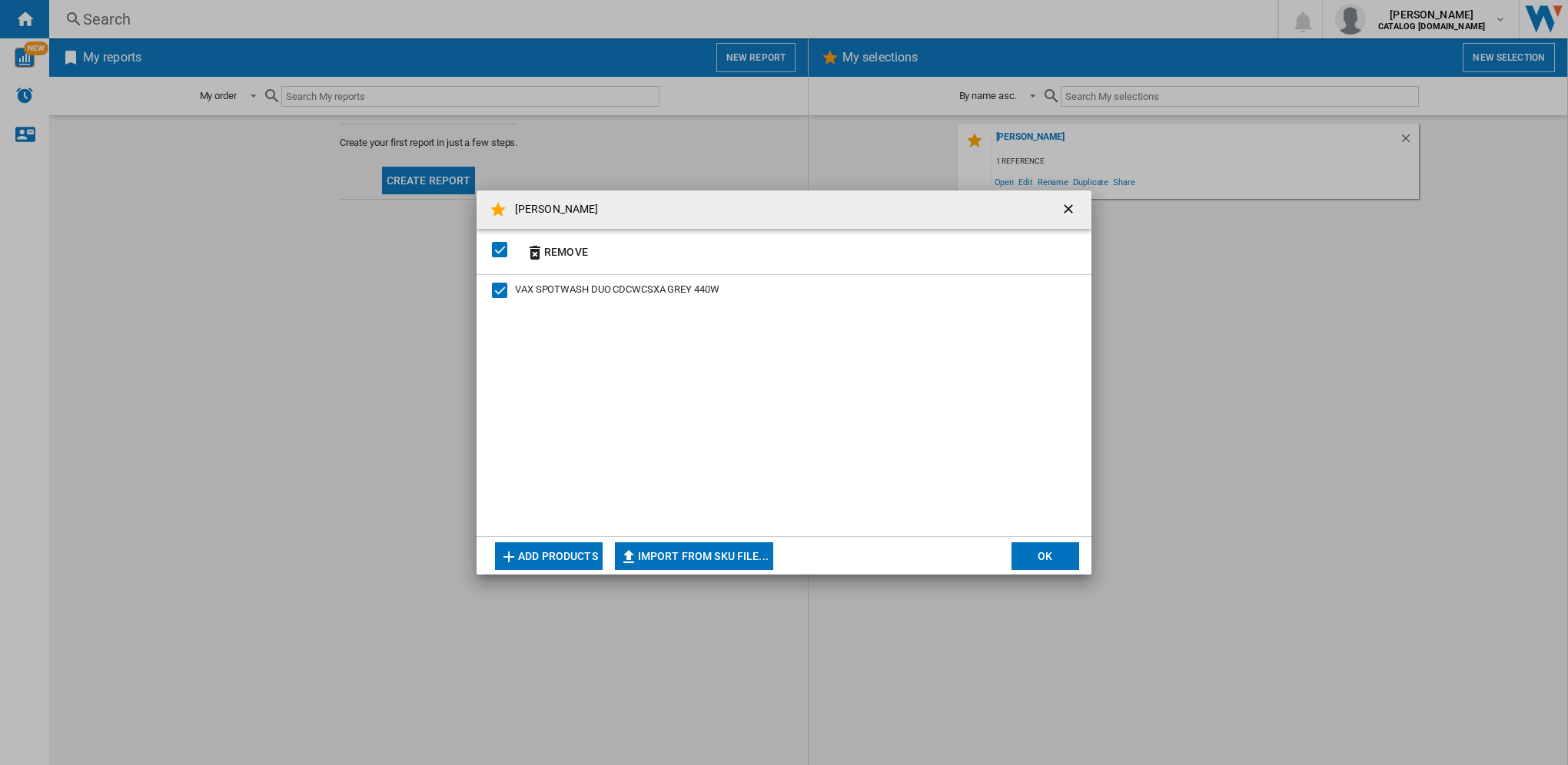
click at [1028, 557] on button "OK" at bounding box center [1045, 557] width 68 height 28
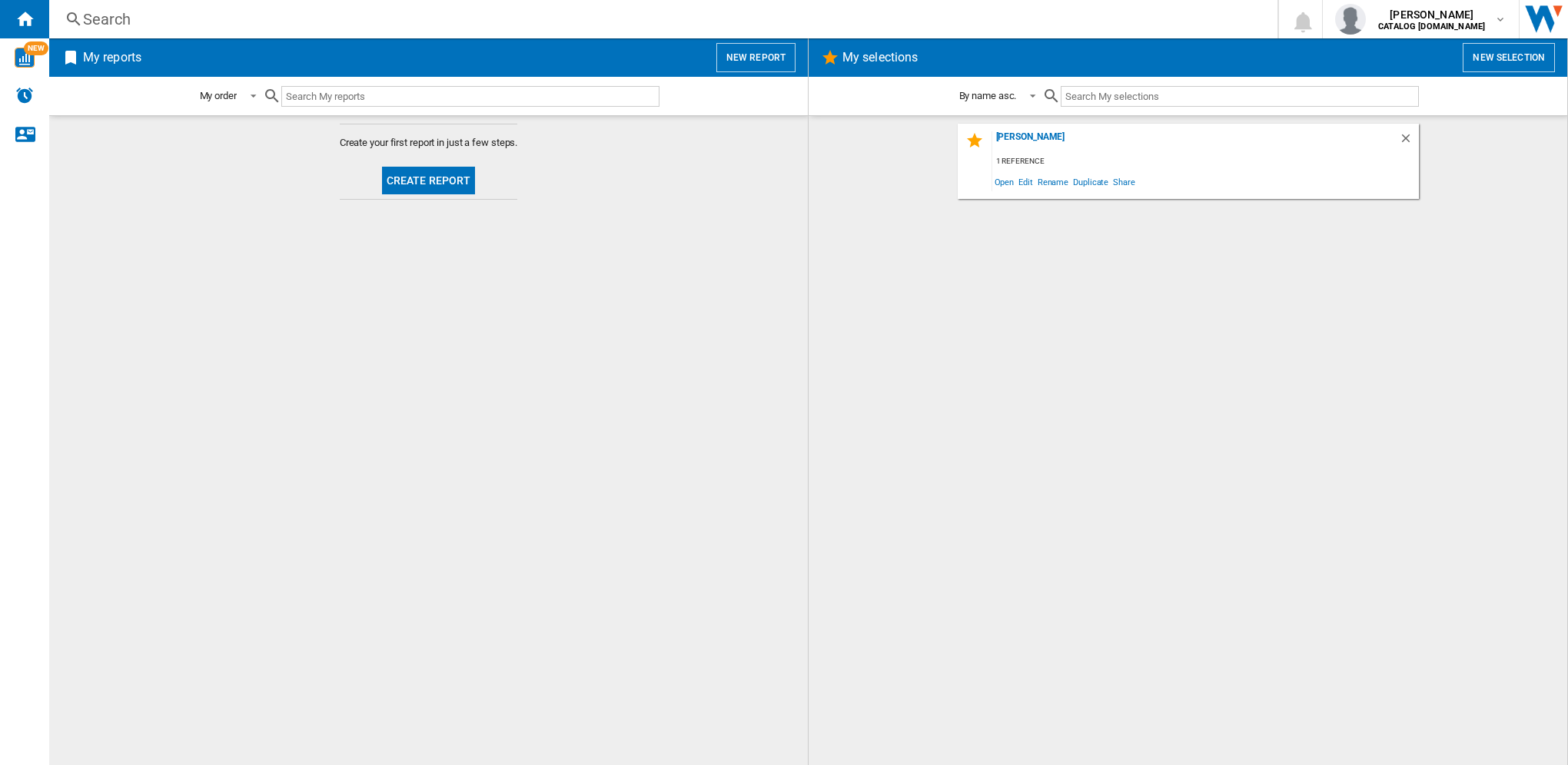
click at [768, 54] on button "New report" at bounding box center [756, 58] width 79 height 30
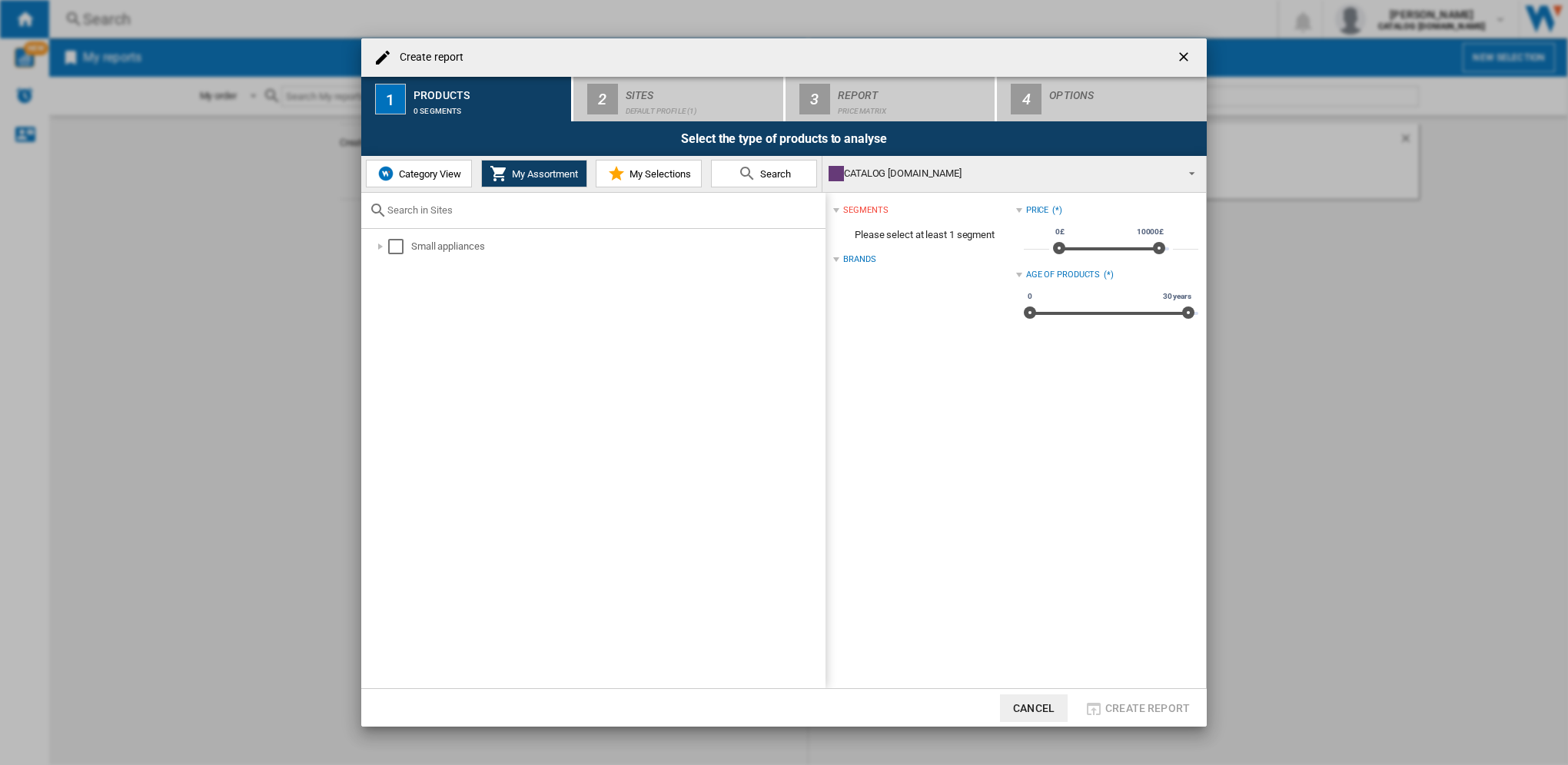
click at [615, 167] on md-icon at bounding box center [617, 173] width 19 height 19
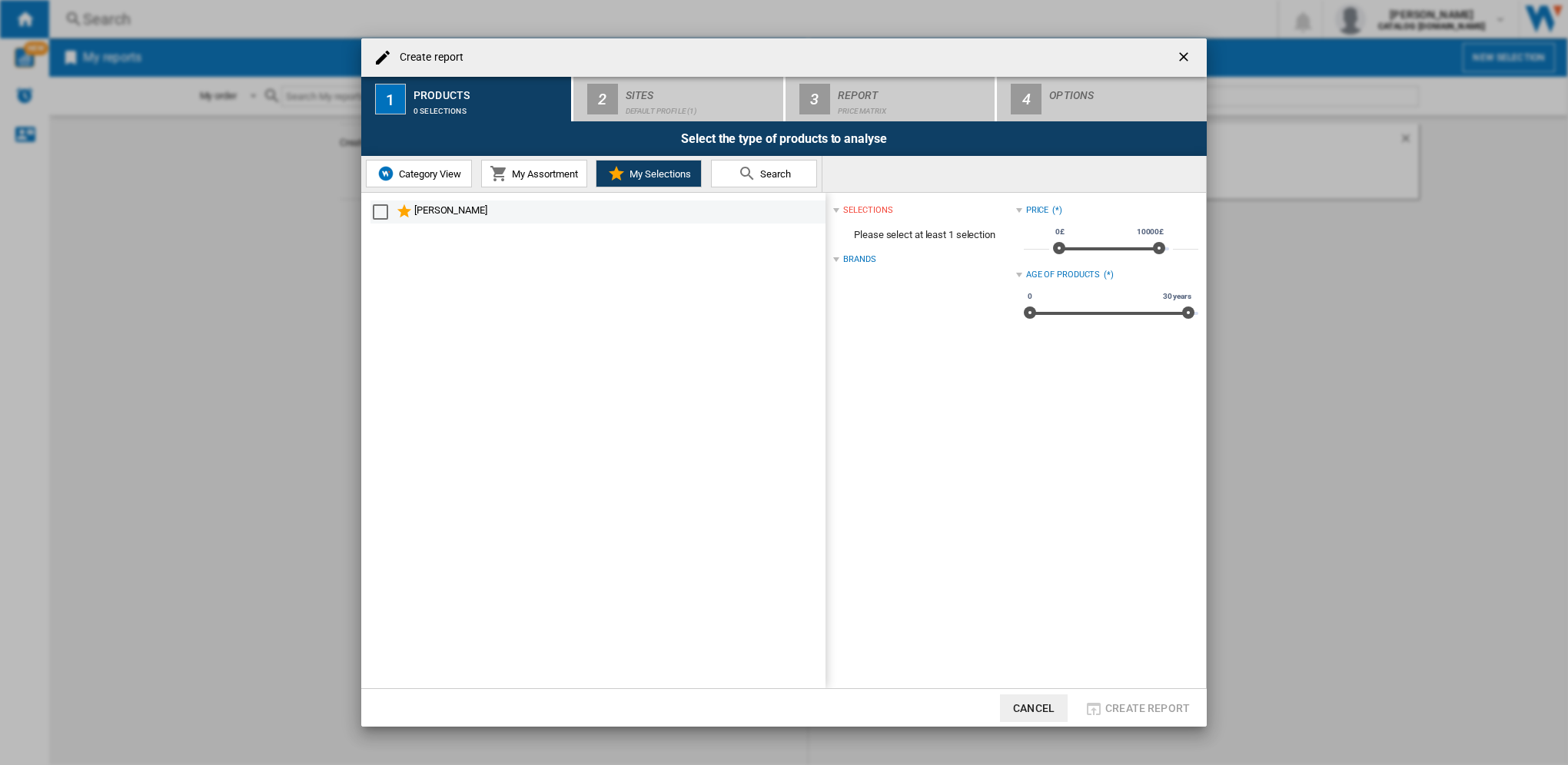
click at [387, 212] on div "Select" at bounding box center [380, 212] width 16 height 16
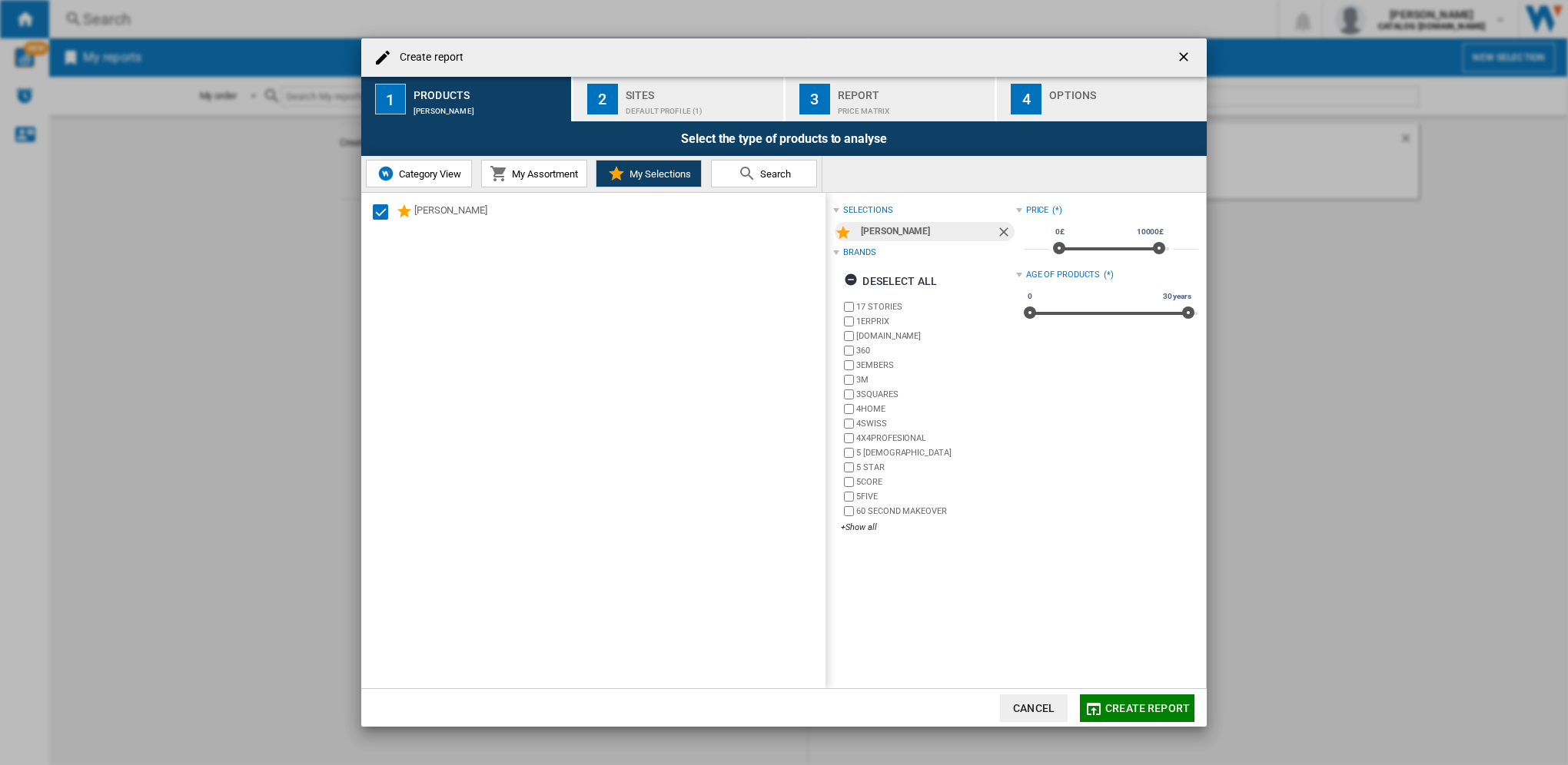
click at [707, 103] on div "Default profile (1)" at bounding box center [701, 107] width 152 height 16
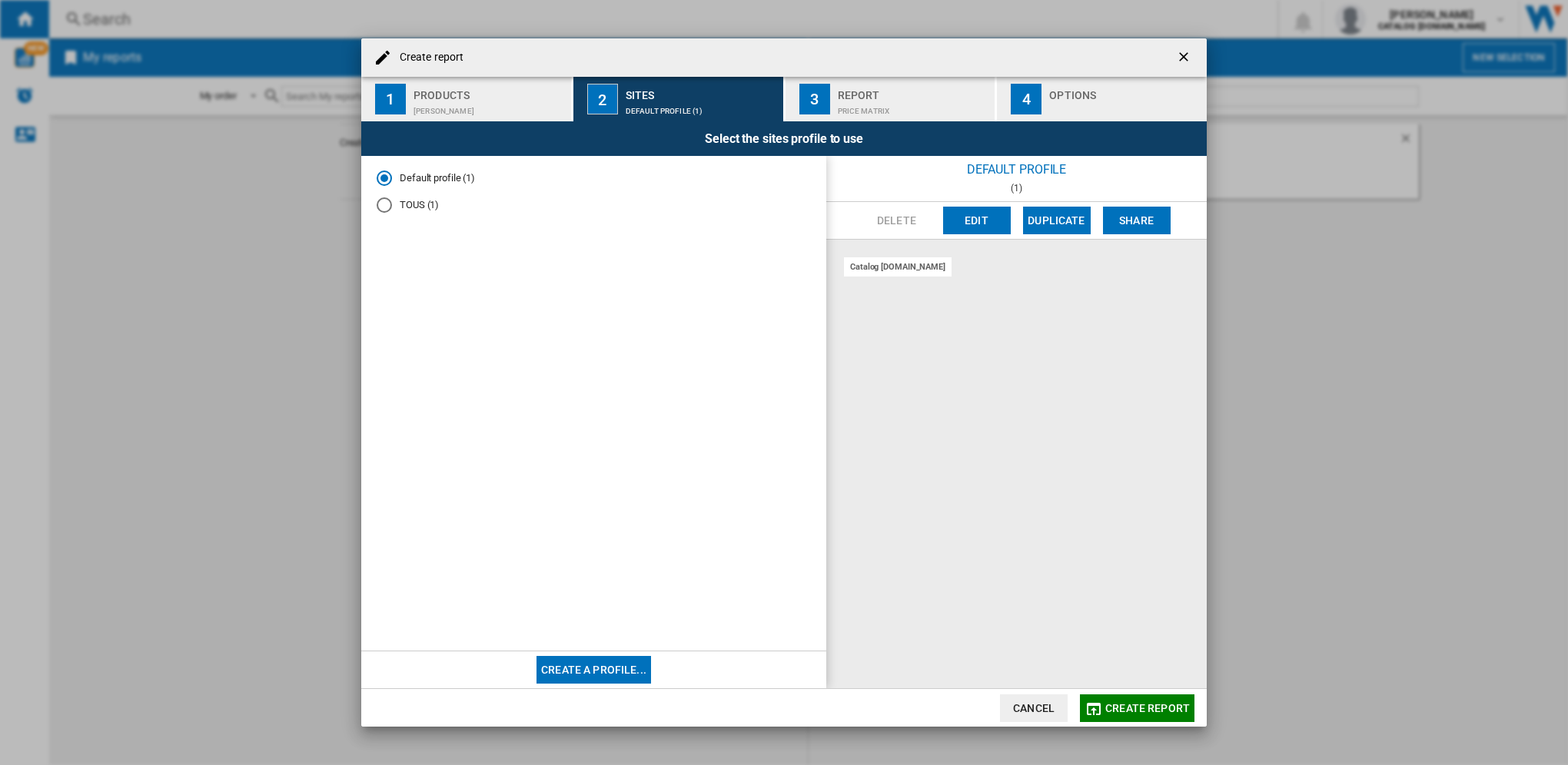
click at [395, 201] on md-radio-button "TOUS (1)" at bounding box center [593, 204] width 434 height 15
click at [395, 181] on md-radio-button "Default profile (1)" at bounding box center [593, 178] width 434 height 15
click at [880, 267] on div "catalog [DOMAIN_NAME]" at bounding box center [898, 267] width 107 height 19
click at [1178, 54] on ng-md-icon "getI18NText('BUTTONS.CLOSE_DIALOG')" at bounding box center [1185, 58] width 19 height 19
